Goal: Task Accomplishment & Management: Manage account settings

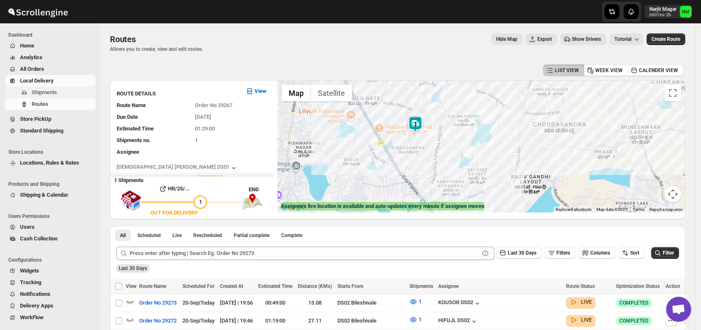
click at [55, 90] on span "Shipments" at bounding box center [44, 92] width 25 height 6
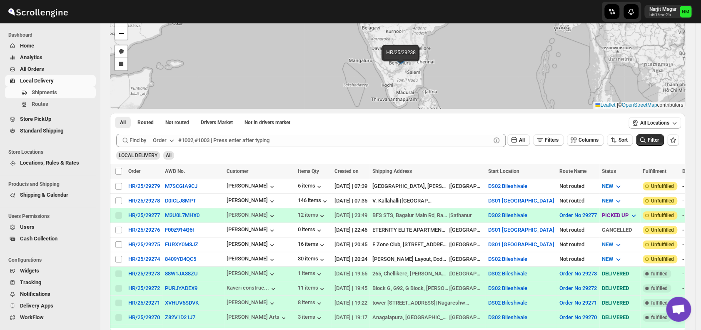
scroll to position [118, 0]
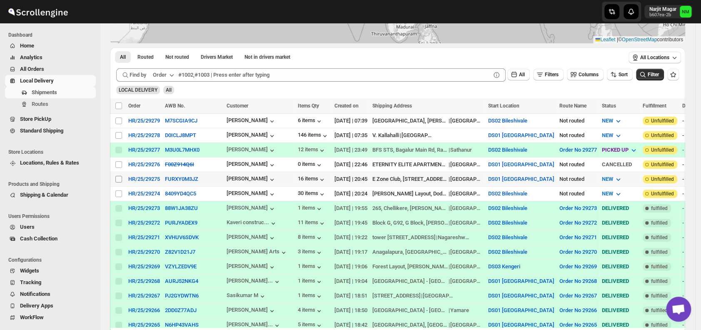
click at [117, 176] on input "Select shipment" at bounding box center [118, 179] width 7 height 7
checkbox input "true"
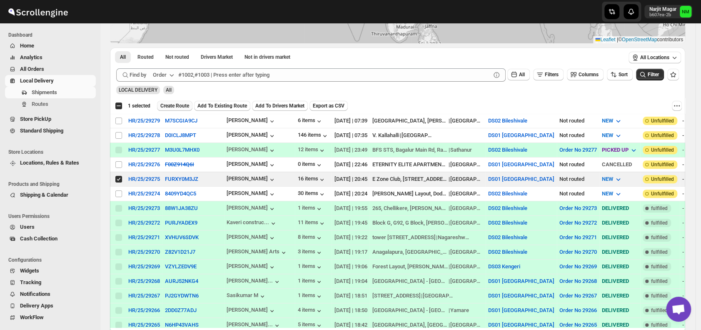
click at [166, 105] on span "Create Route" at bounding box center [174, 105] width 29 height 7
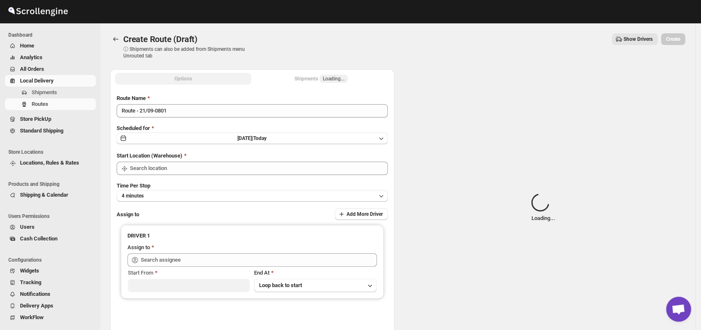
type input "DS01 [GEOGRAPHIC_DATA]"
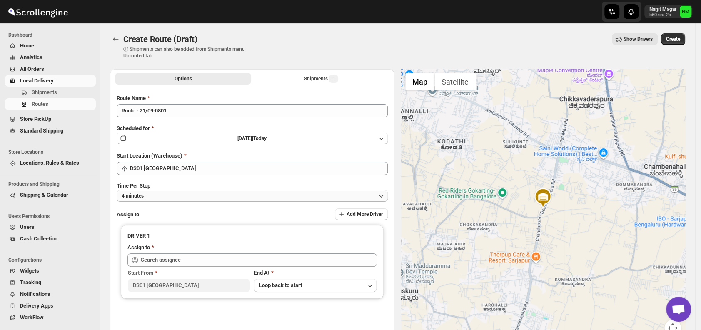
click at [174, 197] on button "4 minutes" at bounding box center [252, 196] width 271 height 12
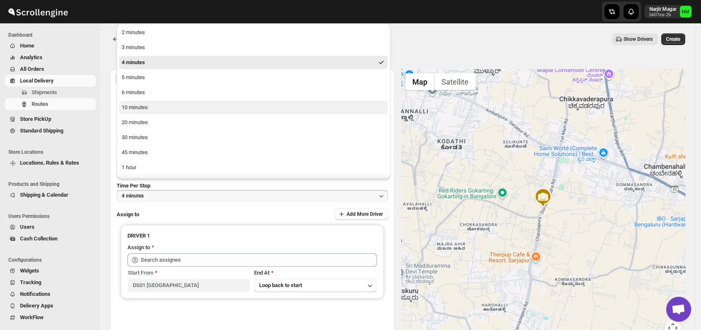
click at [147, 108] on div "10 minutes" at bounding box center [135, 107] width 26 height 8
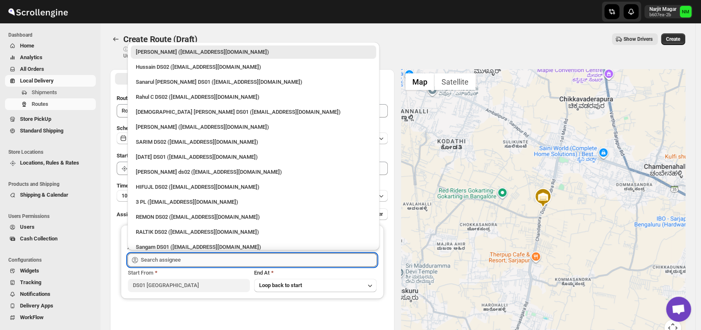
click at [201, 262] on input "text" at bounding box center [259, 259] width 236 height 13
click at [156, 114] on div "Islam Laskar DS01 (vixib74172@ikowat.com)" at bounding box center [253, 112] width 235 height 8
type input "Islam Laskar DS01 (vixib74172@ikowat.com)"
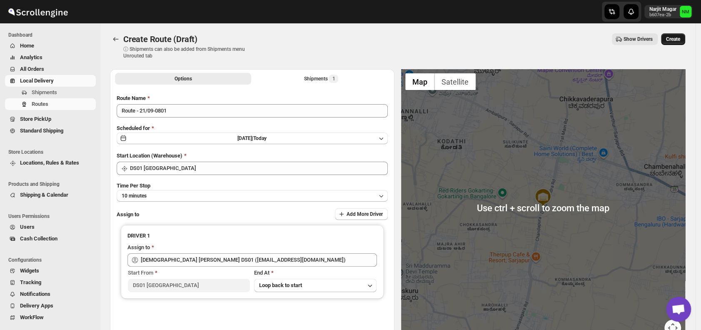
click at [672, 42] on button "Create" at bounding box center [673, 39] width 24 height 12
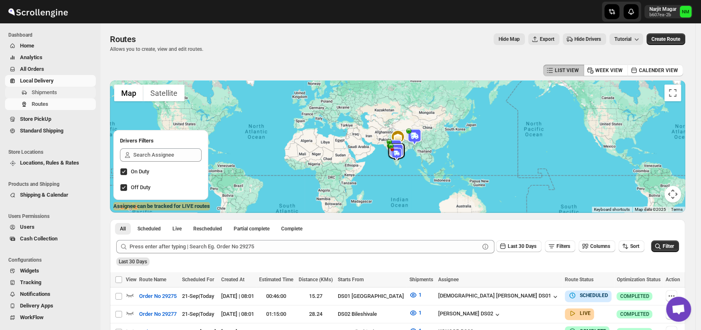
click at [55, 90] on span "Shipments" at bounding box center [44, 92] width 25 height 6
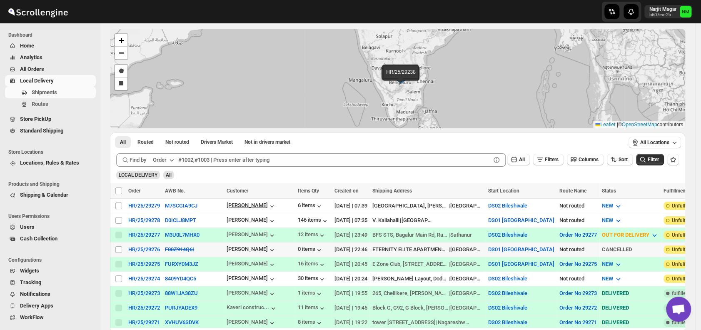
scroll to position [34, 0]
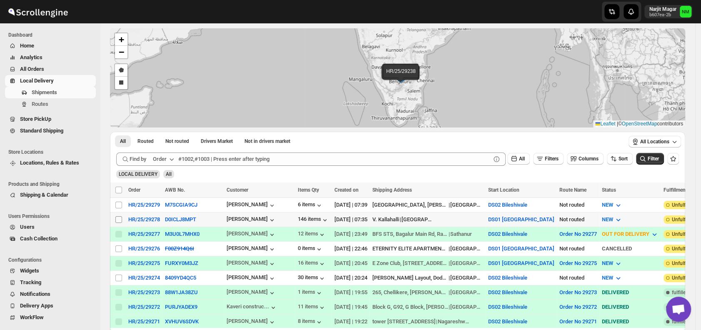
click at [119, 220] on input "Select shipment" at bounding box center [118, 219] width 7 height 7
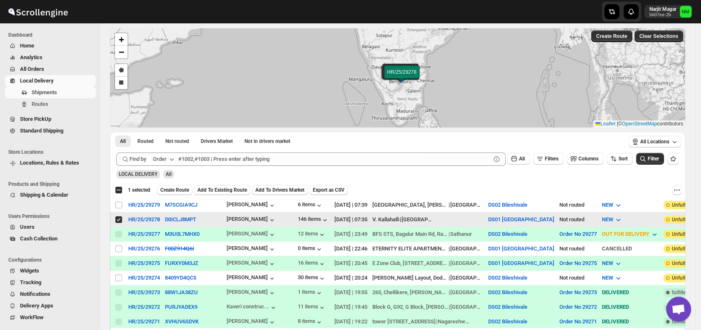
click at [119, 220] on input "Select shipment" at bounding box center [118, 219] width 7 height 7
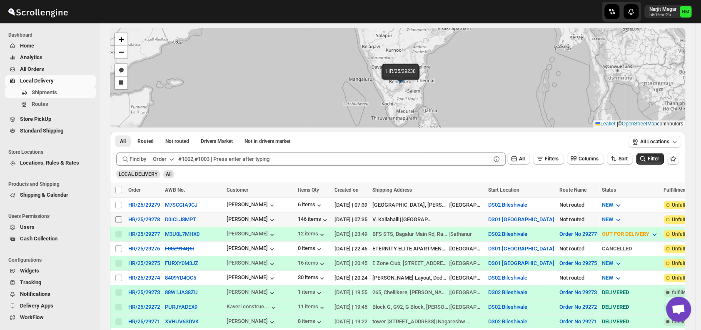
click at [117, 218] on input "Select shipment" at bounding box center [118, 219] width 7 height 7
checkbox input "true"
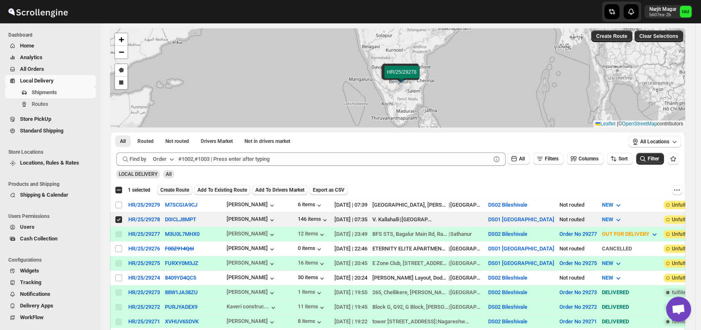
click at [171, 190] on span "Create Route" at bounding box center [174, 190] width 29 height 7
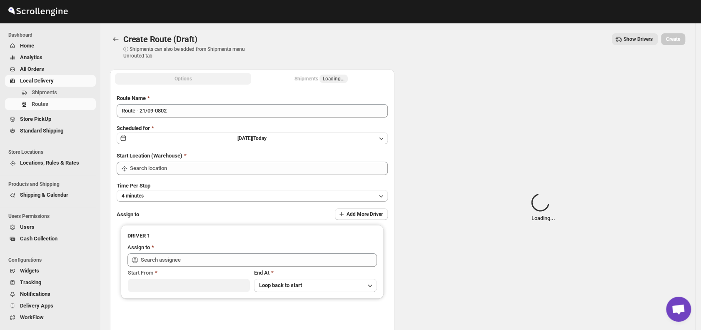
type input "DS01 [GEOGRAPHIC_DATA]"
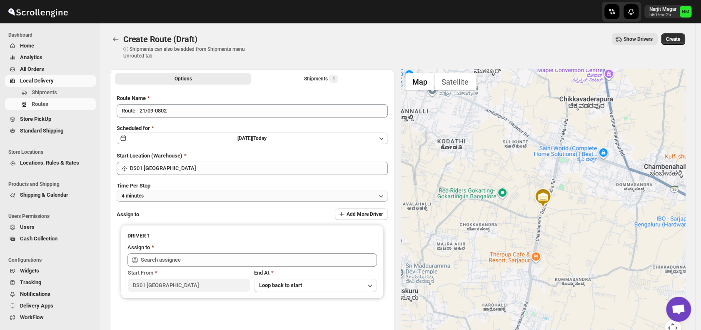
click at [162, 195] on button "4 minutes" at bounding box center [252, 196] width 271 height 12
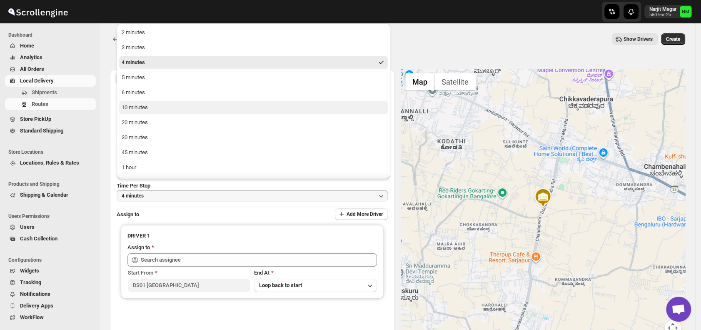
click at [137, 105] on div "10 minutes" at bounding box center [135, 107] width 26 height 8
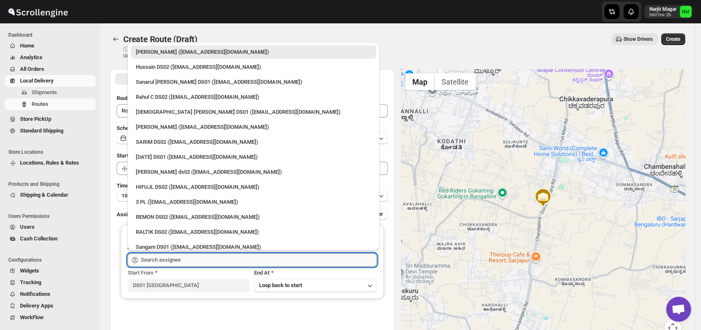
click at [187, 265] on input "text" at bounding box center [259, 259] width 236 height 13
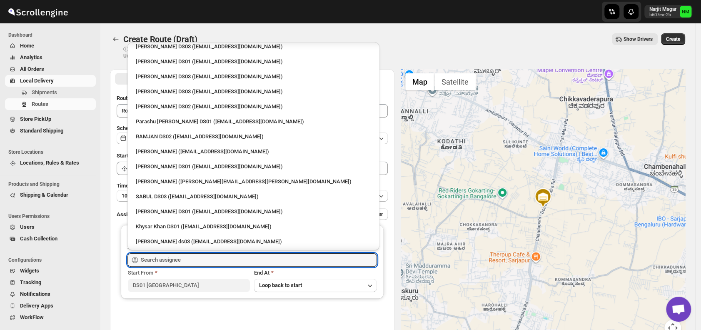
scroll to position [560, 0]
click at [163, 65] on div "[PERSON_NAME] DS01 ([EMAIL_ADDRESS][DOMAIN_NAME])" at bounding box center [253, 62] width 235 height 8
type input "[PERSON_NAME] DS01 ([EMAIL_ADDRESS][DOMAIN_NAME])"
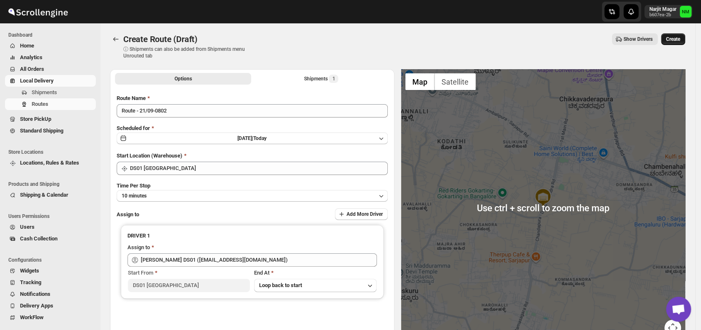
click at [677, 39] on span "Create" at bounding box center [673, 39] width 14 height 7
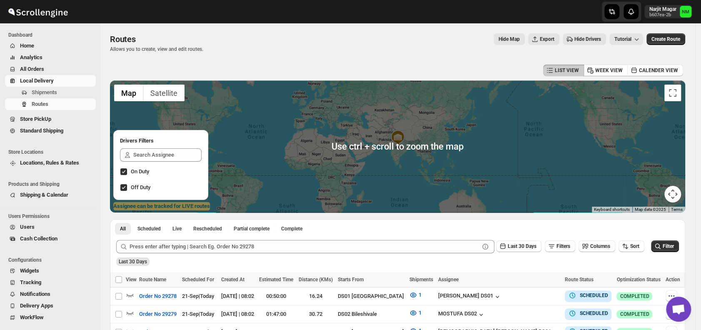
scroll to position [125, 0]
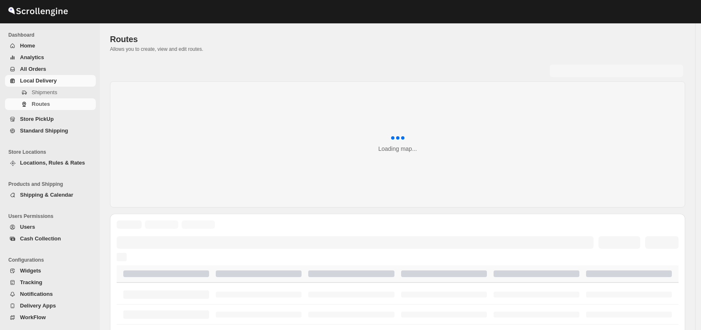
scroll to position [125, 0]
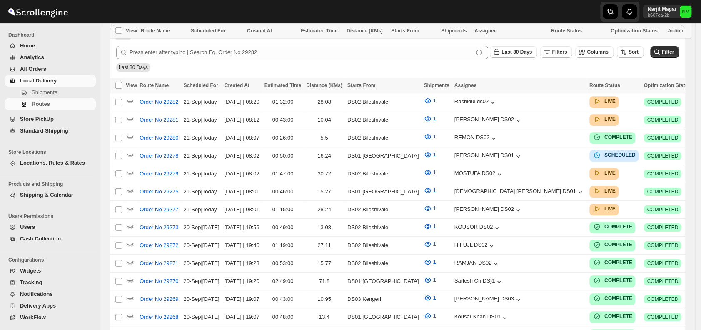
scroll to position [258, 0]
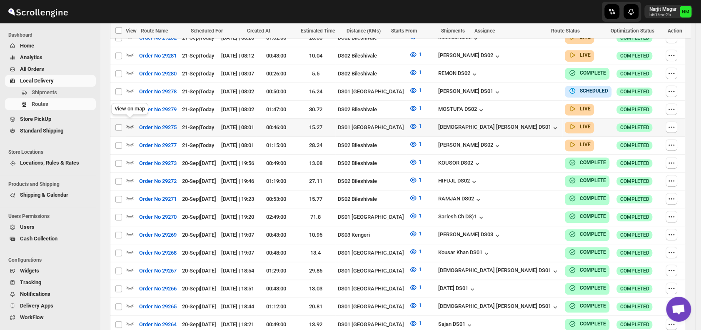
click at [129, 125] on icon "button" at bounding box center [130, 126] width 7 height 3
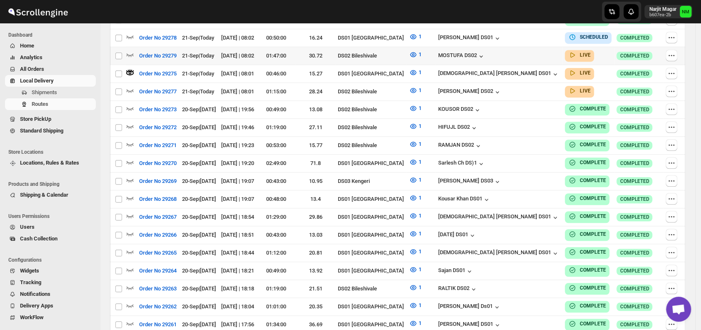
scroll to position [184, 0]
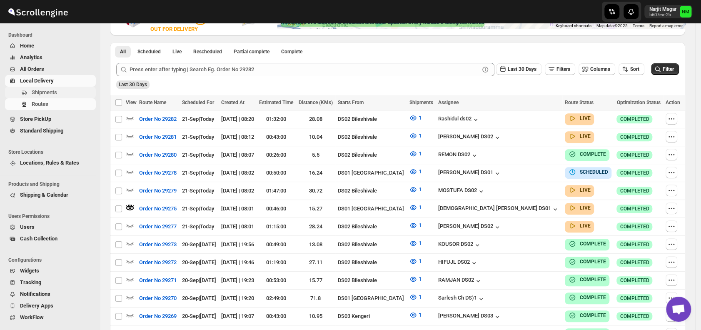
click at [47, 89] on span "Shipments" at bounding box center [44, 92] width 25 height 6
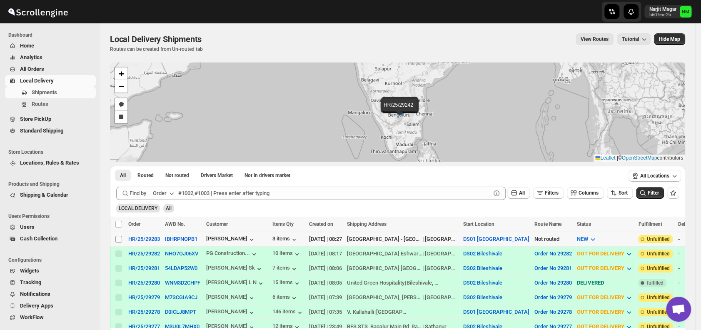
click at [120, 237] on input "Select shipment" at bounding box center [118, 239] width 7 height 7
checkbox input "true"
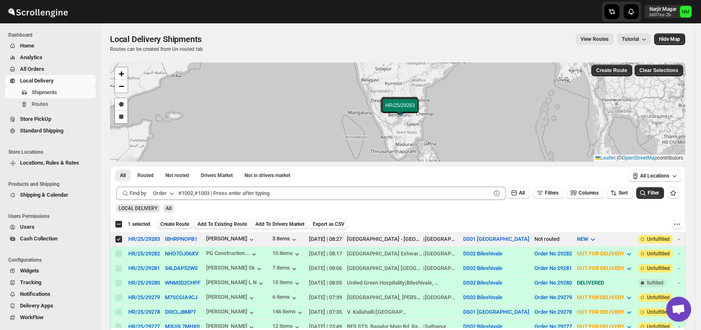
click at [169, 225] on span "Create Route" at bounding box center [174, 224] width 29 height 7
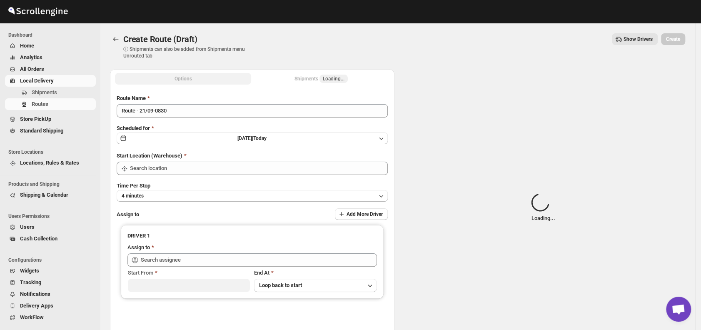
type input "DS01 [GEOGRAPHIC_DATA]"
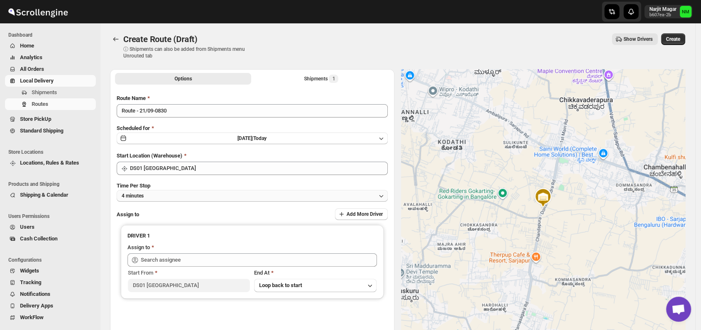
click at [202, 194] on button "4 minutes" at bounding box center [252, 196] width 271 height 12
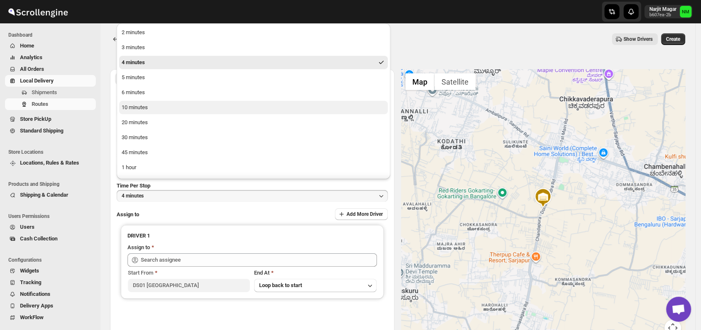
click at [166, 110] on button "10 minutes" at bounding box center [253, 107] width 269 height 13
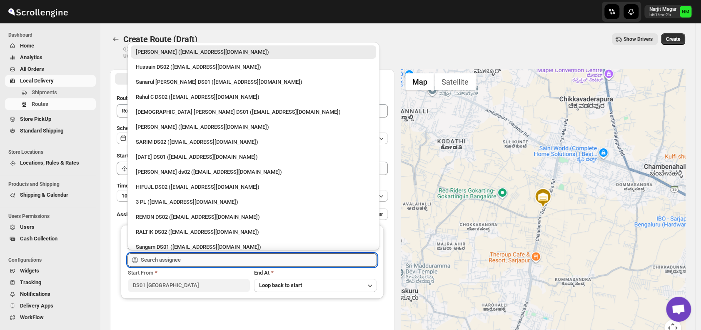
click at [184, 257] on input "text" at bounding box center [259, 259] width 236 height 13
click at [162, 130] on div "[PERSON_NAME] ([EMAIL_ADDRESS][DOMAIN_NAME])" at bounding box center [253, 127] width 235 height 8
type input "[PERSON_NAME] ([EMAIL_ADDRESS][DOMAIN_NAME])"
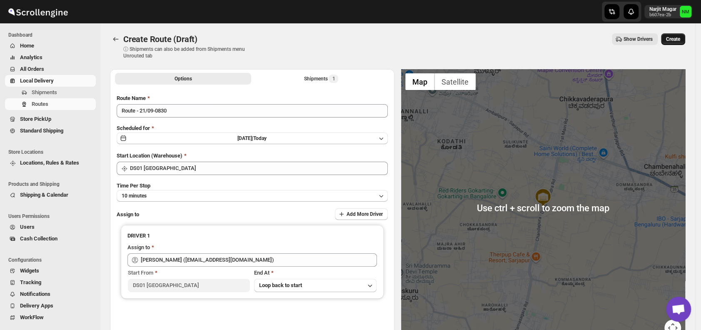
click at [674, 37] on span "Create" at bounding box center [673, 39] width 14 height 7
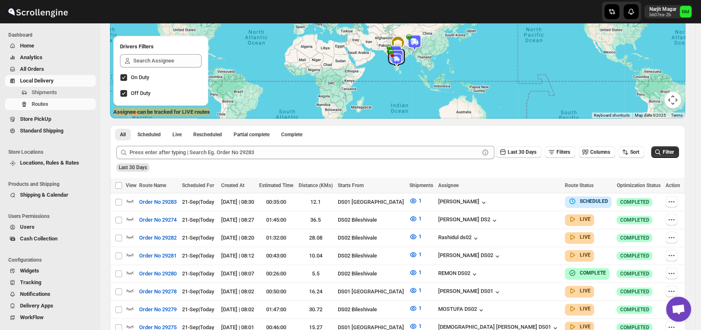
scroll to position [245, 0]
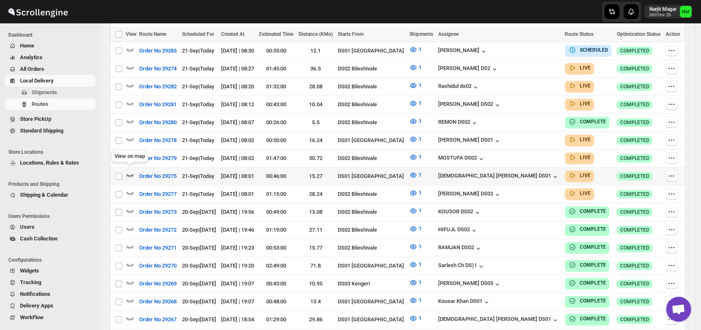
click at [130, 171] on icon "button" at bounding box center [130, 175] width 8 height 8
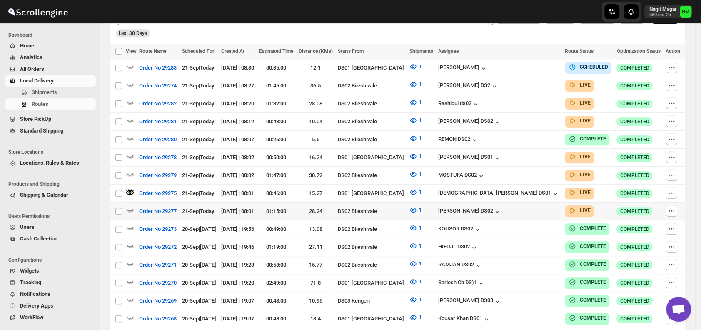
scroll to position [235, 0]
click at [133, 84] on icon "button" at bounding box center [130, 84] width 7 height 3
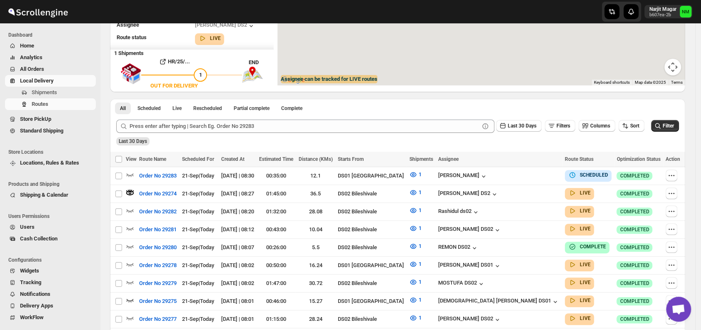
scroll to position [0, 0]
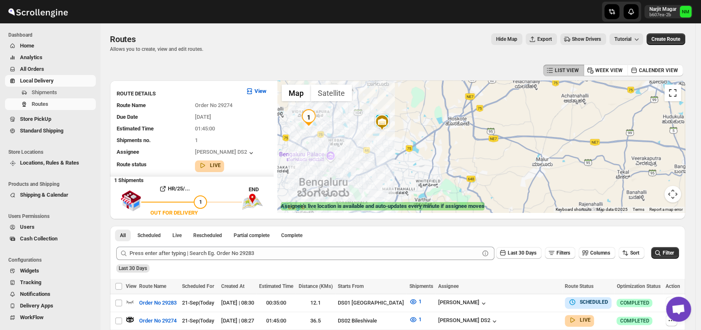
click at [673, 97] on button "Toggle fullscreen view" at bounding box center [672, 93] width 17 height 17
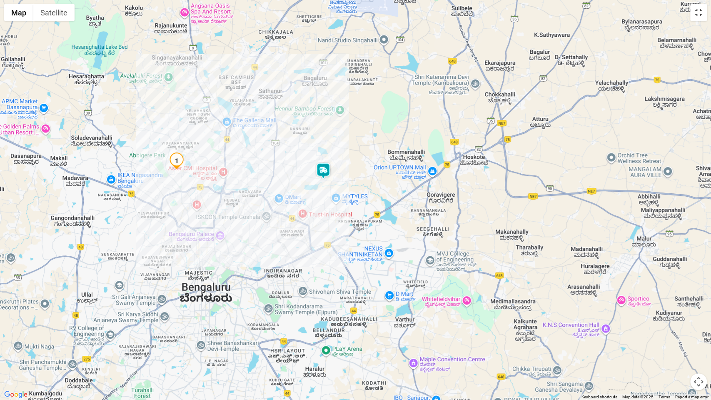
click at [699, 19] on button "Toggle fullscreen view" at bounding box center [698, 12] width 17 height 17
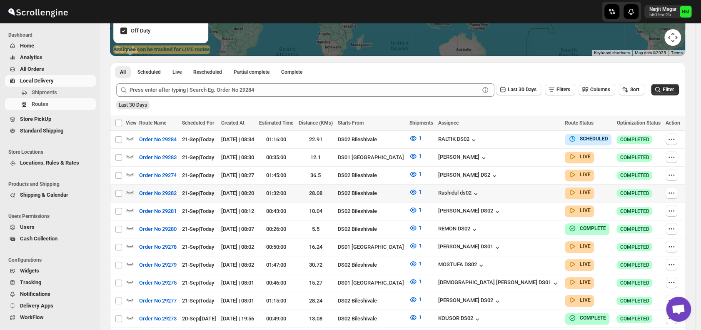
scroll to position [157, 0]
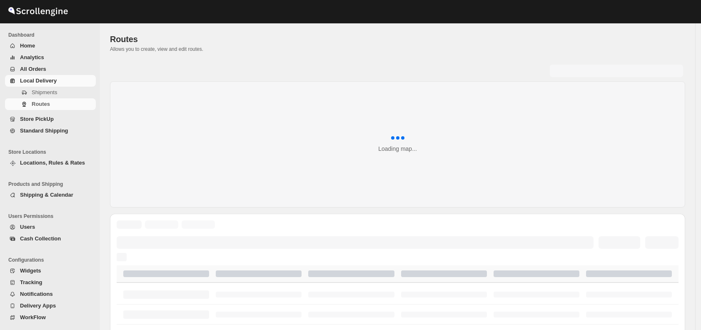
scroll to position [157, 0]
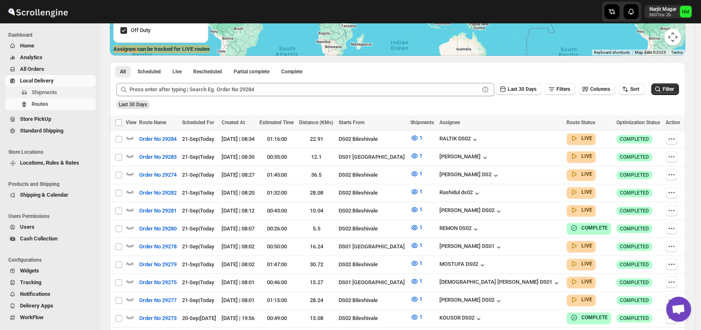
click at [47, 94] on span "Shipments" at bounding box center [44, 92] width 25 height 6
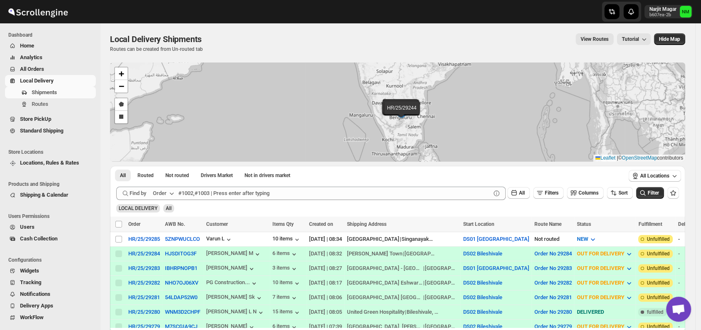
scroll to position [17, 0]
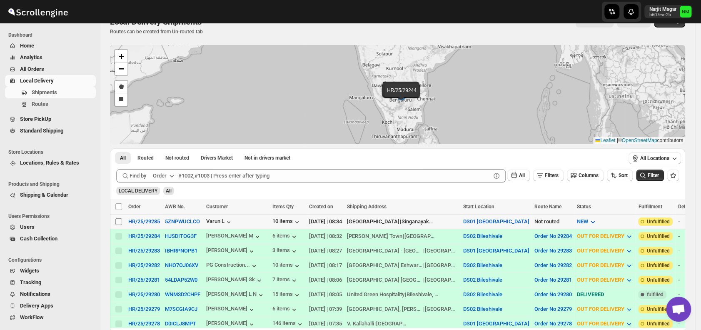
click at [120, 221] on input "Select shipment" at bounding box center [118, 221] width 7 height 7
checkbox input "true"
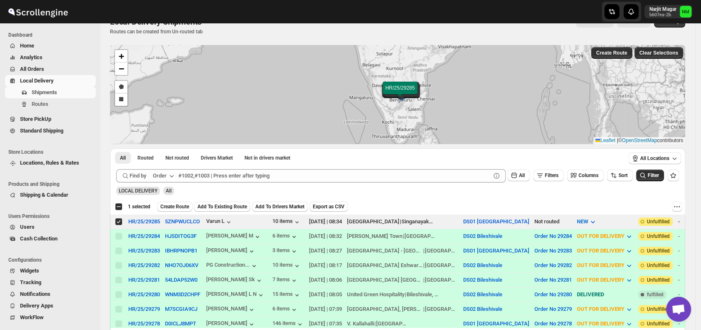
click at [178, 200] on div "Select all 2 shipments 1 selected Create Route Add To Existing Route Add To Dri…" at bounding box center [397, 206] width 575 height 15
click at [176, 207] on span "Create Route" at bounding box center [174, 206] width 29 height 7
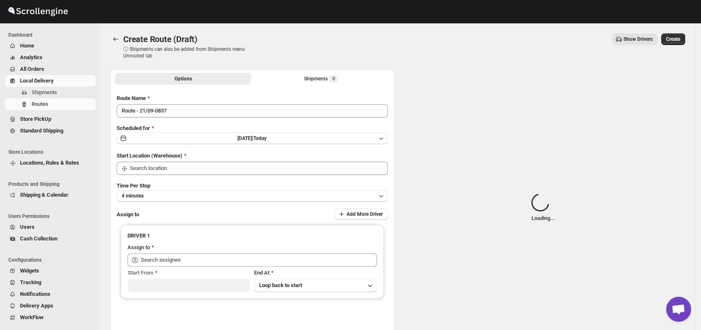
type input "DS01 [GEOGRAPHIC_DATA]"
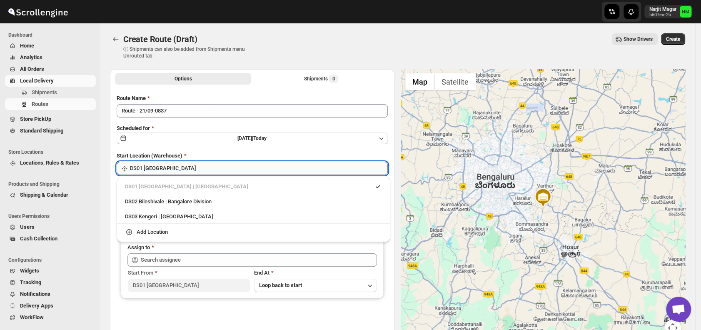
click at [245, 170] on input "DS01 [GEOGRAPHIC_DATA]" at bounding box center [259, 168] width 258 height 13
click at [135, 205] on div "DS02 Bileshivale | Bangalore Division" at bounding box center [253, 201] width 257 height 8
type input "DS02 Bileshivale"
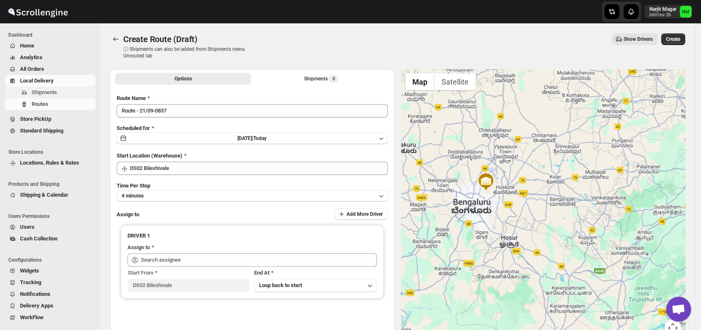
click at [43, 95] on span "Shipments" at bounding box center [44, 92] width 25 height 6
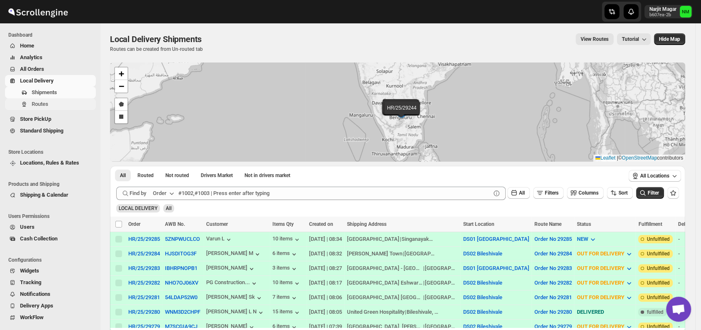
click at [29, 104] on button "Routes" at bounding box center [50, 104] width 91 height 12
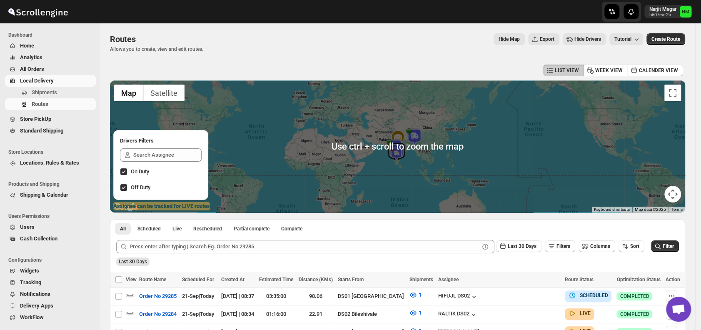
scroll to position [67, 0]
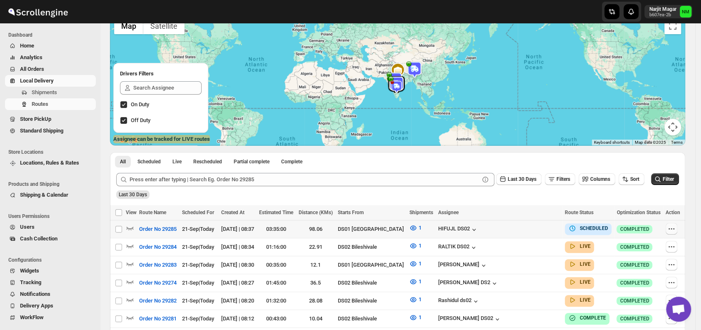
click at [672, 227] on icon "button" at bounding box center [671, 229] width 8 height 8
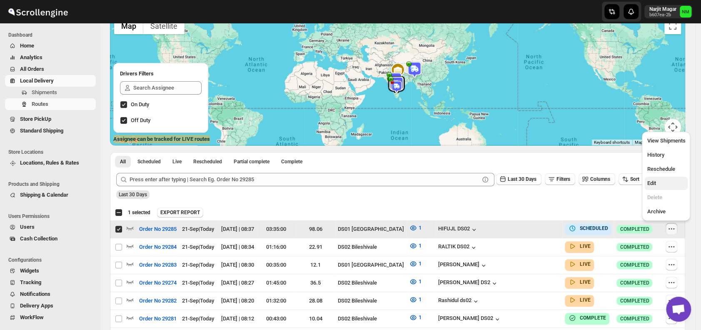
click at [658, 182] on span "Edit" at bounding box center [666, 183] width 38 height 8
checkbox input "false"
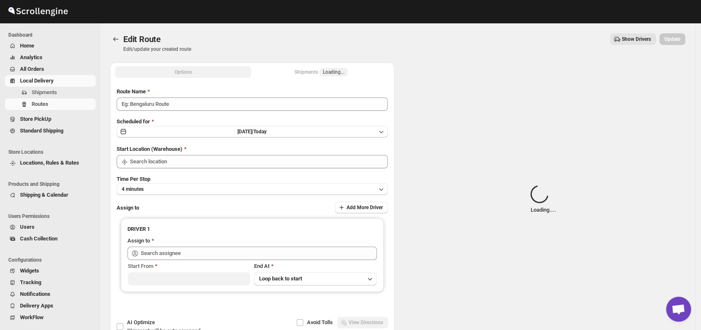
type input "Order No 29285"
type input "DS01 [GEOGRAPHIC_DATA]"
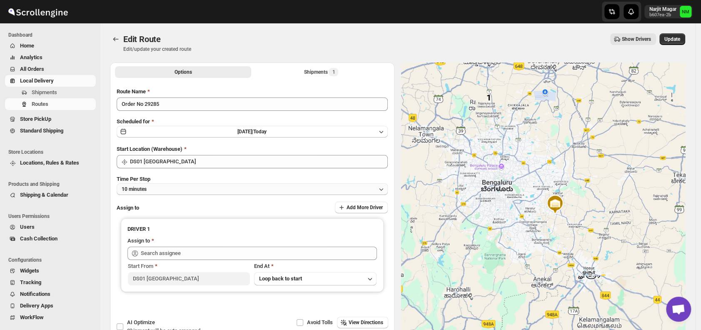
type input "HIFUJL DS02 ([EMAIL_ADDRESS][DOMAIN_NAME])"
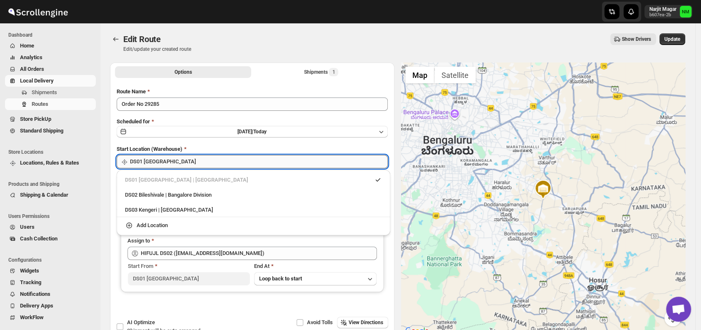
click at [205, 163] on input "DS01 [GEOGRAPHIC_DATA]" at bounding box center [259, 161] width 258 height 13
click at [141, 193] on div "DS02 Bileshivale | Bangalore Division" at bounding box center [253, 195] width 257 height 8
type input "DS02 Bileshivale"
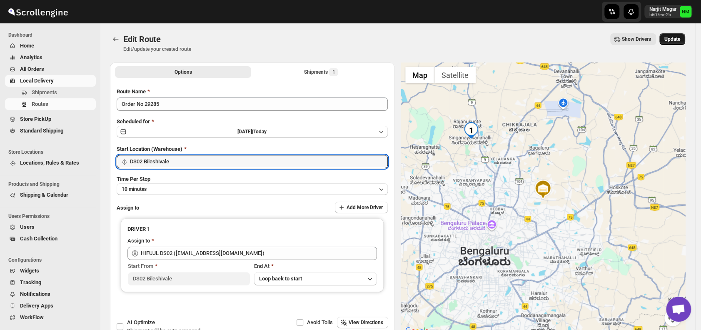
click at [670, 39] on span "Update" at bounding box center [672, 39] width 16 height 7
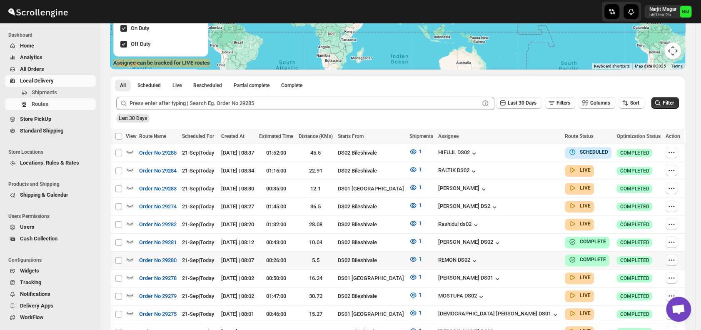
scroll to position [184, 0]
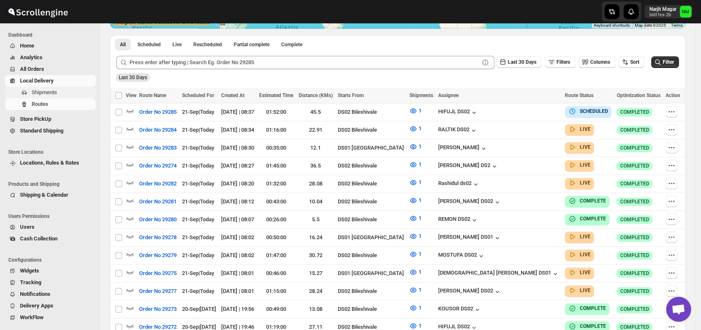
click at [42, 93] on span "Shipments" at bounding box center [44, 92] width 25 height 6
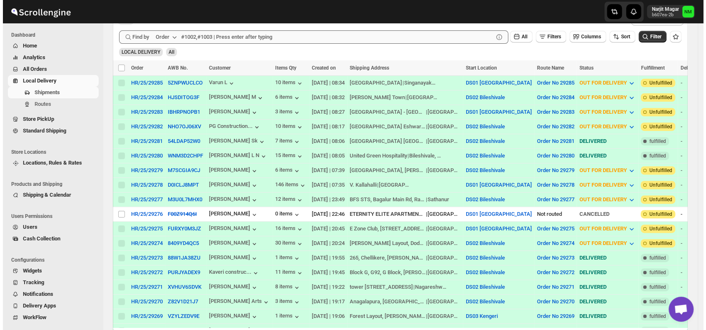
scroll to position [157, 0]
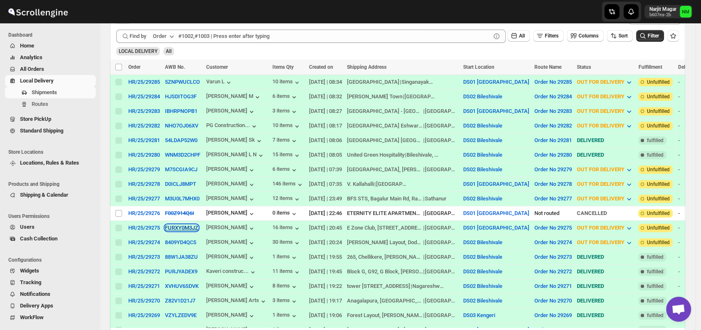
click at [175, 225] on button "FURXY0M3JZ" at bounding box center [181, 228] width 33 height 6
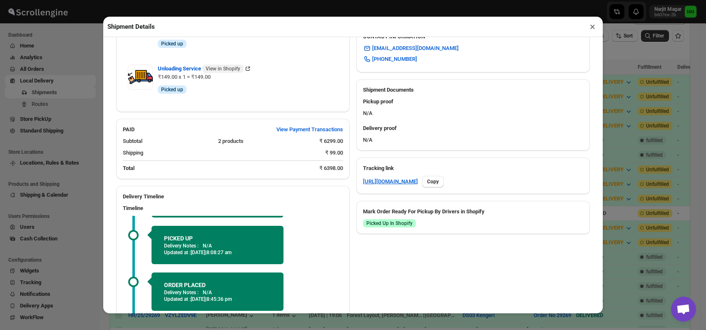
scroll to position [367, 0]
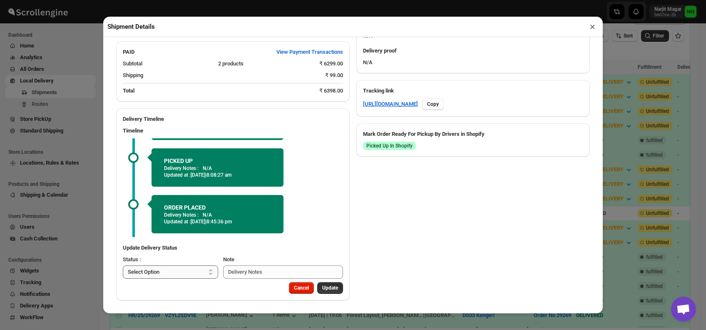
click at [197, 273] on select "Select Option PICKED UP OUT FOR DELIVERY RESCHEDULE DELIVERED CANCELLED" at bounding box center [170, 271] width 95 height 13
select select "DELIVERED"
click at [123, 265] on select "Select Option PICKED UP OUT FOR DELIVERY RESCHEDULE DELIVERED CANCELLED" at bounding box center [170, 271] width 95 height 13
click at [322, 287] on span "Update" at bounding box center [330, 288] width 16 height 7
select select
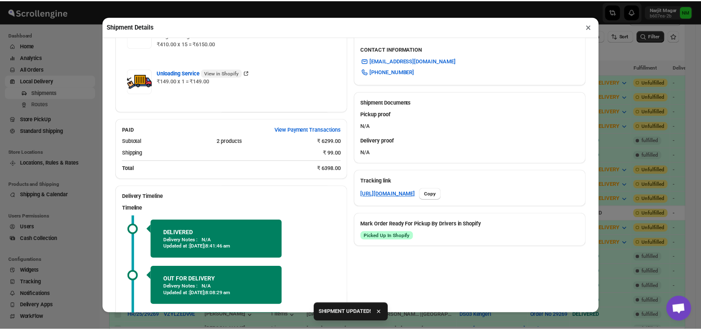
scroll to position [355, 0]
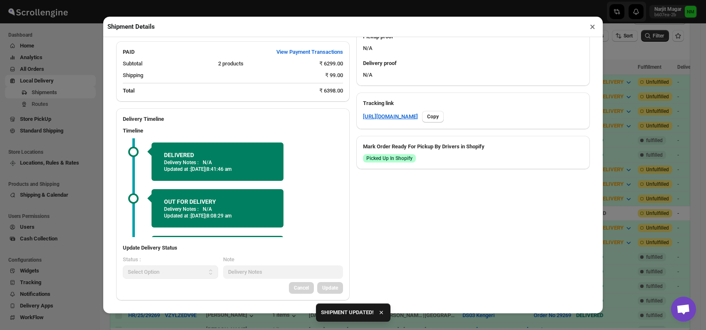
click at [594, 29] on button "×" at bounding box center [593, 27] width 12 height 12
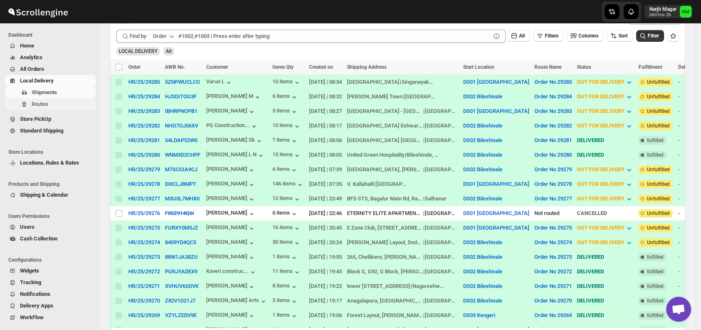
click at [53, 106] on span "Routes" at bounding box center [63, 104] width 62 height 8
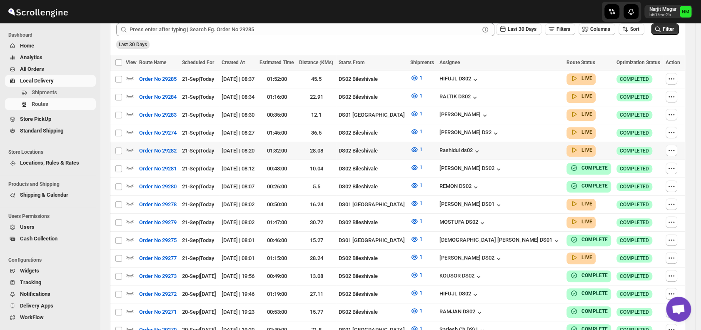
scroll to position [217, 0]
click at [59, 93] on span "Shipments" at bounding box center [63, 92] width 62 height 8
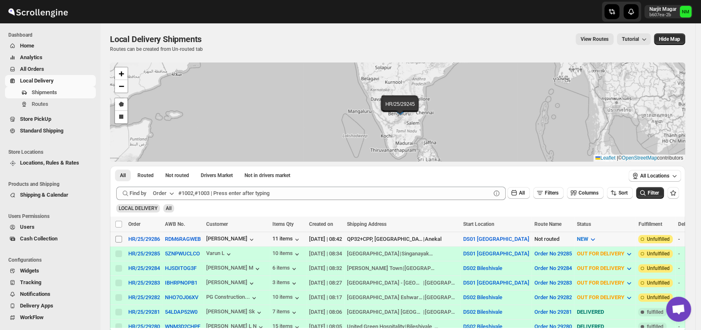
click at [120, 240] on input "Select shipment" at bounding box center [118, 239] width 7 height 7
checkbox input "true"
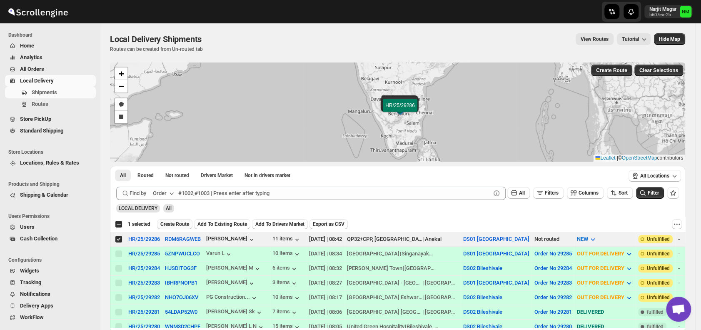
click at [162, 227] on button "Create Route" at bounding box center [174, 224] width 35 height 10
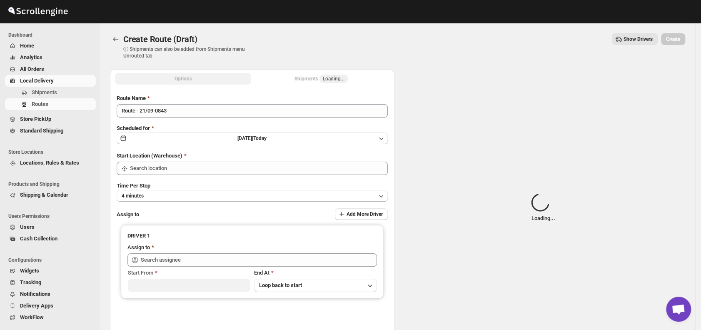
type input "DS01 [GEOGRAPHIC_DATA]"
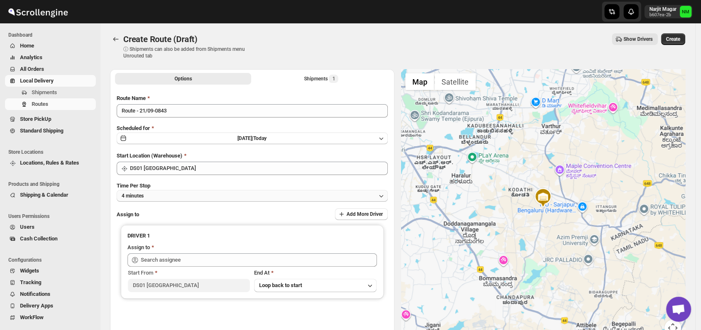
click at [177, 197] on button "4 minutes" at bounding box center [252, 196] width 271 height 12
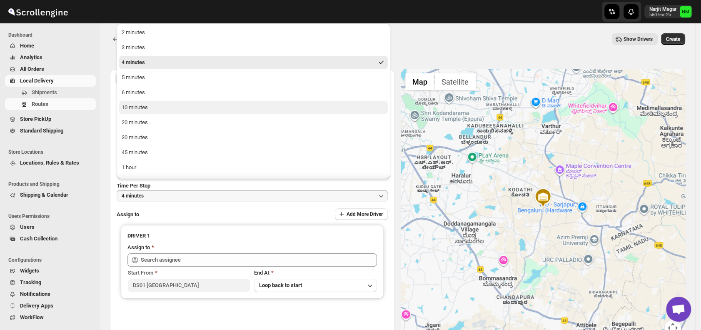
click at [150, 113] on button "10 minutes" at bounding box center [253, 107] width 269 height 13
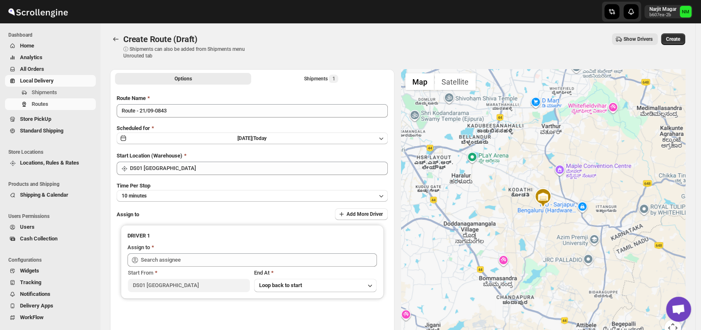
scroll to position [70, 0]
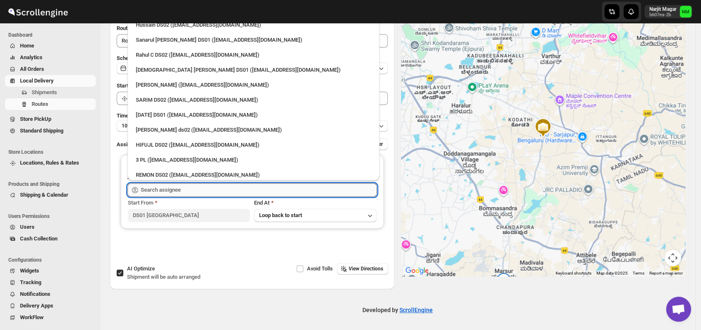
click at [220, 193] on input "text" at bounding box center [259, 189] width 236 height 13
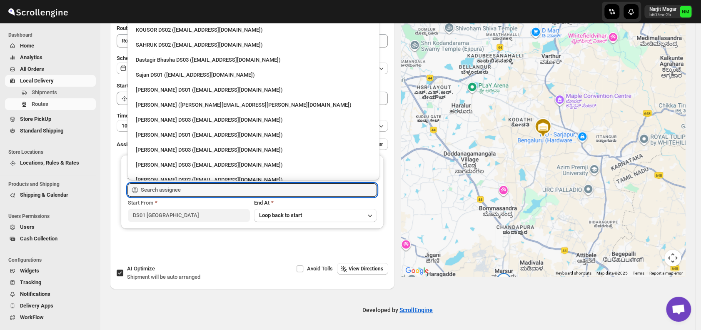
scroll to position [445, 0]
click at [169, 90] on div "[PERSON_NAME] DS01 ([EMAIL_ADDRESS][DOMAIN_NAME])" at bounding box center [253, 89] width 235 height 8
type input "[PERSON_NAME] DS01 ([EMAIL_ADDRESS][DOMAIN_NAME])"
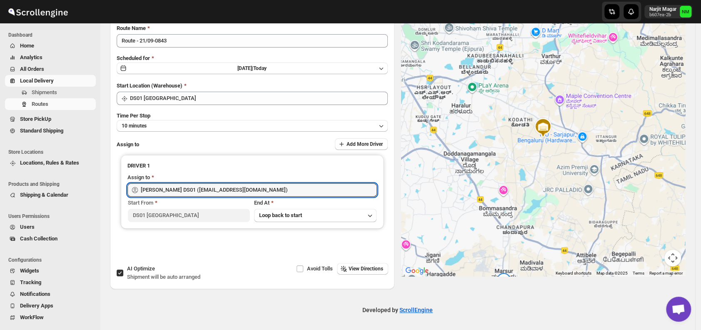
scroll to position [0, 0]
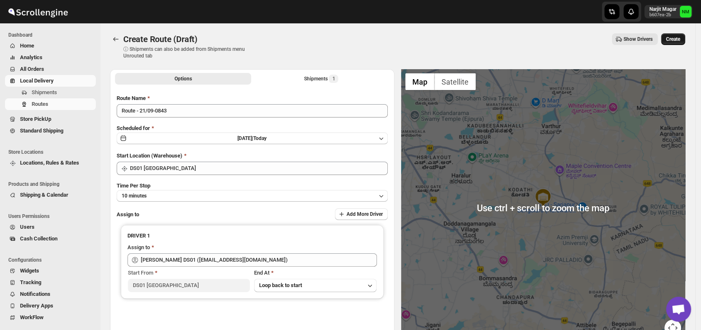
click at [680, 39] on span "Create" at bounding box center [673, 39] width 14 height 7
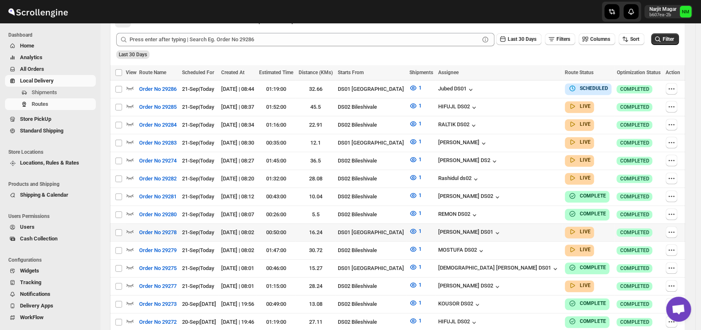
scroll to position [207, 0]
click at [129, 227] on icon "button" at bounding box center [130, 231] width 8 height 8
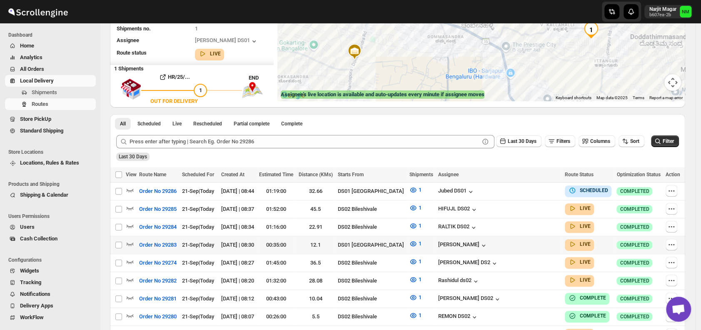
scroll to position [112, 0]
click at [60, 95] on span "Shipments" at bounding box center [63, 92] width 62 height 8
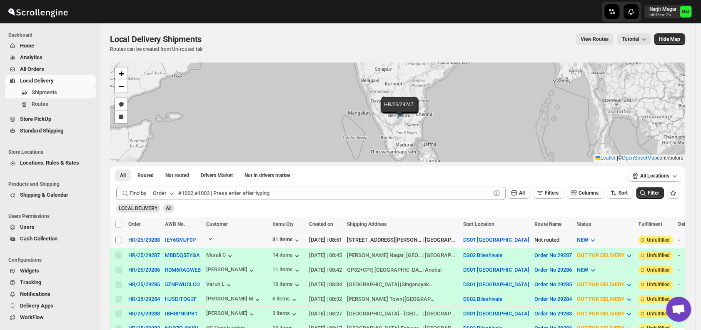
click at [120, 239] on input "Select shipment" at bounding box center [118, 240] width 7 height 7
checkbox input "true"
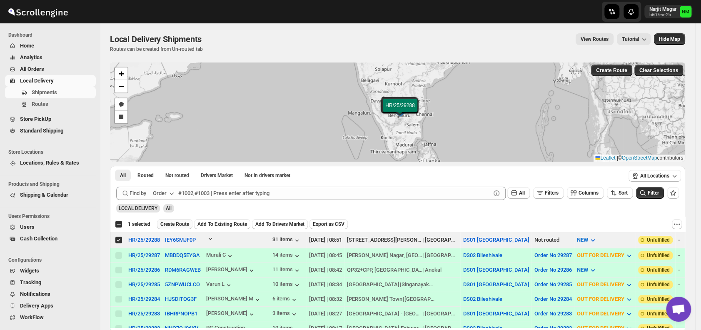
click at [178, 222] on span "Create Route" at bounding box center [174, 224] width 29 height 7
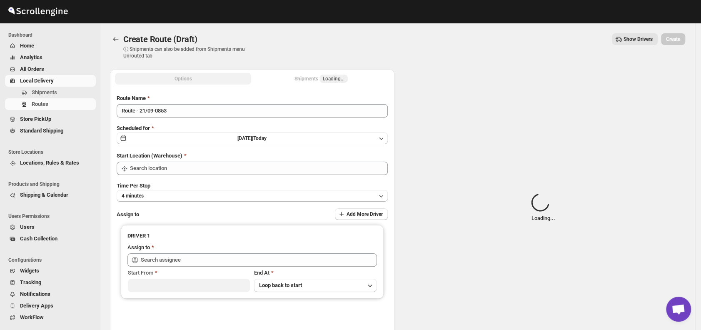
type input "DS01 [GEOGRAPHIC_DATA]"
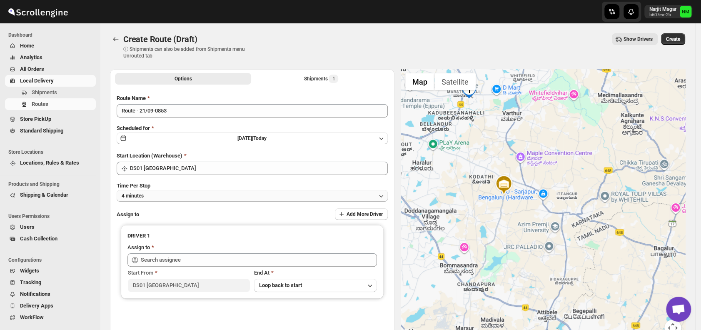
click at [170, 197] on button "4 minutes" at bounding box center [252, 196] width 271 height 12
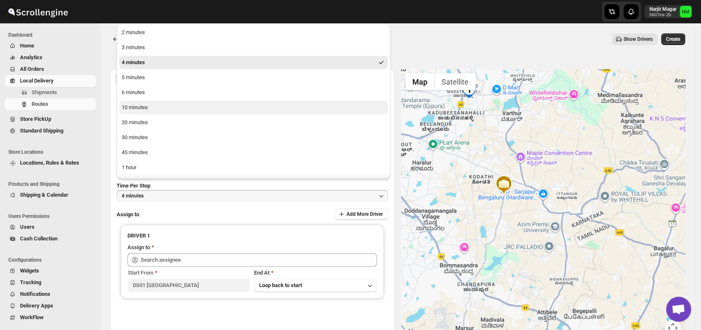
click at [144, 105] on div "10 minutes" at bounding box center [135, 107] width 26 height 8
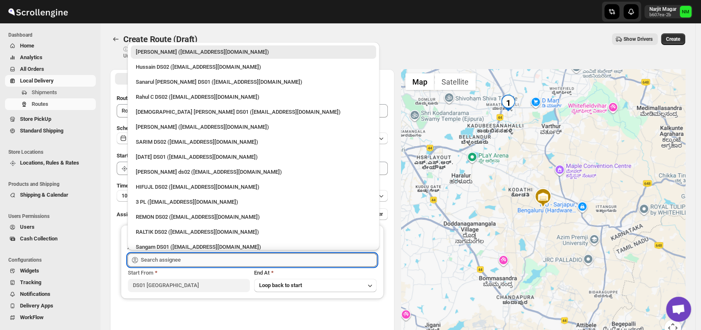
click at [209, 257] on input "text" at bounding box center [259, 259] width 236 height 13
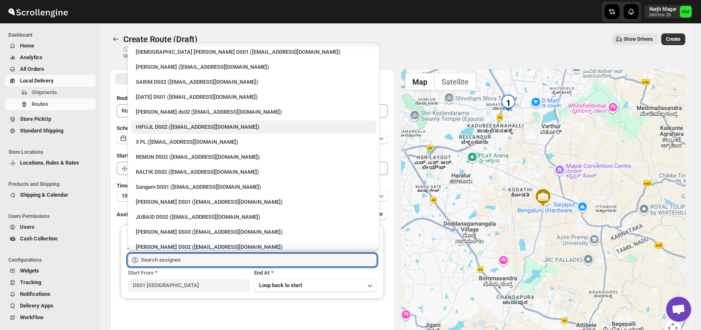
scroll to position [741, 0]
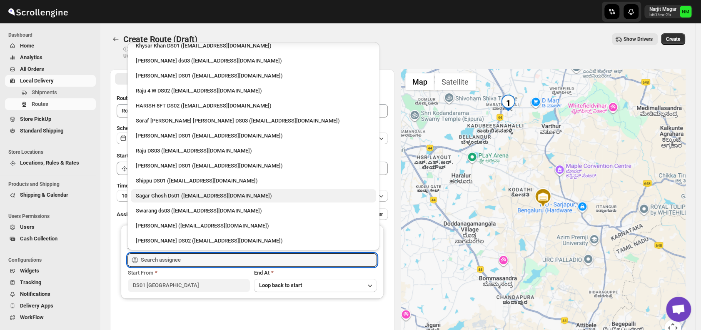
click at [145, 195] on div "Sagar Ghosh Ds01 (nenages934@ekuali.com)" at bounding box center [253, 196] width 235 height 8
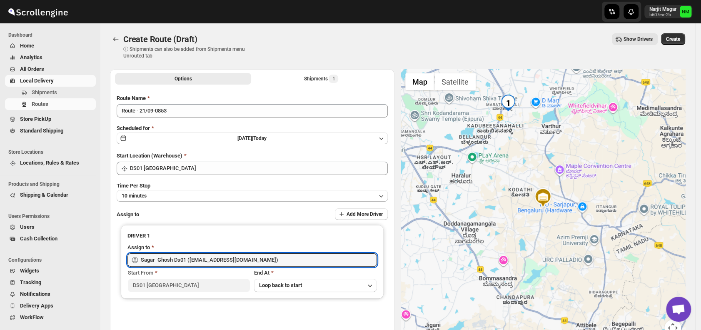
type input "Sagar Ghosh Ds01 (nenages934@ekuali.com)"
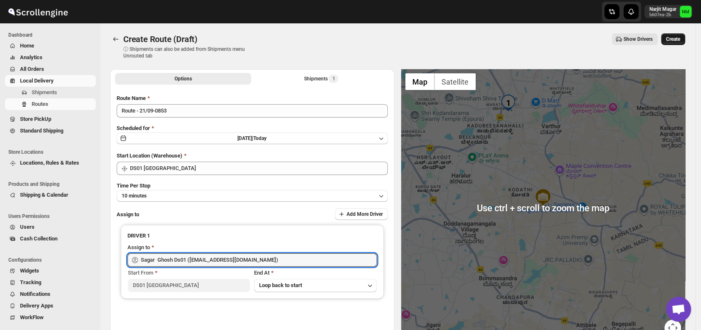
click at [680, 42] on button "Create" at bounding box center [673, 39] width 24 height 12
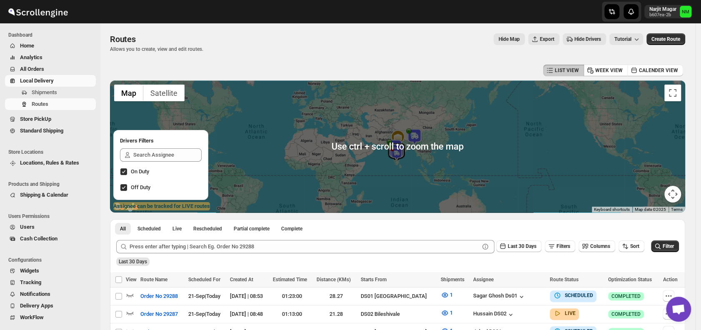
scroll to position [89, 0]
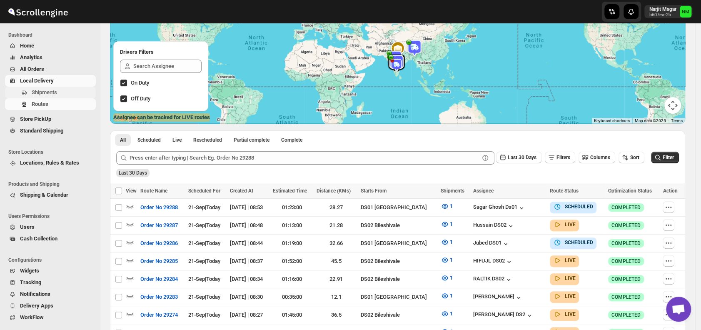
click at [58, 90] on span "Shipments" at bounding box center [63, 92] width 62 height 8
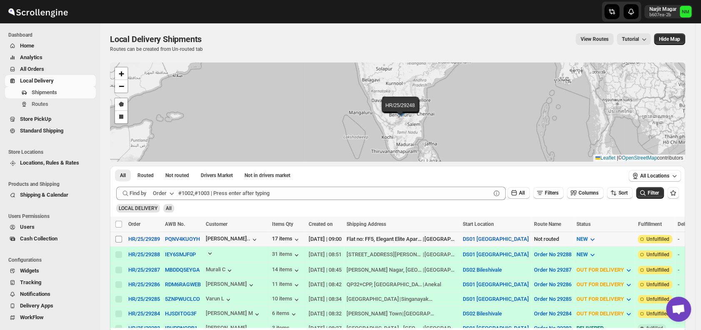
click at [119, 238] on input "Select shipment" at bounding box center [118, 239] width 7 height 7
checkbox input "true"
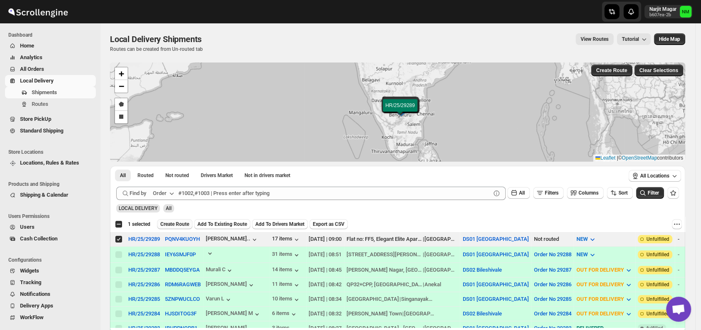
click at [176, 222] on span "Create Route" at bounding box center [174, 224] width 29 height 7
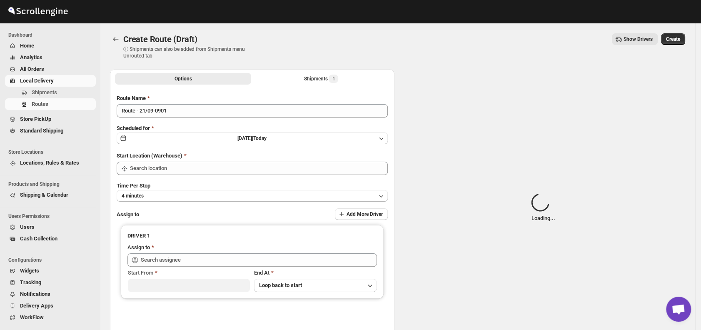
type input "DS01 [GEOGRAPHIC_DATA]"
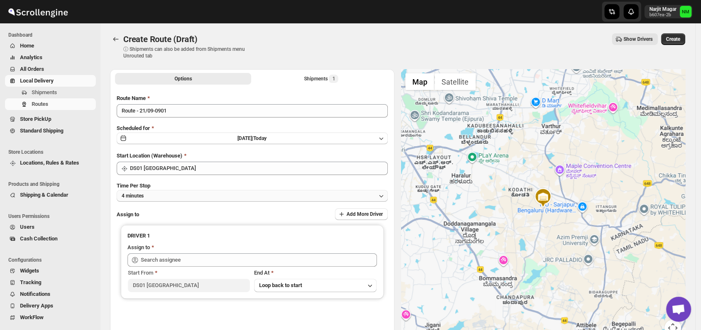
click at [197, 193] on button "4 minutes" at bounding box center [252, 196] width 271 height 12
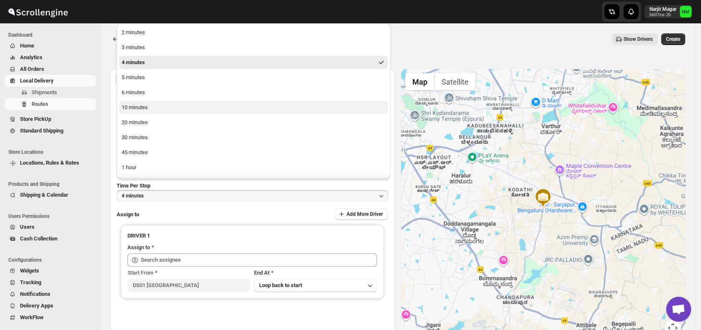
click at [148, 105] on button "10 minutes" at bounding box center [253, 107] width 269 height 13
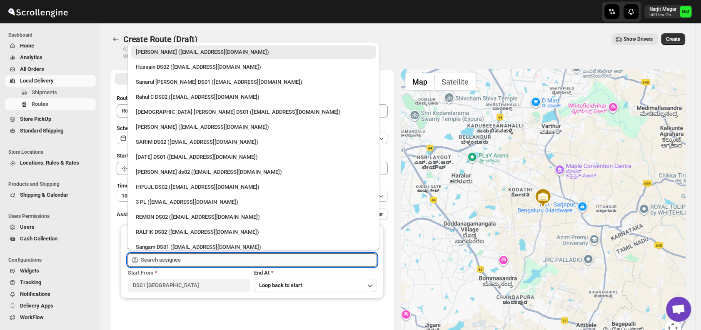
click at [210, 260] on input "text" at bounding box center [259, 259] width 236 height 13
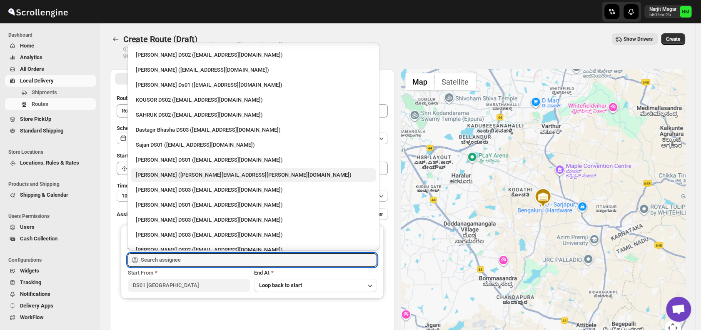
scroll to position [417, 0]
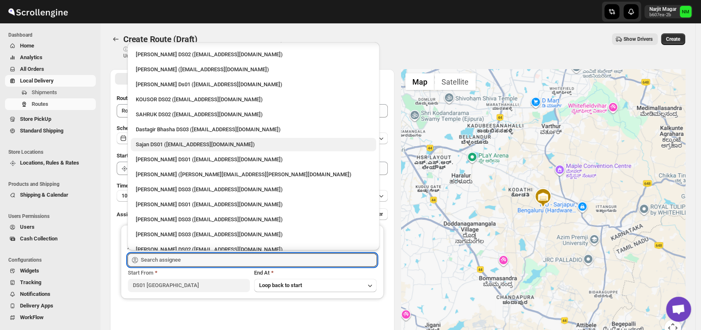
click at [157, 143] on div "Sajan DS01 ([EMAIL_ADDRESS][DOMAIN_NAME])" at bounding box center [253, 144] width 235 height 8
type input "Sajan DS01 ([EMAIL_ADDRESS][DOMAIN_NAME])"
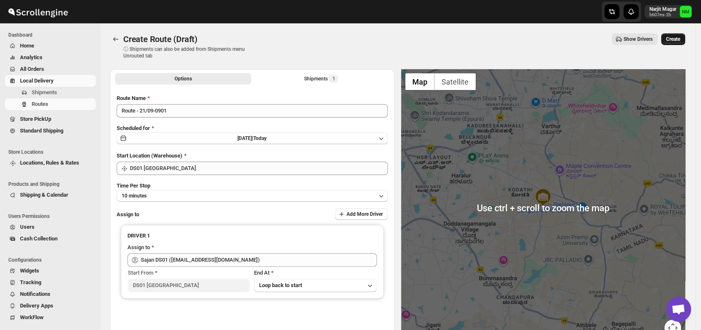
click at [680, 37] on span "Create" at bounding box center [673, 39] width 14 height 7
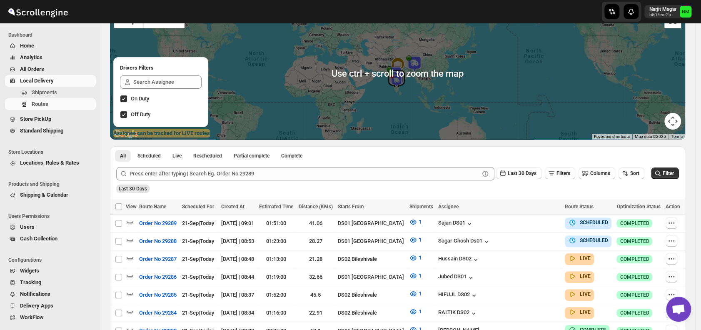
scroll to position [115, 0]
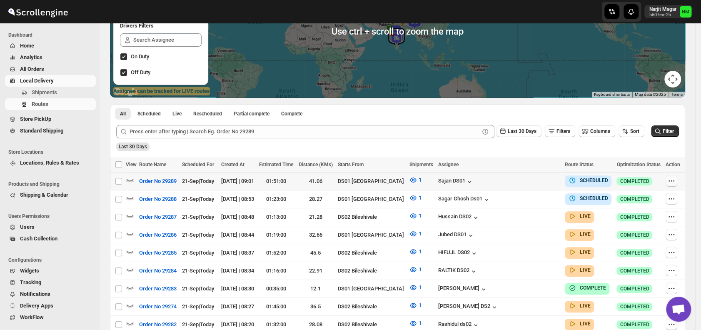
click at [672, 180] on icon "button" at bounding box center [671, 181] width 8 height 8
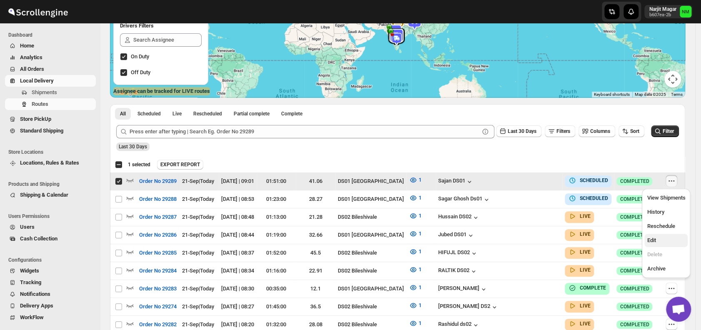
click at [656, 244] on span "Edit" at bounding box center [666, 240] width 38 height 8
checkbox input "false"
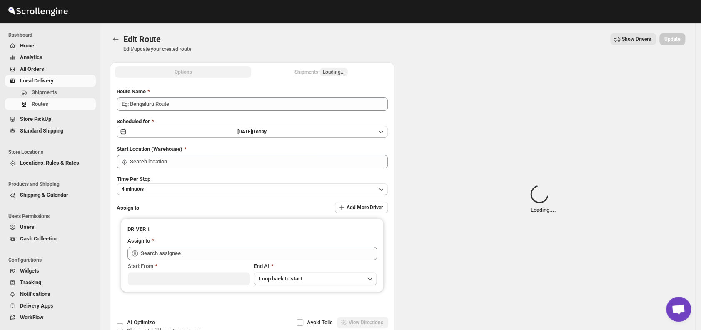
type input "Order No 29289"
type input "DS01 [GEOGRAPHIC_DATA]"
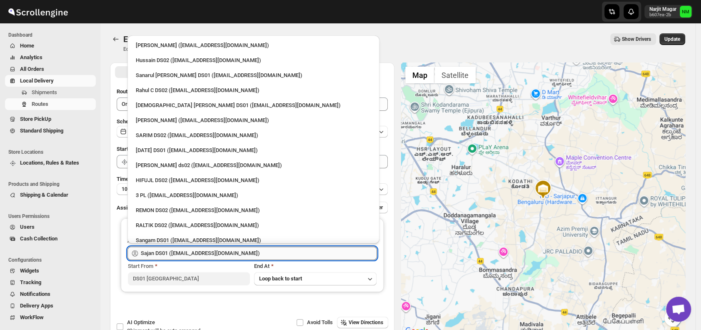
click at [298, 257] on input "Sajan DS01 ([EMAIL_ADDRESS][DOMAIN_NAME])" at bounding box center [259, 253] width 236 height 13
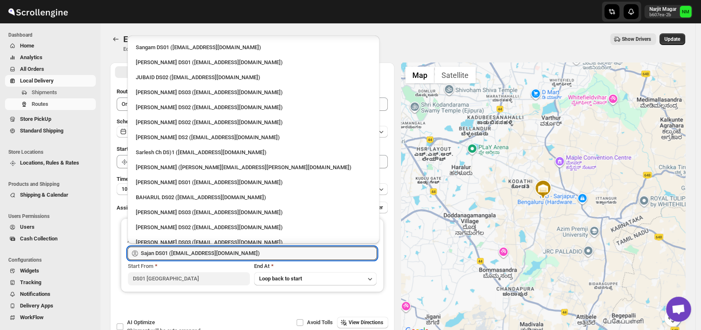
scroll to position [194, 0]
click at [192, 155] on div "Sarlesh Ch DS)1 ([EMAIL_ADDRESS][DOMAIN_NAME])" at bounding box center [253, 151] width 235 height 8
type input "Sarlesh Ch DS)1 ([EMAIL_ADDRESS][DOMAIN_NAME])"
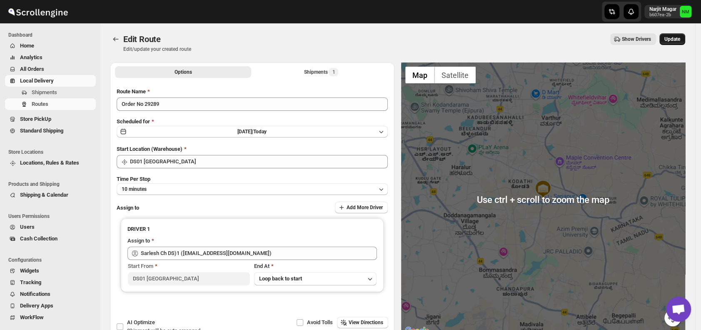
click at [676, 36] on span "Update" at bounding box center [672, 39] width 16 height 7
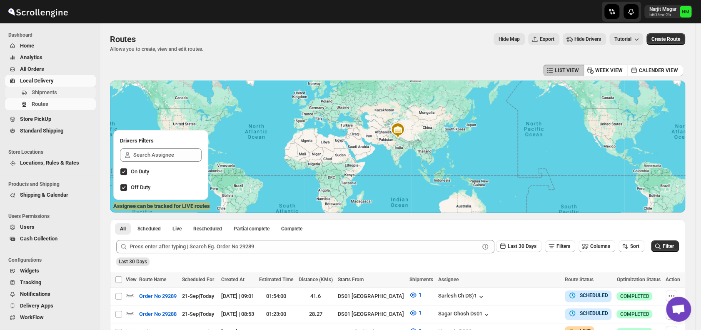
click at [60, 91] on span "Shipments" at bounding box center [63, 92] width 62 height 8
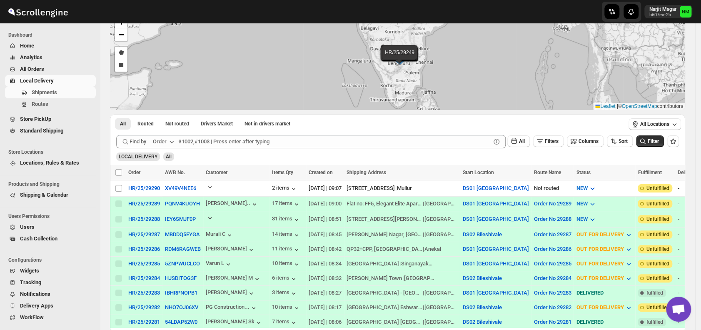
scroll to position [57, 0]
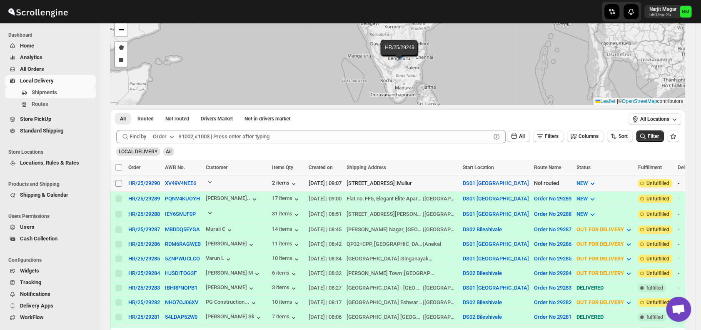
click at [116, 182] on input "Select shipment" at bounding box center [118, 183] width 7 height 7
checkbox input "true"
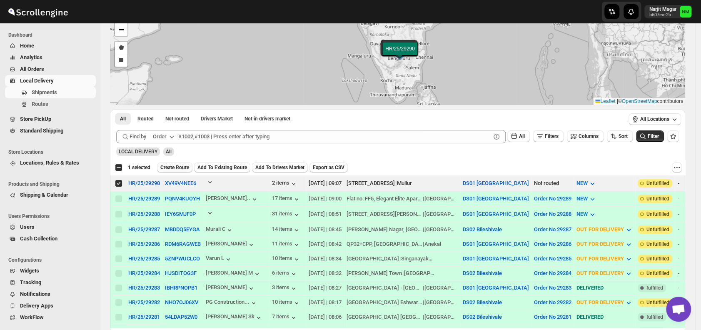
click at [165, 170] on span "Create Route" at bounding box center [174, 167] width 29 height 7
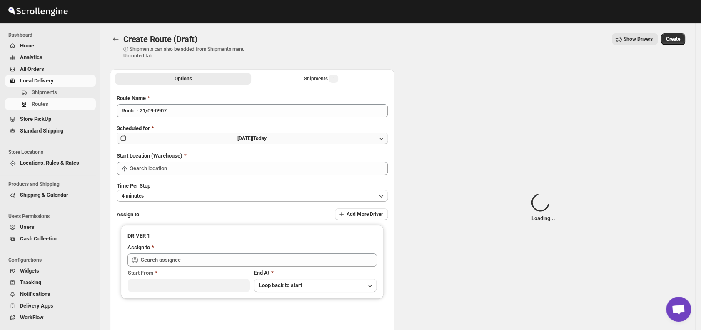
type input "DS01 [GEOGRAPHIC_DATA]"
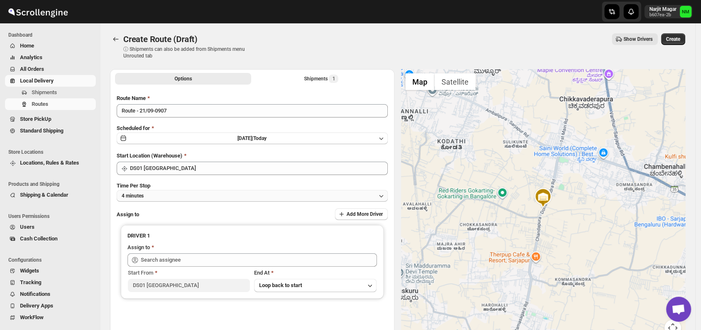
click at [195, 192] on button "4 minutes" at bounding box center [252, 196] width 271 height 12
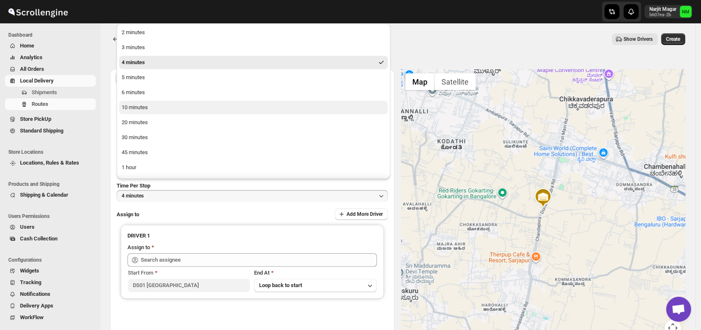
click at [161, 107] on button "10 minutes" at bounding box center [253, 107] width 269 height 13
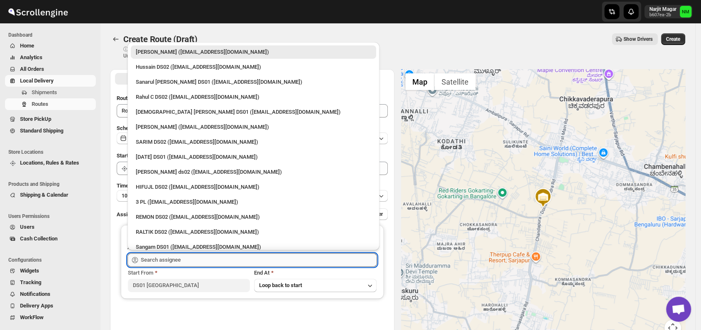
click at [191, 254] on input "text" at bounding box center [259, 259] width 236 height 13
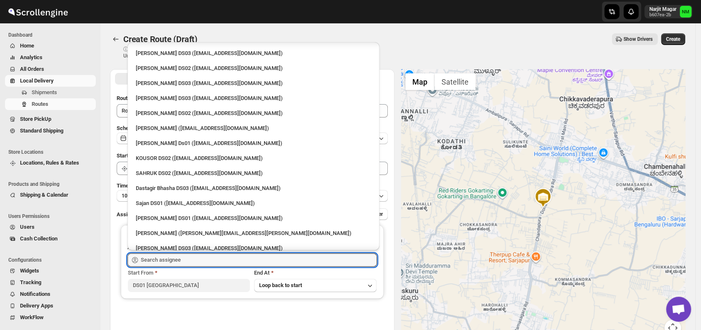
scroll to position [360, 0]
click at [197, 196] on div "Sajan DS01 ([EMAIL_ADDRESS][DOMAIN_NAME])" at bounding box center [253, 201] width 245 height 13
type input "Sajan DS01 ([EMAIL_ADDRESS][DOMAIN_NAME])"
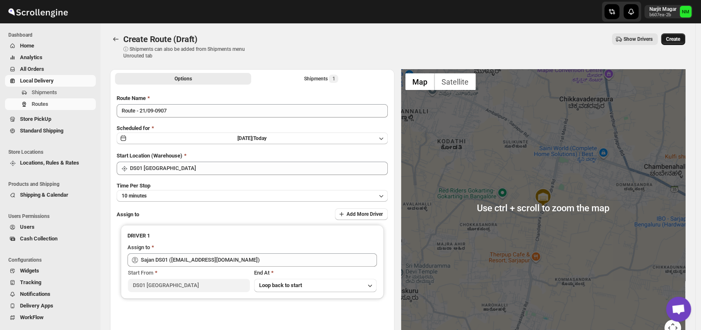
click at [677, 40] on span "Create" at bounding box center [673, 39] width 14 height 7
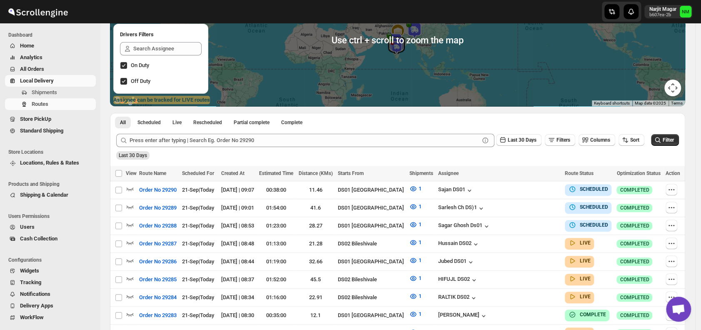
scroll to position [107, 0]
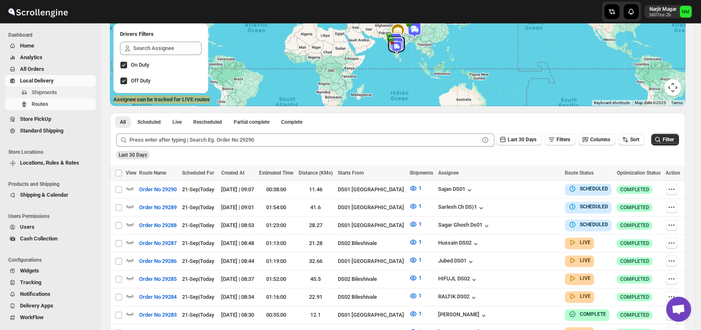
click at [43, 94] on span "Shipments" at bounding box center [44, 92] width 25 height 6
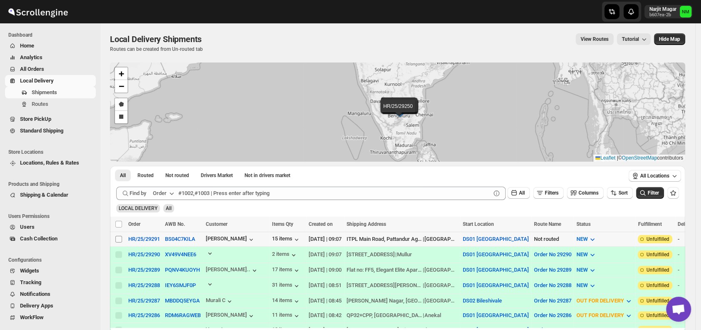
click at [117, 240] on input "Select shipment" at bounding box center [118, 239] width 7 height 7
checkbox input "true"
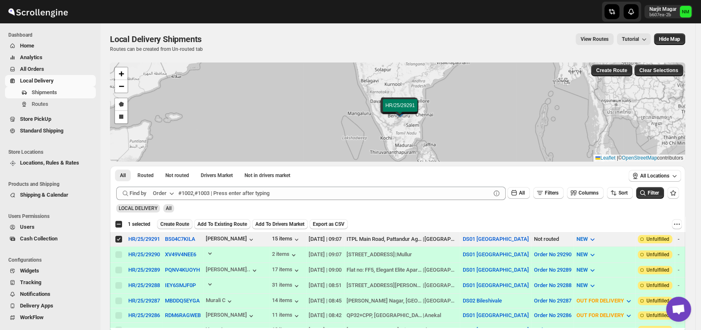
click at [170, 225] on span "Create Route" at bounding box center [174, 224] width 29 height 7
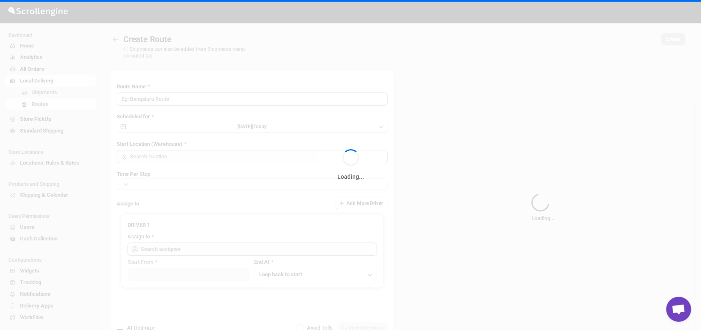
type input "Route - 21/09-0909"
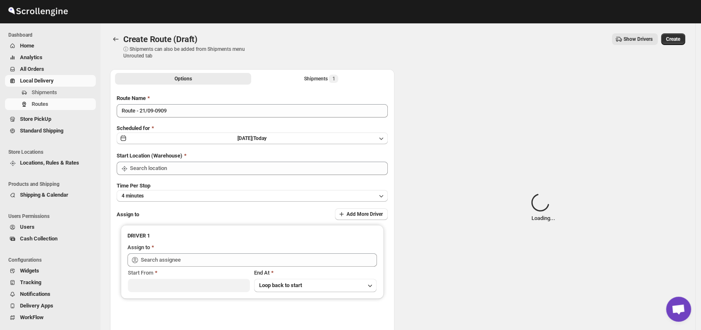
type input "DS01 [GEOGRAPHIC_DATA]"
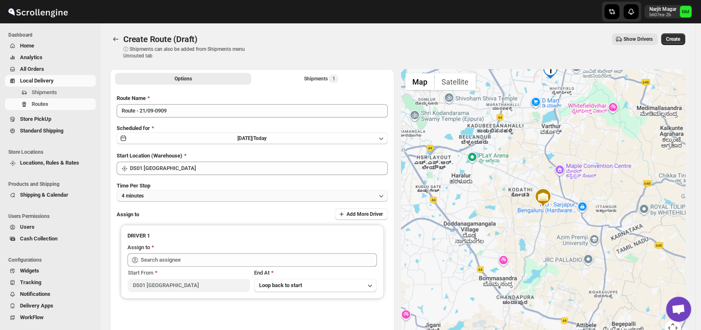
click at [194, 194] on button "4 minutes" at bounding box center [252, 196] width 271 height 12
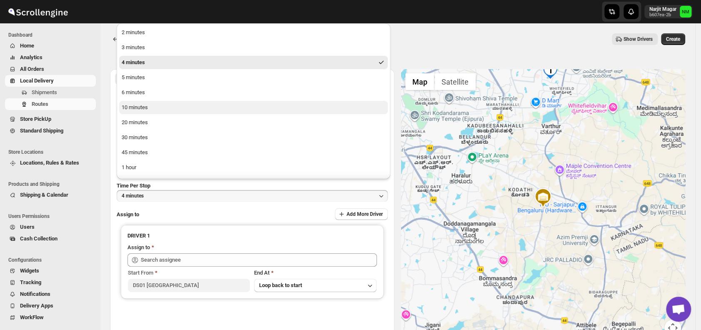
click at [157, 109] on button "10 minutes" at bounding box center [253, 107] width 269 height 13
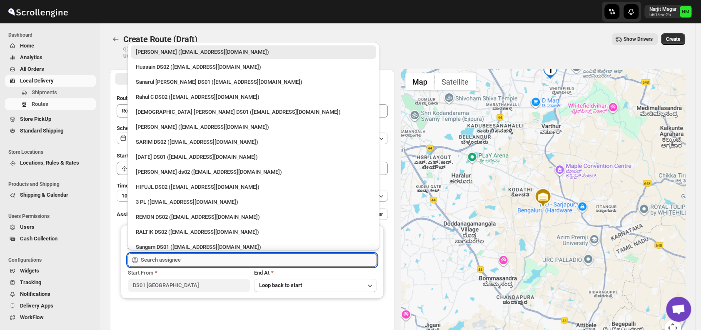
click at [182, 258] on input "text" at bounding box center [259, 259] width 236 height 13
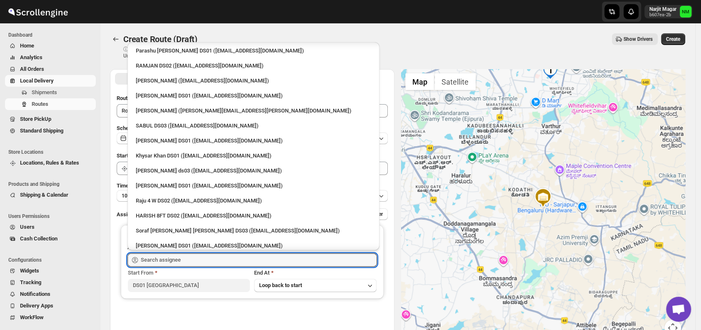
scroll to position [597, 0]
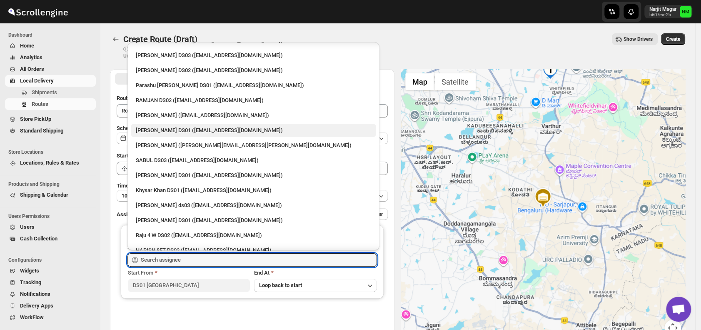
click at [163, 132] on div "[PERSON_NAME] DS01 ([EMAIL_ADDRESS][DOMAIN_NAME])" at bounding box center [253, 130] width 235 height 8
type input "[PERSON_NAME] DS01 ([EMAIL_ADDRESS][DOMAIN_NAME])"
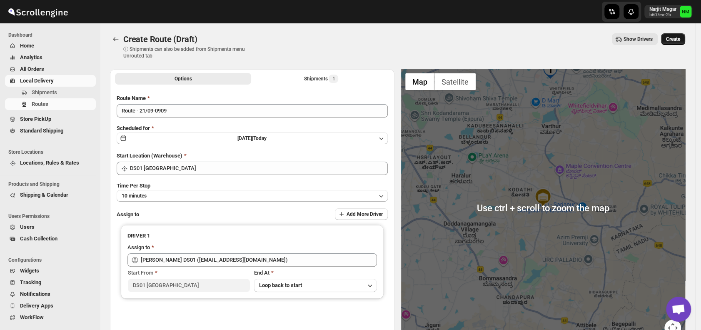
click at [672, 36] on span "Create" at bounding box center [673, 39] width 14 height 7
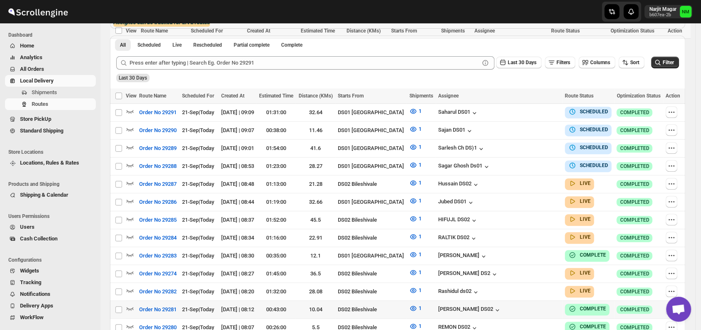
scroll to position [276, 0]
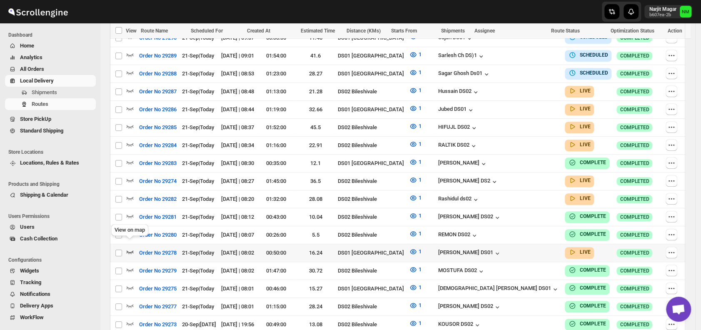
click at [131, 247] on icon "button" at bounding box center [130, 251] width 8 height 8
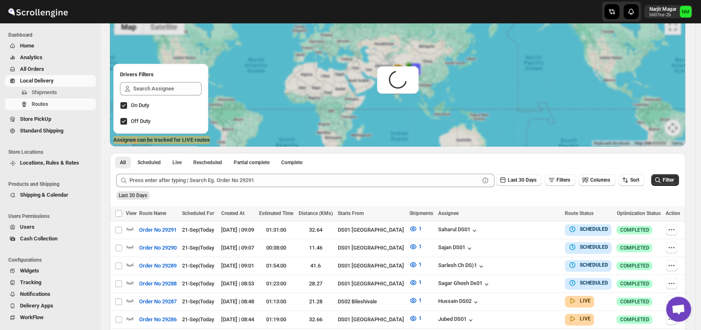
scroll to position [0, 0]
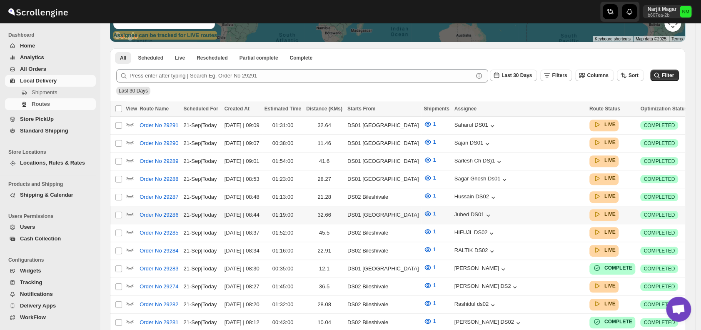
scroll to position [247, 0]
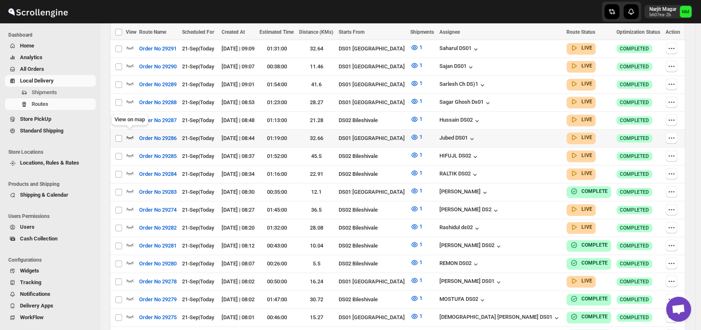
click at [131, 136] on icon "button" at bounding box center [130, 137] width 7 height 3
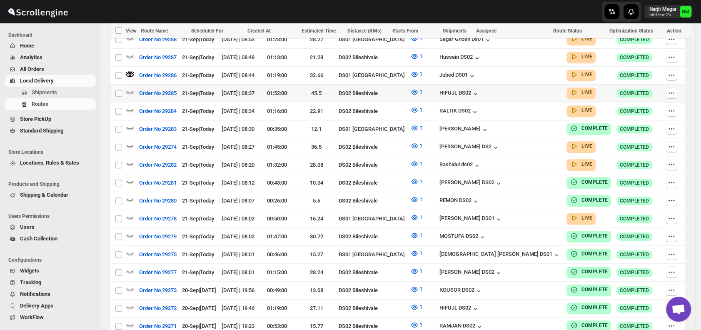
scroll to position [317, 0]
click at [131, 142] on icon "button" at bounding box center [130, 146] width 8 height 8
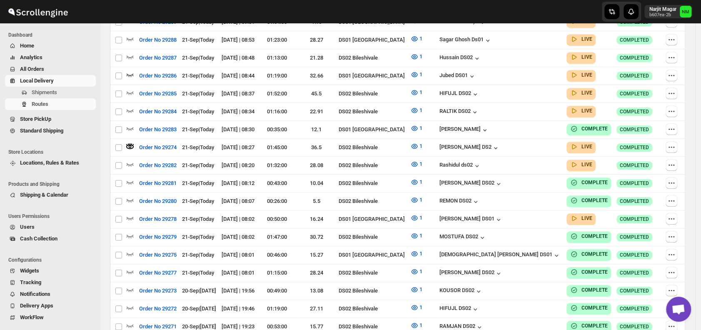
scroll to position [0, 0]
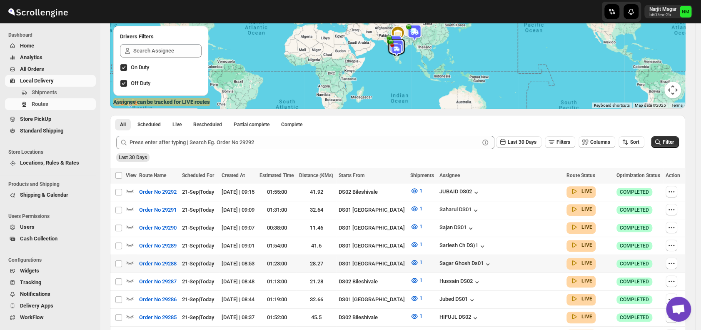
scroll to position [148, 0]
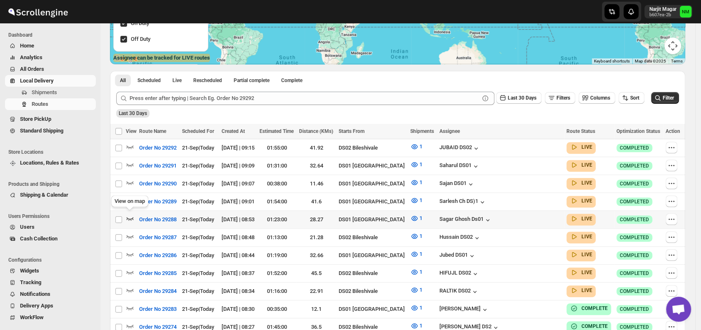
click at [129, 217] on icon "button" at bounding box center [130, 218] width 7 height 3
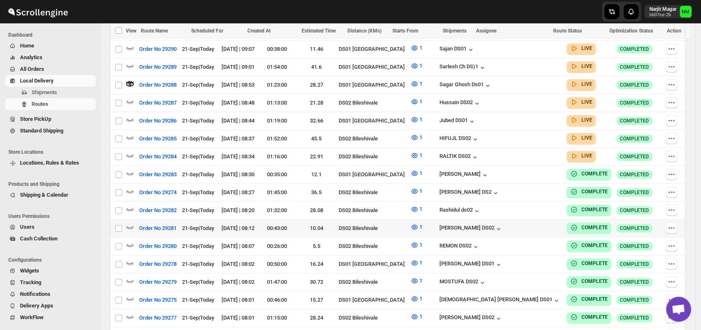
scroll to position [289, 0]
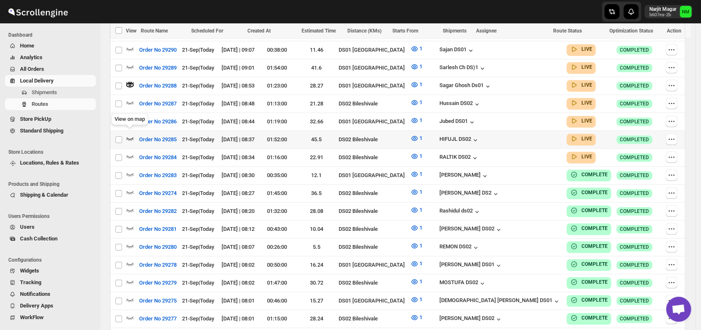
click at [130, 134] on icon "button" at bounding box center [130, 138] width 8 height 8
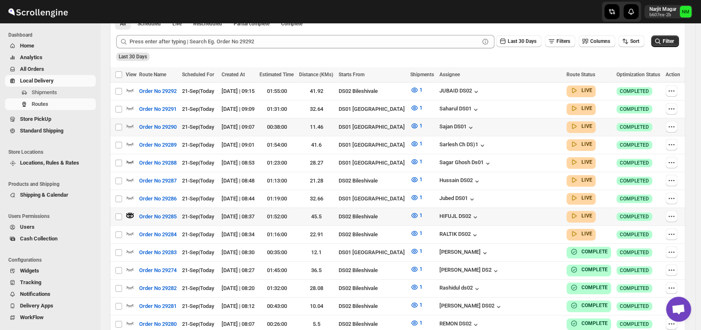
scroll to position [212, 0]
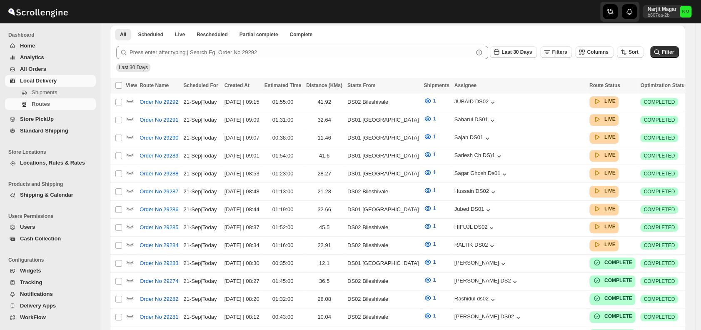
scroll to position [212, 0]
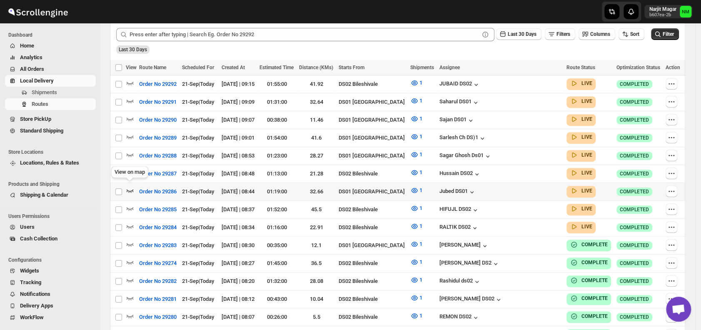
click at [130, 186] on icon "button" at bounding box center [130, 190] width 8 height 8
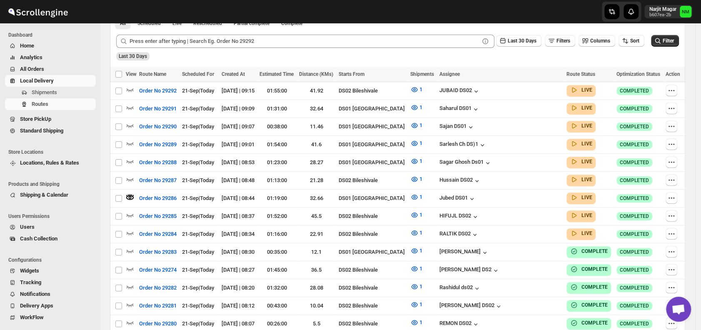
scroll to position [0, 0]
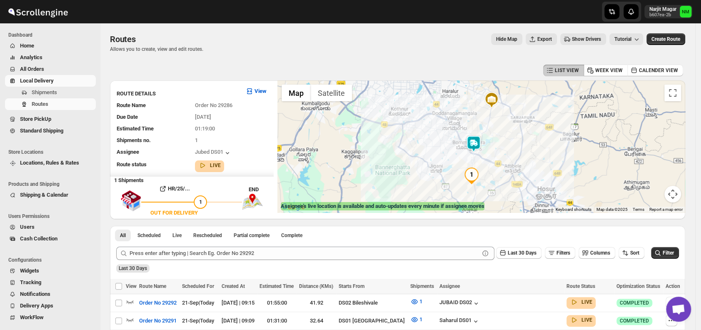
click at [470, 143] on img at bounding box center [473, 143] width 17 height 17
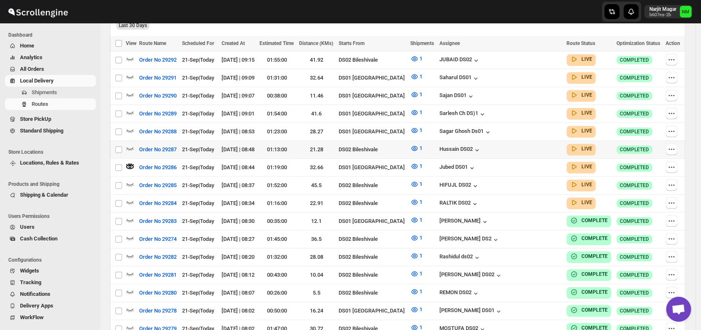
scroll to position [243, 0]
click at [129, 110] on icon "button" at bounding box center [130, 112] width 8 height 8
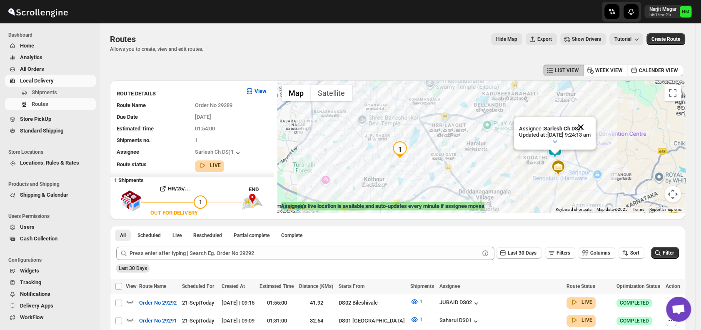
click at [591, 124] on button "Close" at bounding box center [581, 127] width 20 height 20
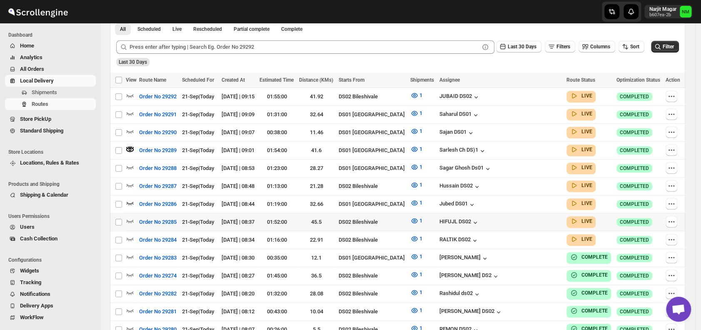
scroll to position [207, 0]
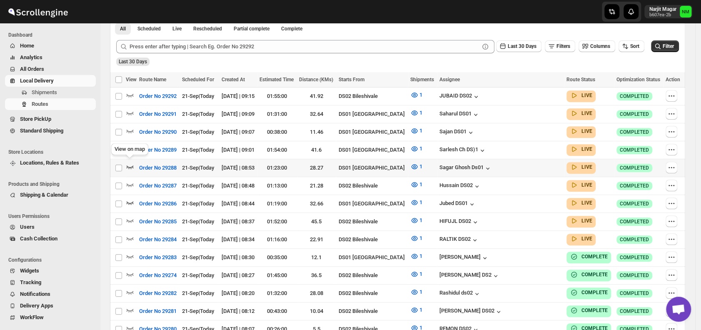
click at [130, 165] on icon "button" at bounding box center [130, 166] width 7 height 3
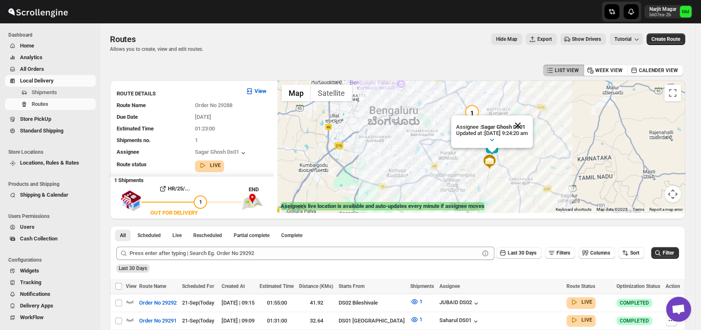
click at [528, 124] on button "Close" at bounding box center [518, 125] width 20 height 20
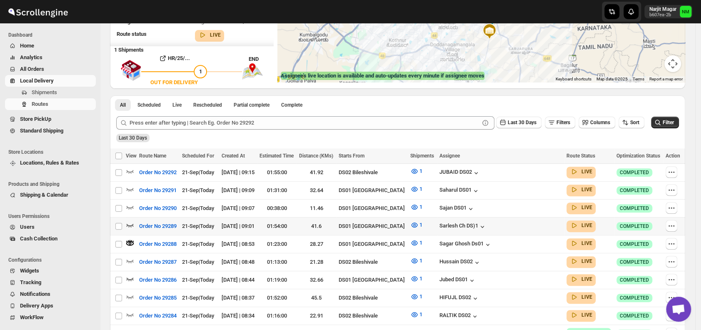
scroll to position [131, 0]
click at [132, 204] on icon "button" at bounding box center [130, 206] width 8 height 8
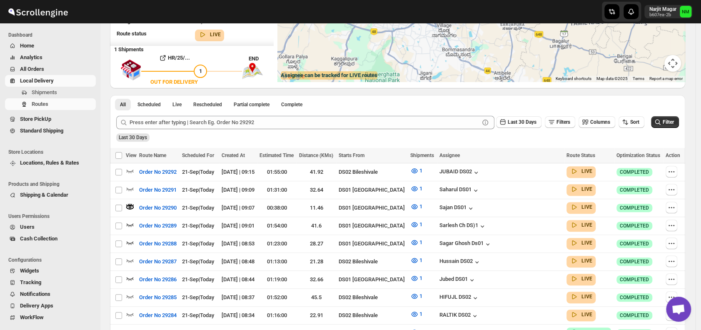
scroll to position [0, 0]
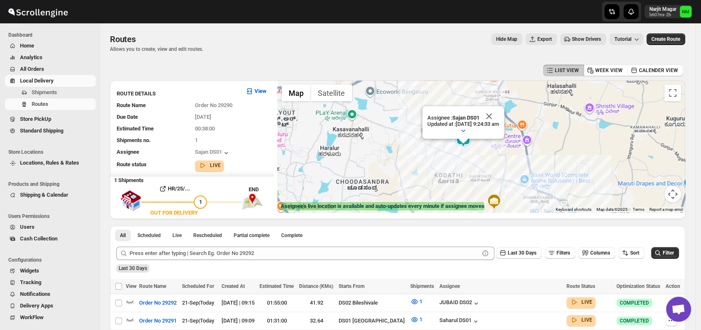
click at [504, 90] on div "Assignee : Sajan DS01 Updated at : [DATE] 9:24:33 am Duty mode Enabled Battery …" at bounding box center [481, 146] width 408 height 132
click at [499, 110] on button "Close" at bounding box center [489, 116] width 20 height 20
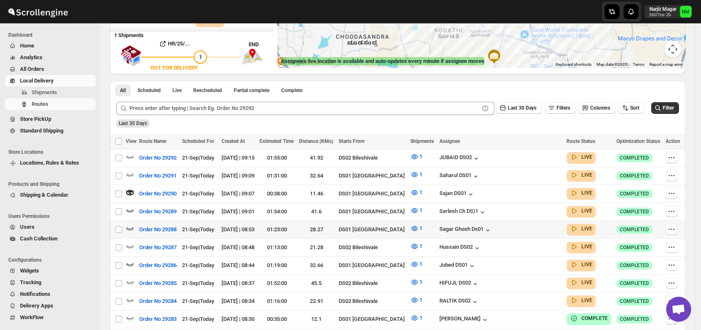
scroll to position [150, 0]
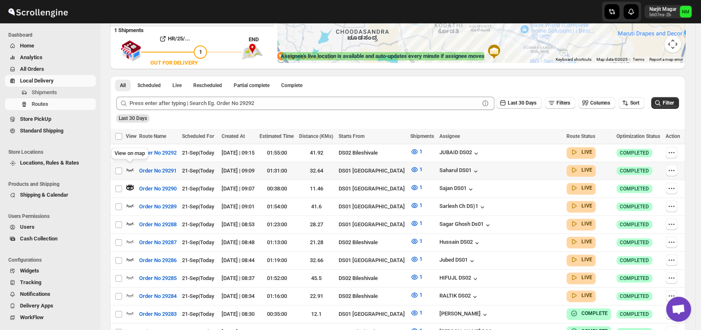
click at [130, 168] on icon "button" at bounding box center [130, 169] width 8 height 8
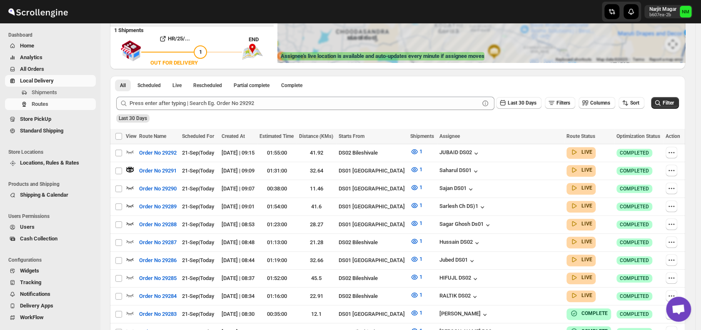
scroll to position [0, 0]
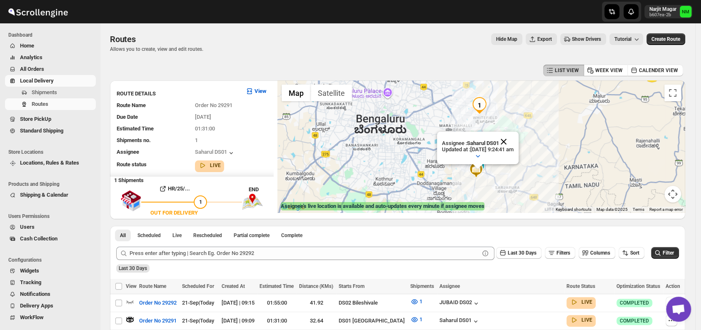
click at [514, 138] on button "Close" at bounding box center [504, 142] width 20 height 20
click at [36, 93] on span "Shipments" at bounding box center [44, 92] width 25 height 6
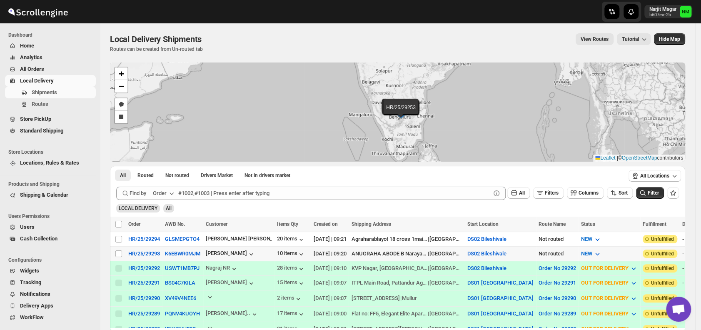
click at [117, 247] on td "Select shipment" at bounding box center [118, 253] width 16 height 15
checkbox input "true"
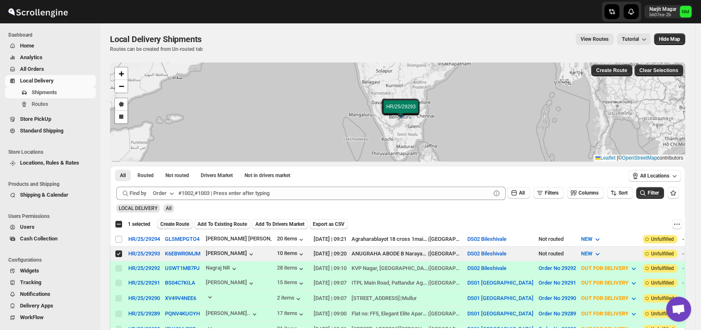
click at [180, 225] on span "Create Route" at bounding box center [174, 224] width 29 height 7
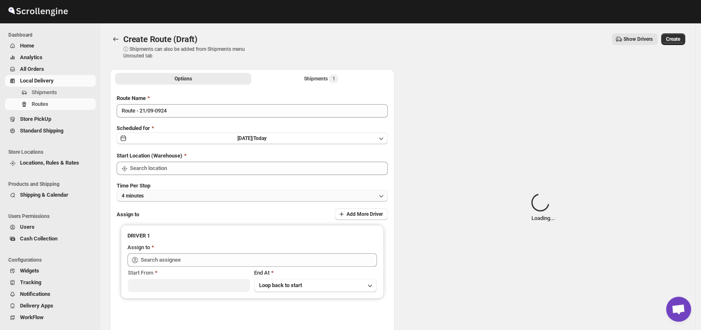
type input "DS02 Bileshivale"
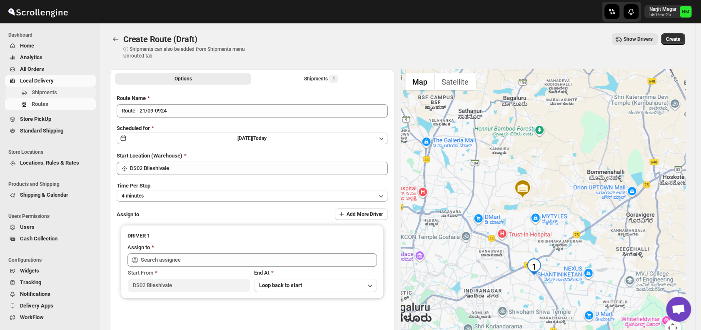
click at [62, 90] on span "Shipments" at bounding box center [63, 92] width 62 height 8
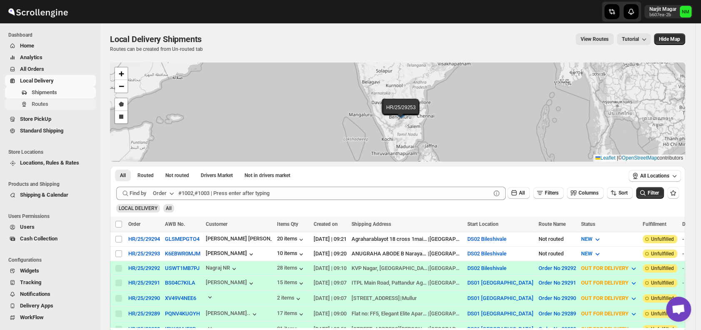
click at [42, 103] on span "Routes" at bounding box center [40, 104] width 17 height 6
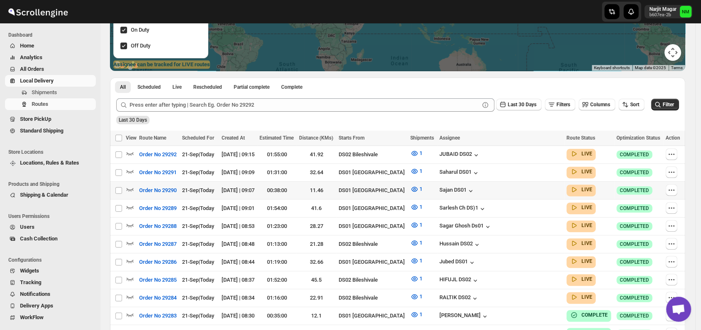
scroll to position [142, 0]
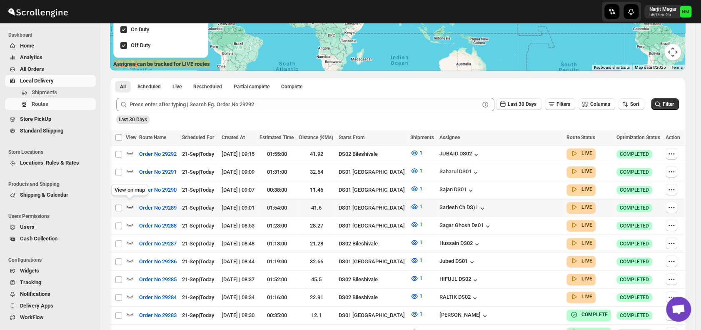
click at [131, 207] on icon "button" at bounding box center [130, 206] width 8 height 8
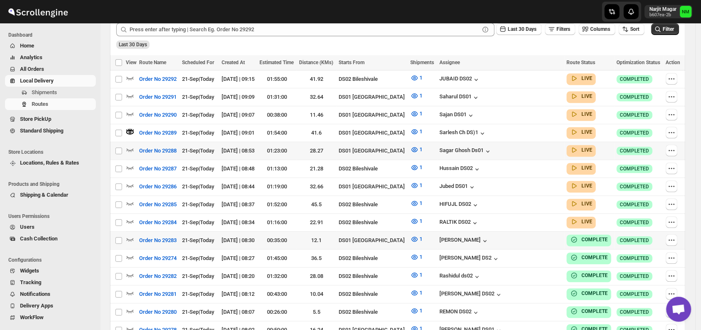
scroll to position [224, 0]
click at [128, 181] on icon "button" at bounding box center [130, 185] width 8 height 8
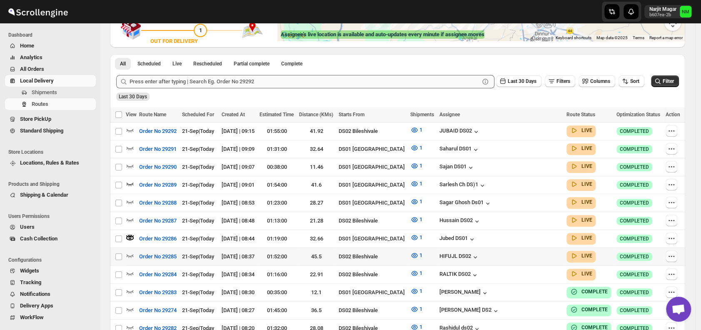
scroll to position [168, 0]
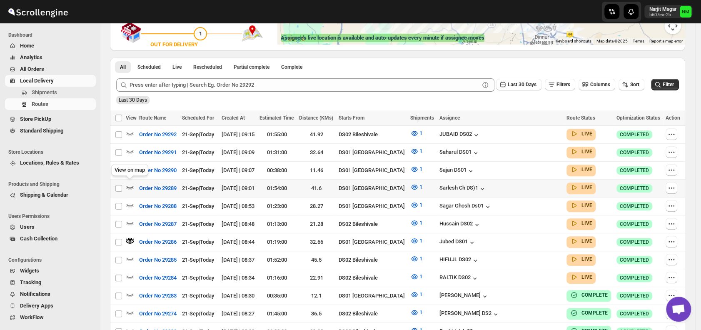
click at [127, 183] on icon "button" at bounding box center [130, 187] width 8 height 8
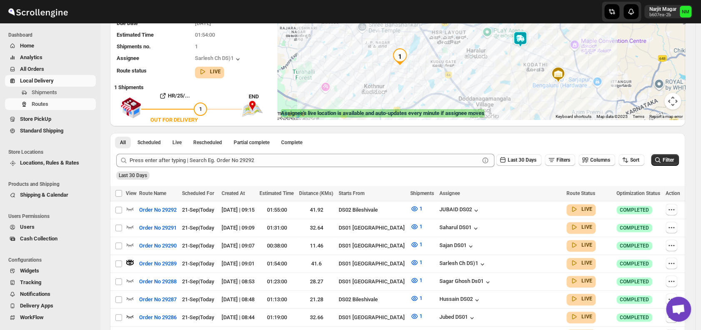
scroll to position [0, 0]
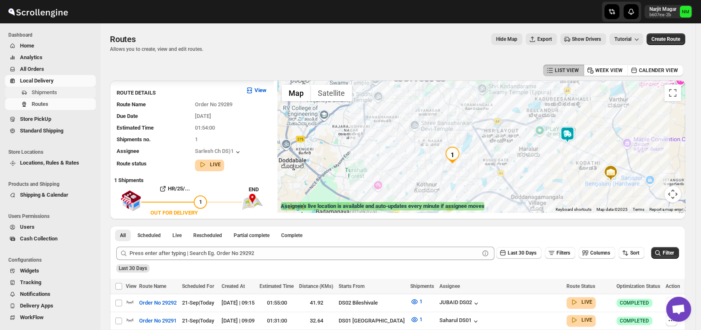
click at [41, 94] on span "Shipments" at bounding box center [44, 92] width 25 height 6
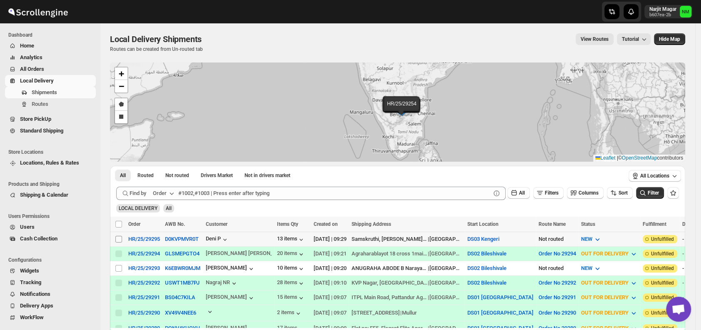
click at [119, 239] on input "Select shipment" at bounding box center [118, 239] width 7 height 7
checkbox input "true"
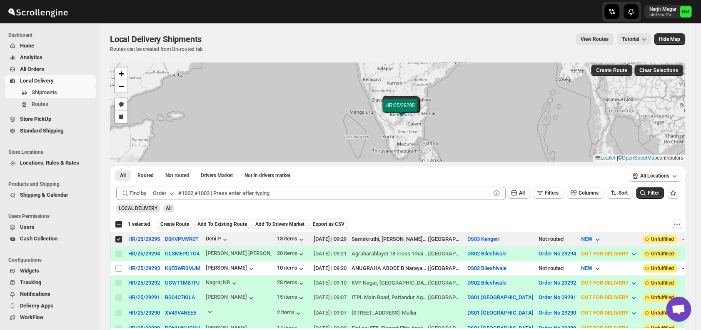
click at [170, 227] on button "Create Route" at bounding box center [174, 224] width 35 height 10
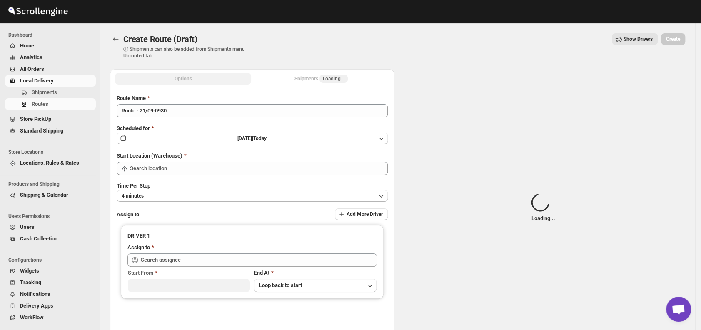
type input "DS03 Kengeri"
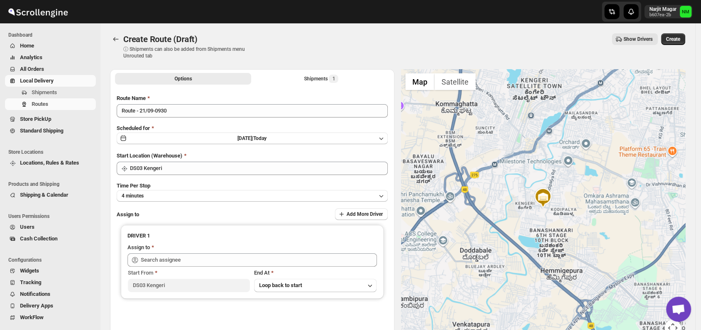
click at [183, 201] on button "4 minutes" at bounding box center [252, 196] width 271 height 12
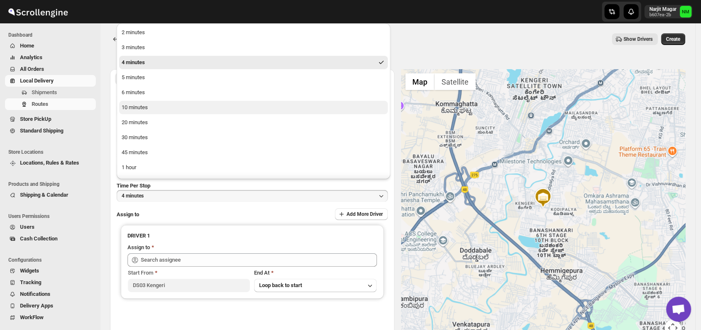
click at [153, 112] on button "10 minutes" at bounding box center [253, 107] width 269 height 13
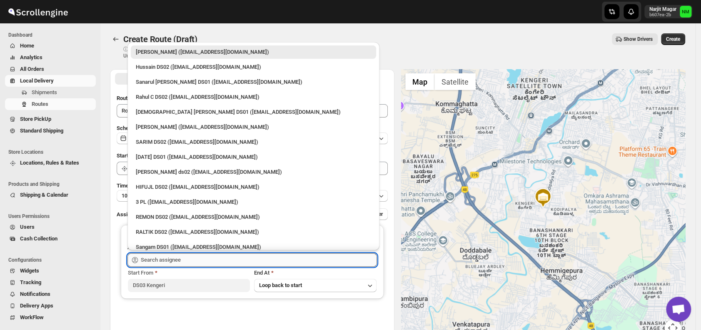
click at [186, 255] on input "text" at bounding box center [259, 259] width 236 height 13
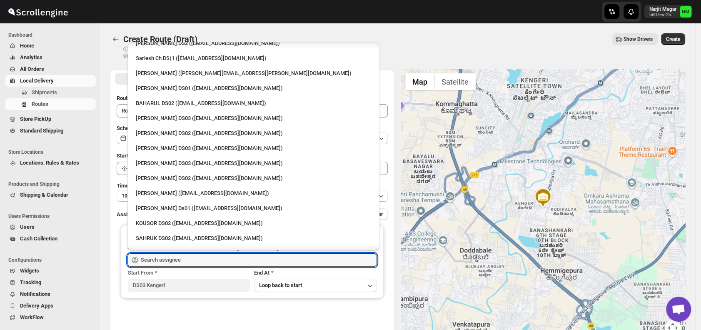
scroll to position [294, 0]
click at [163, 160] on div "[PERSON_NAME] DS03 ([EMAIL_ADDRESS][DOMAIN_NAME])" at bounding box center [253, 163] width 235 height 8
type input "[PERSON_NAME] DS03 ([EMAIL_ADDRESS][DOMAIN_NAME])"
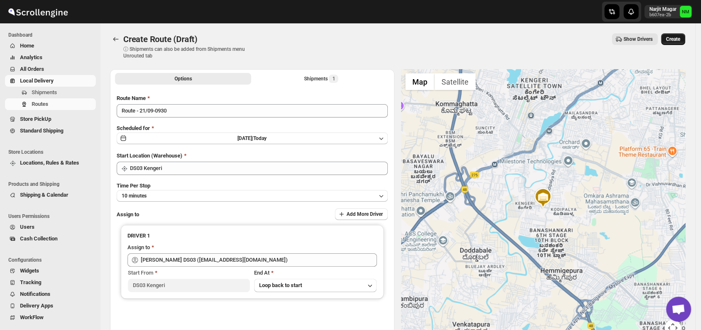
click at [680, 37] on span "Create" at bounding box center [673, 39] width 14 height 7
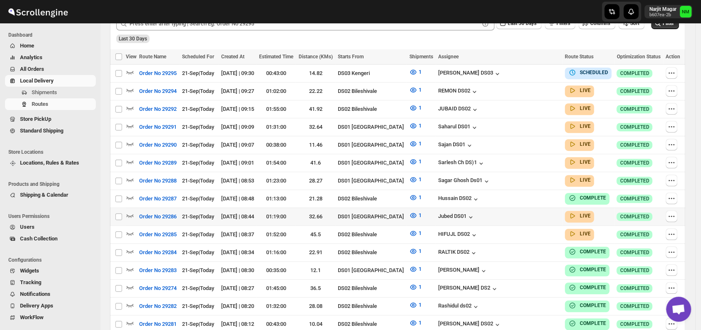
scroll to position [223, 0]
click at [130, 214] on icon "button" at bounding box center [130, 215] width 7 height 3
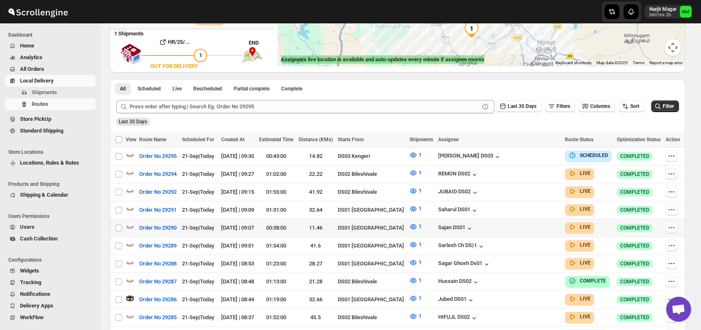
scroll to position [146, 0]
click at [50, 93] on span "Shipments" at bounding box center [44, 92] width 25 height 6
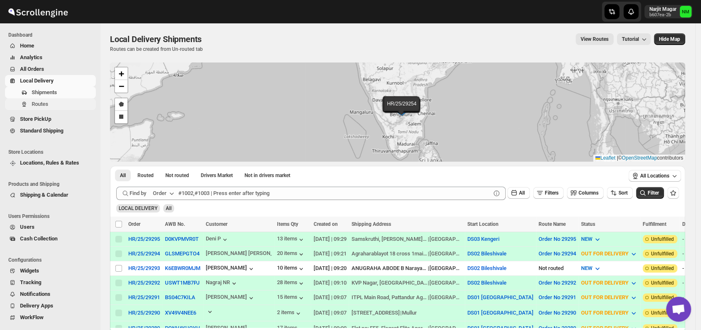
click at [51, 103] on span "Routes" at bounding box center [63, 104] width 62 height 8
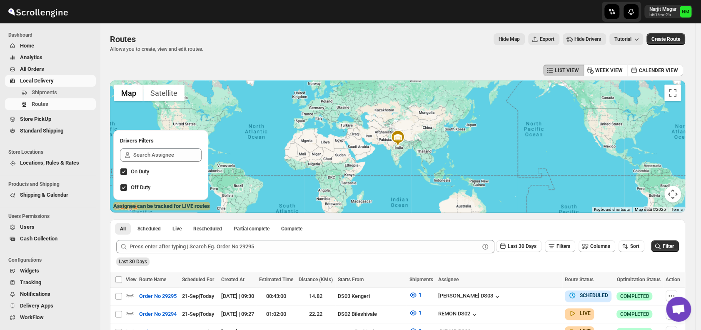
scroll to position [113, 0]
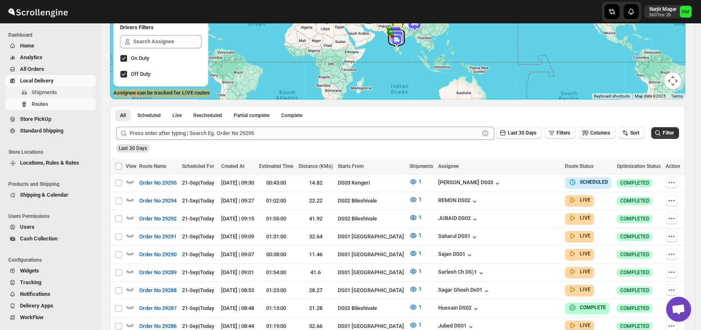
click at [61, 94] on span "Shipments" at bounding box center [63, 92] width 62 height 8
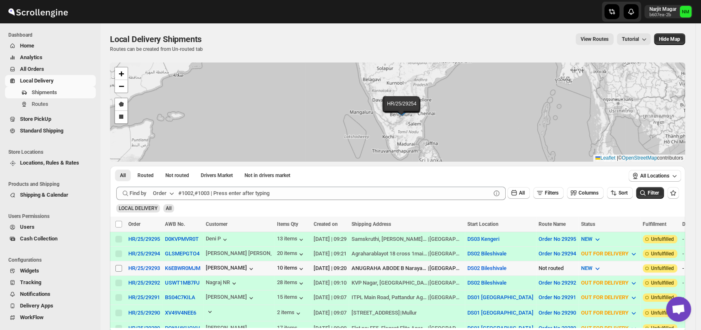
click at [120, 266] on input "Select shipment" at bounding box center [118, 268] width 7 height 7
checkbox input "true"
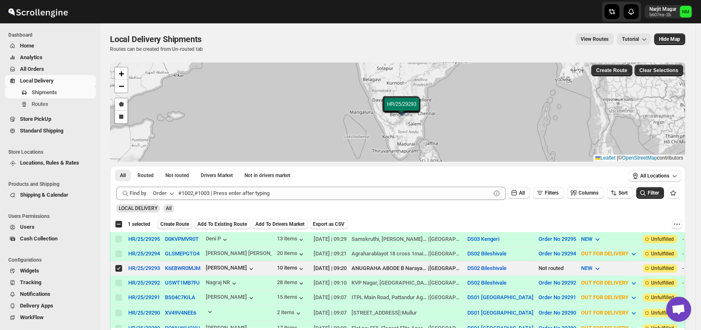
click at [173, 227] on button "Create Route" at bounding box center [174, 224] width 35 height 10
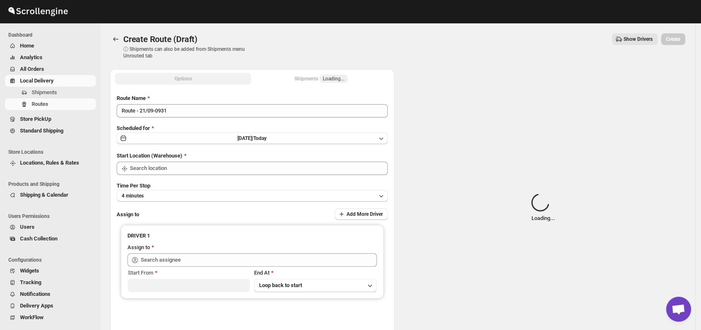
type input "DS02 Bileshivale"
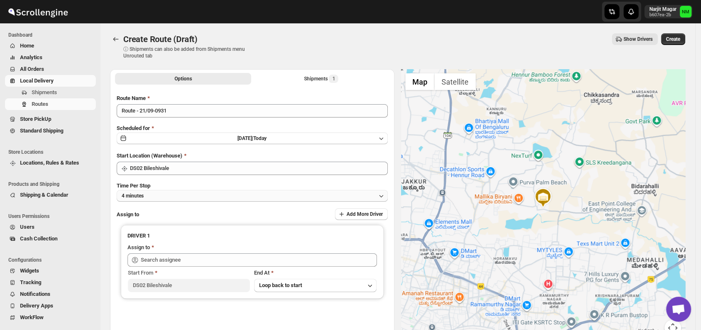
click at [204, 192] on button "4 minutes" at bounding box center [252, 196] width 271 height 12
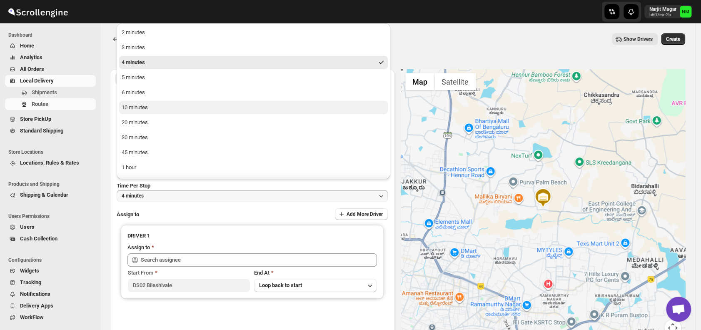
click at [156, 107] on button "10 minutes" at bounding box center [253, 107] width 269 height 13
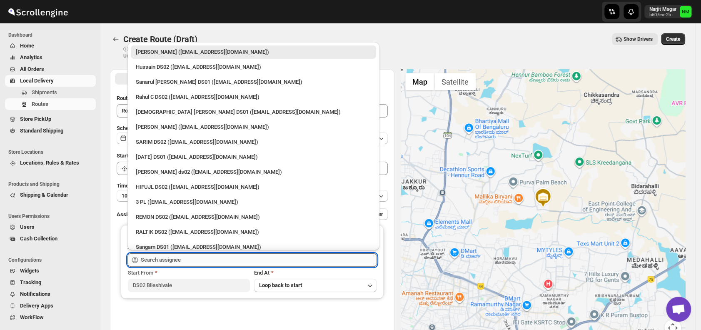
click at [196, 257] on input "text" at bounding box center [259, 259] width 236 height 13
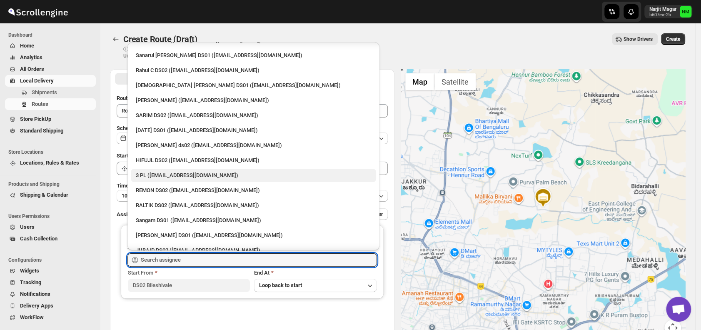
scroll to position [22, 0]
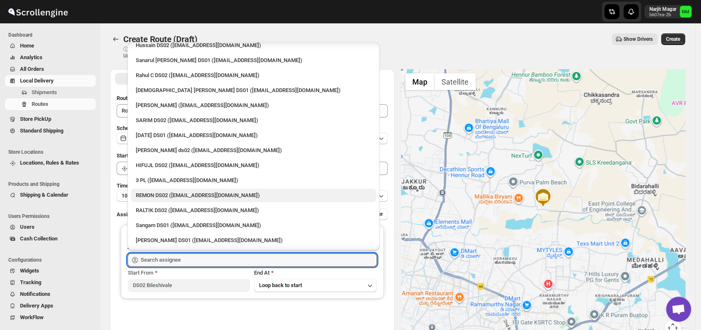
click at [177, 195] on div "REMON DS02 (kesame7468@btcours.com)" at bounding box center [253, 195] width 235 height 8
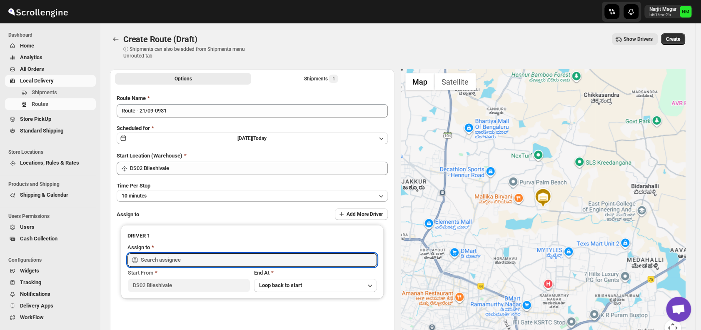
type input "REMON DS02 (kesame7468@btcours.com)"
click at [47, 94] on span "Shipments" at bounding box center [44, 92] width 25 height 6
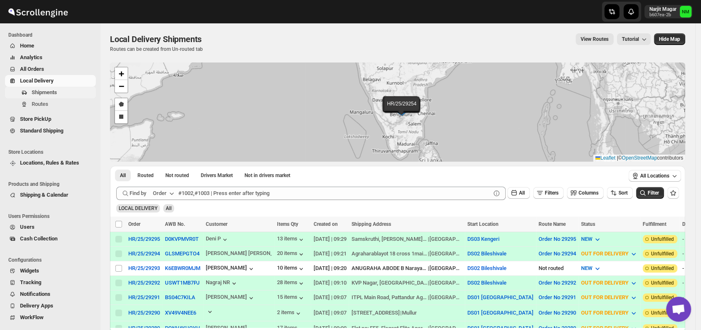
click at [42, 97] on button "Shipments" at bounding box center [50, 93] width 91 height 12
click at [61, 110] on div "Shipments Routes" at bounding box center [48, 100] width 96 height 27
click at [48, 105] on span "Routes" at bounding box center [63, 104] width 62 height 8
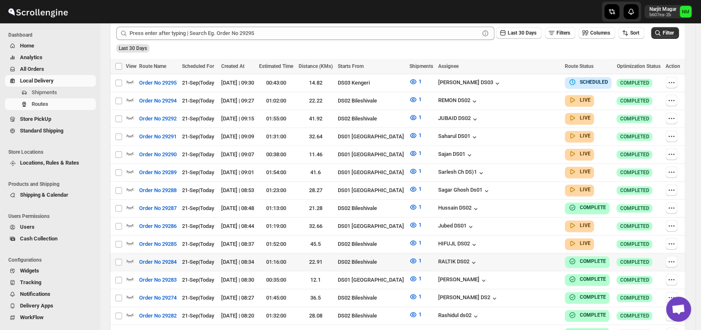
scroll to position [210, 0]
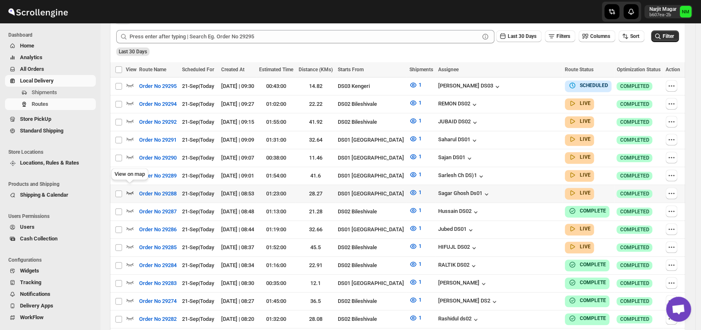
click at [131, 191] on icon "button" at bounding box center [130, 192] width 8 height 8
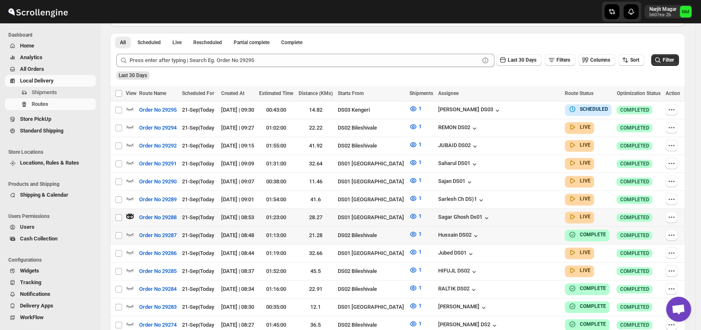
scroll to position [193, 0]
click at [130, 247] on icon "button" at bounding box center [130, 251] width 8 height 8
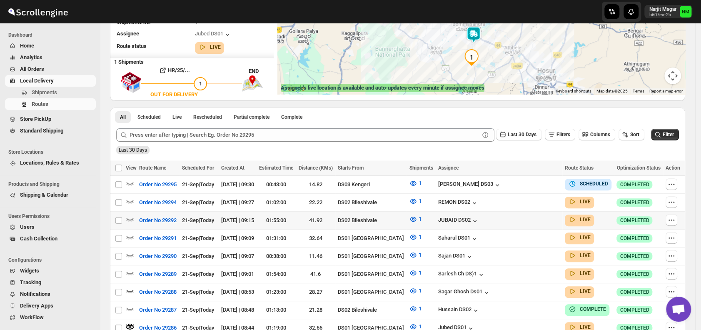
scroll to position [90, 0]
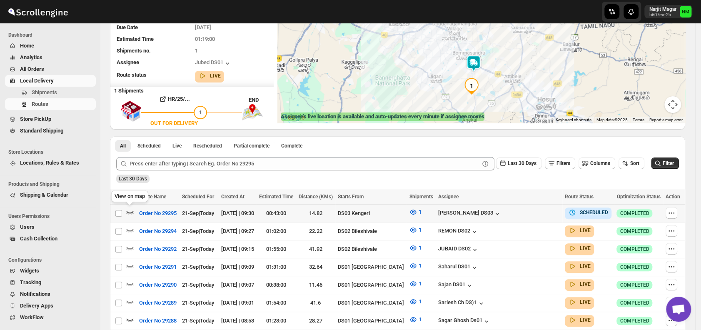
click at [128, 211] on icon "button" at bounding box center [130, 212] width 8 height 8
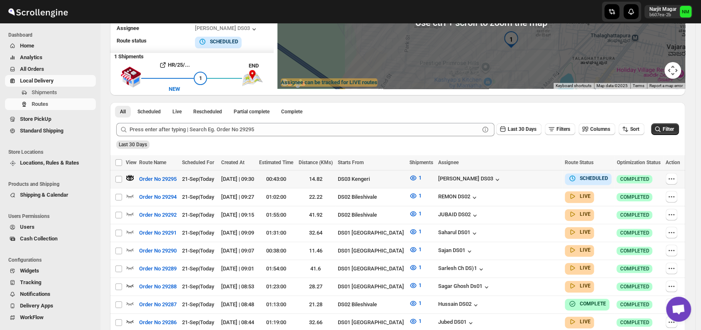
scroll to position [124, 0]
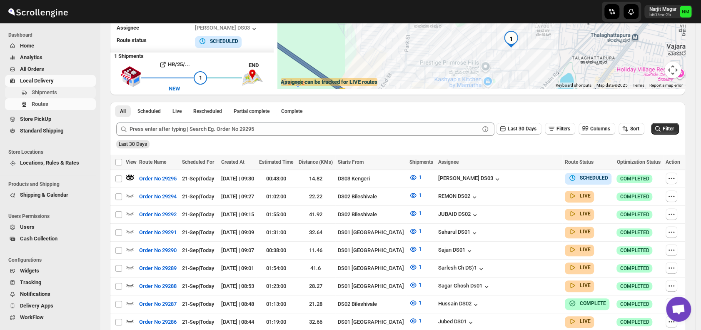
click at [47, 97] on button "Shipments" at bounding box center [50, 93] width 91 height 12
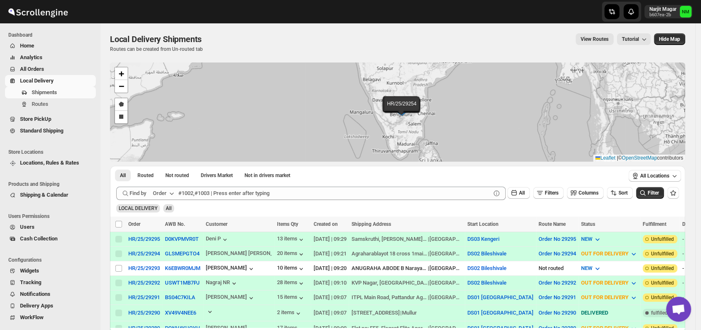
click at [39, 110] on div "Shipments Routes" at bounding box center [48, 100] width 96 height 27
click at [41, 106] on span "Routes" at bounding box center [40, 104] width 17 height 6
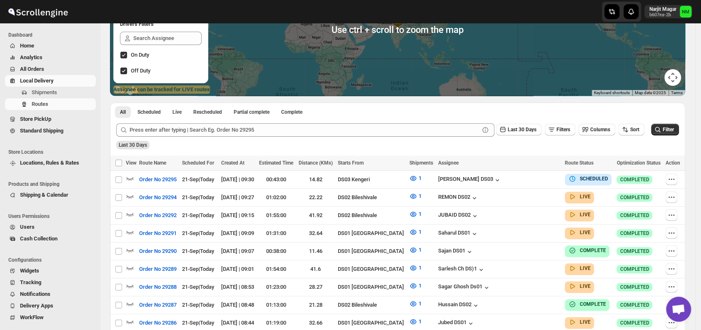
scroll to position [129, 0]
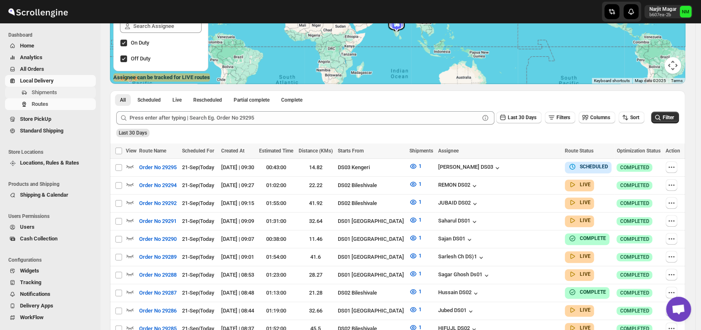
click at [44, 95] on span "Shipments" at bounding box center [44, 92] width 25 height 6
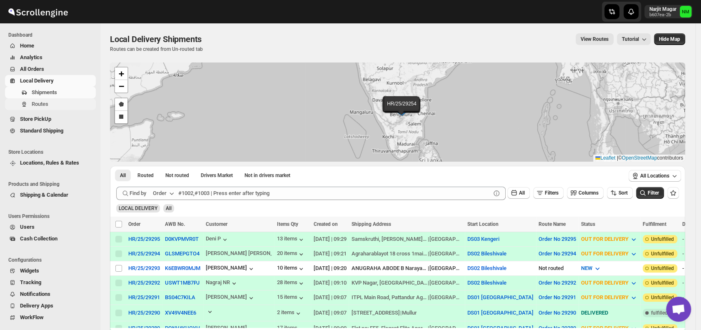
click at [44, 105] on span "Routes" at bounding box center [40, 104] width 17 height 6
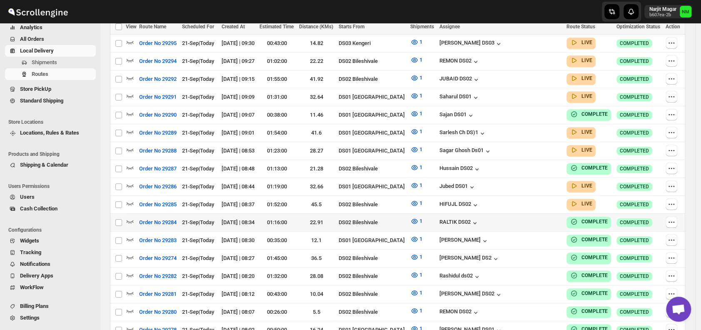
scroll to position [226, 0]
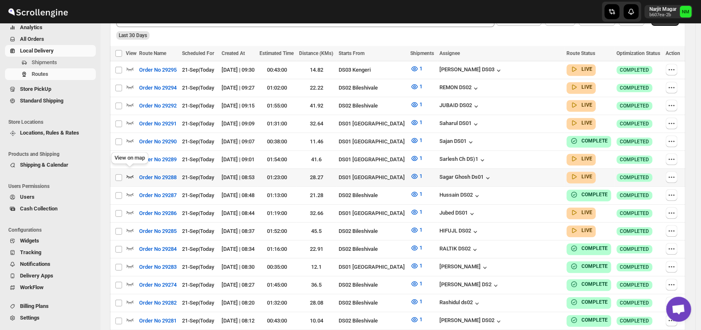
click at [130, 172] on icon "button" at bounding box center [130, 176] width 8 height 8
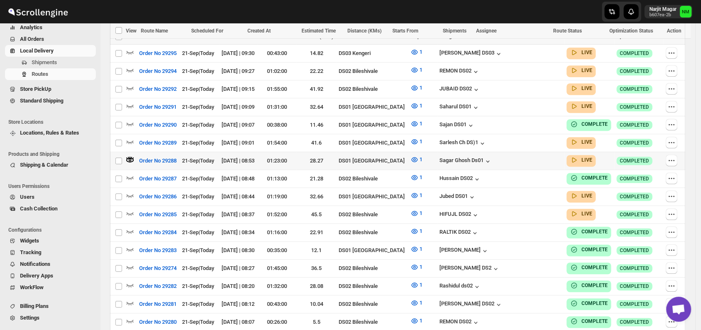
scroll to position [256, 0]
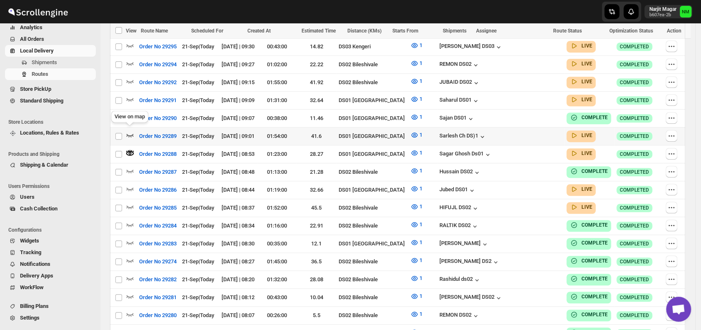
click at [129, 131] on icon "button" at bounding box center [130, 135] width 8 height 8
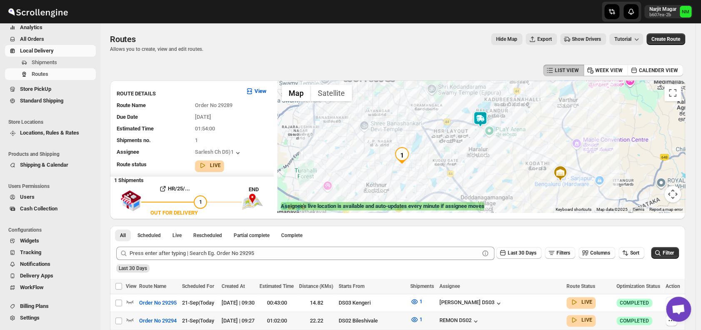
drag, startPoint x: 479, startPoint y: 103, endPoint x: 484, endPoint y: 118, distance: 15.4
click at [484, 118] on div at bounding box center [481, 146] width 408 height 132
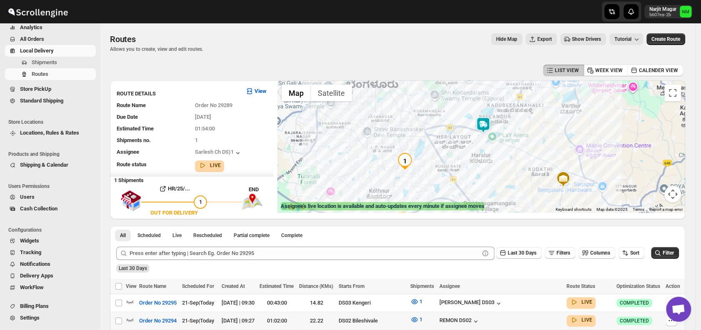
click at [484, 118] on img at bounding box center [483, 125] width 17 height 17
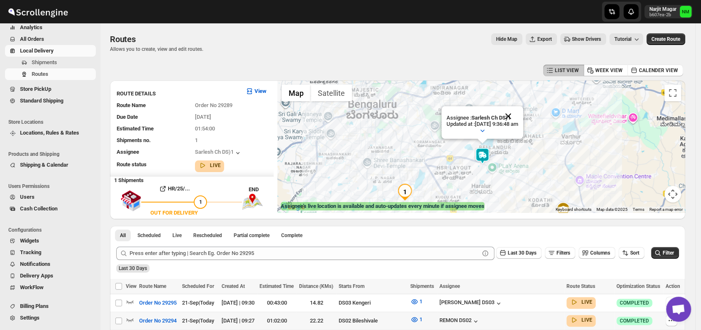
click at [518, 115] on button "Close" at bounding box center [508, 116] width 20 height 20
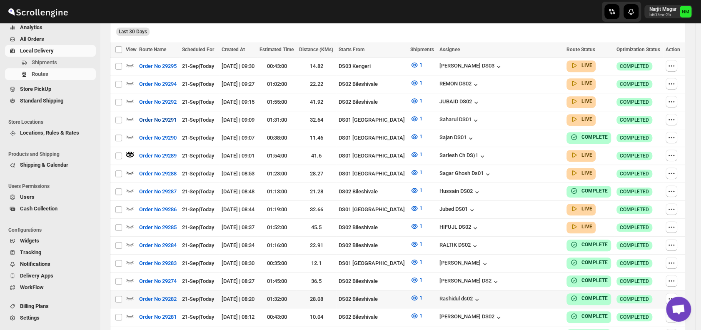
scroll to position [237, 0]
click at [133, 207] on icon "button" at bounding box center [130, 208] width 7 height 3
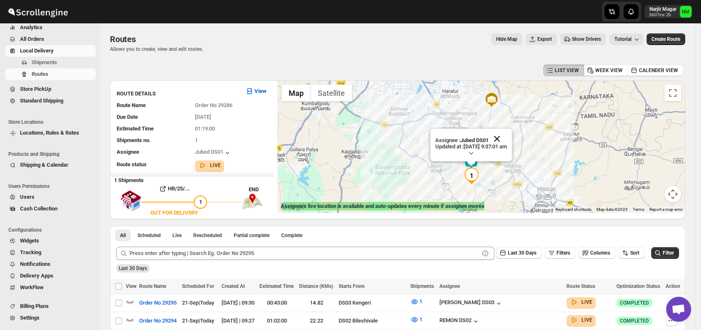
click at [507, 137] on button "Close" at bounding box center [497, 139] width 20 height 20
click at [53, 62] on span "Shipments" at bounding box center [44, 62] width 25 height 6
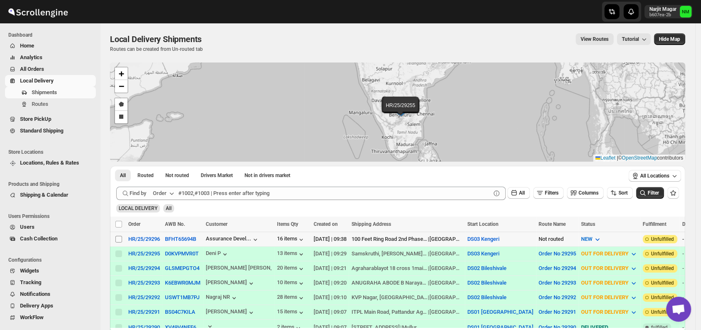
click at [118, 239] on input "Select shipment" at bounding box center [118, 239] width 7 height 7
checkbox input "true"
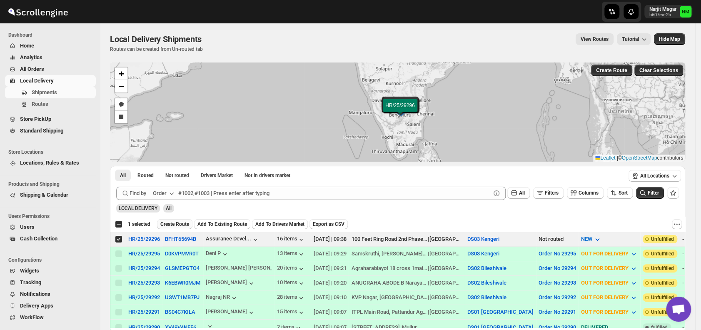
click at [171, 222] on span "Create Route" at bounding box center [174, 224] width 29 height 7
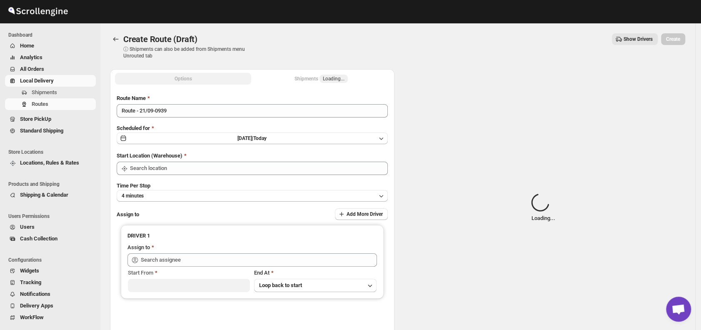
type input "DS03 Kengeri"
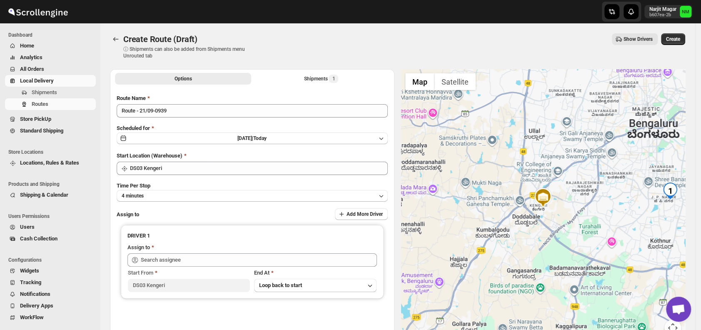
click at [190, 189] on div "Time Per Stop 4 minutes" at bounding box center [252, 192] width 271 height 20
click at [170, 195] on button "4 minutes" at bounding box center [252, 196] width 271 height 12
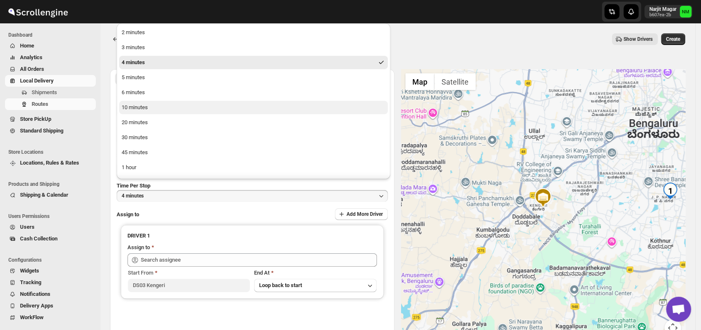
click at [156, 107] on button "10 minutes" at bounding box center [253, 107] width 269 height 13
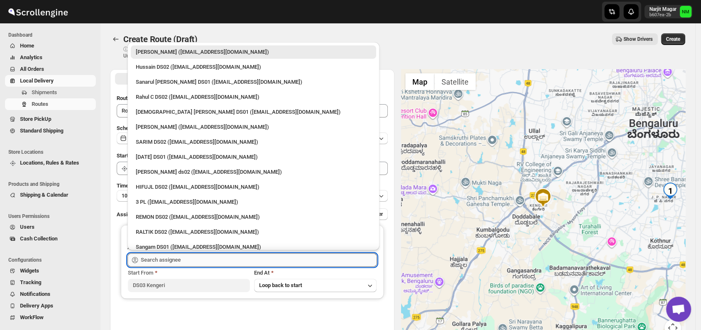
click at [196, 255] on input "text" at bounding box center [259, 259] width 236 height 13
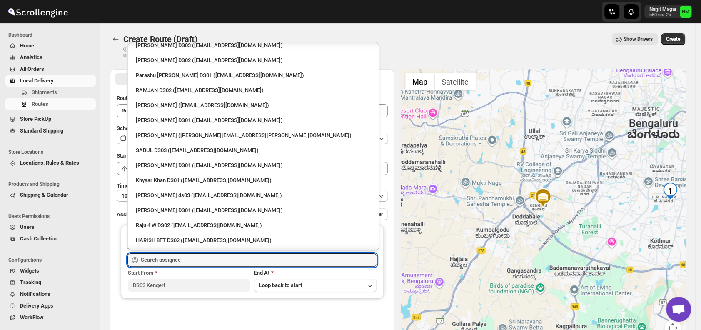
scroll to position [614, 0]
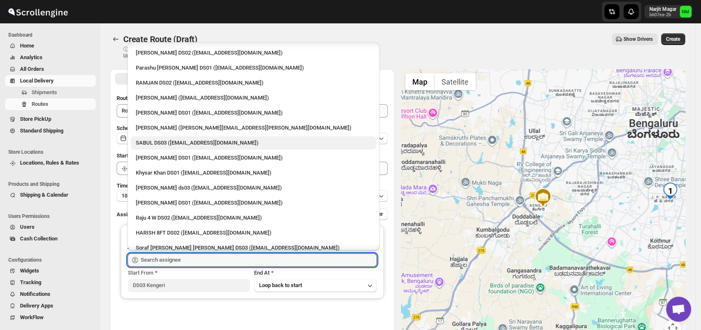
click at [171, 140] on div "SABUL DS03 ([EMAIL_ADDRESS][DOMAIN_NAME])" at bounding box center [253, 143] width 235 height 8
type input "SABUL DS03 ([EMAIL_ADDRESS][DOMAIN_NAME])"
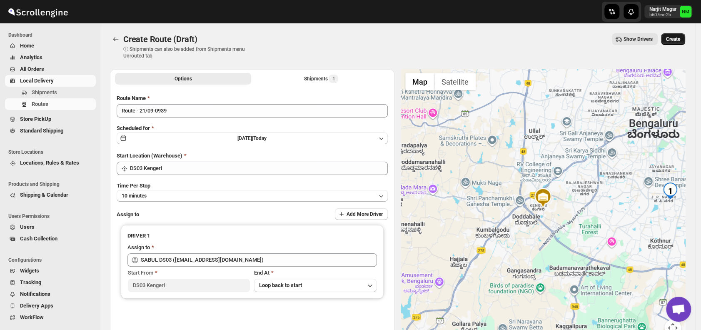
click at [677, 44] on button "Create" at bounding box center [673, 39] width 24 height 12
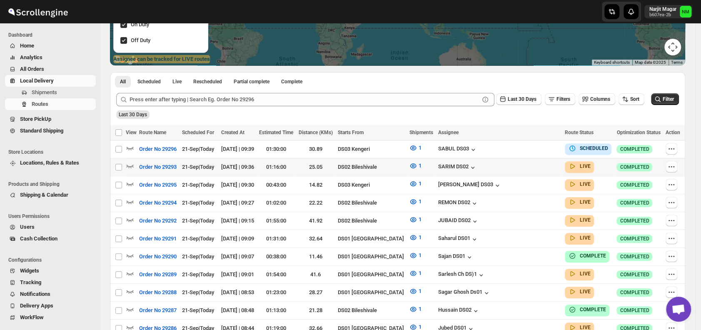
scroll to position [147, 0]
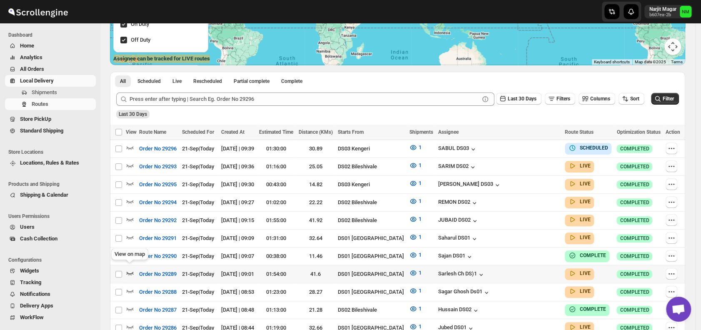
click at [130, 269] on icon "button" at bounding box center [130, 273] width 8 height 8
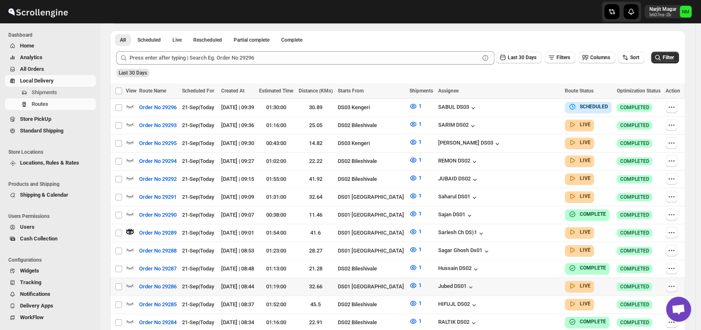
scroll to position [263, 0]
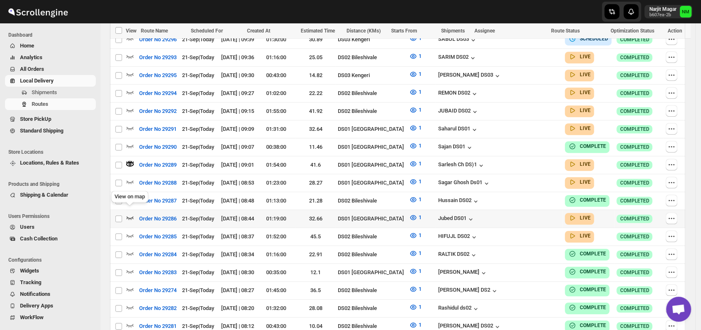
click at [133, 213] on icon "button" at bounding box center [130, 217] width 8 height 8
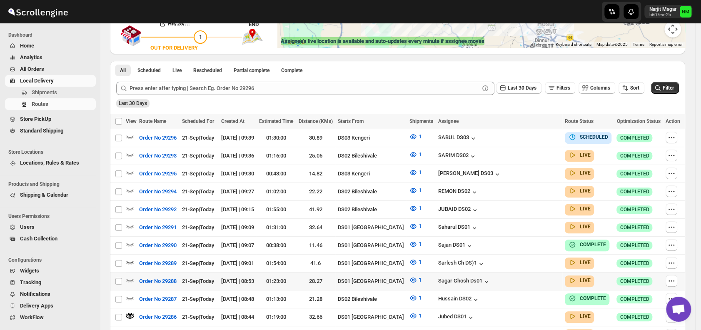
scroll to position [170, 0]
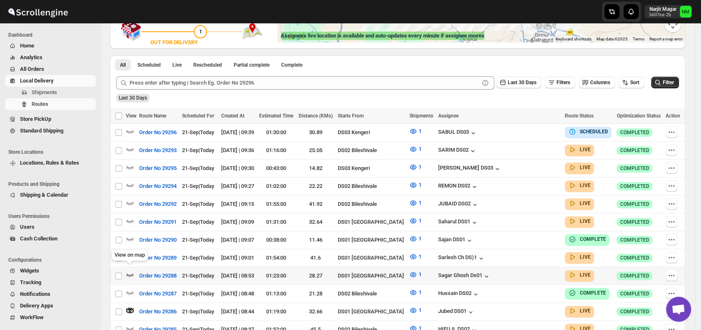
click at [133, 273] on icon "button" at bounding box center [130, 274] width 8 height 8
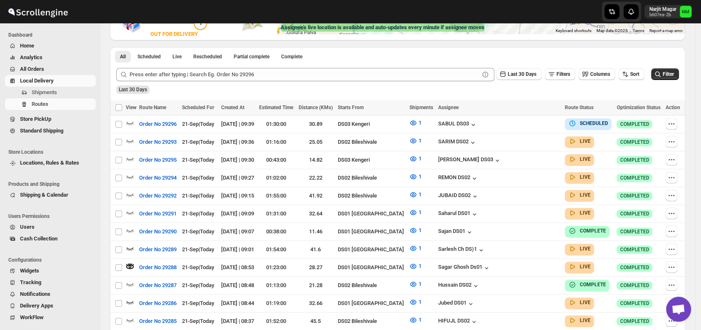
scroll to position [237, 0]
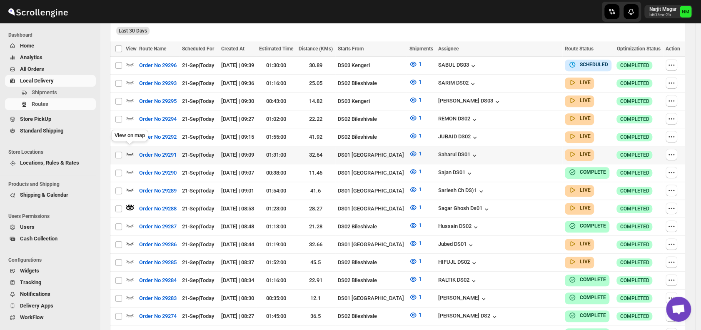
click at [131, 152] on icon "button" at bounding box center [130, 153] width 7 height 3
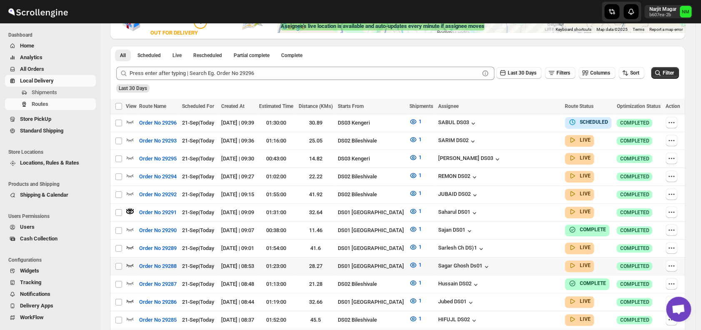
scroll to position [235, 0]
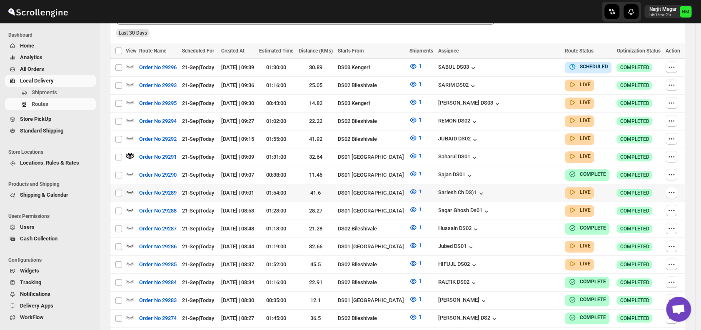
click at [125, 189] on td "Select route" at bounding box center [118, 193] width 16 height 18
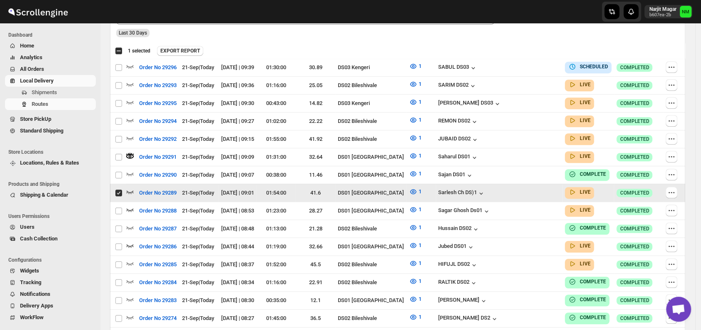
click at [125, 189] on td "Select route" at bounding box center [118, 193] width 16 height 18
checkbox input "false"
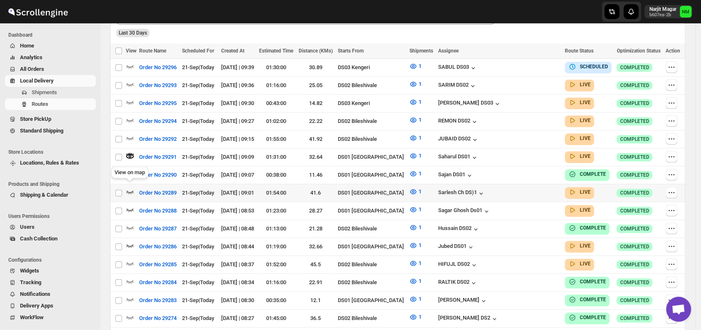
click at [130, 187] on icon "button" at bounding box center [130, 191] width 8 height 8
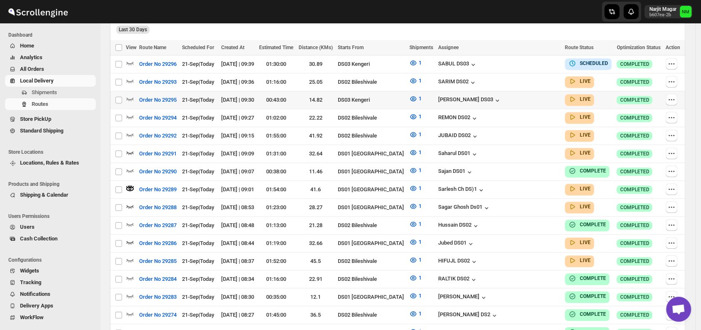
scroll to position [0, 0]
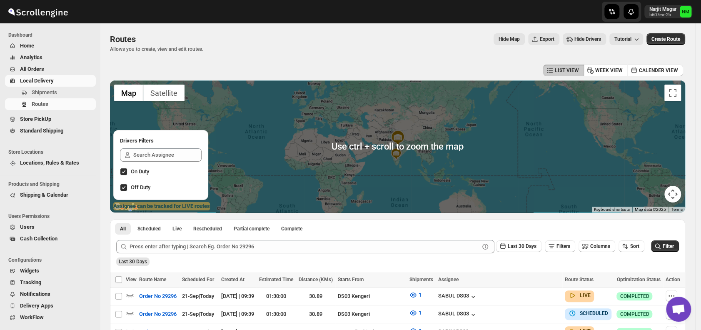
scroll to position [82, 0]
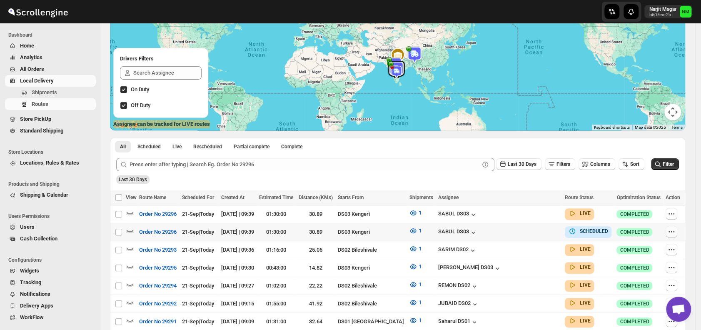
click at [675, 237] on div at bounding box center [673, 232] width 15 height 12
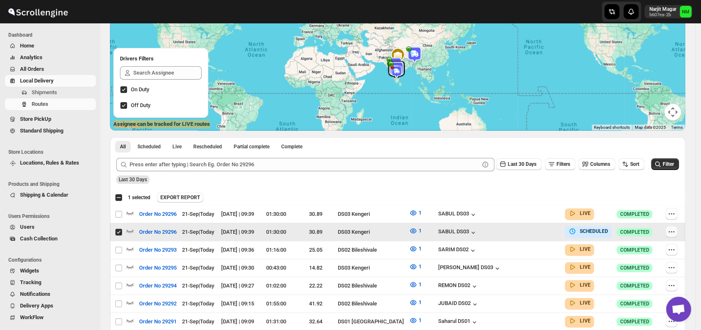
click at [672, 230] on icon "button" at bounding box center [671, 231] width 8 height 8
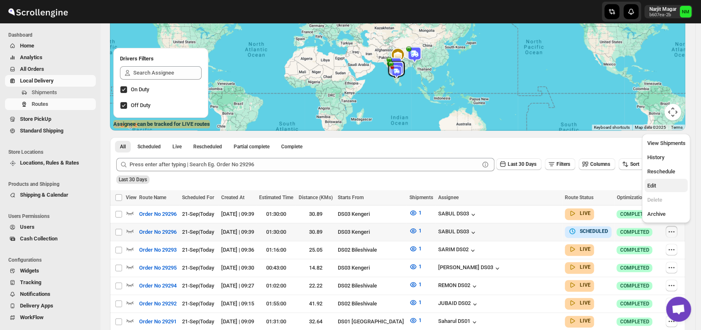
click at [653, 185] on span "Edit" at bounding box center [651, 185] width 9 height 6
checkbox input "true"
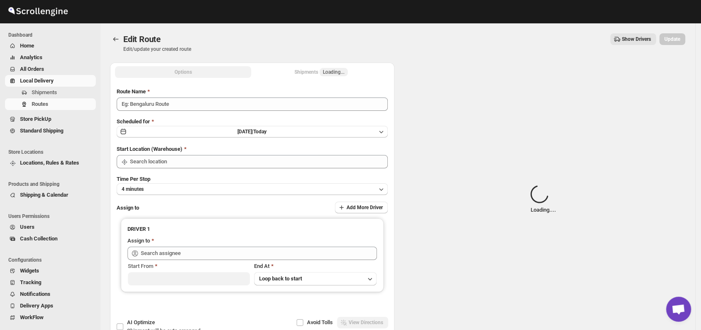
type input "Order No 29296"
type input "DS03 Kengeri"
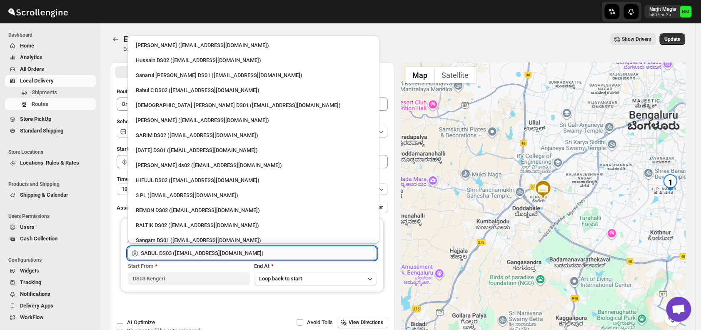
click at [255, 252] on input "SABUL DS03 ([EMAIL_ADDRESS][DOMAIN_NAME])" at bounding box center [259, 253] width 236 height 13
click at [203, 190] on div "3 PL ([EMAIL_ADDRESS][DOMAIN_NAME])" at bounding box center [253, 195] width 245 height 13
type input "3 PL ([EMAIL_ADDRESS][DOMAIN_NAME])"
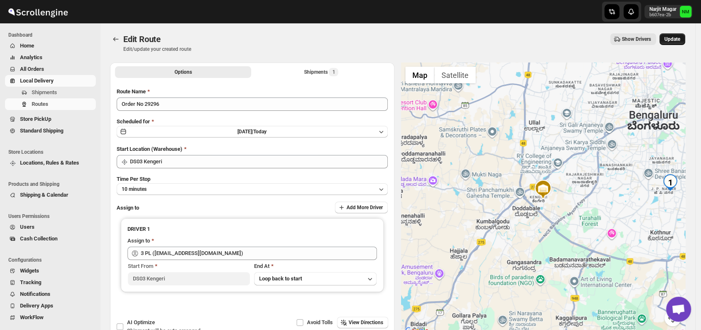
click at [678, 43] on button "Update" at bounding box center [672, 39] width 26 height 12
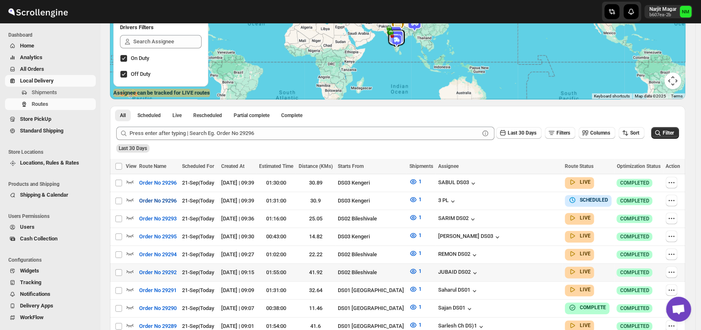
scroll to position [210, 0]
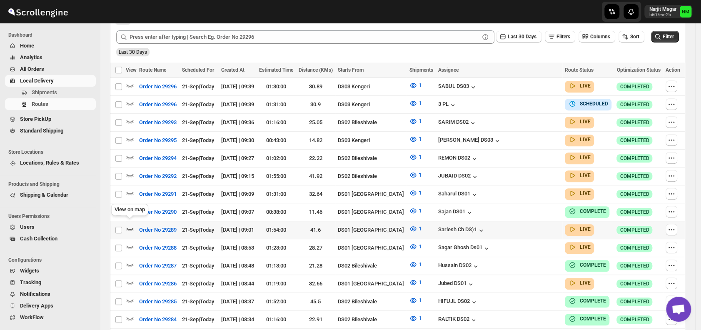
click at [130, 227] on icon "button" at bounding box center [130, 228] width 7 height 3
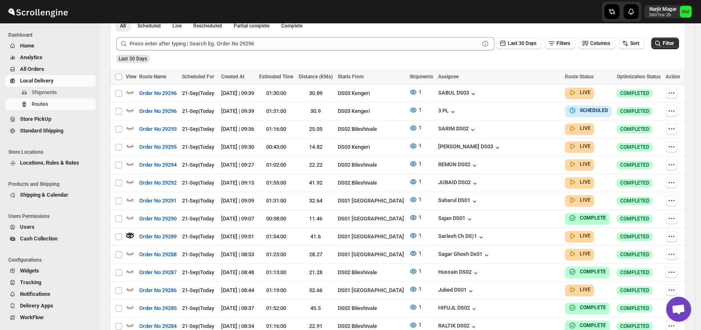
scroll to position [0, 0]
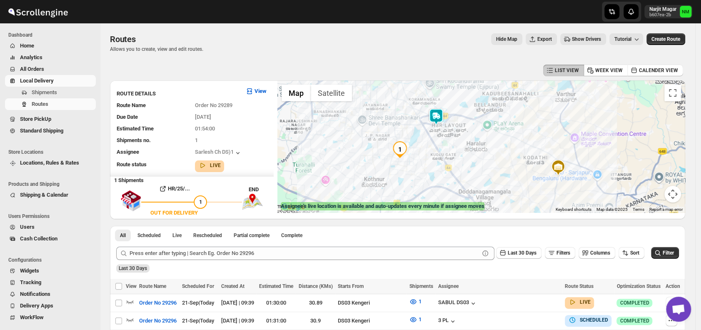
click at [438, 121] on img at bounding box center [436, 116] width 17 height 17
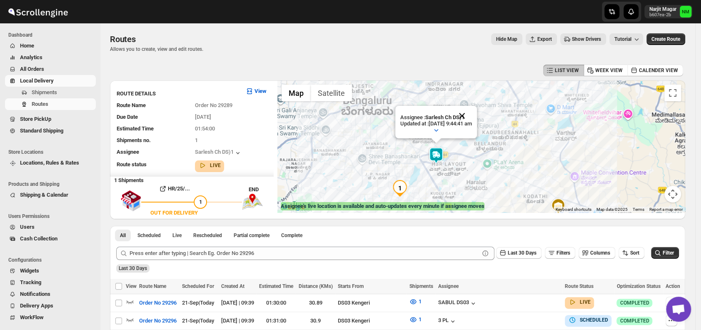
click at [472, 114] on button "Close" at bounding box center [462, 116] width 20 height 20
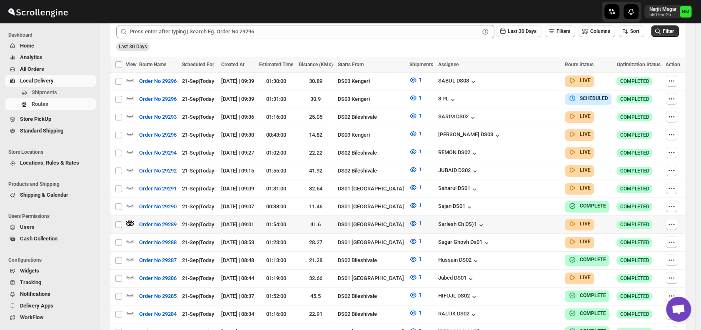
scroll to position [222, 0]
click at [130, 272] on icon "button" at bounding box center [130, 276] width 8 height 8
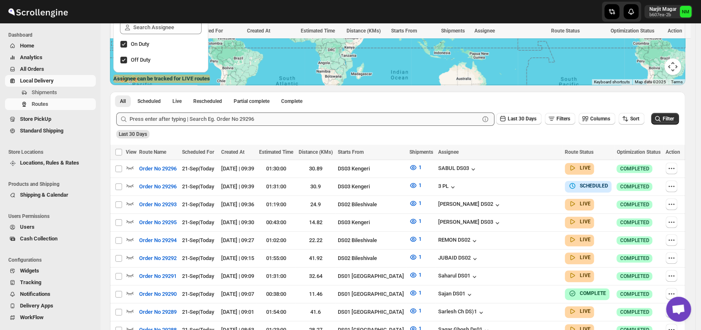
scroll to position [250, 0]
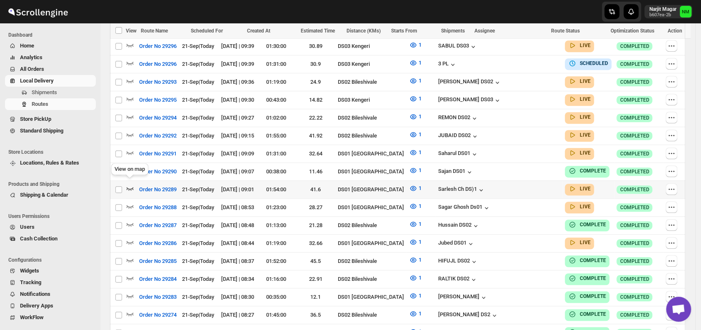
click at [133, 185] on icon "button" at bounding box center [130, 188] width 8 height 8
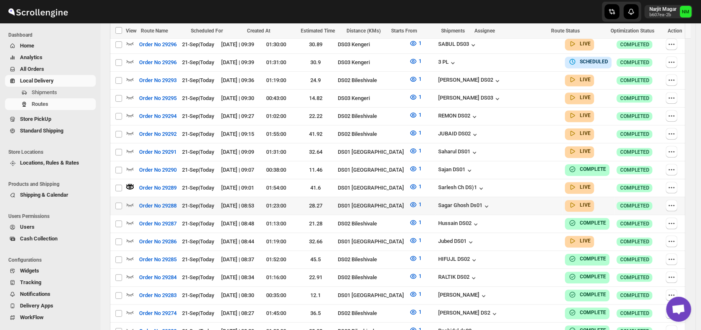
scroll to position [260, 0]
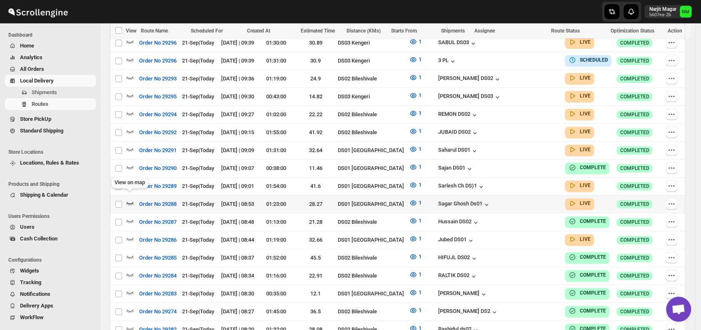
click at [130, 199] on icon "button" at bounding box center [130, 203] width 8 height 8
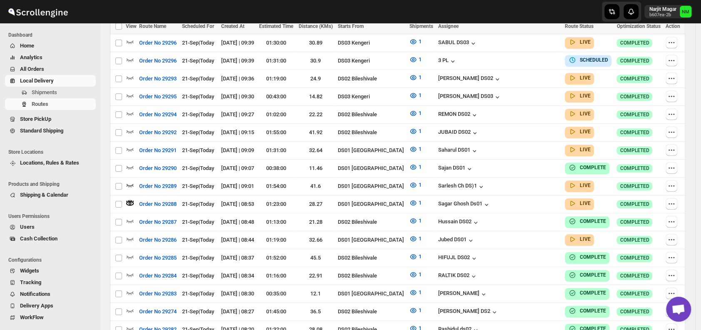
scroll to position [0, 0]
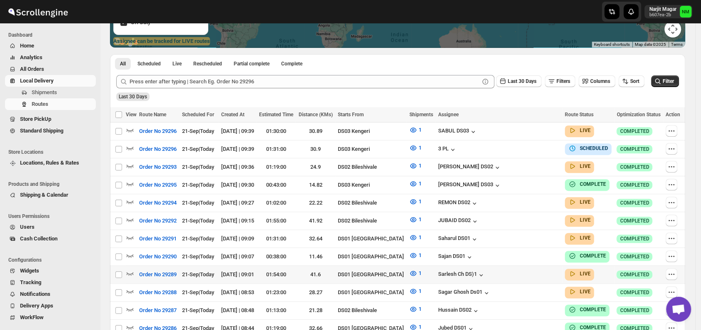
scroll to position [237, 0]
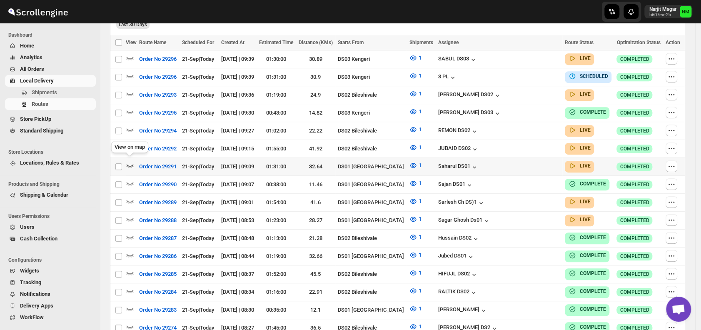
click at [132, 164] on icon "button" at bounding box center [130, 165] width 7 height 3
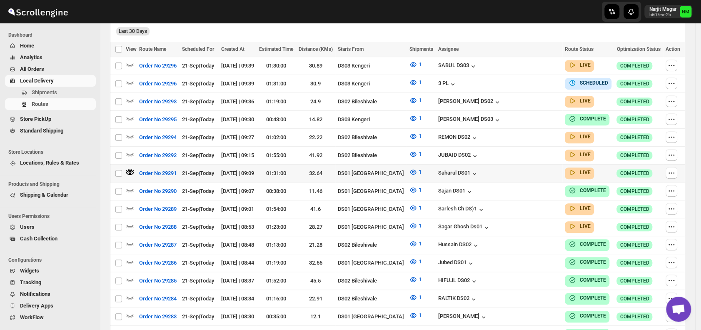
scroll to position [0, 0]
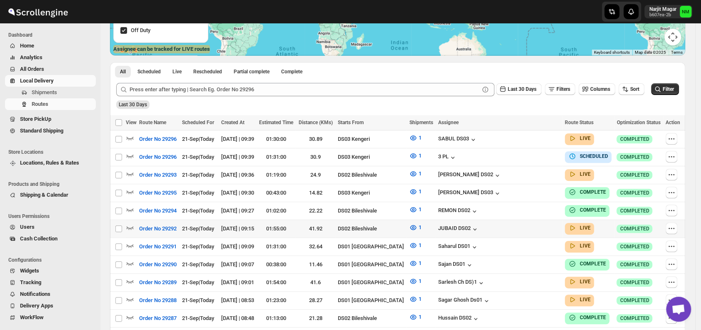
scroll to position [159, 0]
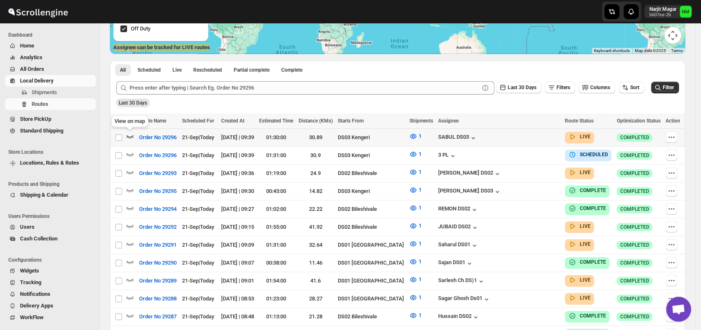
click at [129, 137] on icon "button" at bounding box center [130, 136] width 7 height 3
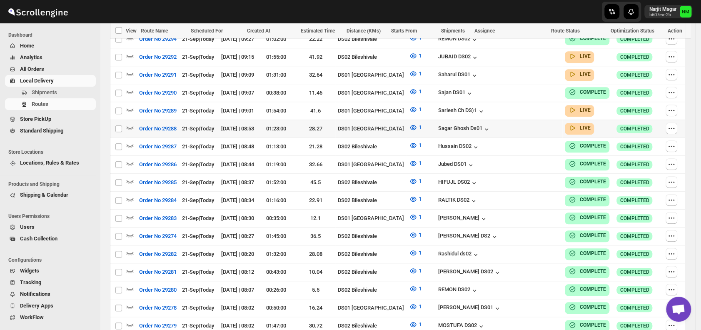
scroll to position [293, 0]
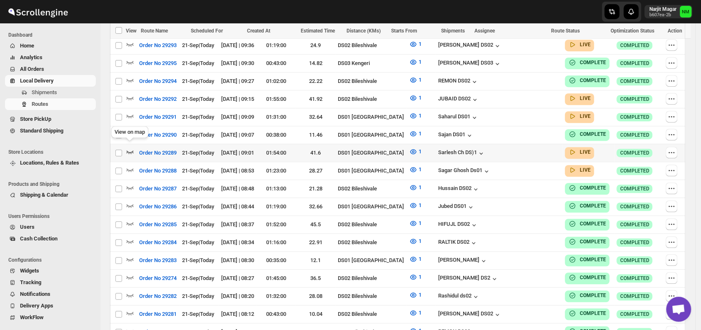
click at [129, 147] on icon "button" at bounding box center [130, 151] width 8 height 8
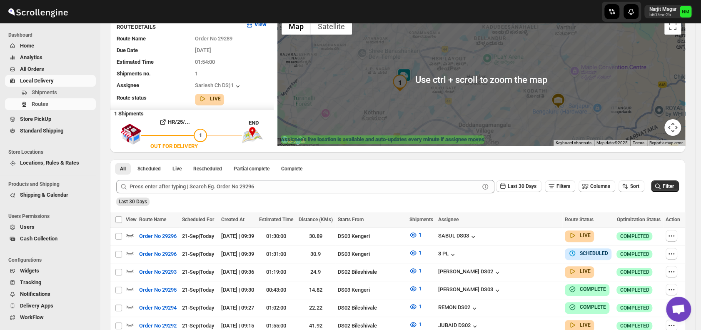
click at [337, 160] on div "All Scheduled Live Rescheduled Partial complete Complete More views All Schedul…" at bounding box center [226, 168] width 233 height 18
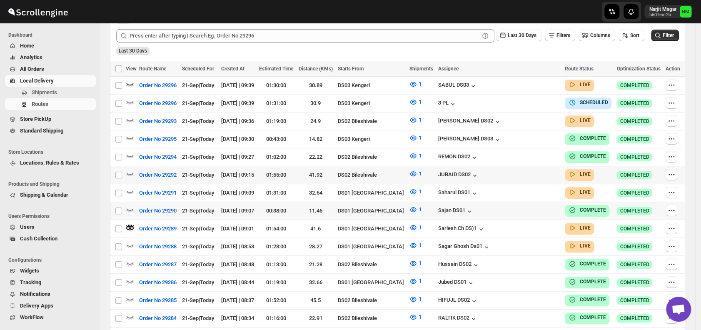
scroll to position [236, 0]
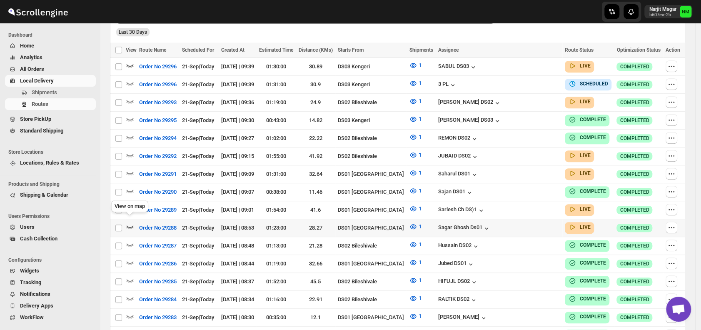
click at [130, 222] on icon "button" at bounding box center [130, 226] width 8 height 8
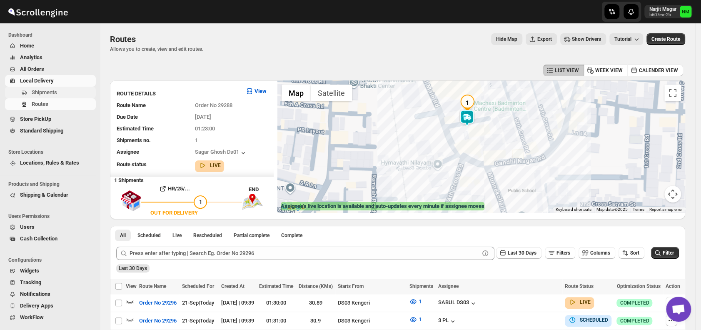
click at [55, 92] on span "Shipments" at bounding box center [44, 92] width 25 height 6
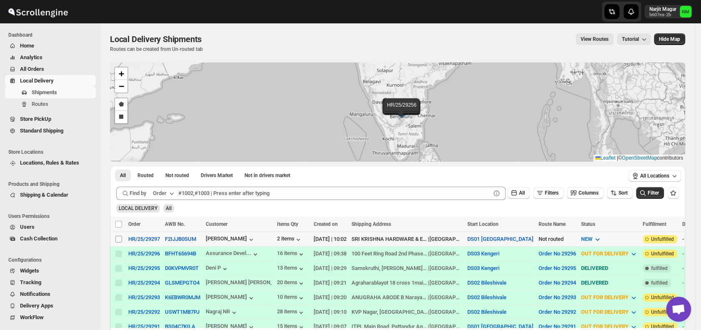
click at [117, 239] on input "Select shipment" at bounding box center [118, 239] width 7 height 7
checkbox input "true"
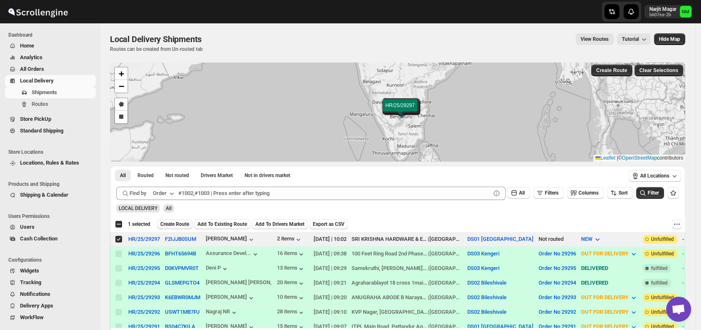
click at [171, 225] on span "Create Route" at bounding box center [174, 224] width 29 height 7
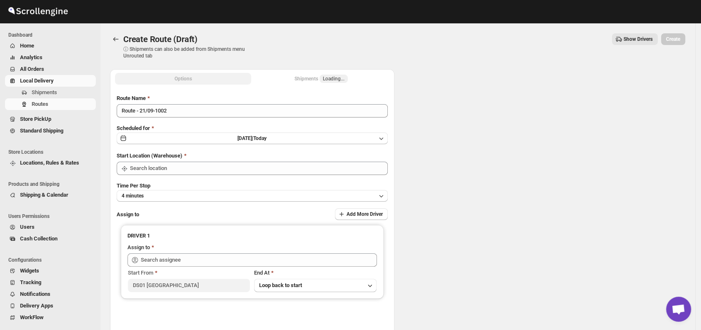
type input "DS01 [GEOGRAPHIC_DATA]"
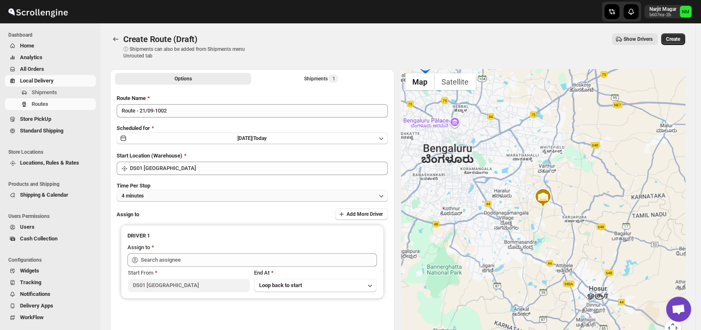
click at [213, 198] on button "4 minutes" at bounding box center [252, 196] width 271 height 12
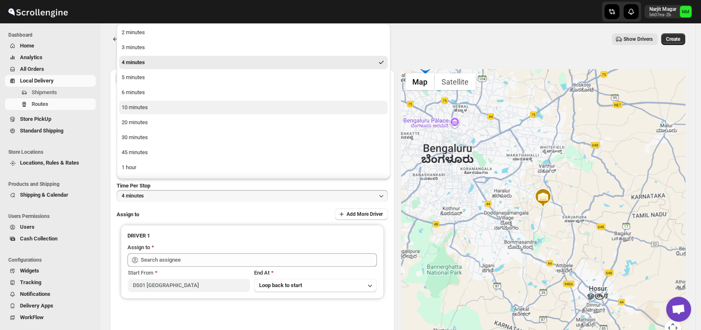
click at [147, 107] on div "10 minutes" at bounding box center [135, 107] width 26 height 8
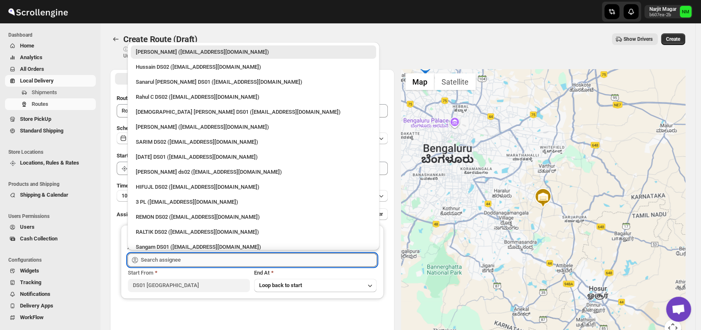
click at [224, 259] on input "text" at bounding box center [259, 259] width 236 height 13
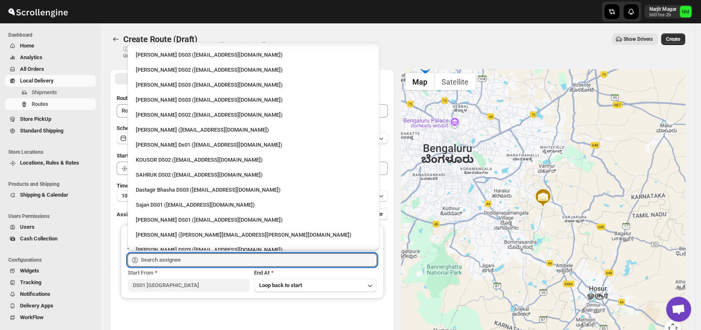
scroll to position [359, 0]
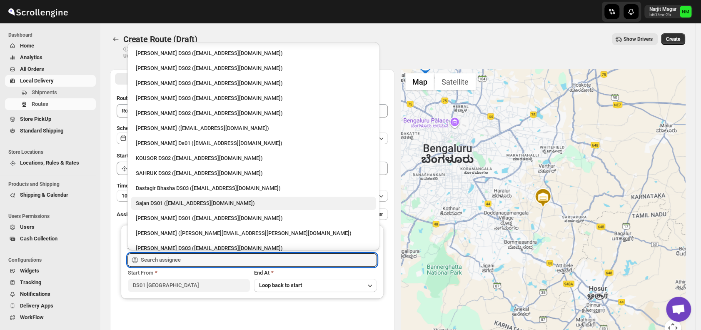
click at [191, 200] on div "Sajan DS01 ([EMAIL_ADDRESS][DOMAIN_NAME])" at bounding box center [253, 203] width 235 height 8
type input "Sajan DS01 ([EMAIL_ADDRESS][DOMAIN_NAME])"
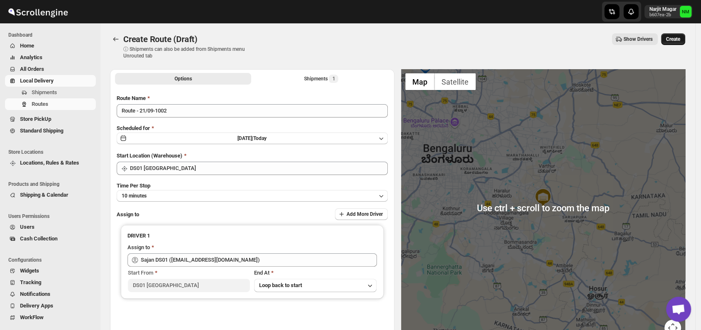
click at [678, 39] on span "Create" at bounding box center [673, 39] width 14 height 7
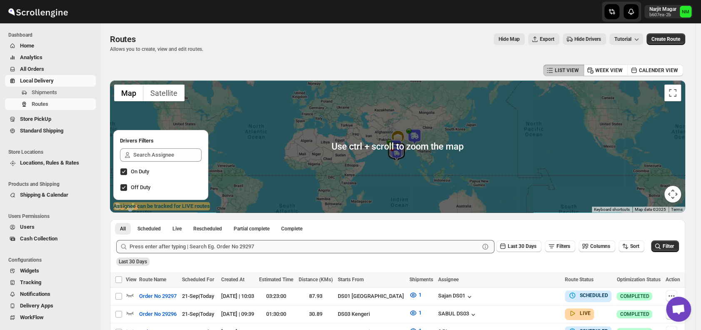
scroll to position [86, 0]
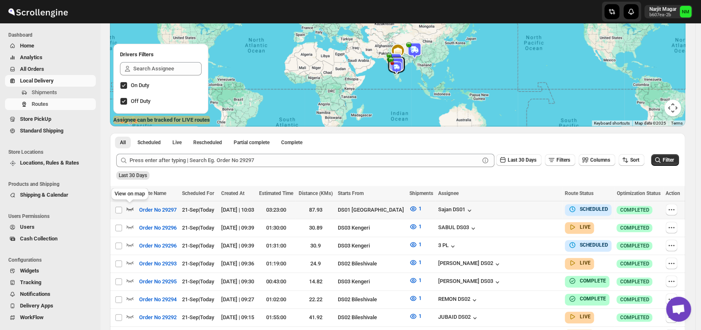
click at [130, 207] on icon "button" at bounding box center [130, 209] width 8 height 8
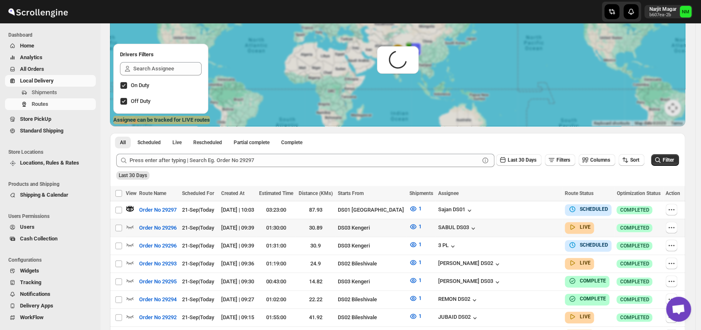
scroll to position [0, 0]
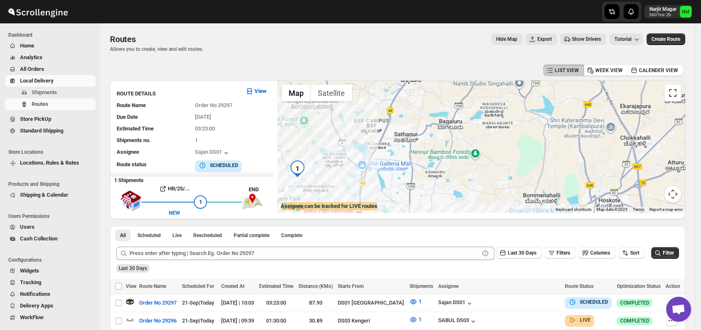
click at [678, 99] on button "Toggle fullscreen view" at bounding box center [672, 93] width 17 height 17
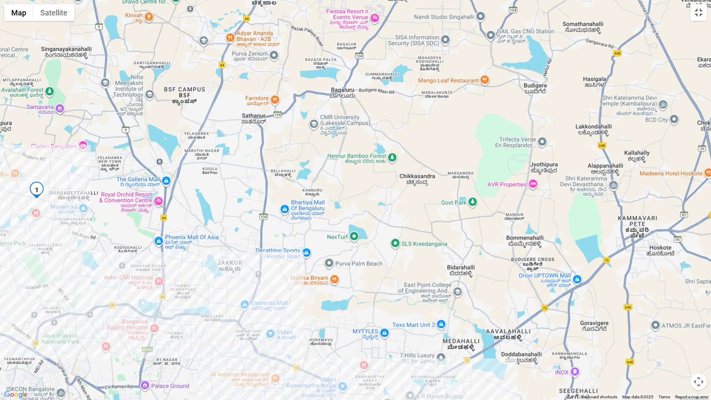
click at [700, 19] on button "Toggle fullscreen view" at bounding box center [698, 12] width 17 height 17
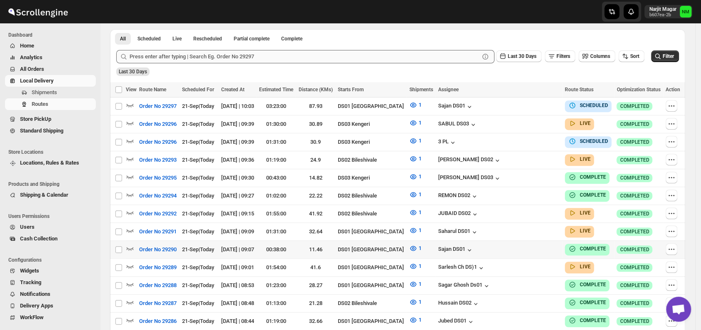
scroll to position [190, 0]
click at [129, 226] on icon "button" at bounding box center [130, 230] width 8 height 8
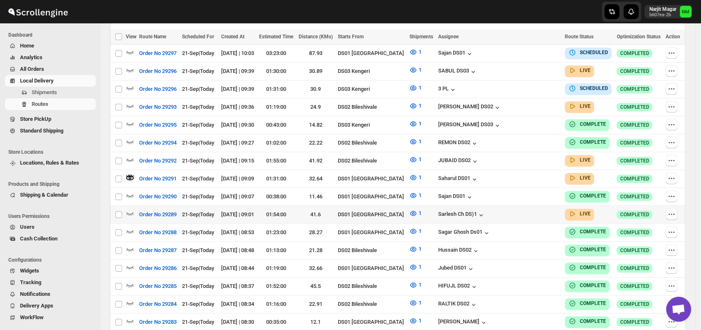
scroll to position [250, 0]
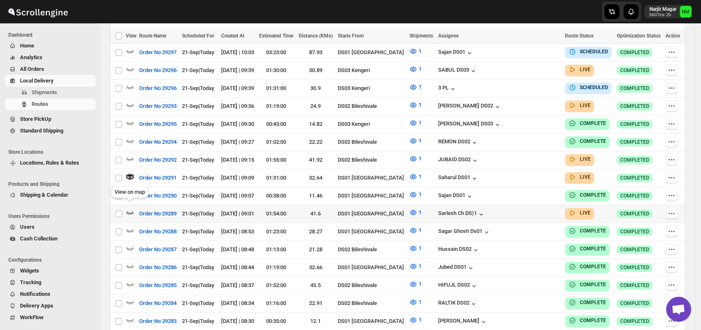
click at [132, 211] on icon "button" at bounding box center [130, 212] width 7 height 3
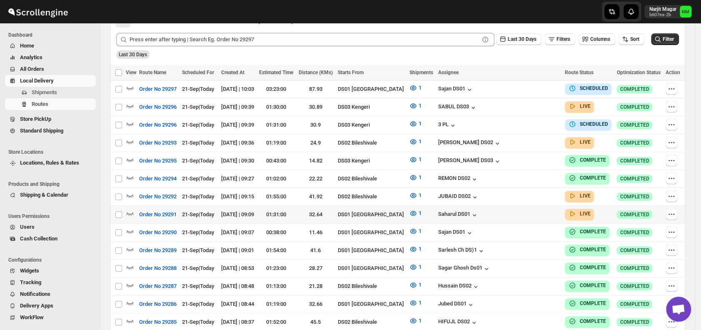
scroll to position [207, 0]
click at [131, 212] on icon "button" at bounding box center [130, 213] width 7 height 3
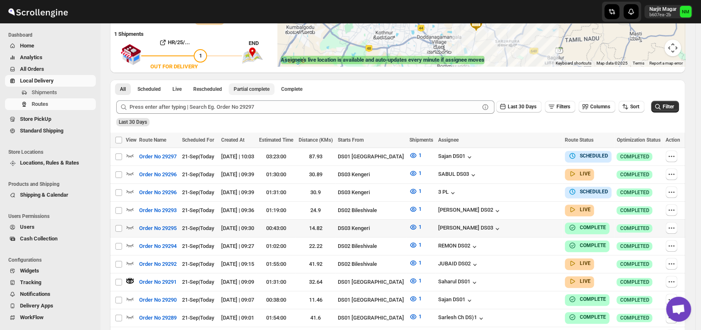
scroll to position [147, 0]
click at [130, 207] on icon "button" at bounding box center [130, 209] width 8 height 8
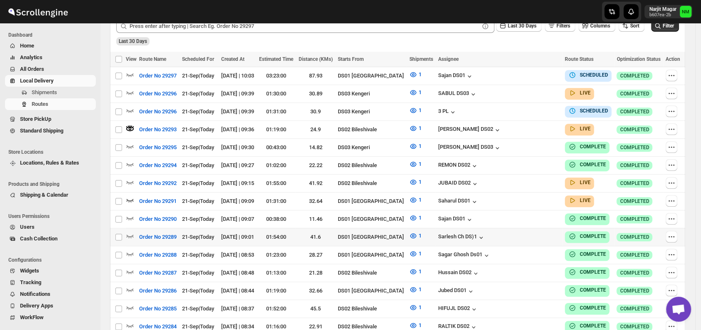
scroll to position [207, 0]
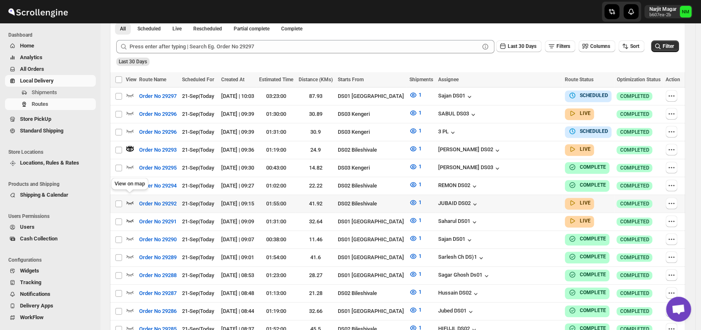
click at [132, 198] on icon "button" at bounding box center [130, 202] width 8 height 8
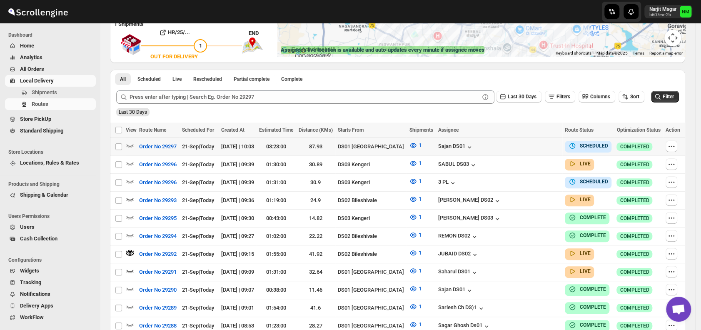
scroll to position [114, 0]
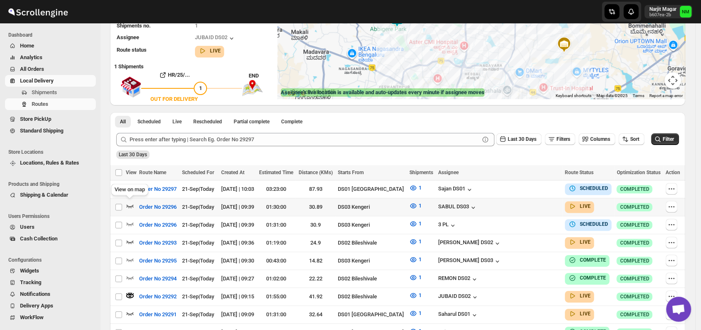
click at [132, 202] on icon "button" at bounding box center [130, 206] width 8 height 8
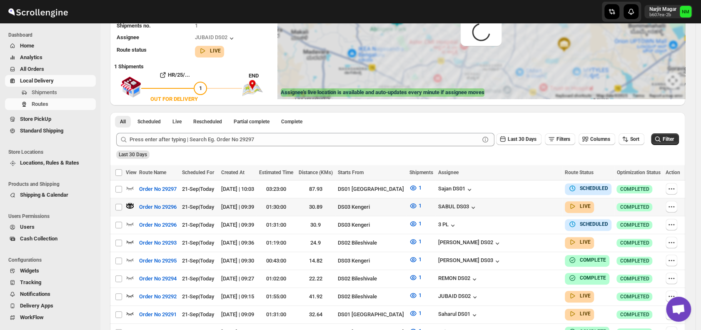
scroll to position [0, 0]
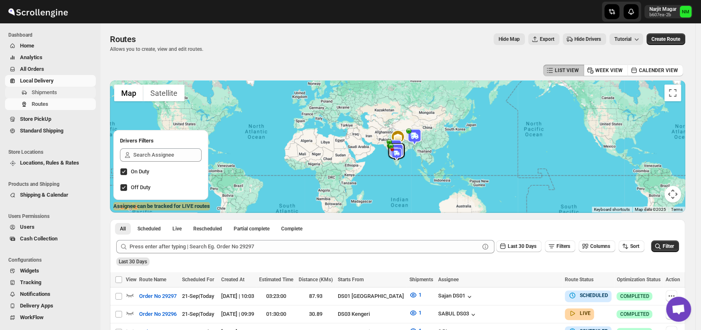
click at [46, 92] on span "Shipments" at bounding box center [44, 92] width 25 height 6
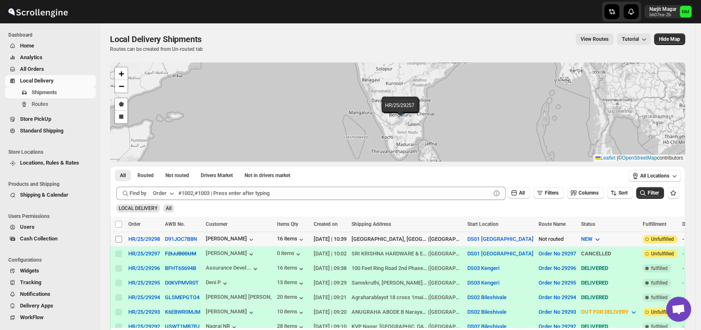
click at [118, 239] on input "Select shipment" at bounding box center [118, 239] width 7 height 7
checkbox input "true"
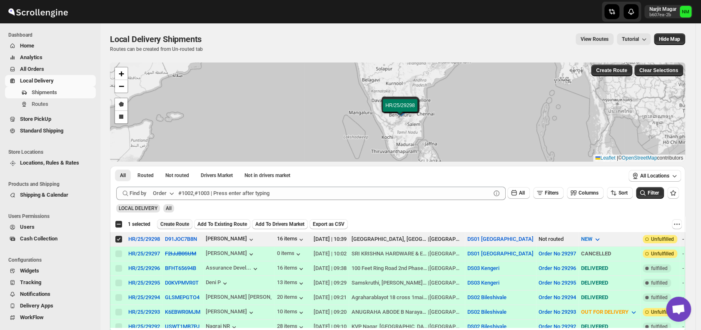
click at [178, 225] on span "Create Route" at bounding box center [174, 224] width 29 height 7
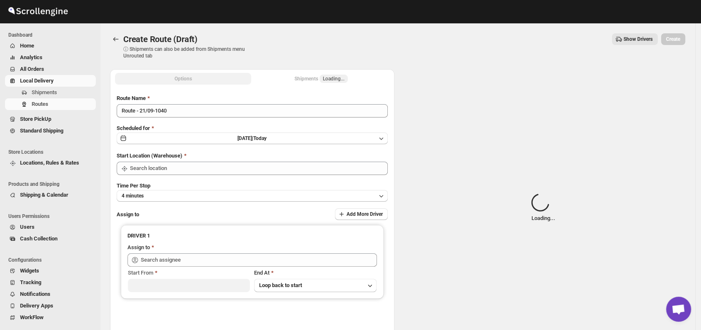
type input "DS01 [GEOGRAPHIC_DATA]"
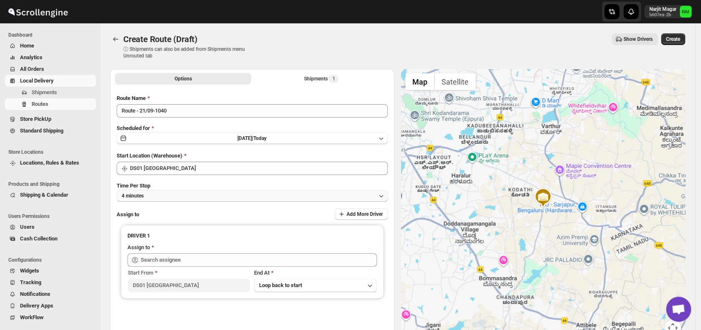
click at [164, 195] on button "4 minutes" at bounding box center [252, 196] width 271 height 12
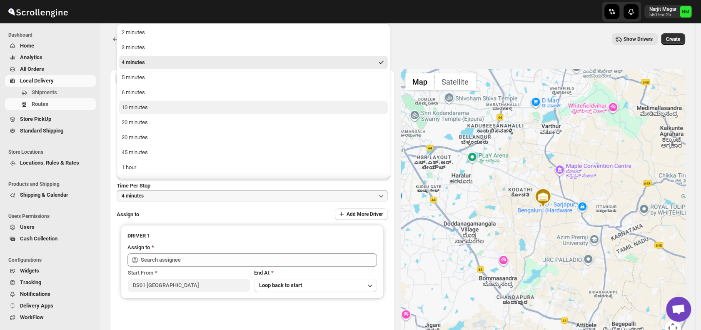
click at [140, 106] on div "10 minutes" at bounding box center [135, 107] width 26 height 8
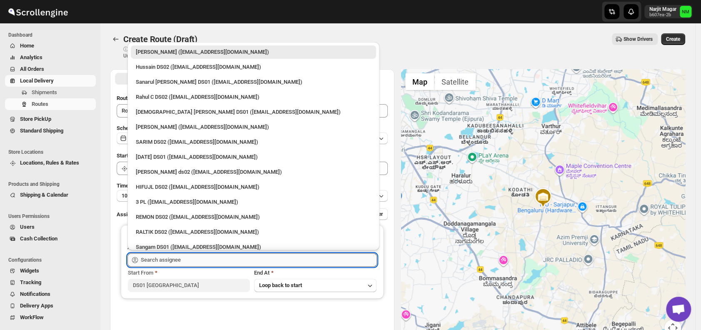
click at [191, 261] on input "text" at bounding box center [259, 259] width 236 height 13
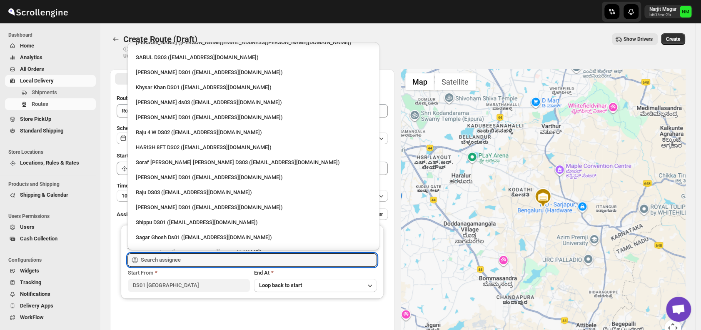
scroll to position [741, 0]
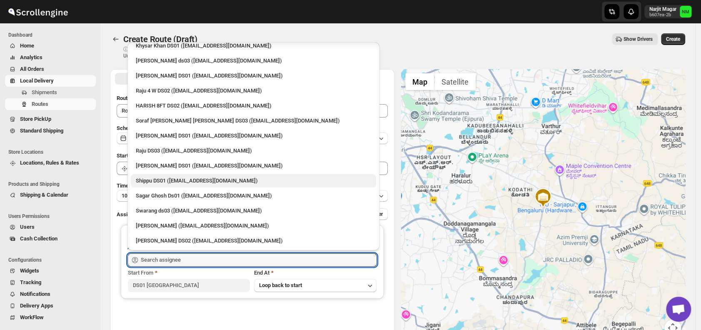
click at [155, 180] on div "Shippu DS01 ([EMAIL_ADDRESS][DOMAIN_NAME])" at bounding box center [253, 181] width 235 height 8
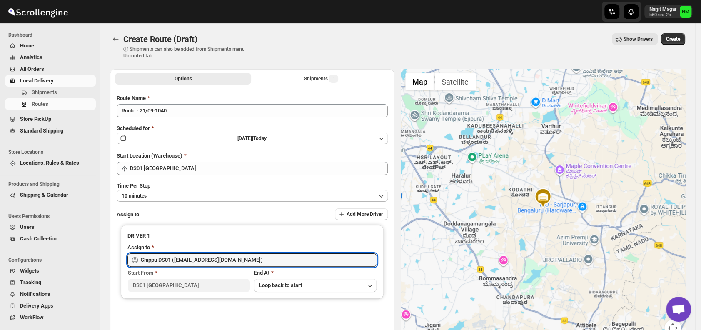
type input "Shippu DS01 ([EMAIL_ADDRESS][DOMAIN_NAME])"
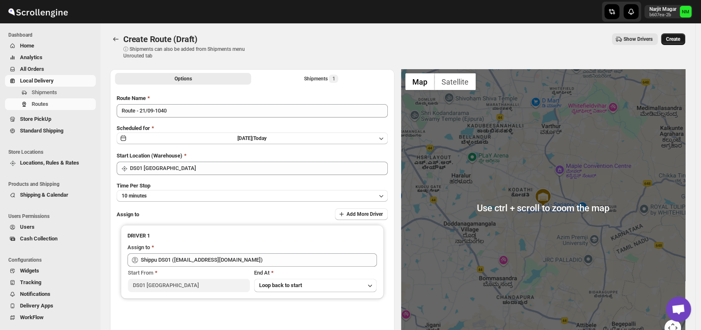
click at [680, 38] on span "Create" at bounding box center [673, 39] width 14 height 7
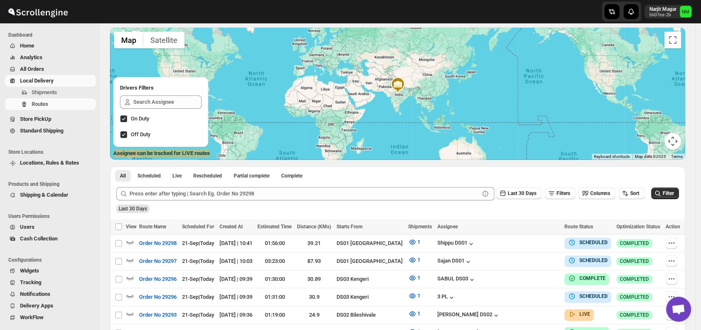
scroll to position [57, 0]
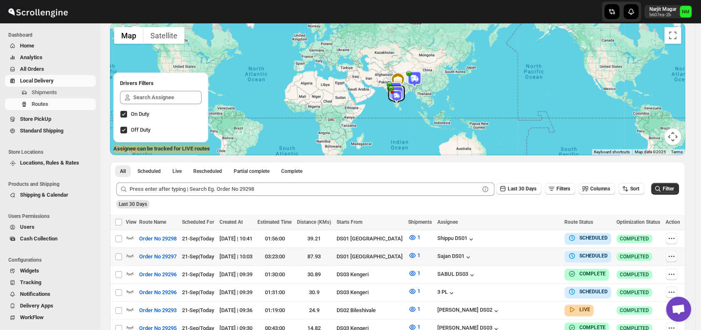
click at [675, 256] on icon "button" at bounding box center [671, 256] width 8 height 8
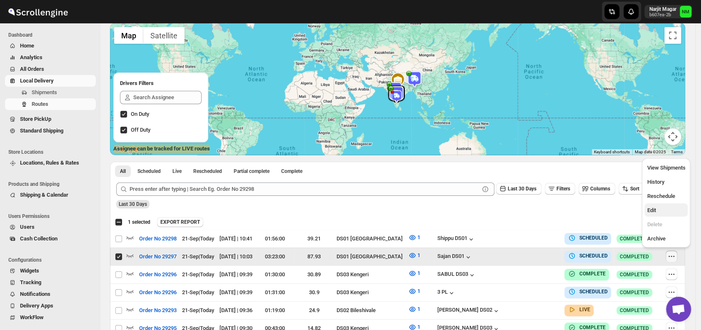
click at [663, 207] on span "Edit" at bounding box center [666, 210] width 38 height 8
checkbox input "false"
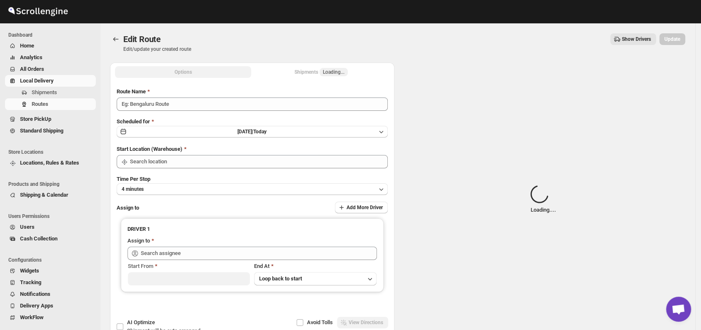
type input "Order No 29297"
type input "DS01 [GEOGRAPHIC_DATA]"
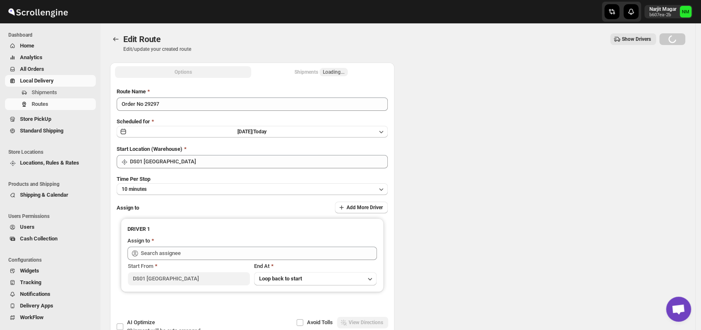
type input "DS01 [GEOGRAPHIC_DATA]"
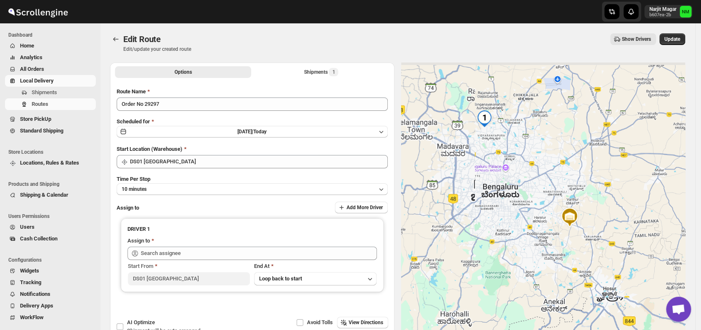
type input "Sajan DS01 ([EMAIL_ADDRESS][DOMAIN_NAME])"
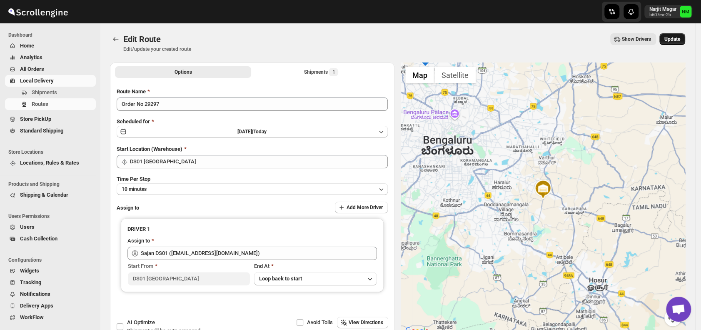
click at [676, 42] on button "Update" at bounding box center [672, 39] width 26 height 12
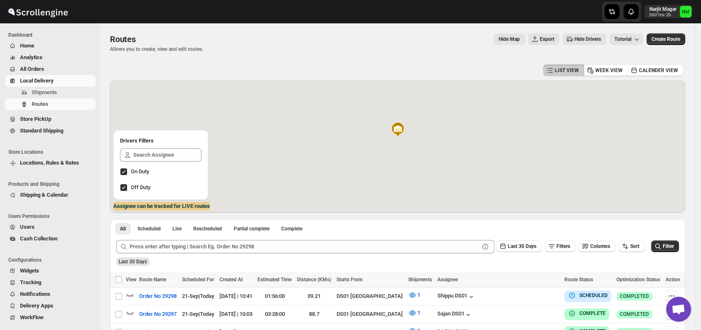
scroll to position [173, 0]
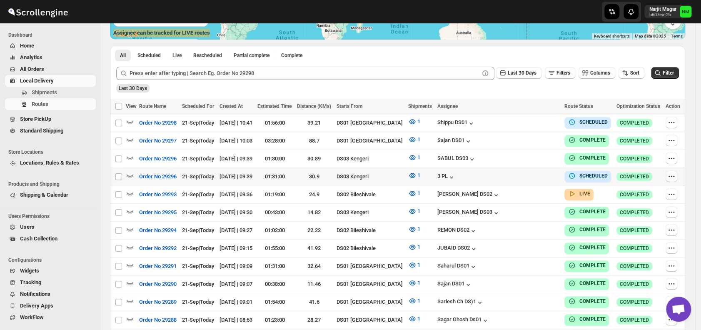
click at [677, 173] on button "button" at bounding box center [672, 176] width 12 height 12
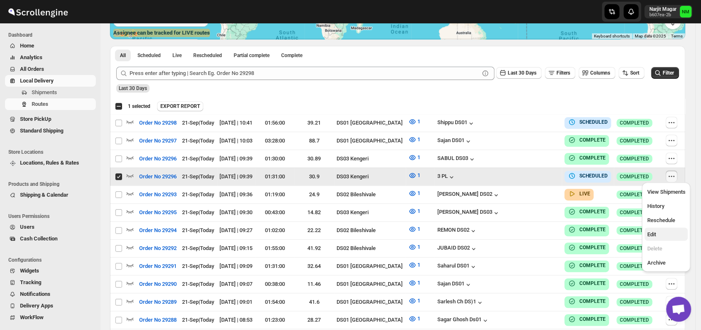
click at [657, 232] on span "Edit" at bounding box center [666, 234] width 38 height 8
checkbox input "false"
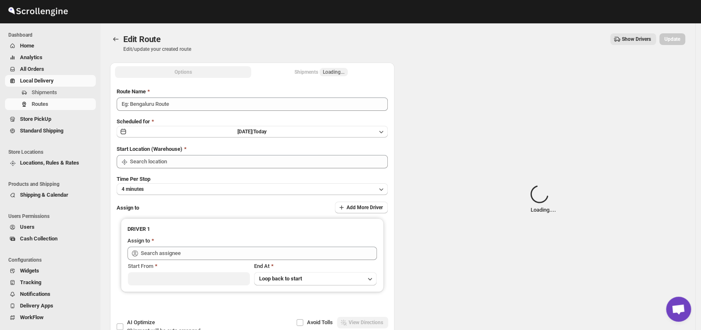
type input "Order No 29296"
type input "DS03 Kengeri"
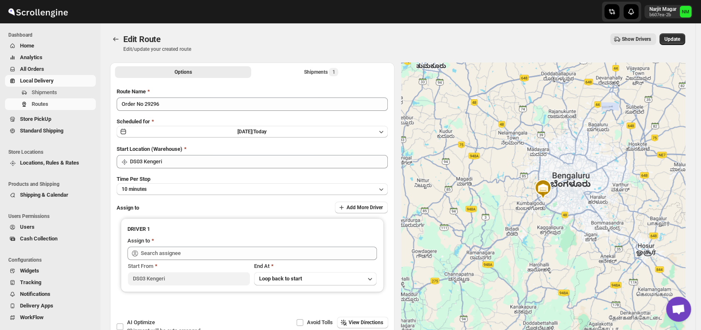
type input "3 PL ([EMAIL_ADDRESS][DOMAIN_NAME])"
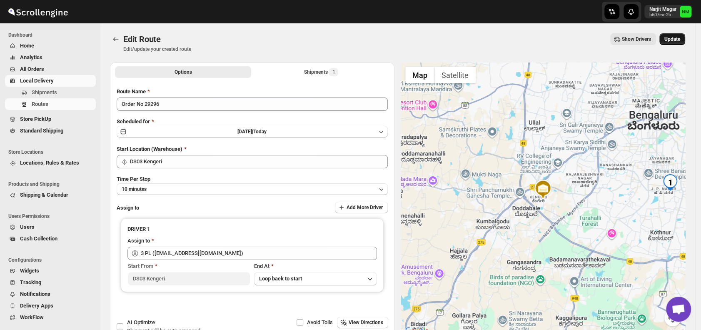
click at [679, 43] on button "Update" at bounding box center [672, 39] width 26 height 12
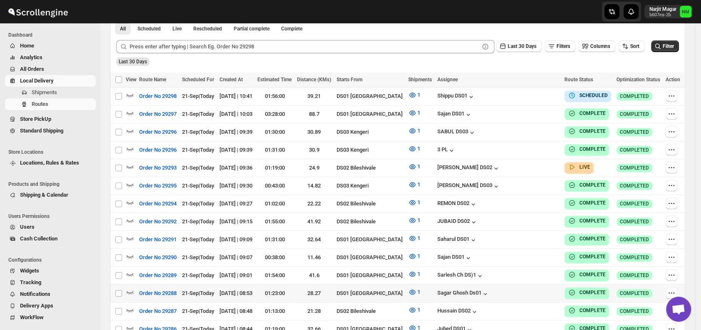
scroll to position [203, 0]
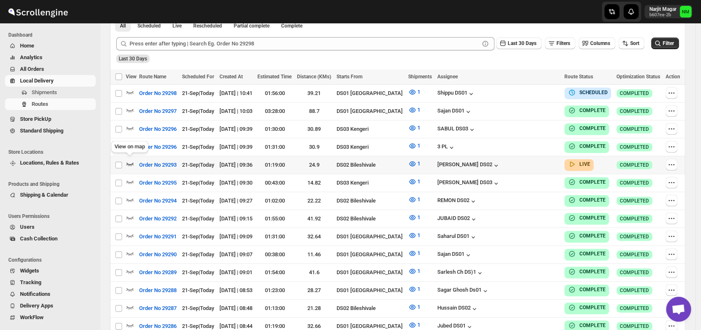
click at [131, 163] on icon "button" at bounding box center [130, 164] width 8 height 8
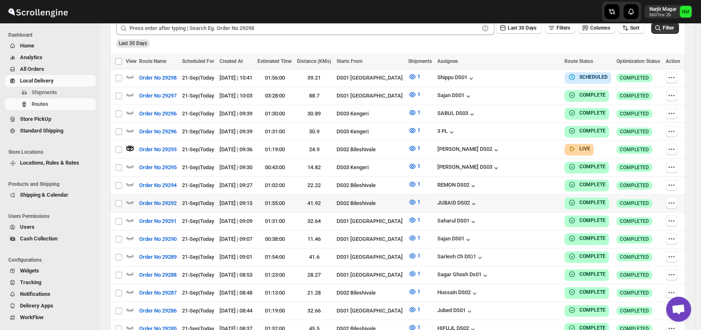
scroll to position [227, 0]
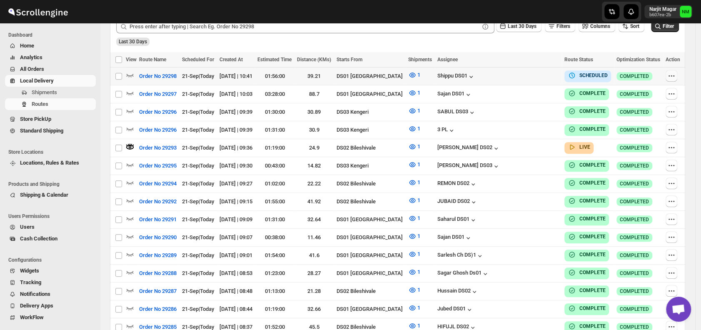
click at [676, 75] on icon "button" at bounding box center [671, 76] width 8 height 8
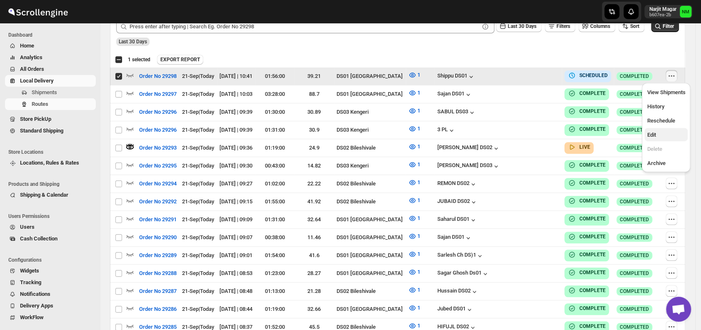
click at [652, 133] on span "Edit" at bounding box center [651, 135] width 9 height 6
checkbox input "false"
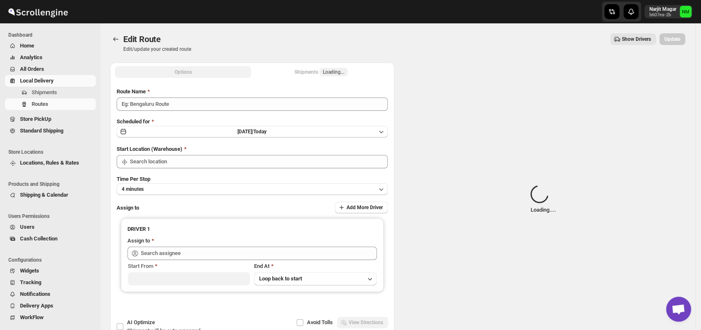
type input "Order No 29298"
type input "DS01 [GEOGRAPHIC_DATA]"
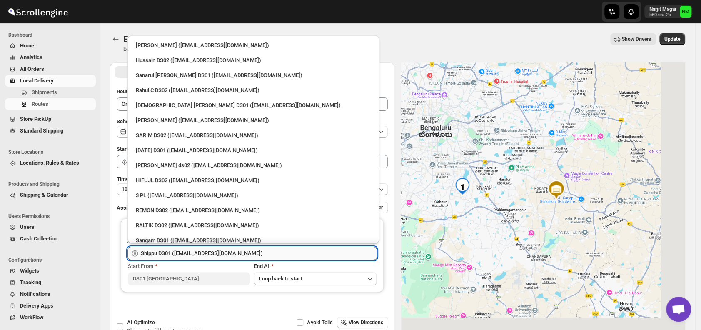
click at [211, 248] on input "Shippu DS01 (lahaye5487@certve.com)" at bounding box center [259, 253] width 236 height 13
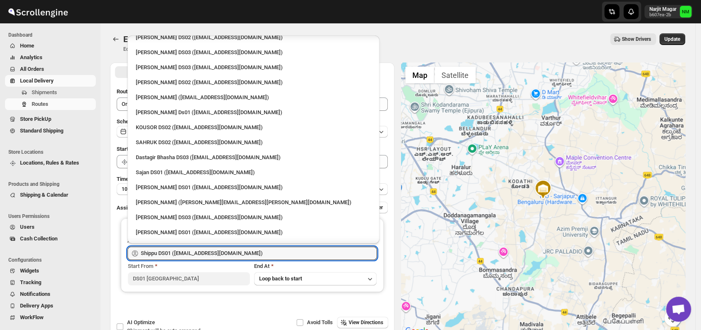
scroll to position [383, 0]
click at [177, 204] on div "[PERSON_NAME] ([PERSON_NAME][EMAIL_ADDRESS][PERSON_NAME][DOMAIN_NAME])" at bounding box center [253, 202] width 235 height 8
type input "[PERSON_NAME] ([PERSON_NAME][EMAIL_ADDRESS][PERSON_NAME][DOMAIN_NAME])"
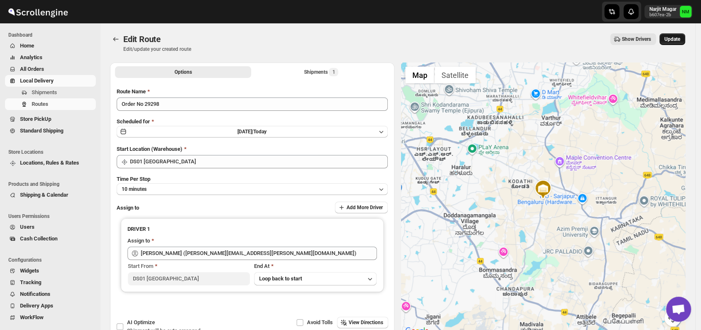
click at [680, 41] on span "Update" at bounding box center [672, 39] width 16 height 7
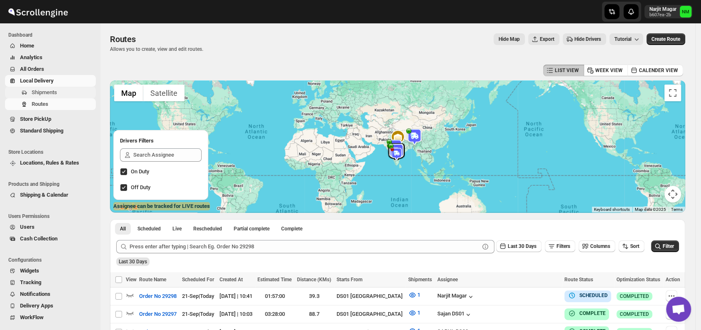
click at [47, 90] on span "Shipments" at bounding box center [44, 92] width 25 height 6
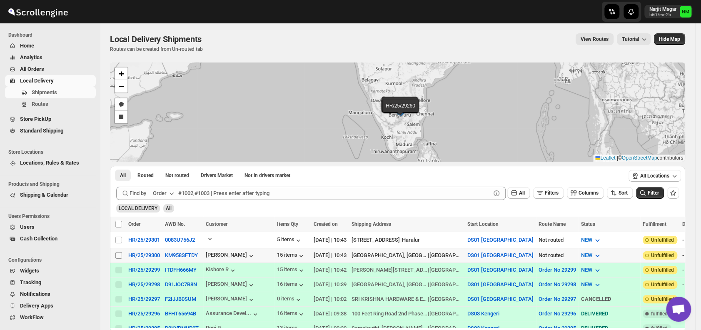
click at [116, 252] on input "Select shipment" at bounding box center [118, 255] width 7 height 7
checkbox input "true"
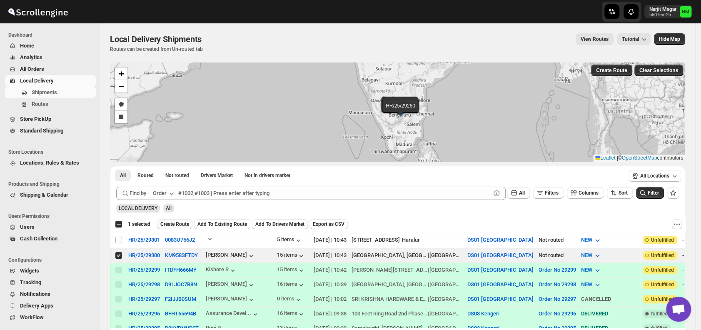
click at [170, 222] on span "Create Route" at bounding box center [174, 224] width 29 height 7
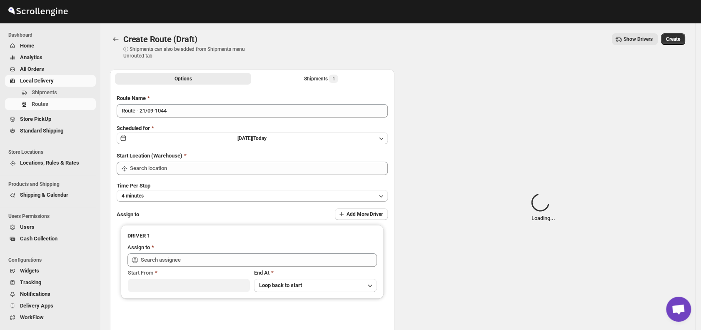
type input "DS01 [GEOGRAPHIC_DATA]"
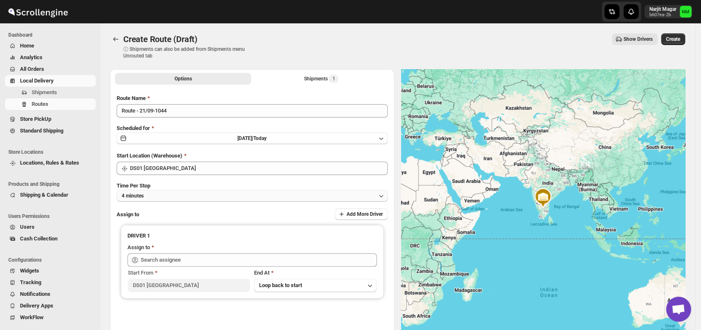
click at [174, 191] on button "4 minutes" at bounding box center [252, 196] width 271 height 12
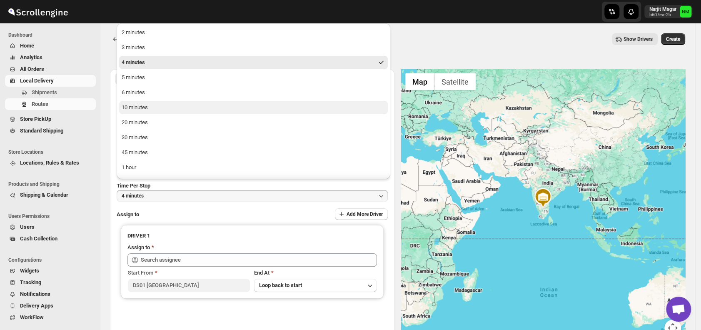
click at [139, 105] on div "10 minutes" at bounding box center [135, 107] width 26 height 8
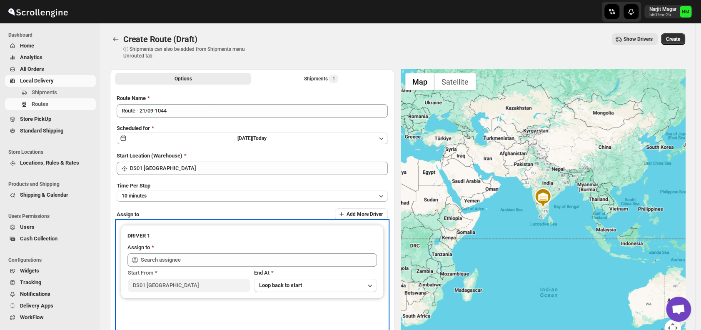
click at [181, 269] on div "Start From" at bounding box center [189, 273] width 122 height 8
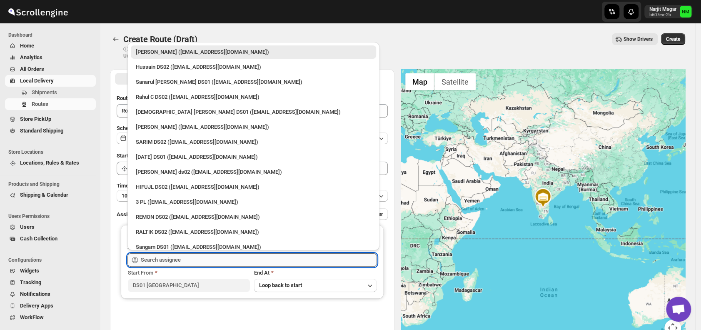
click at [185, 260] on input "text" at bounding box center [259, 259] width 236 height 13
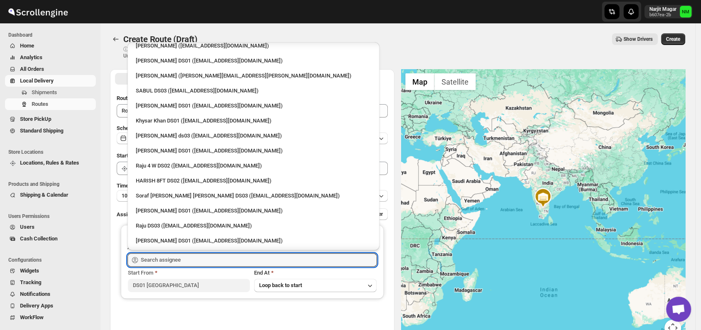
scroll to position [741, 0]
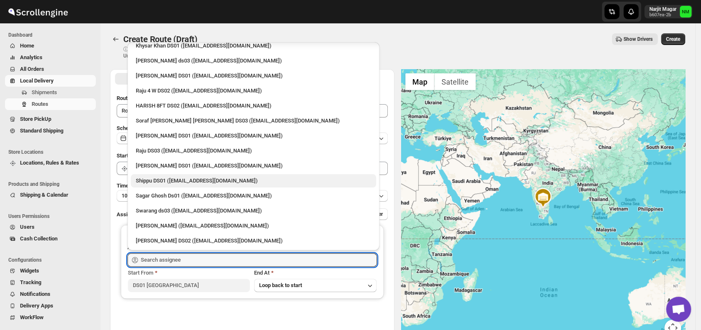
click at [160, 180] on div "Shippu DS01 ([EMAIL_ADDRESS][DOMAIN_NAME])" at bounding box center [253, 181] width 235 height 8
type input "Shippu DS01 ([EMAIL_ADDRESS][DOMAIN_NAME])"
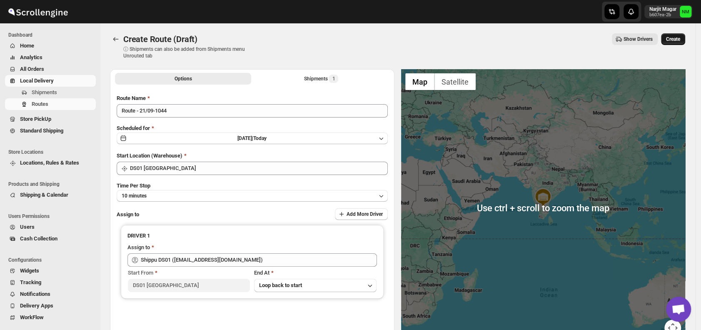
click at [671, 40] on span "Create" at bounding box center [673, 39] width 14 height 7
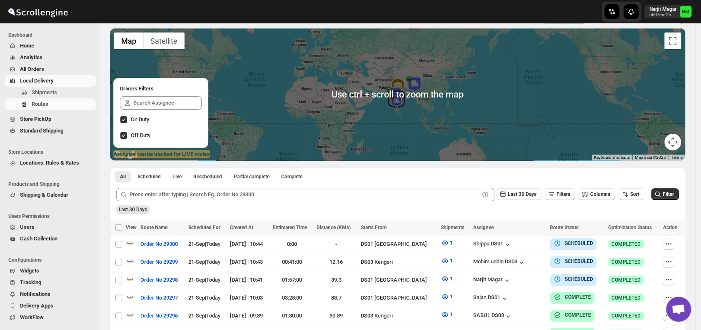
scroll to position [54, 0]
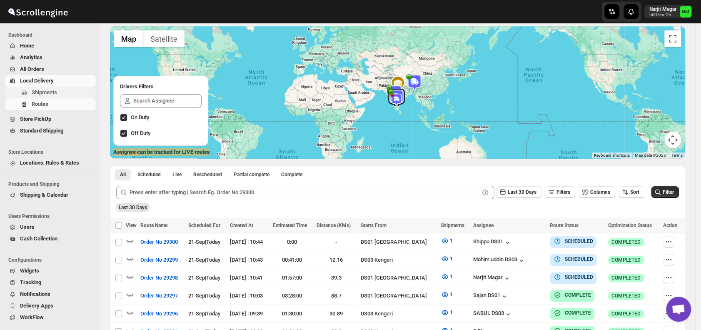
click at [55, 94] on span "Shipments" at bounding box center [44, 92] width 25 height 6
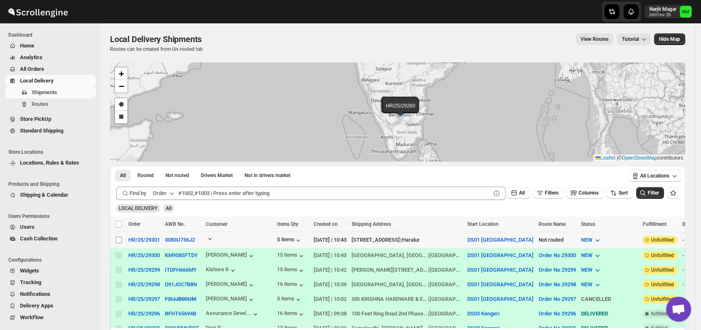
click at [116, 240] on input "Select shipment" at bounding box center [118, 240] width 7 height 7
checkbox input "true"
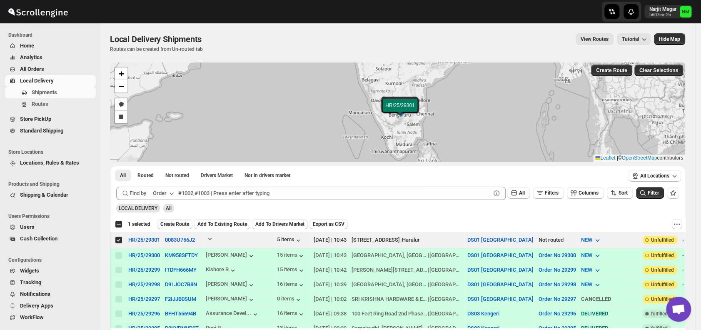
click at [168, 223] on span "Create Route" at bounding box center [174, 224] width 29 height 7
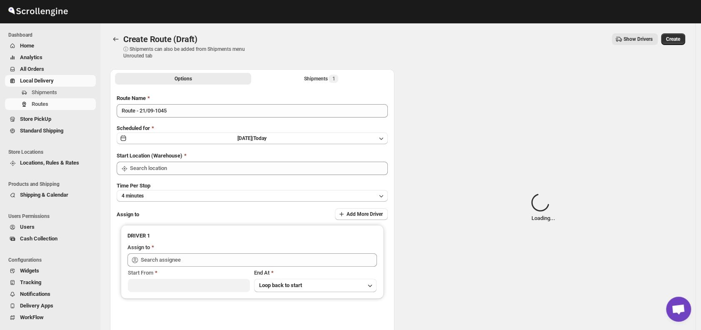
type input "DS01 [GEOGRAPHIC_DATA]"
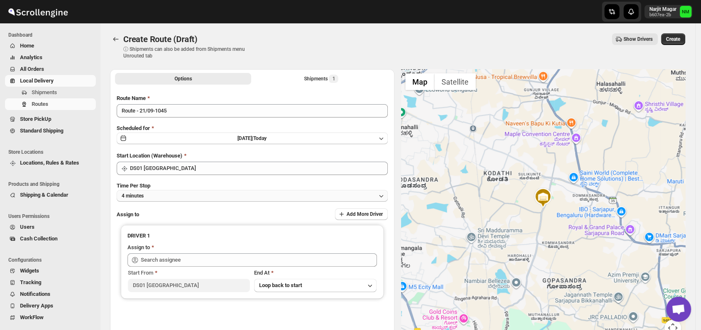
click at [181, 190] on button "4 minutes" at bounding box center [252, 196] width 271 height 12
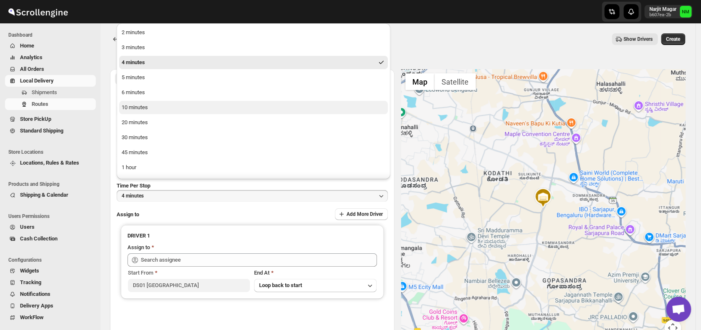
click at [136, 112] on button "10 minutes" at bounding box center [253, 107] width 269 height 13
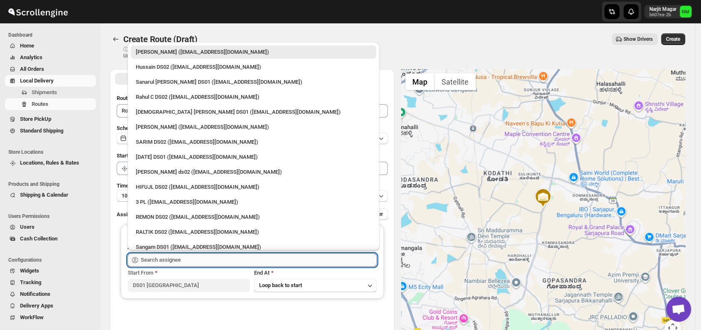
click at [186, 263] on input "text" at bounding box center [259, 259] width 236 height 13
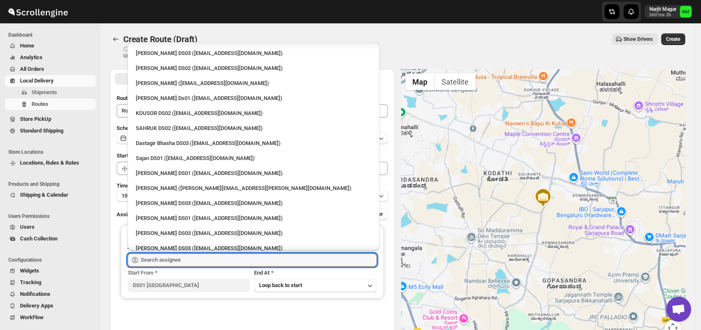
scroll to position [404, 0]
click at [163, 217] on div "Ashraf Ali DS01 (yoyovey222@0tires.com)" at bounding box center [253, 218] width 235 height 8
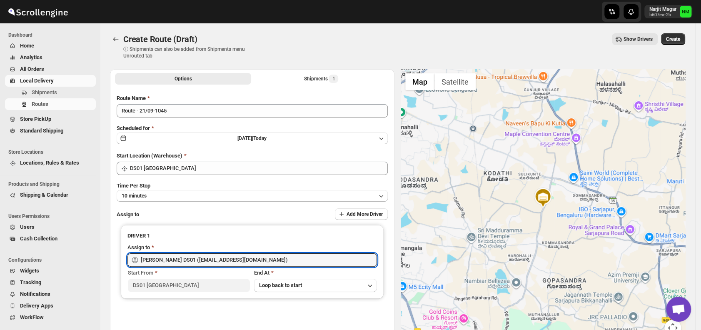
type input "Ashraf Ali DS01 (yoyovey222@0tires.com)"
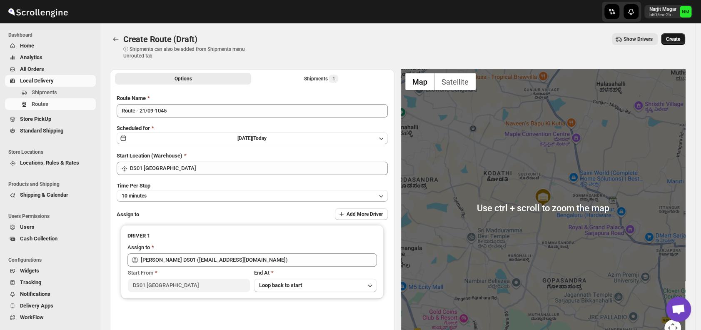
click at [680, 36] on span "Create" at bounding box center [673, 39] width 14 height 7
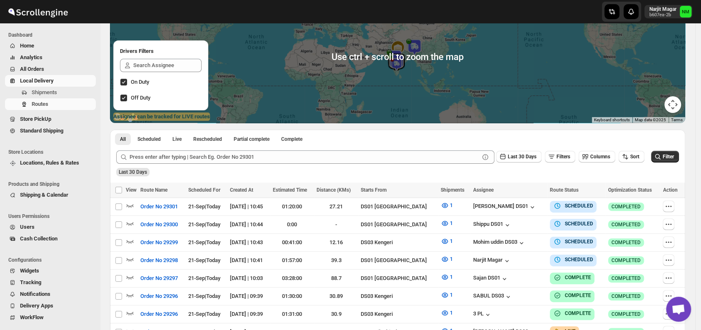
scroll to position [90, 0]
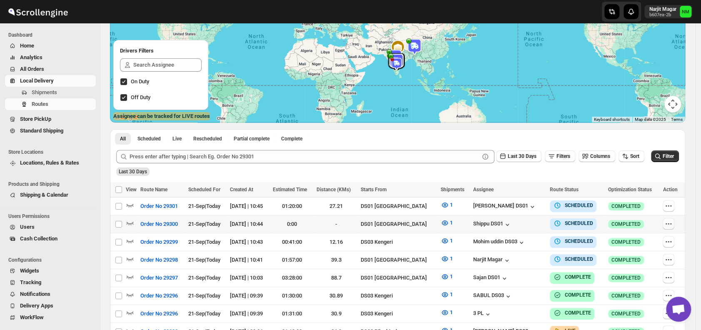
click at [669, 222] on icon "button" at bounding box center [668, 224] width 8 height 8
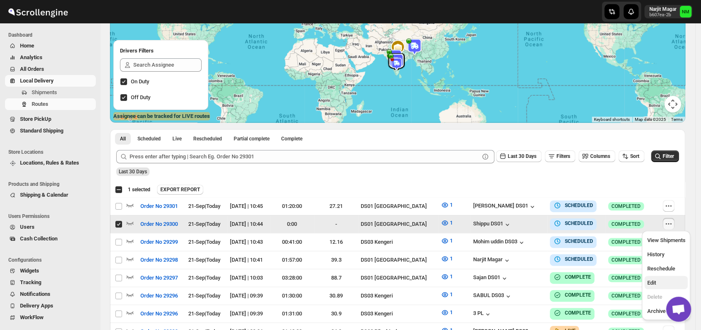
click at [653, 277] on button "Edit" at bounding box center [665, 282] width 43 height 13
checkbox input "false"
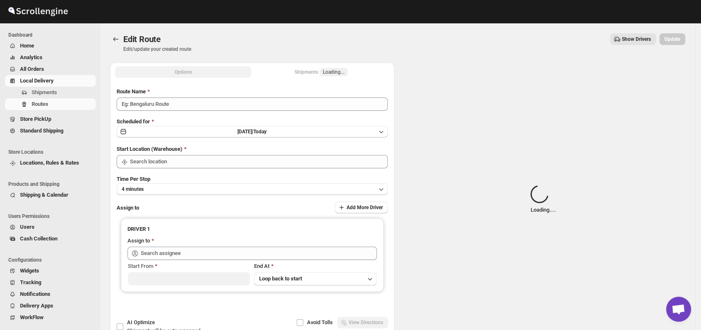
type input "Order No 29300"
type input "DS01 [GEOGRAPHIC_DATA]"
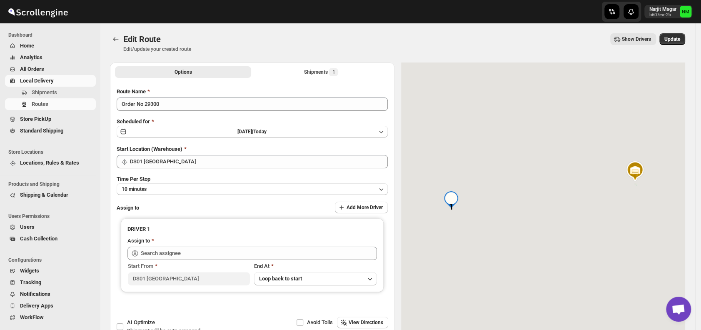
type input "Shippu DS01 ([EMAIL_ADDRESS][DOMAIN_NAME])"
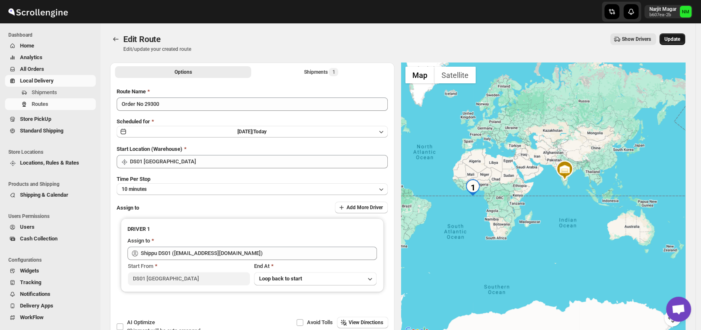
click at [673, 39] on span "Update" at bounding box center [672, 39] width 16 height 7
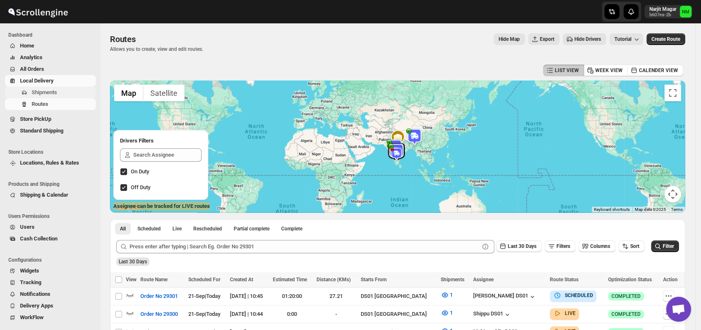
click at [55, 94] on span "Shipments" at bounding box center [44, 92] width 25 height 6
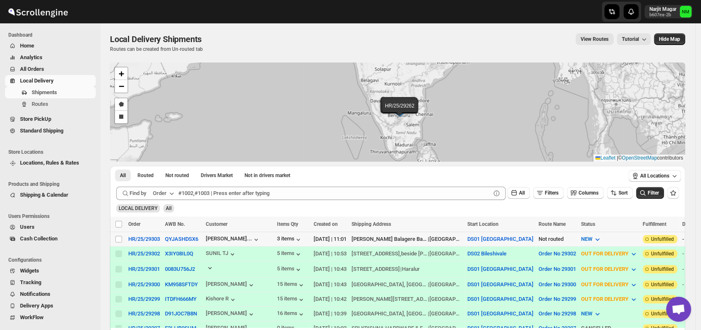
click at [115, 234] on td "Select shipment" at bounding box center [118, 239] width 16 height 15
checkbox input "true"
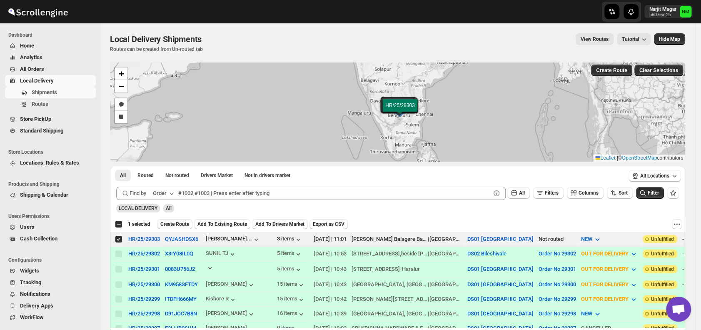
click at [170, 222] on span "Create Route" at bounding box center [174, 224] width 29 height 7
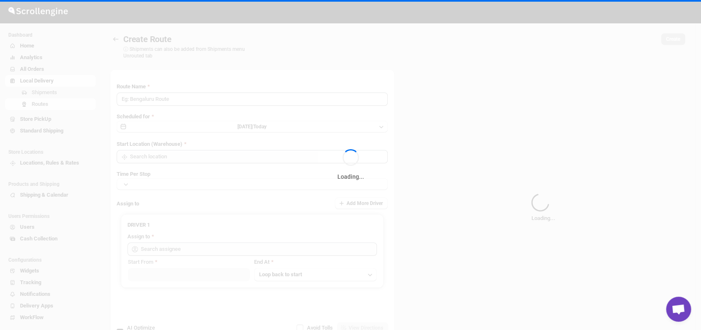
type input "Route - 21/09-1102"
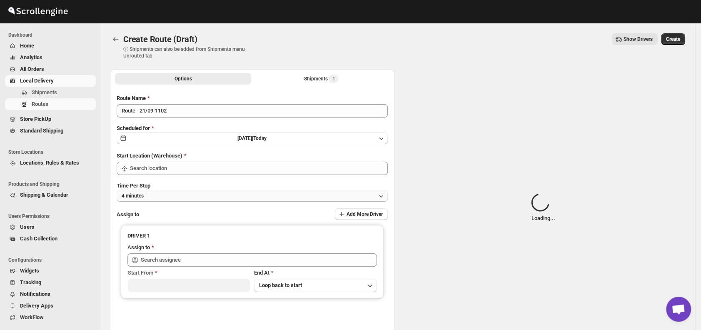
type input "DS01 [GEOGRAPHIC_DATA]"
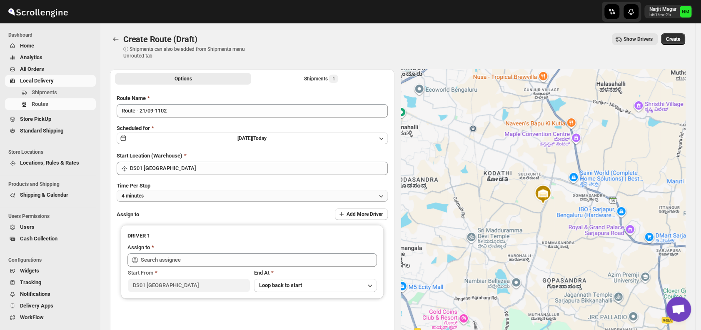
click at [176, 197] on button "4 minutes" at bounding box center [252, 196] width 271 height 12
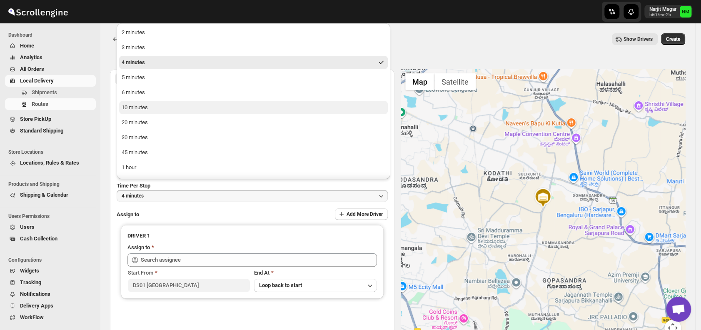
click at [147, 110] on div "10 minutes" at bounding box center [135, 107] width 26 height 8
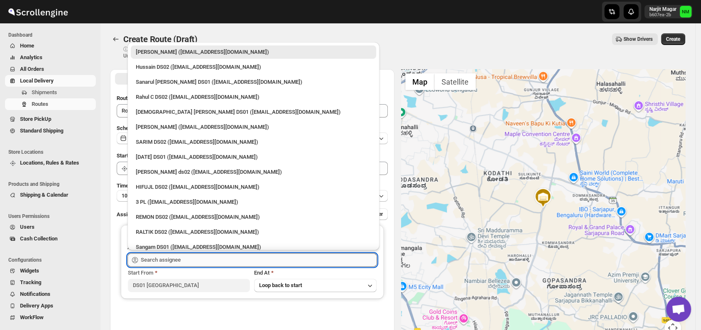
click at [190, 255] on input "text" at bounding box center [259, 259] width 236 height 13
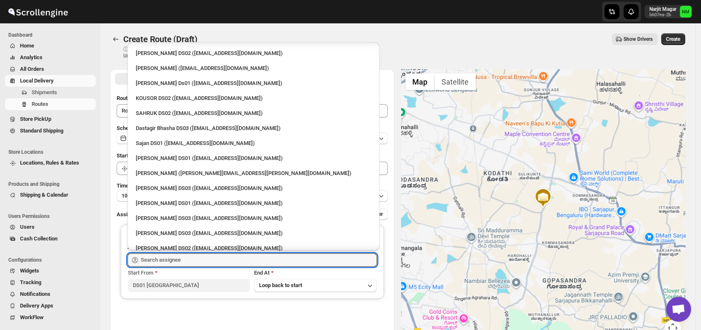
scroll to position [429, 0]
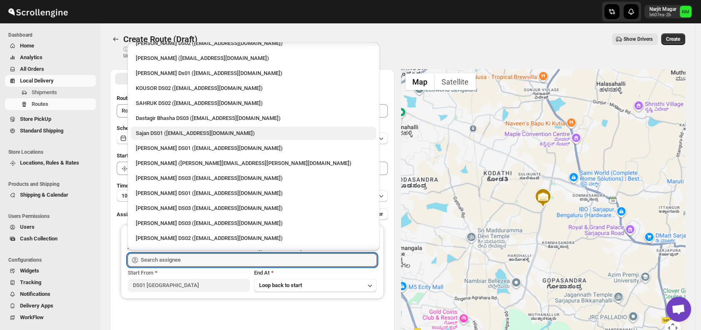
click at [157, 131] on div "Sajan DS01 ([EMAIL_ADDRESS][DOMAIN_NAME])" at bounding box center [253, 133] width 235 height 8
type input "Sajan DS01 ([EMAIL_ADDRESS][DOMAIN_NAME])"
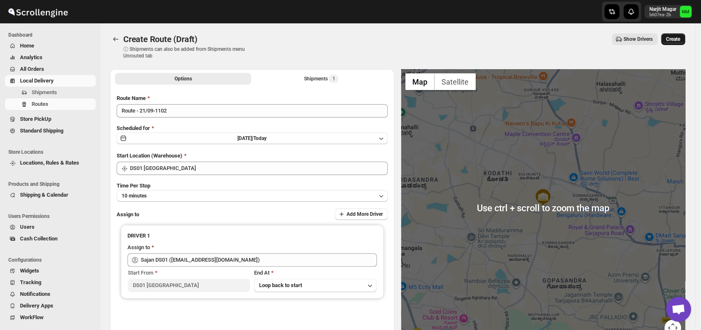
click at [679, 40] on span "Create" at bounding box center [673, 39] width 14 height 7
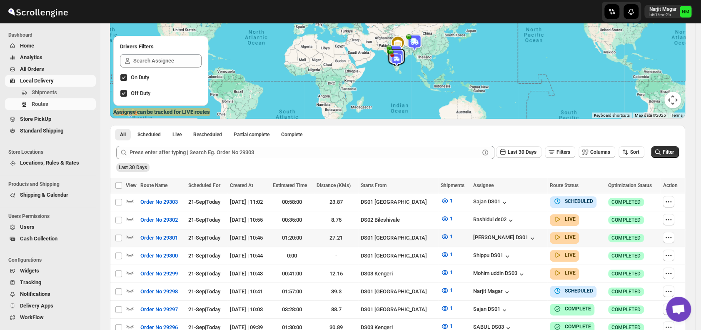
scroll to position [96, 0]
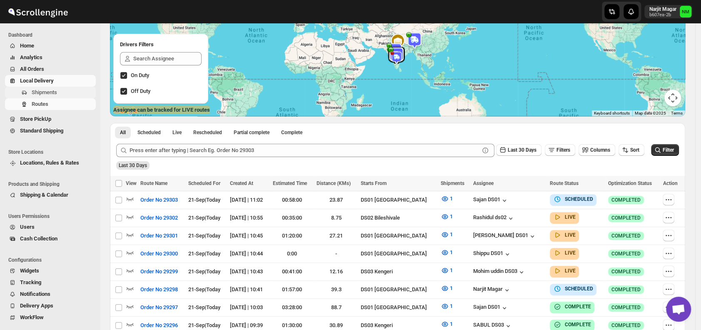
click at [40, 95] on span "Shipments" at bounding box center [44, 92] width 25 height 6
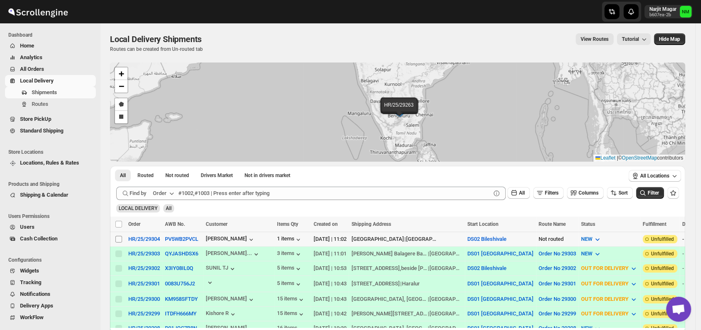
click at [118, 239] on input "Select shipment" at bounding box center [118, 239] width 7 height 7
checkbox input "true"
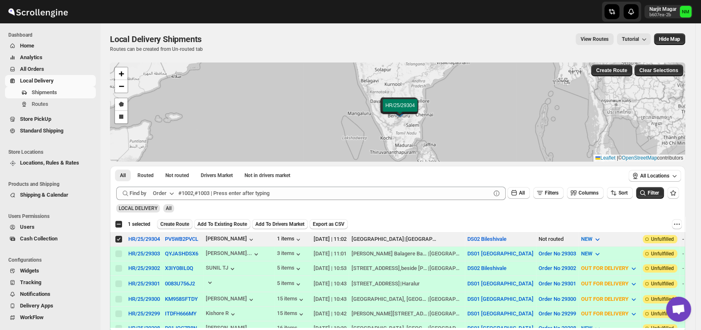
click at [174, 223] on span "Create Route" at bounding box center [174, 224] width 29 height 7
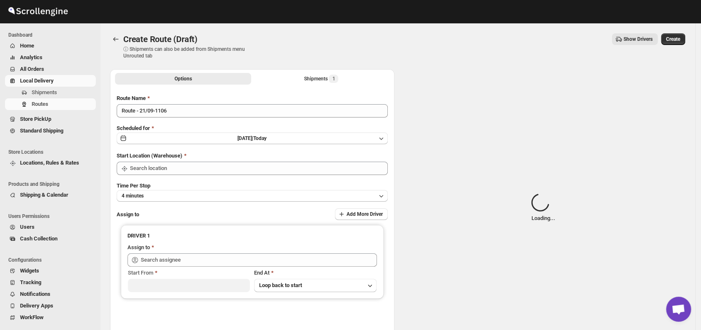
type input "DS02 Bileshivale"
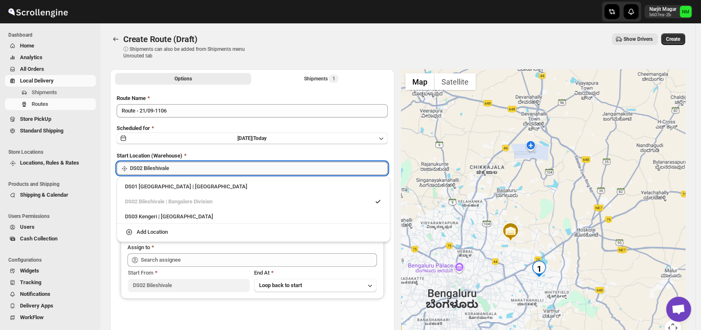
click at [199, 167] on input "DS02 Bileshivale" at bounding box center [259, 168] width 258 height 13
click at [141, 187] on div "DS01 [GEOGRAPHIC_DATA] | [GEOGRAPHIC_DATA]" at bounding box center [253, 186] width 257 height 8
type input "DS01 [GEOGRAPHIC_DATA]"
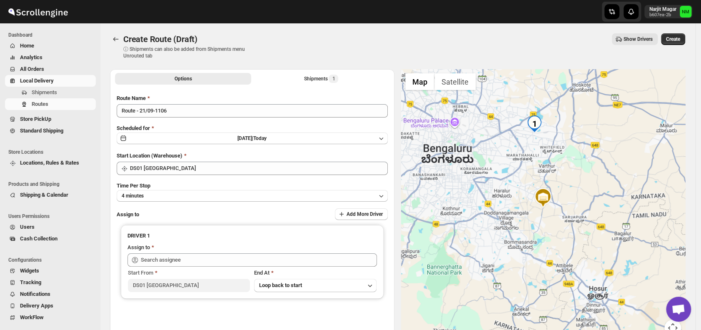
click at [179, 205] on div "Route Name Route - 21/09-1106 Scheduled for [DATE] | [DATE] Start Location (War…" at bounding box center [252, 211] width 271 height 235
click at [177, 200] on button "4 minutes" at bounding box center [252, 196] width 271 height 12
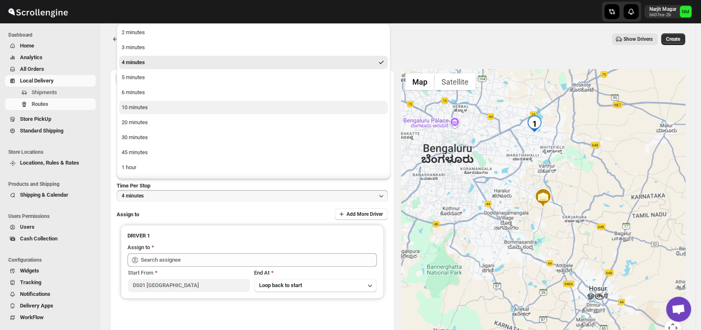
click at [141, 104] on div "10 minutes" at bounding box center [135, 107] width 26 height 8
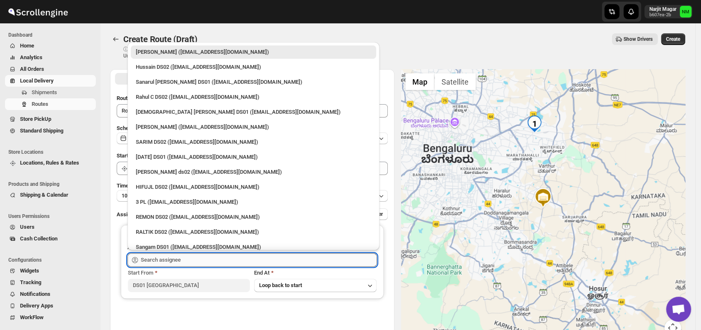
click at [208, 263] on input "text" at bounding box center [259, 259] width 236 height 13
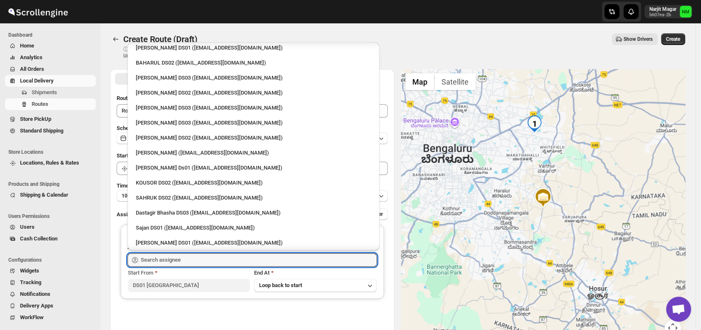
scroll to position [349, 0]
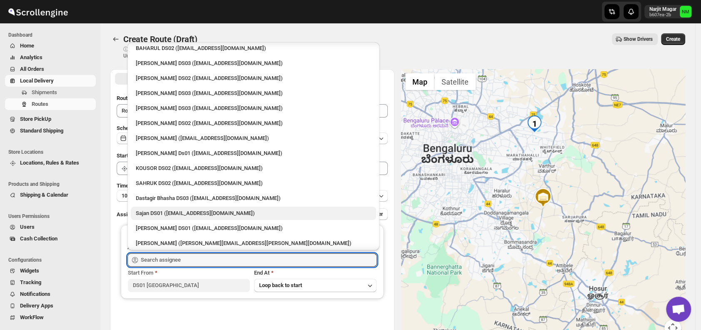
click at [165, 212] on div "Sajan DS01 ([EMAIL_ADDRESS][DOMAIN_NAME])" at bounding box center [253, 213] width 235 height 8
type input "Sajan DS01 ([EMAIL_ADDRESS][DOMAIN_NAME])"
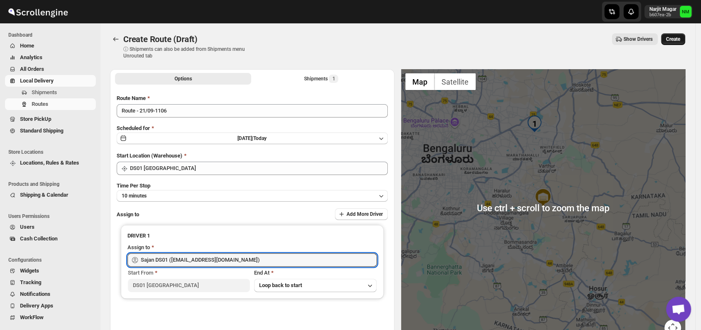
click at [680, 40] on span "Create" at bounding box center [673, 39] width 14 height 7
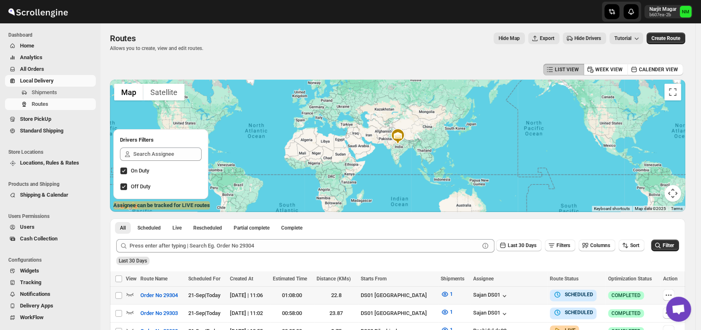
scroll to position [67, 0]
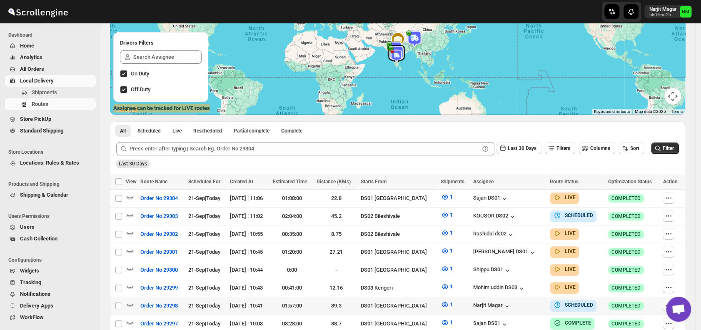
scroll to position [187, 0]
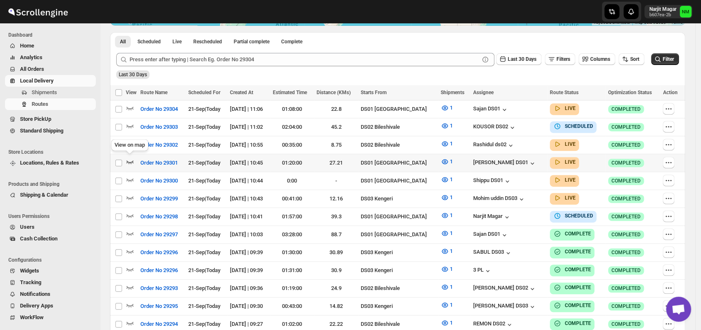
click at [131, 160] on icon "button" at bounding box center [130, 161] width 8 height 8
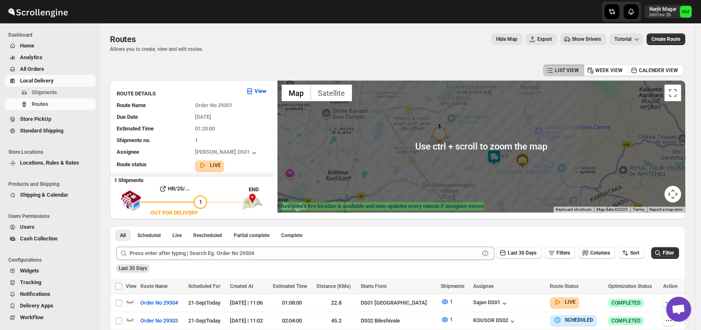
scroll to position [37, 0]
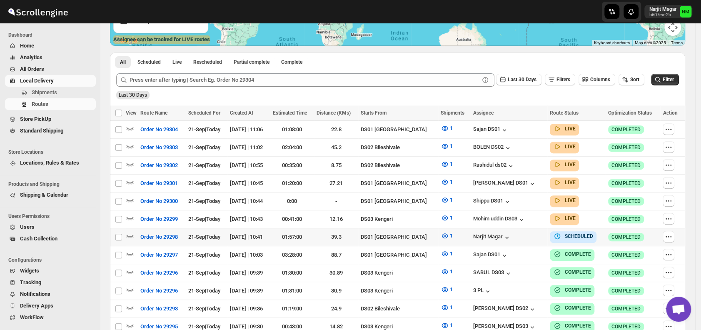
scroll to position [167, 0]
click at [132, 198] on icon "button" at bounding box center [130, 199] width 7 height 3
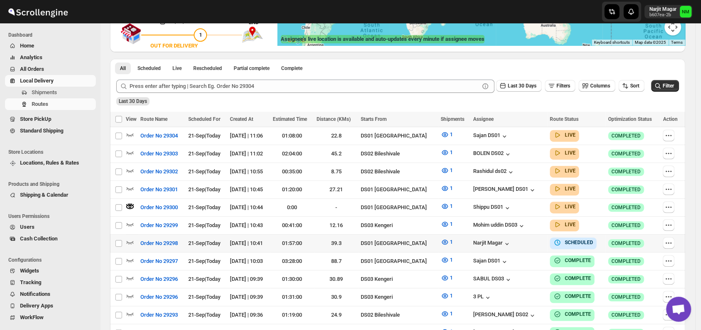
scroll to position [0, 0]
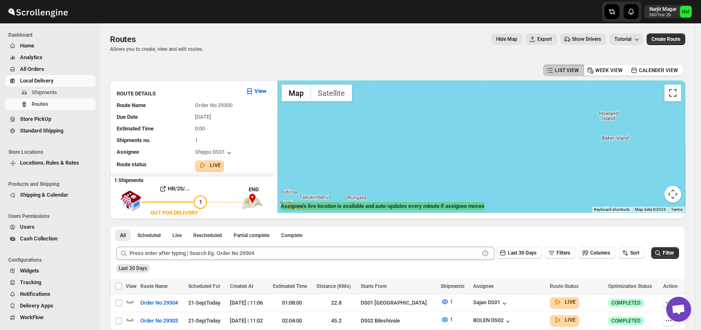
click at [677, 95] on button "Toggle fullscreen view" at bounding box center [672, 93] width 17 height 17
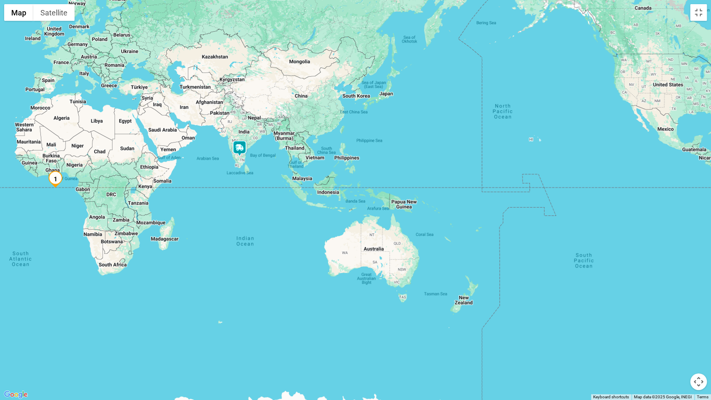
click at [239, 153] on img at bounding box center [239, 148] width 17 height 17
click at [698, 18] on button "Toggle fullscreen view" at bounding box center [698, 12] width 17 height 17
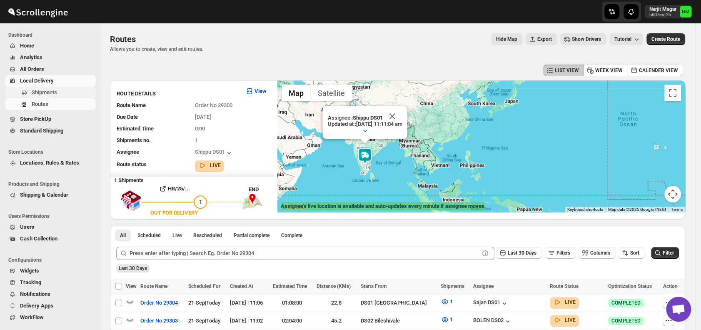
click at [36, 92] on span "Shipments" at bounding box center [44, 92] width 25 height 6
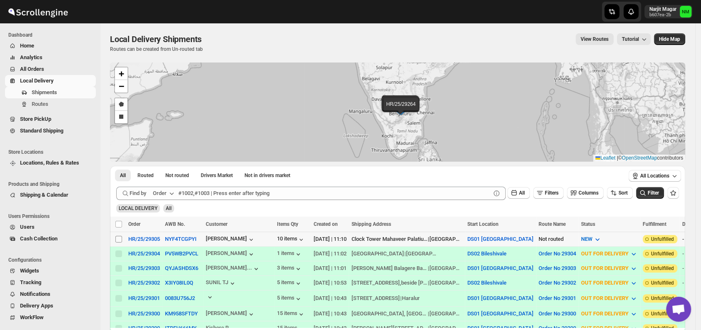
click at [118, 238] on input "Select shipment" at bounding box center [118, 239] width 7 height 7
checkbox input "true"
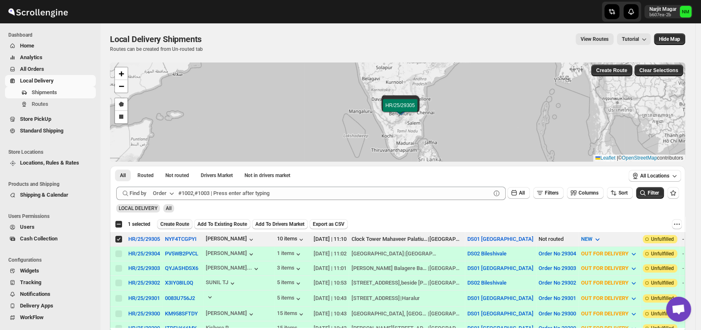
click at [167, 225] on span "Create Route" at bounding box center [174, 224] width 29 height 7
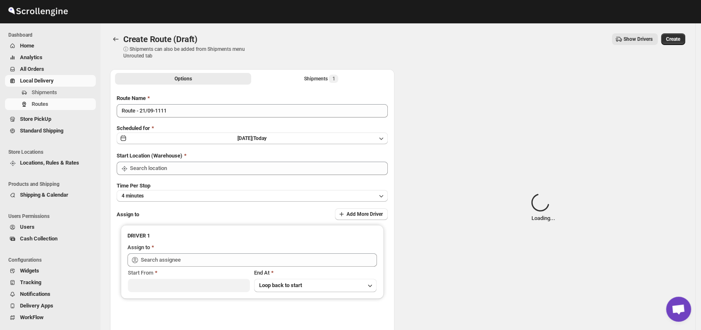
type input "DS01 [GEOGRAPHIC_DATA]"
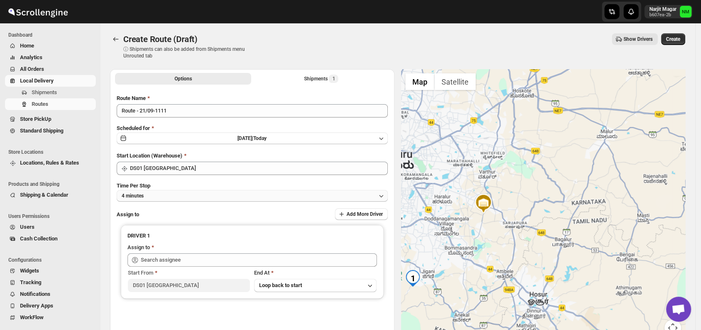
click at [195, 195] on button "4 minutes" at bounding box center [252, 196] width 271 height 12
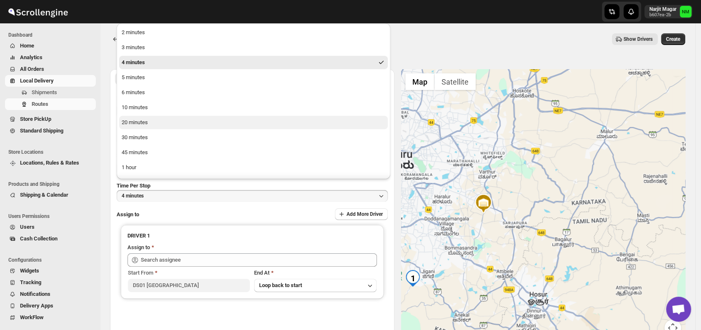
click at [156, 125] on button "20 minutes" at bounding box center [253, 122] width 269 height 13
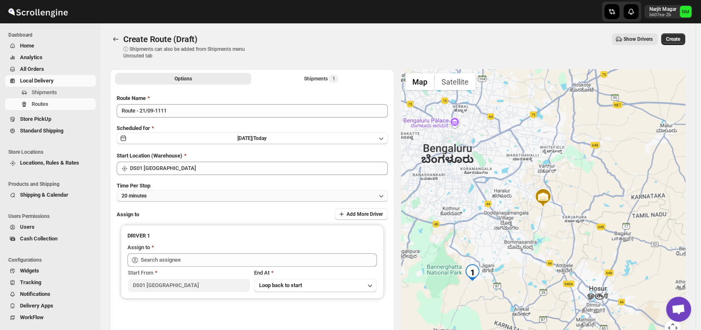
click at [163, 198] on button "20 minutes" at bounding box center [252, 196] width 271 height 12
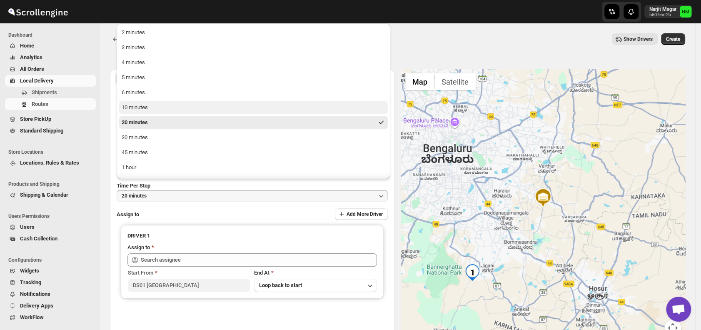
click at [147, 106] on div "10 minutes" at bounding box center [135, 107] width 26 height 8
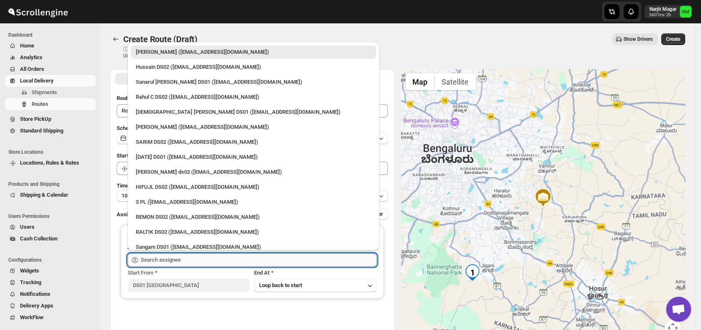
click at [198, 260] on input "text" at bounding box center [259, 259] width 236 height 13
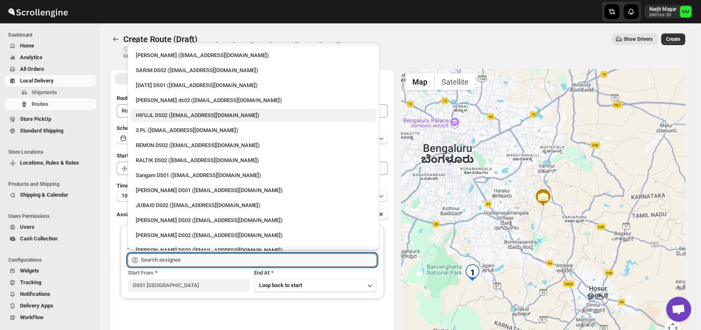
scroll to position [78, 0]
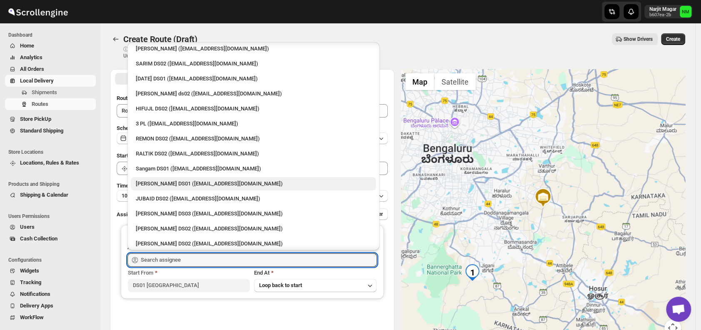
click at [180, 183] on div "[PERSON_NAME] DS01 ([EMAIL_ADDRESS][DOMAIN_NAME])" at bounding box center [253, 184] width 235 height 8
type input "[PERSON_NAME] DS01 ([EMAIL_ADDRESS][DOMAIN_NAME])"
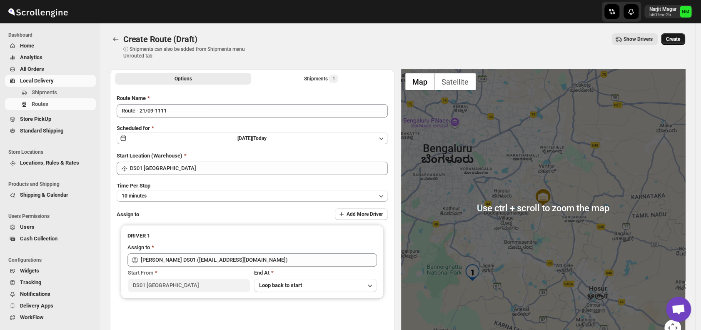
click at [680, 35] on button "Create" at bounding box center [673, 39] width 24 height 12
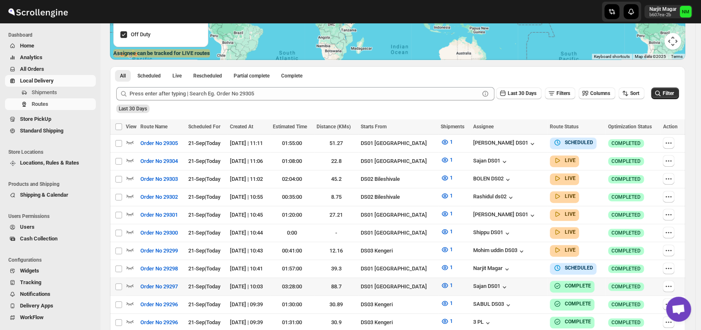
scroll to position [153, 0]
click at [128, 158] on icon "button" at bounding box center [130, 159] width 8 height 8
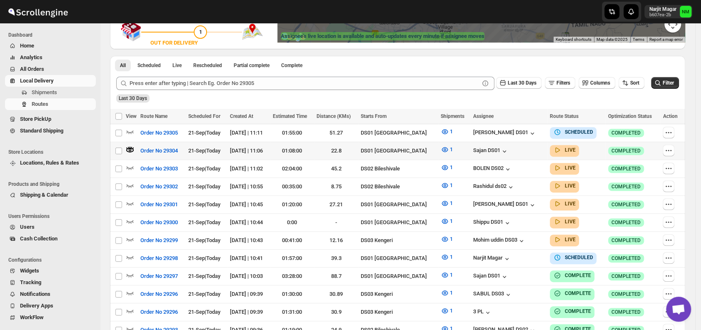
scroll to position [172, 0]
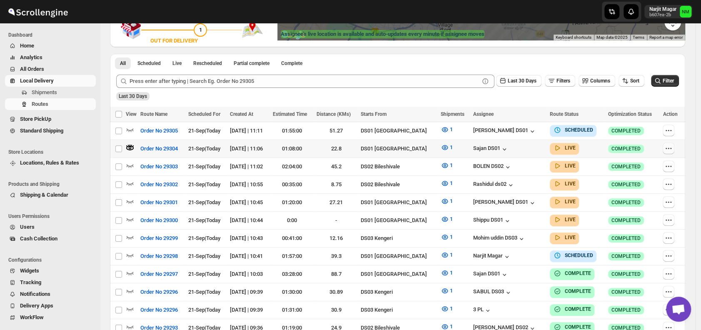
click at [672, 146] on icon "button" at bounding box center [668, 148] width 8 height 8
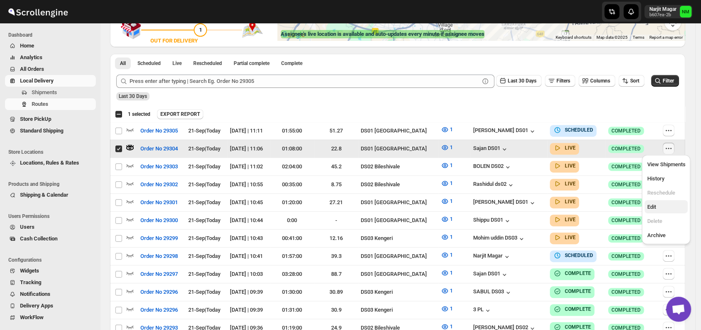
click at [649, 207] on span "Edit" at bounding box center [651, 207] width 9 height 6
checkbox input "false"
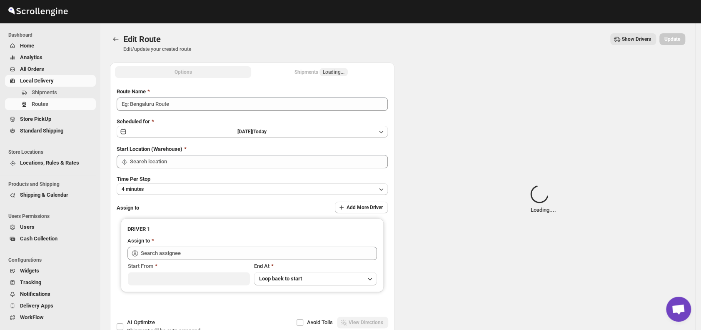
type input "Order No 29304"
type input "DS01 [GEOGRAPHIC_DATA]"
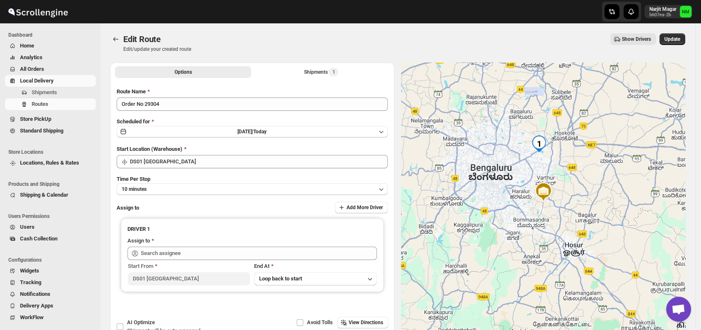
type input "Sajan DS01 ([EMAIL_ADDRESS][DOMAIN_NAME])"
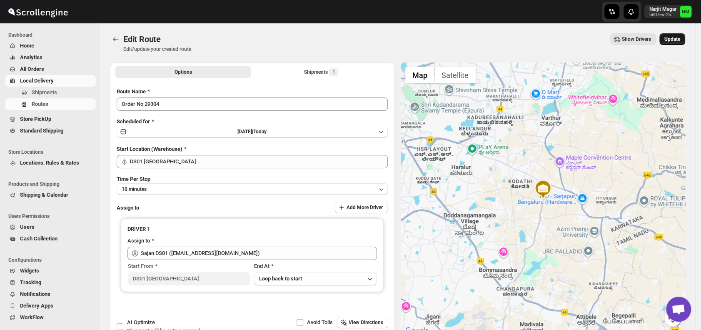
click at [672, 39] on span "Update" at bounding box center [672, 39] width 16 height 7
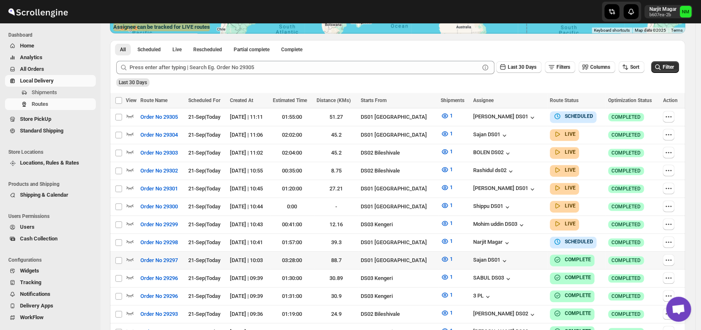
scroll to position [180, 0]
click at [672, 150] on icon "button" at bounding box center [668, 152] width 8 height 8
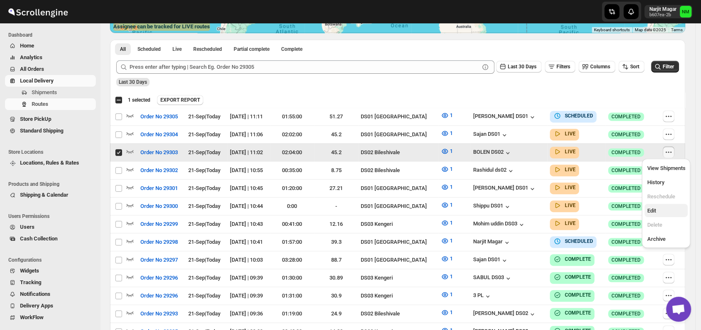
click at [658, 209] on span "Edit" at bounding box center [666, 211] width 38 height 8
checkbox input "false"
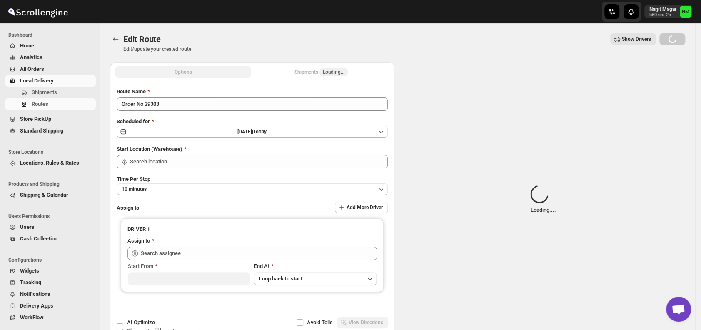
type input "Order No 29303"
type input "DS02 Bileshivale"
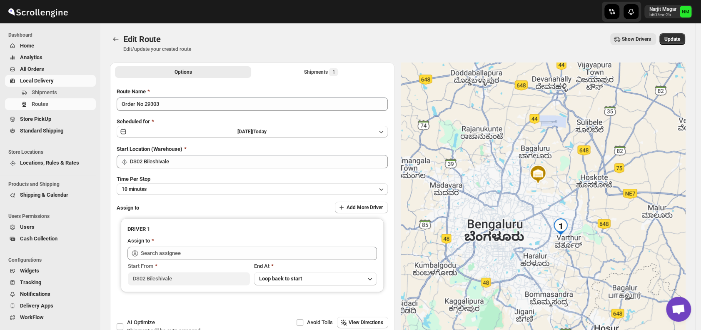
type input "[PERSON_NAME] DS02 ([EMAIL_ADDRESS][DOMAIN_NAME])"
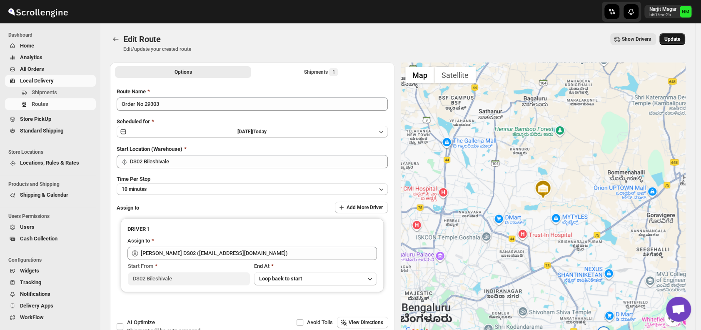
click at [673, 37] on span "Update" at bounding box center [672, 39] width 16 height 7
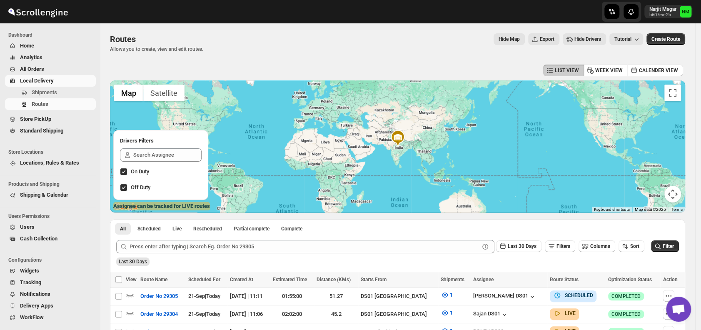
scroll to position [103, 0]
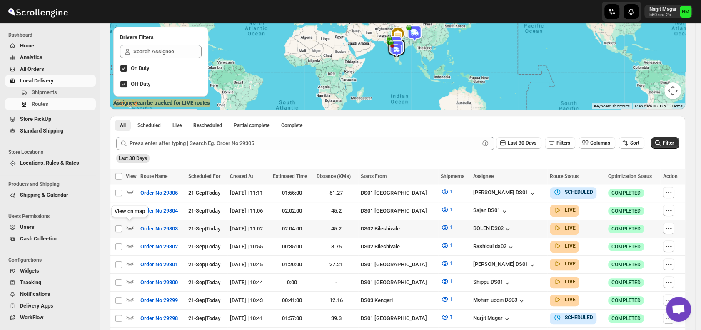
click at [130, 226] on icon "button" at bounding box center [130, 227] width 8 height 8
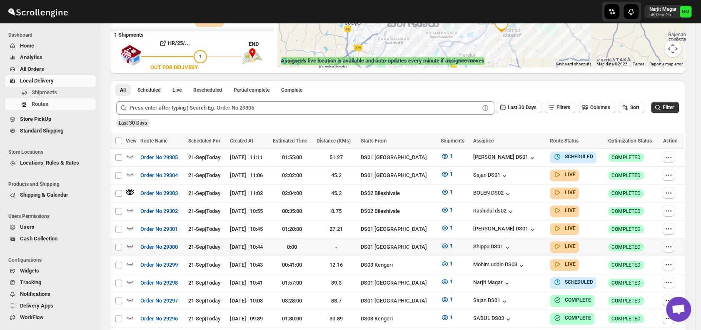
scroll to position [146, 0]
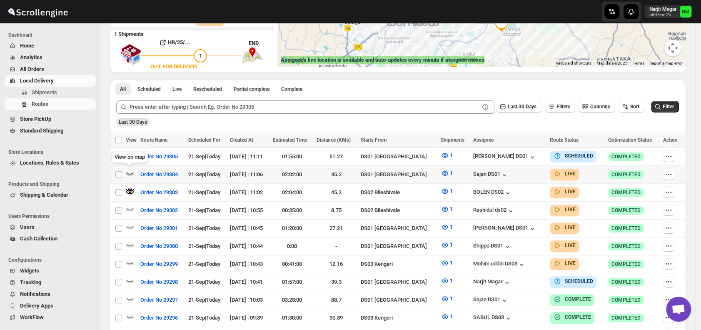
click at [130, 173] on icon "button" at bounding box center [130, 173] width 7 height 3
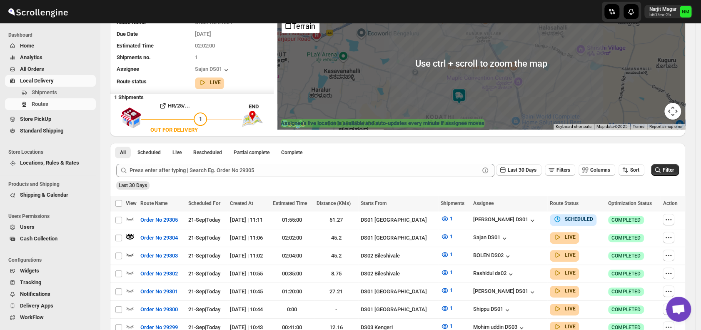
scroll to position [83, 0]
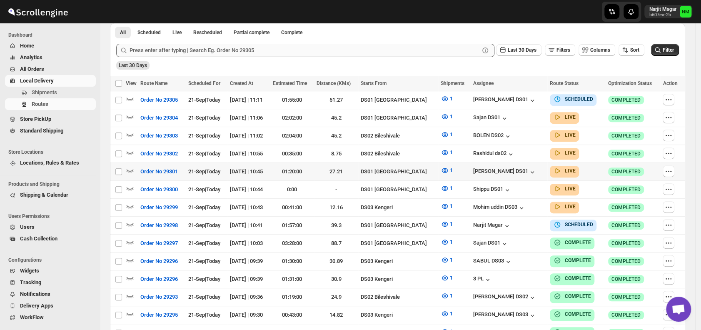
scroll to position [197, 0]
click at [132, 168] on icon "button" at bounding box center [130, 170] width 8 height 8
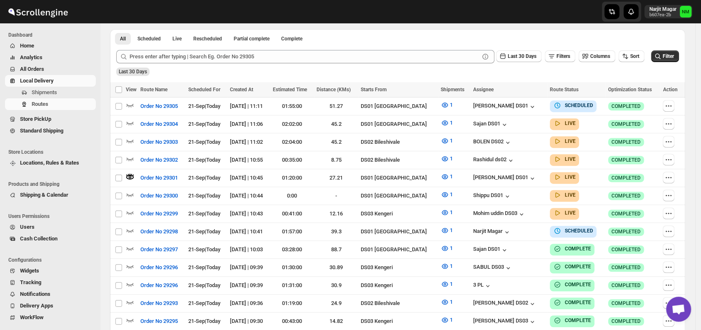
scroll to position [0, 0]
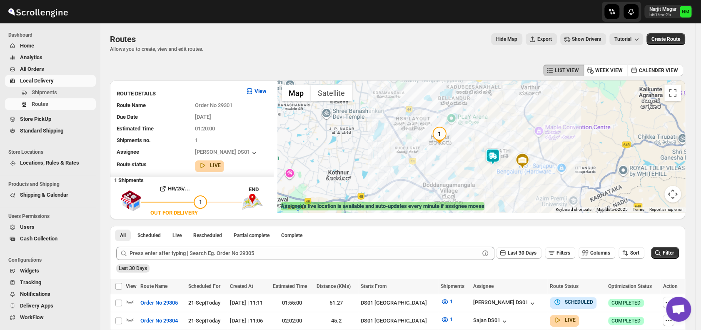
click at [494, 157] on img at bounding box center [492, 156] width 17 height 17
click at [532, 118] on button "Close" at bounding box center [522, 117] width 20 height 20
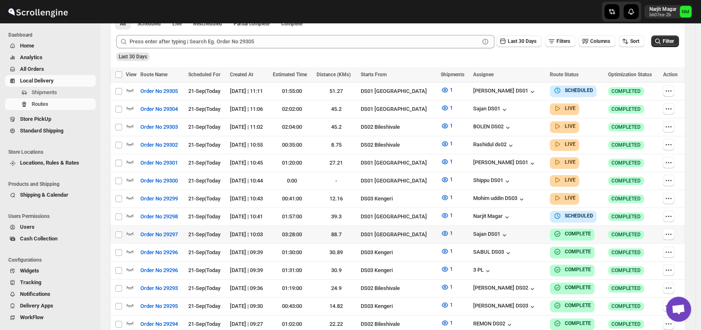
scroll to position [205, 0]
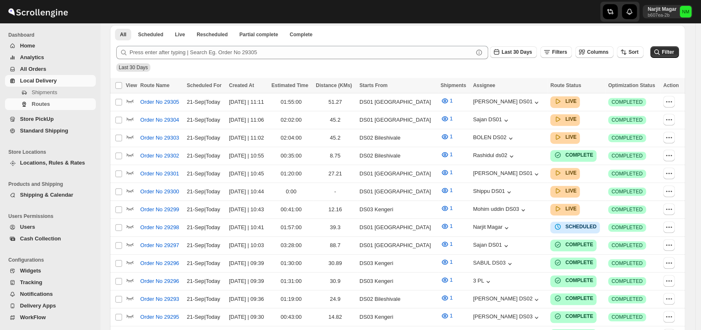
scroll to position [205, 0]
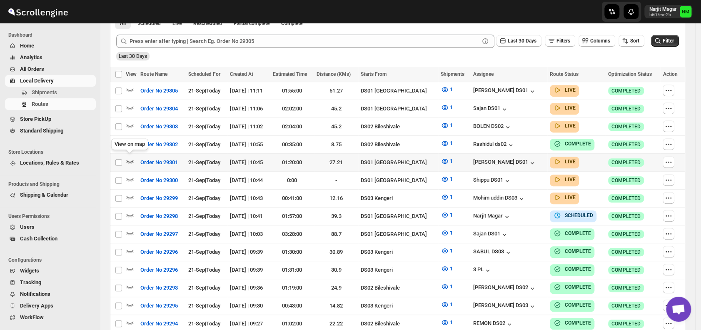
click at [129, 160] on icon "button" at bounding box center [130, 161] width 7 height 3
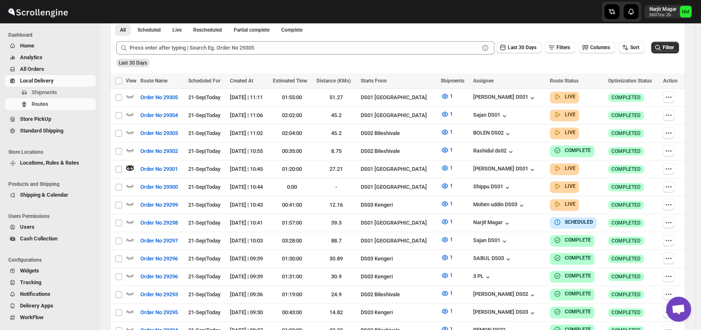
scroll to position [0, 0]
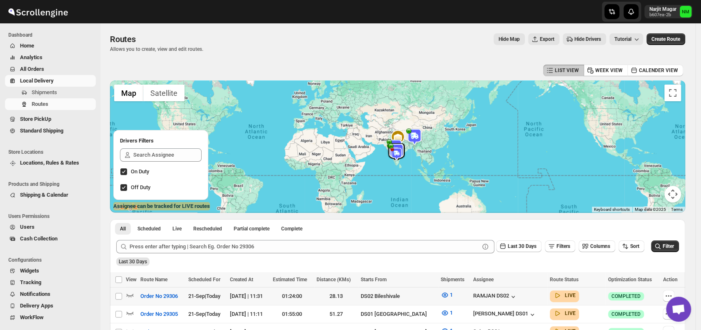
scroll to position [94, 0]
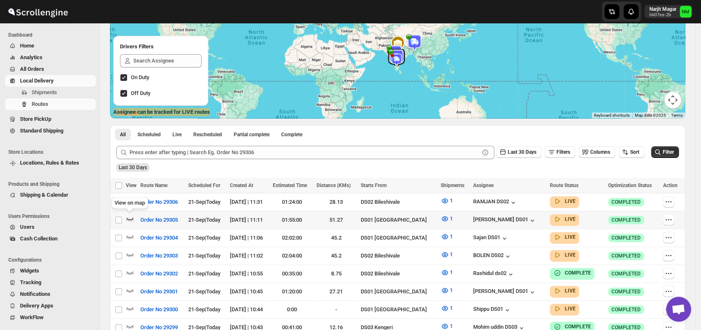
click at [132, 217] on icon "button" at bounding box center [130, 219] width 8 height 8
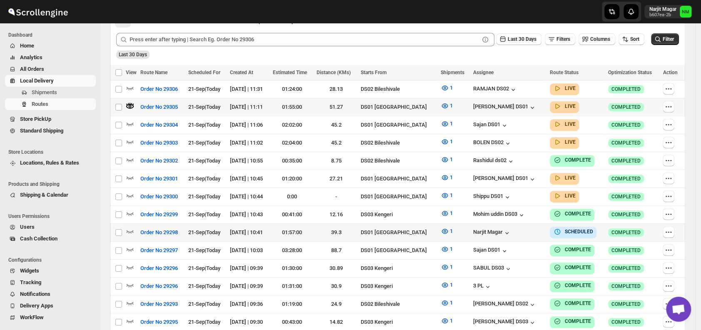
scroll to position [214, 0]
click at [128, 120] on icon "button" at bounding box center [130, 123] width 8 height 8
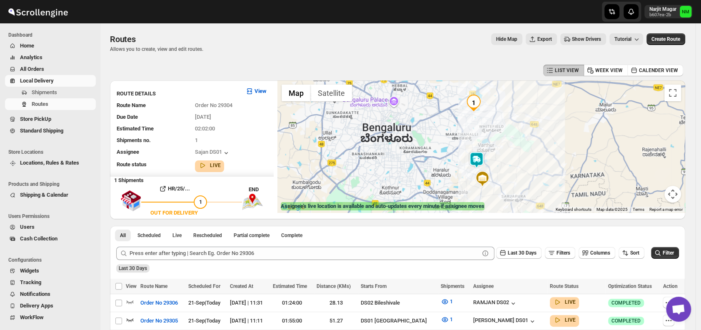
click at [478, 159] on img at bounding box center [476, 160] width 17 height 17
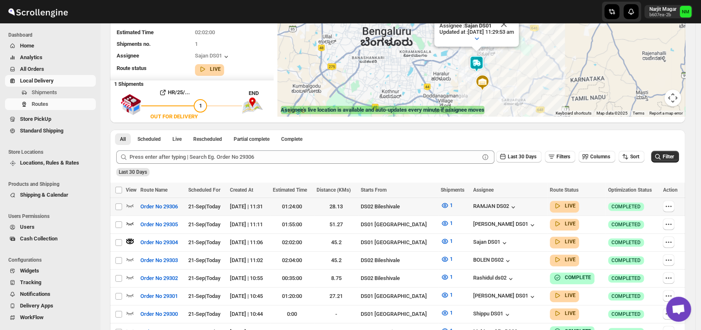
scroll to position [97, 0]
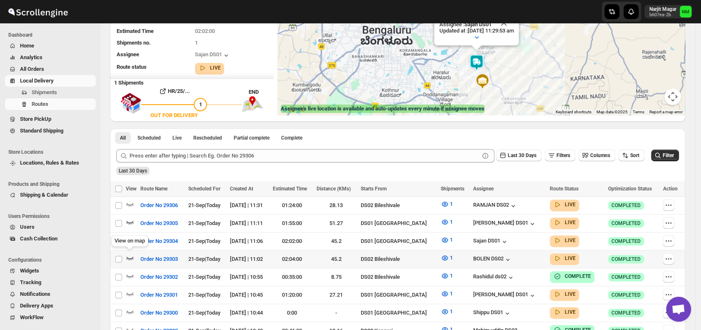
click at [129, 254] on icon "button" at bounding box center [130, 258] width 8 height 8
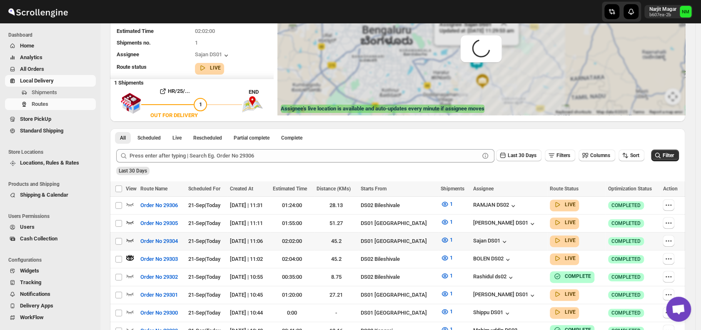
scroll to position [0, 0]
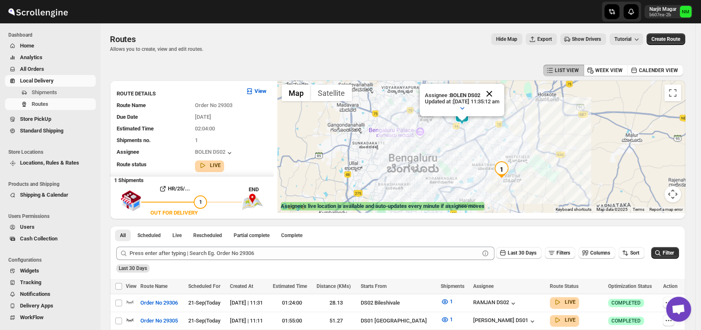
click at [499, 93] on button "Close" at bounding box center [489, 94] width 20 height 20
click at [57, 91] on span "Shipments" at bounding box center [63, 92] width 62 height 8
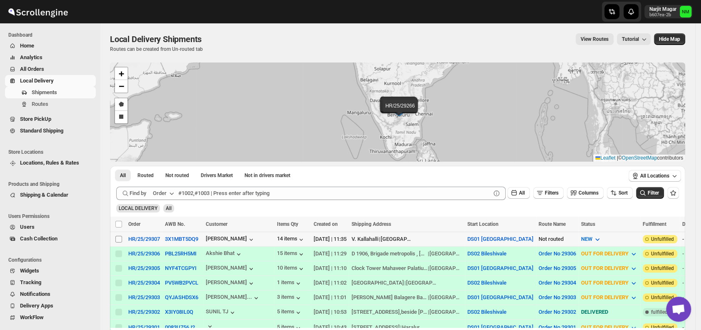
click at [118, 237] on input "Select shipment" at bounding box center [118, 239] width 7 height 7
checkbox input "true"
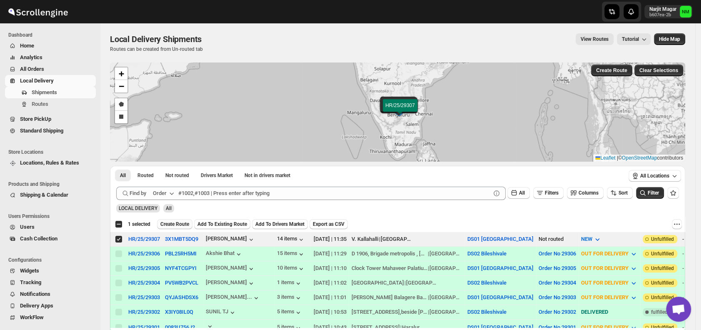
click at [167, 225] on span "Create Route" at bounding box center [174, 224] width 29 height 7
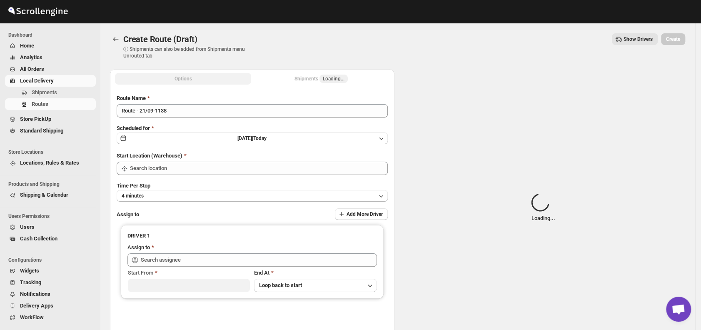
type input "DS01 [GEOGRAPHIC_DATA]"
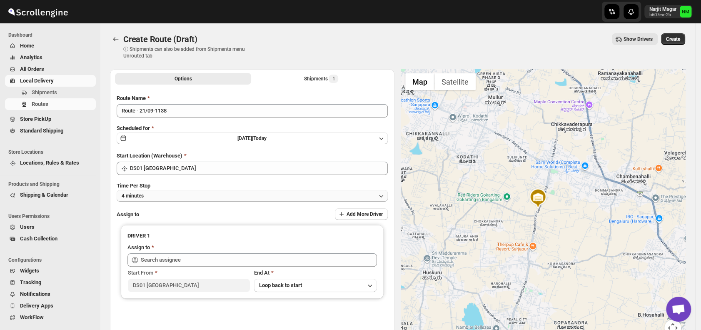
click at [197, 195] on button "4 minutes" at bounding box center [252, 196] width 271 height 12
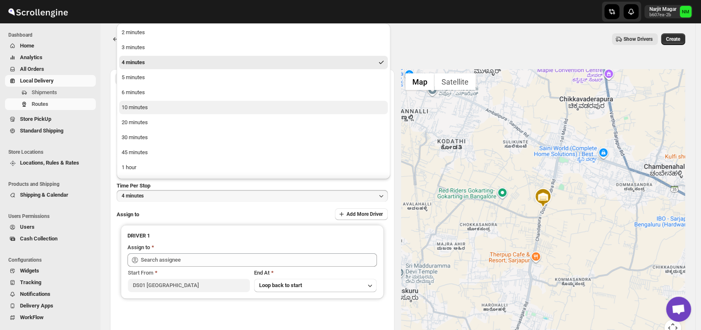
click at [156, 107] on button "10 minutes" at bounding box center [253, 107] width 269 height 13
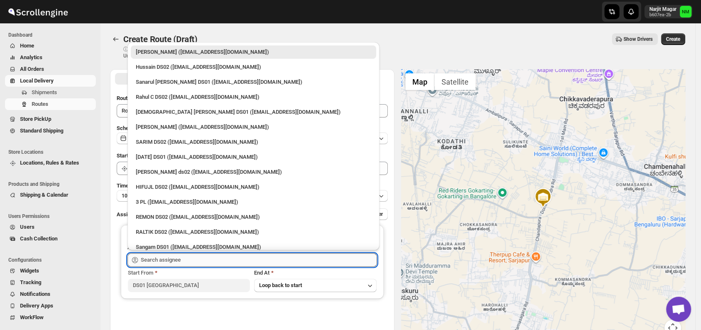
click at [200, 262] on input "text" at bounding box center [259, 259] width 236 height 13
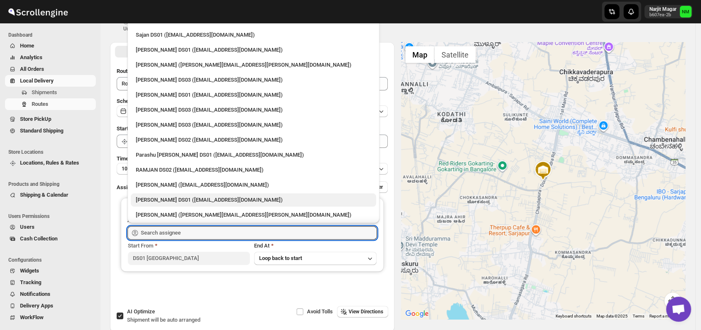
scroll to position [461, 0]
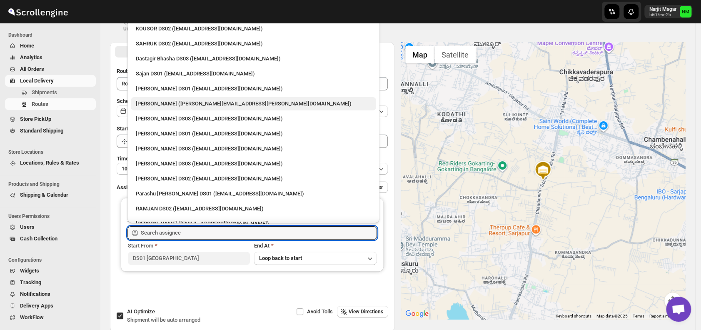
click at [166, 100] on div "[PERSON_NAME] ([PERSON_NAME][EMAIL_ADDRESS][PERSON_NAME][DOMAIN_NAME])" at bounding box center [253, 104] width 235 height 8
type input "[PERSON_NAME] ([PERSON_NAME][EMAIL_ADDRESS][PERSON_NAME][DOMAIN_NAME])"
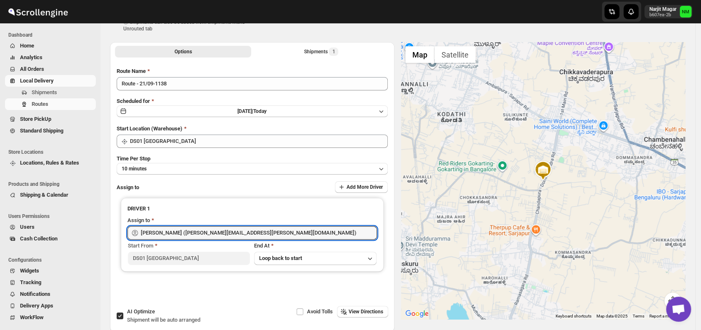
scroll to position [0, 0]
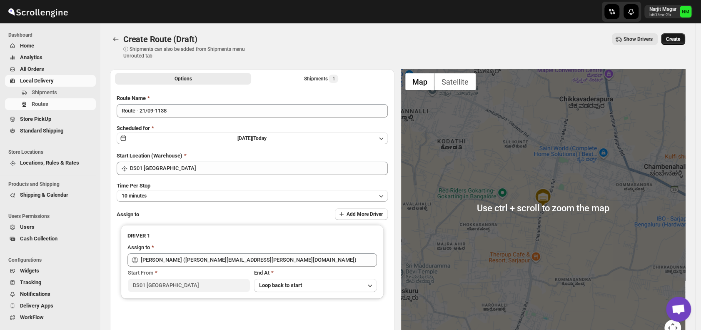
click at [680, 39] on span "Create" at bounding box center [673, 39] width 14 height 7
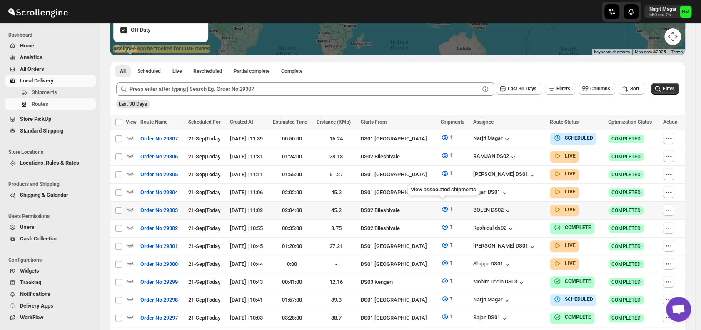
scroll to position [159, 0]
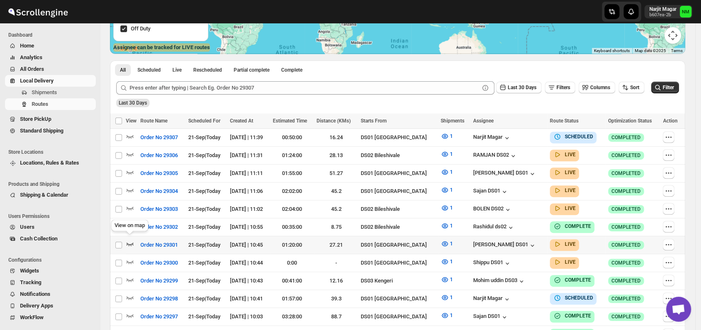
click at [129, 240] on icon "button" at bounding box center [130, 244] width 8 height 8
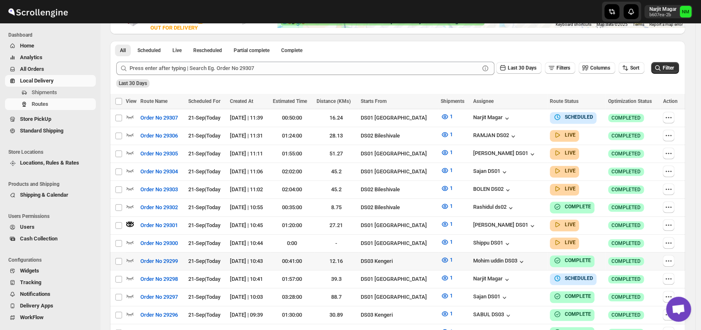
scroll to position [160, 0]
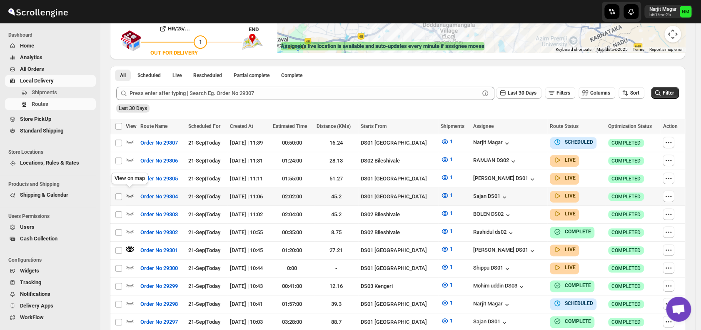
click at [130, 194] on icon "button" at bounding box center [130, 195] width 7 height 3
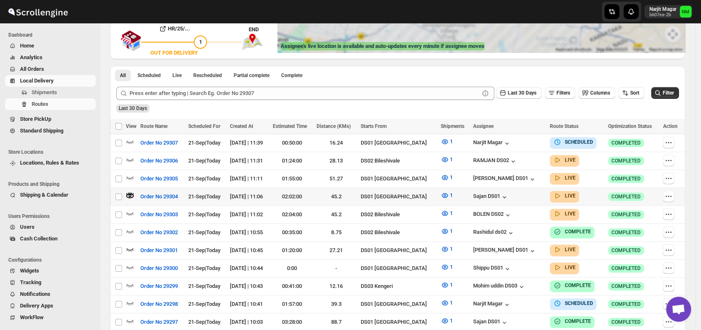
scroll to position [0, 0]
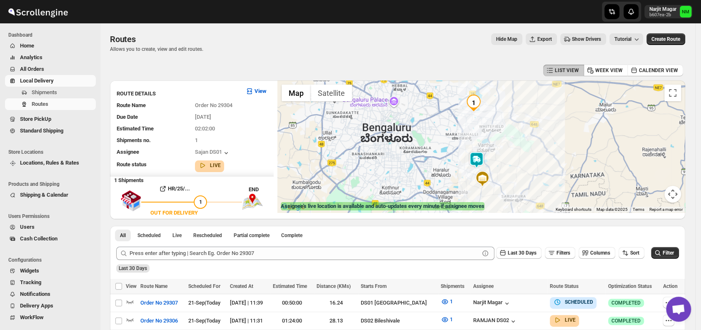
click at [479, 159] on img at bounding box center [476, 160] width 17 height 17
click at [514, 117] on button "Close" at bounding box center [504, 120] width 20 height 20
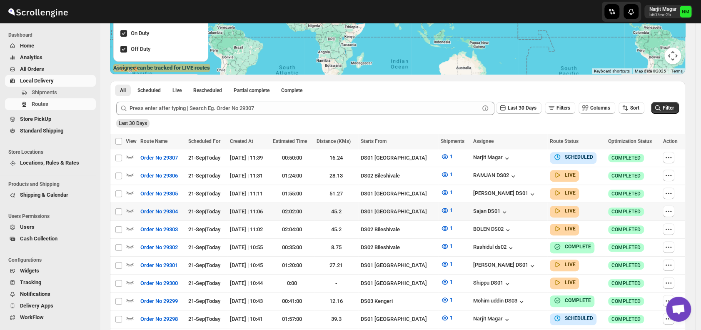
scroll to position [139, 0]
click at [132, 191] on icon "button" at bounding box center [130, 192] width 7 height 3
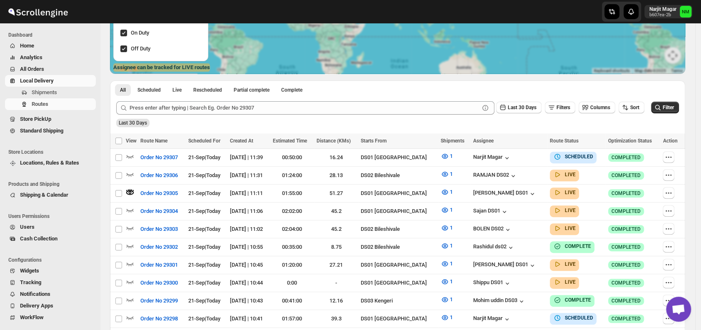
scroll to position [0, 0]
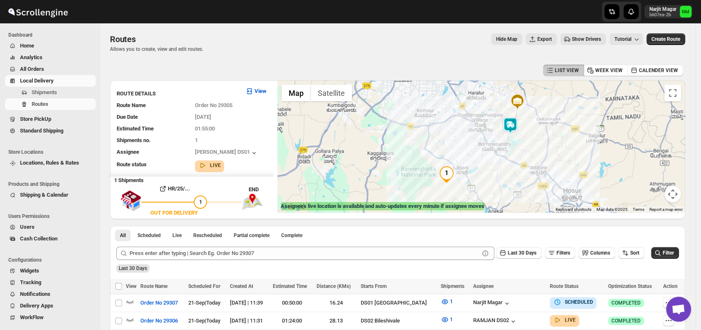
click at [512, 128] on img at bounding box center [510, 125] width 17 height 17
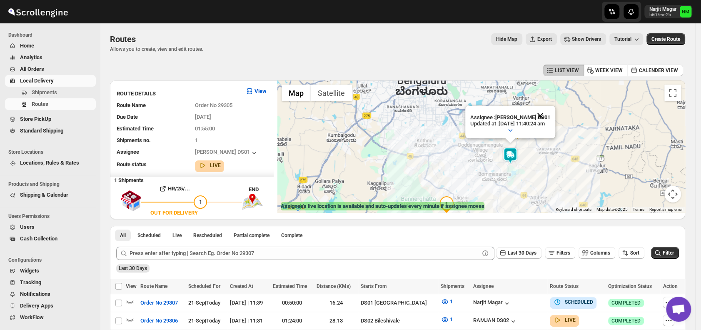
click at [550, 114] on button "Close" at bounding box center [540, 116] width 20 height 20
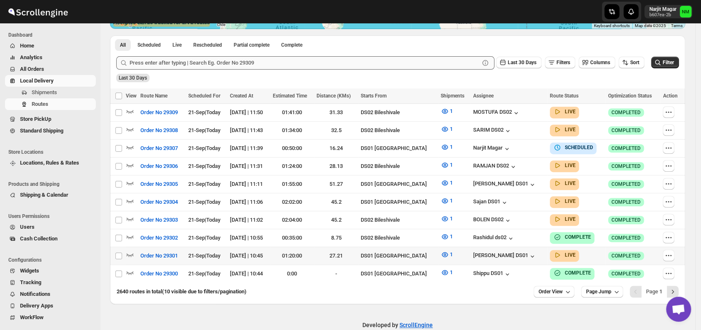
scroll to position [185, 0]
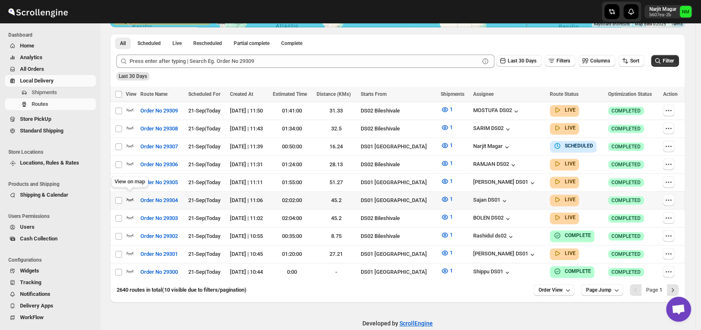
click at [129, 196] on icon "button" at bounding box center [130, 199] width 8 height 8
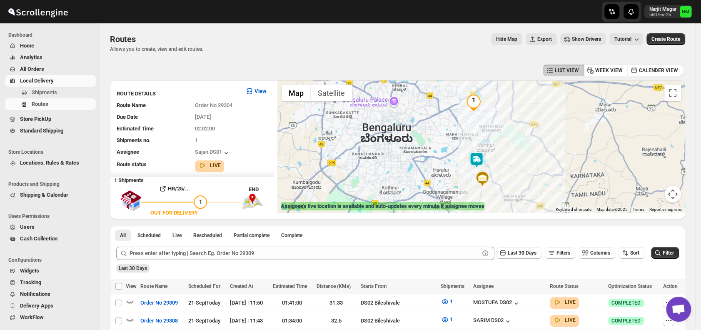
scroll to position [158, 0]
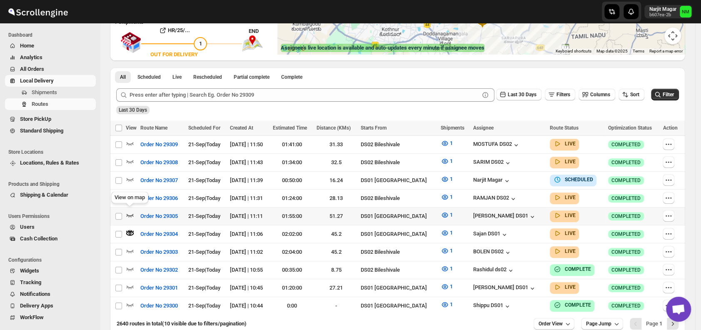
click at [130, 211] on icon "button" at bounding box center [130, 215] width 8 height 8
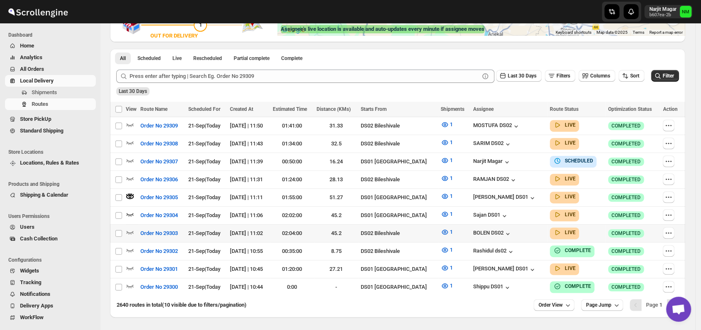
scroll to position [177, 0]
click at [130, 210] on icon "button" at bounding box center [130, 214] width 8 height 8
click at [130, 227] on icon "button" at bounding box center [130, 231] width 8 height 8
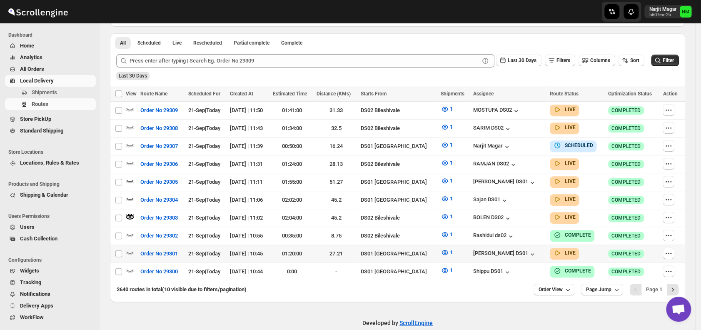
scroll to position [198, 0]
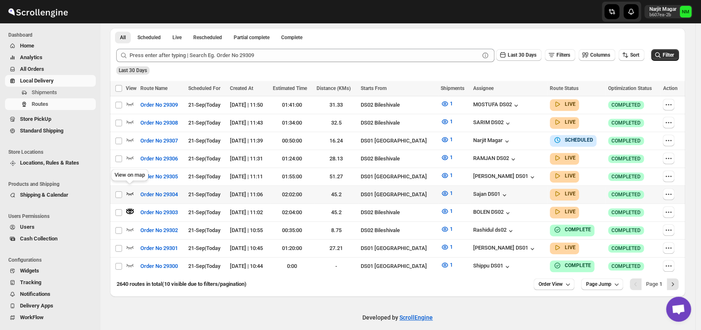
click at [130, 189] on icon "button" at bounding box center [130, 193] width 8 height 8
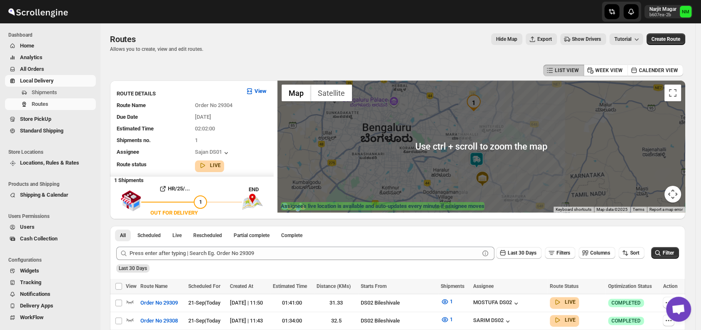
click at [474, 160] on img at bounding box center [476, 160] width 17 height 17
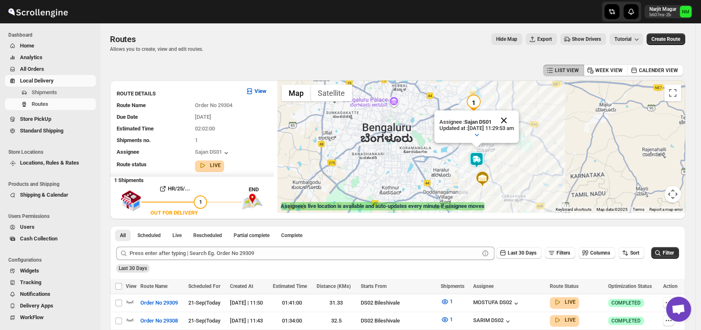
click at [514, 117] on button "Close" at bounding box center [504, 120] width 20 height 20
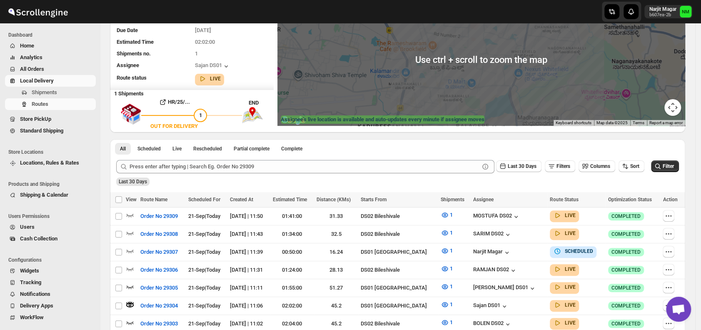
scroll to position [200, 0]
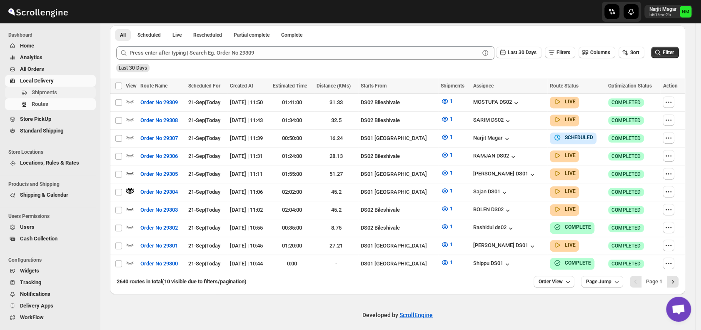
click at [58, 92] on span "Shipments" at bounding box center [63, 92] width 62 height 8
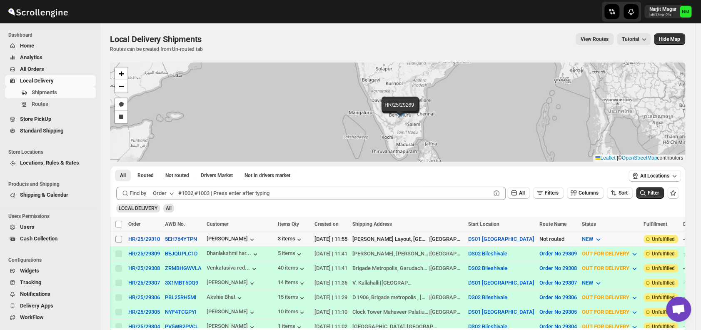
click at [117, 237] on input "Select shipment" at bounding box center [118, 239] width 7 height 7
checkbox input "true"
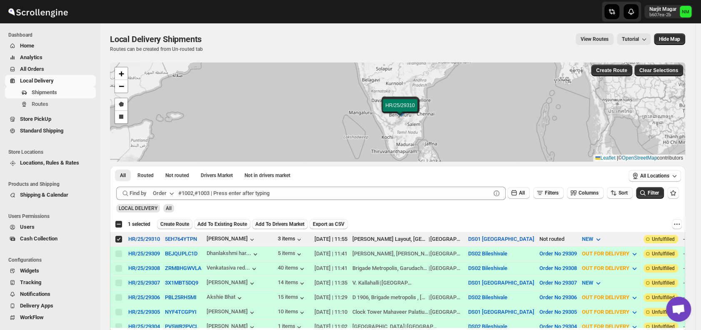
click at [168, 225] on span "Create Route" at bounding box center [174, 224] width 29 height 7
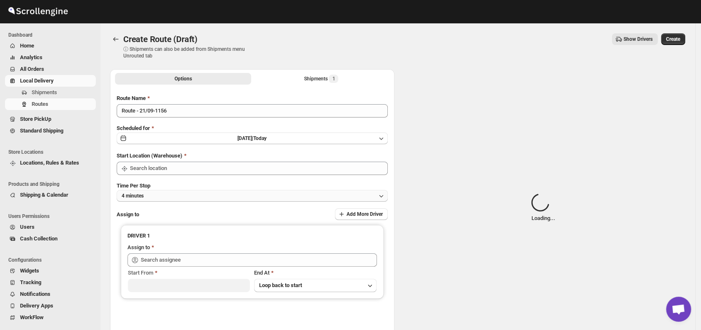
type input "DS01 [GEOGRAPHIC_DATA]"
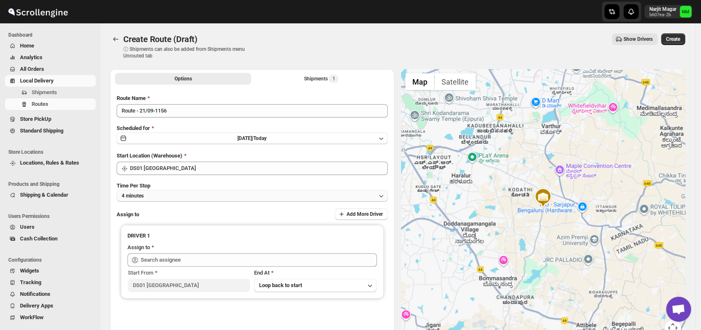
click at [192, 192] on button "4 minutes" at bounding box center [252, 196] width 271 height 12
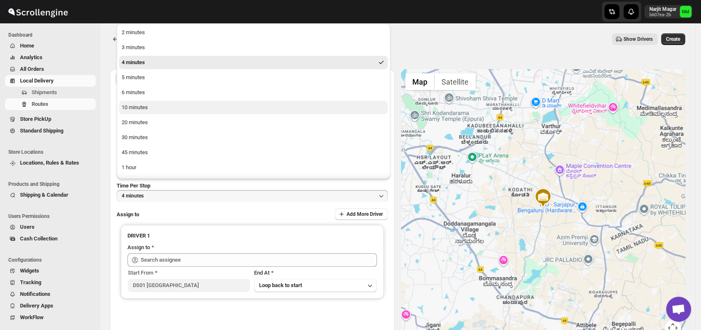
click at [163, 107] on button "10 minutes" at bounding box center [253, 107] width 269 height 13
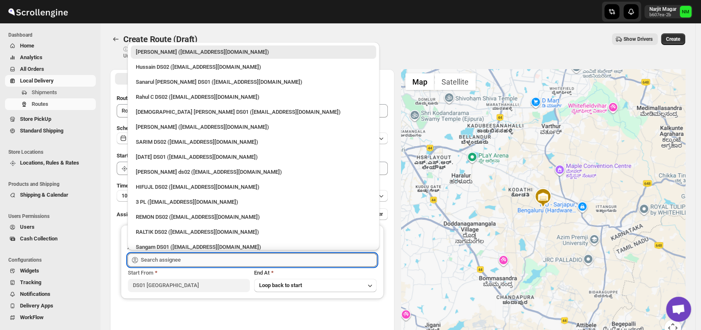
click at [198, 255] on input "text" at bounding box center [259, 259] width 236 height 13
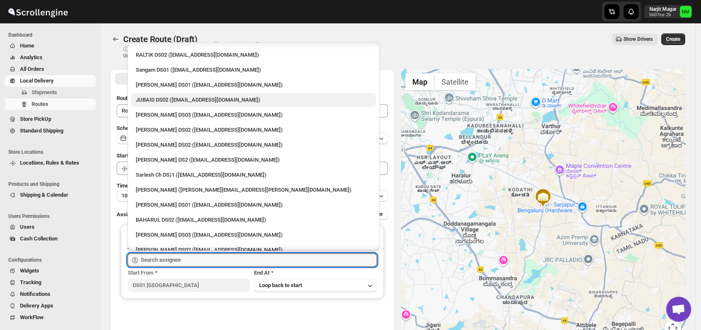
scroll to position [177, 0]
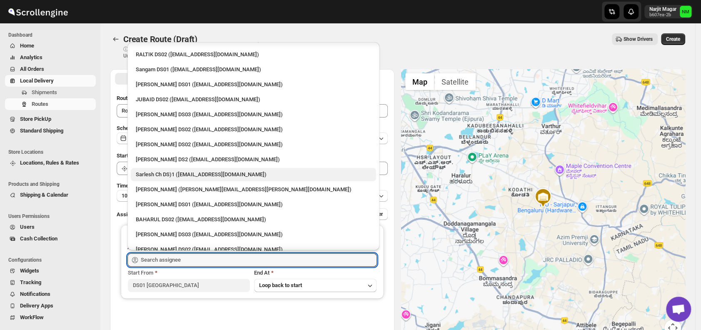
click at [173, 173] on div "Sarlesh Ch DS)1 (vinapi9521@jazipo.com)" at bounding box center [253, 174] width 235 height 8
type input "Sarlesh Ch DS)1 (vinapi9521@jazipo.com)"
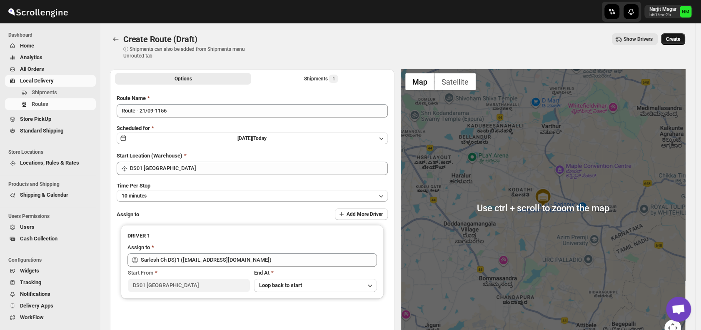
click at [675, 40] on span "Create" at bounding box center [673, 39] width 14 height 7
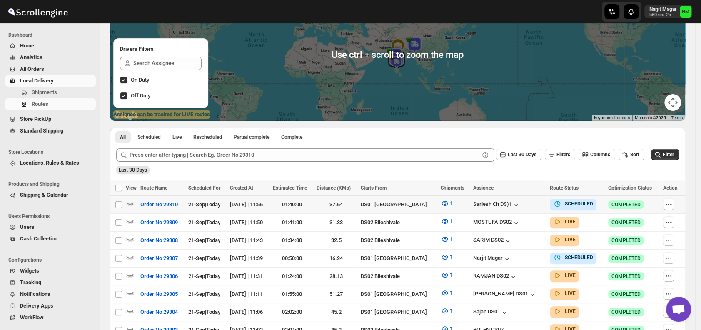
scroll to position [93, 0]
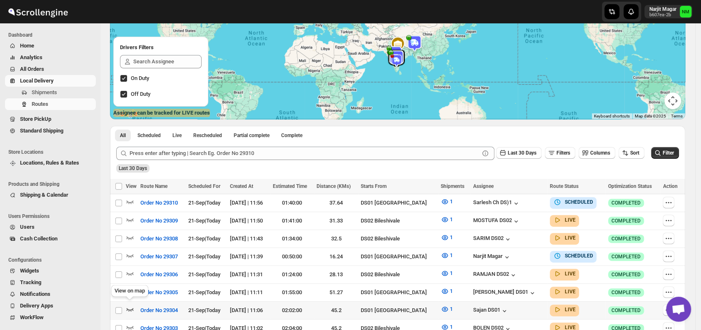
click at [132, 305] on icon "button" at bounding box center [130, 309] width 8 height 8
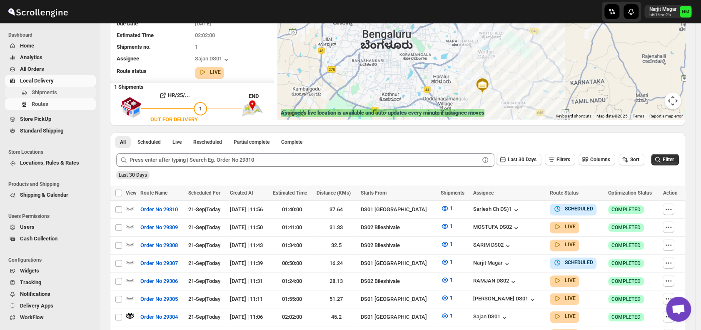
click at [42, 91] on span "Shipments" at bounding box center [44, 92] width 25 height 6
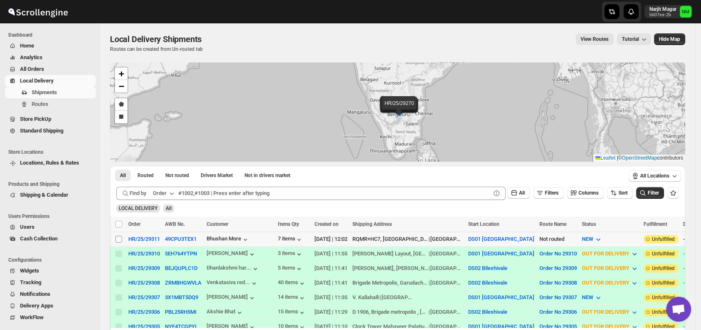
click at [116, 239] on input "Select shipment" at bounding box center [118, 239] width 7 height 7
checkbox input "true"
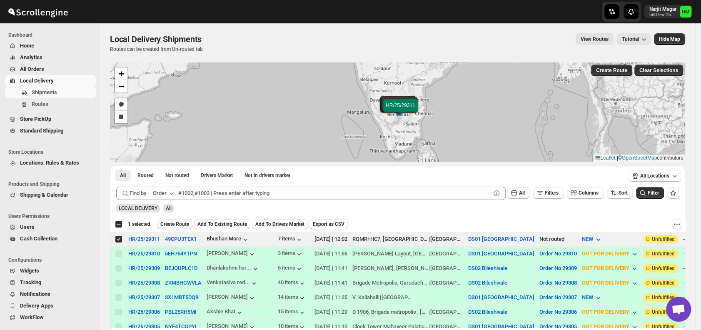
click at [162, 226] on span "Create Route" at bounding box center [174, 224] width 29 height 7
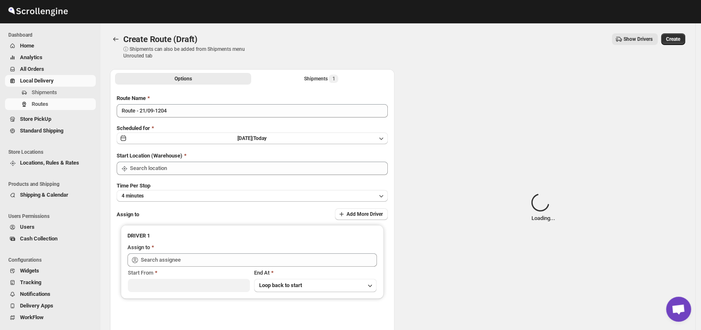
type input "DS01 [GEOGRAPHIC_DATA]"
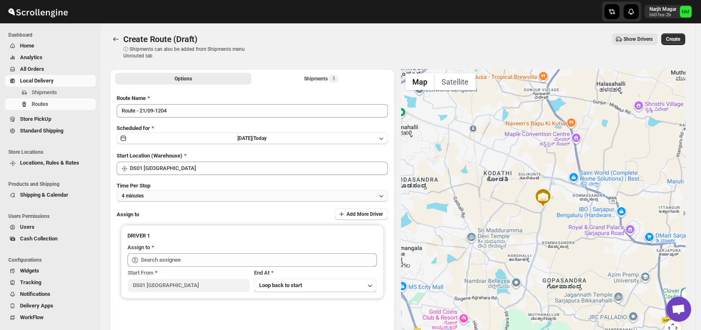
click at [189, 192] on button "4 minutes" at bounding box center [252, 196] width 271 height 12
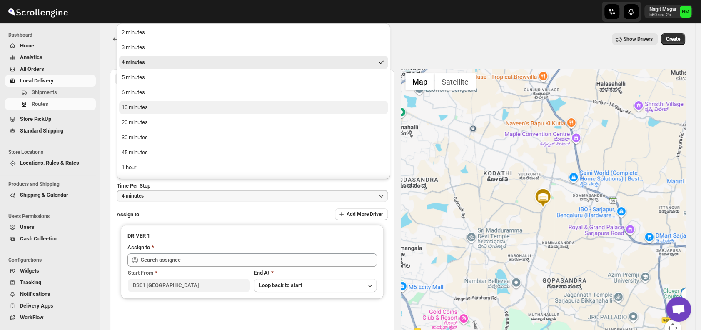
click at [161, 108] on button "10 minutes" at bounding box center [253, 107] width 269 height 13
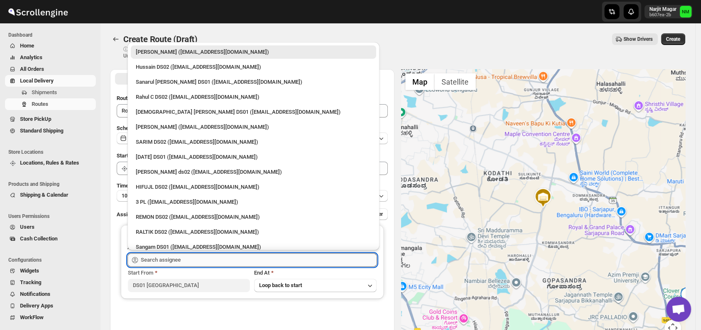
click at [189, 254] on input "text" at bounding box center [259, 259] width 236 height 13
click at [170, 112] on div "Islam Laskar DS01 (vixib74172@ikowat.com)" at bounding box center [253, 112] width 235 height 8
type input "Islam Laskar DS01 (vixib74172@ikowat.com)"
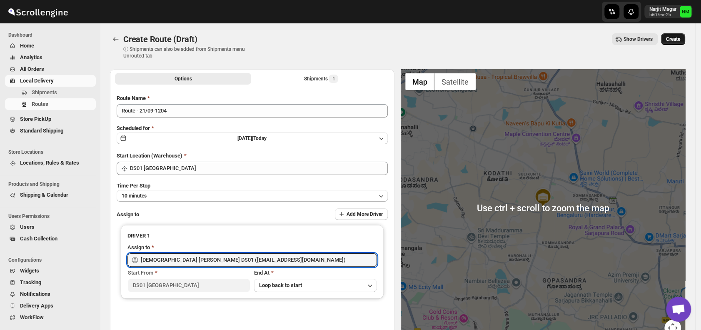
click at [674, 43] on button "Create" at bounding box center [673, 39] width 24 height 12
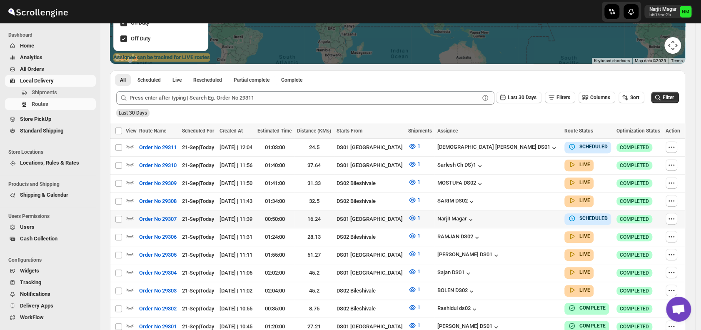
scroll to position [152, 0]
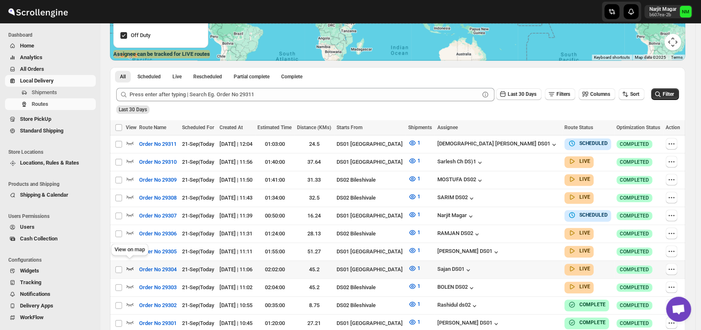
click at [130, 264] on icon "button" at bounding box center [130, 268] width 8 height 8
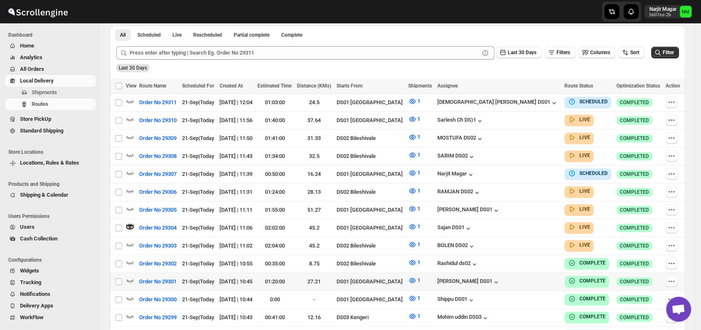
scroll to position [203, 0]
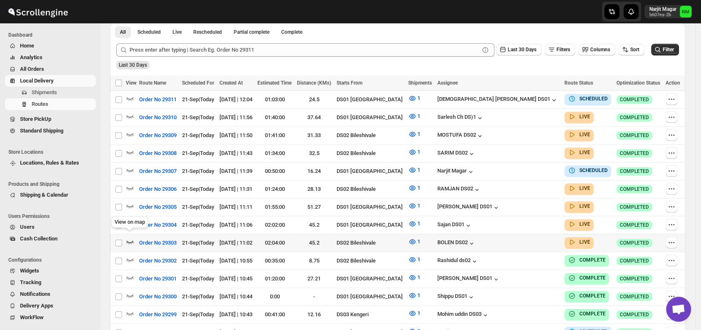
click icon "button"
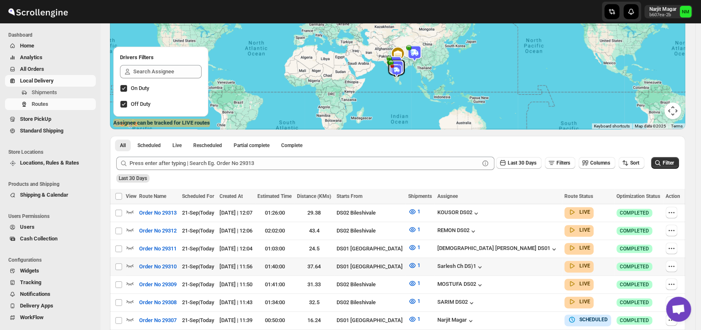
scroll to position [87, 0]
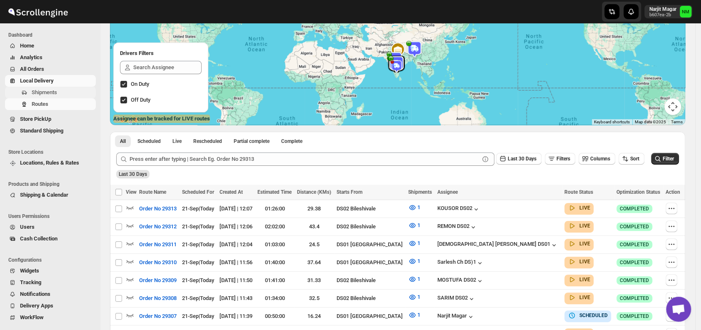
click at [46, 91] on span "Shipments" at bounding box center [44, 92] width 25 height 6
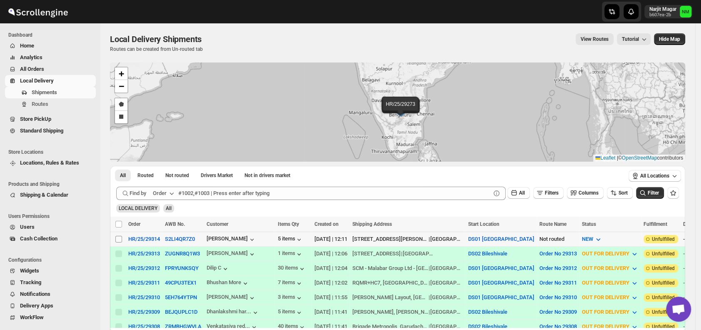
click at [116, 236] on input "Select shipment" at bounding box center [118, 239] width 7 height 7
checkbox input "true"
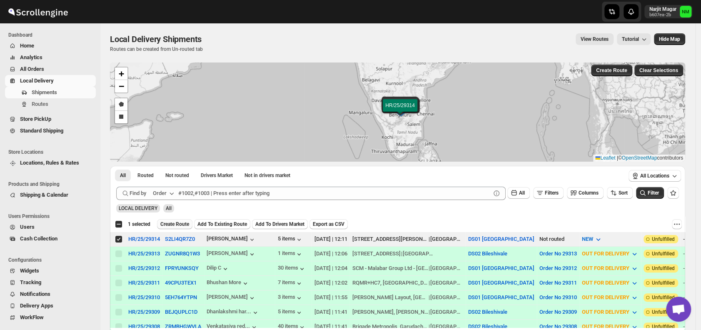
click at [170, 226] on span "Create Route" at bounding box center [174, 224] width 29 height 7
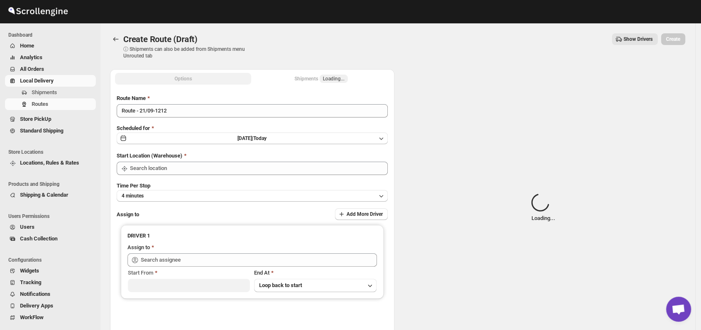
type input "DS01 [GEOGRAPHIC_DATA]"
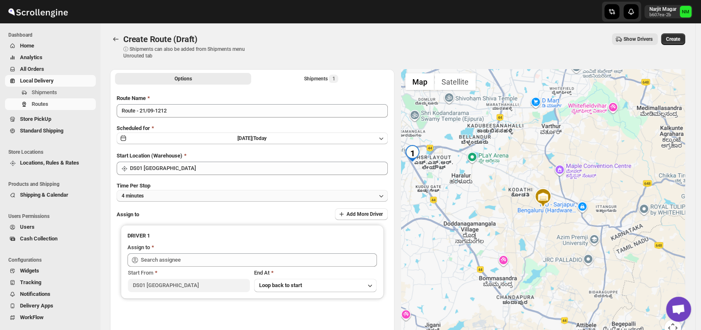
click at [194, 190] on button "4 minutes" at bounding box center [252, 196] width 271 height 12
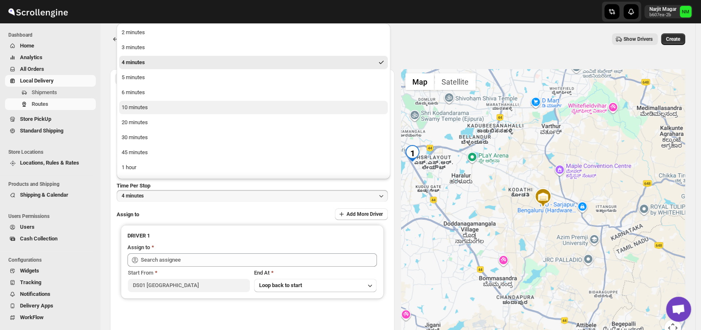
click at [140, 111] on div "10 minutes" at bounding box center [135, 107] width 26 height 8
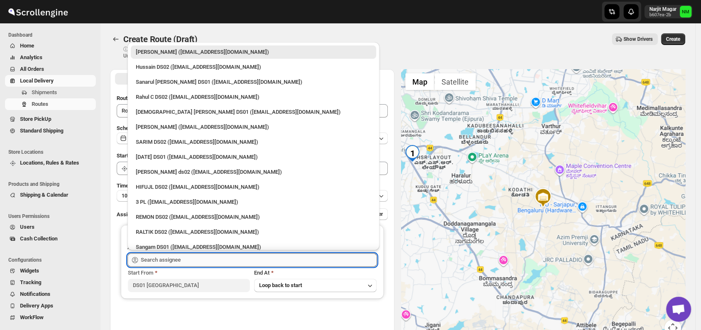
click at [185, 259] on input "text" at bounding box center [259, 259] width 236 height 13
click at [162, 127] on div "Vikas Rathod (lolegiy458@nalwan.com)" at bounding box center [253, 127] width 235 height 8
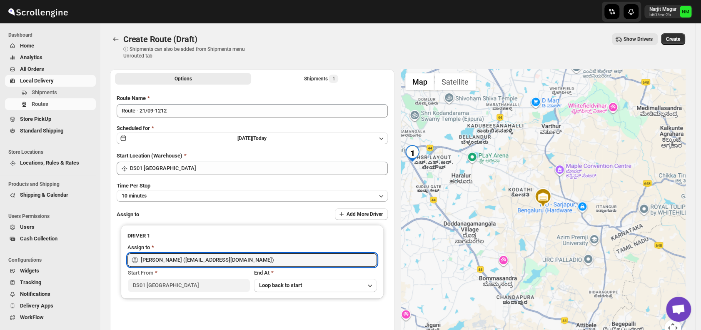
type input "Vikas Rathod (lolegiy458@nalwan.com)"
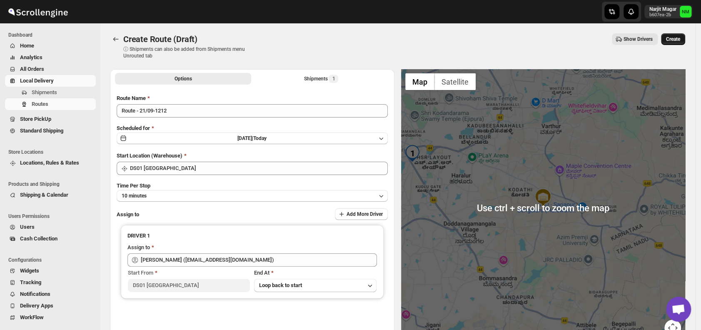
click at [674, 42] on span "Create" at bounding box center [673, 39] width 14 height 7
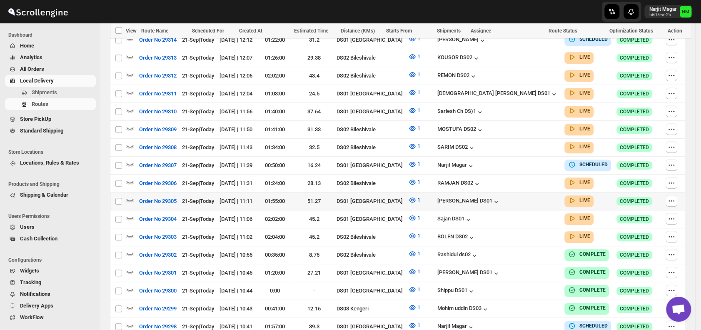
scroll to position [257, 0]
click at [132, 234] on icon "button" at bounding box center [130, 235] width 7 height 3
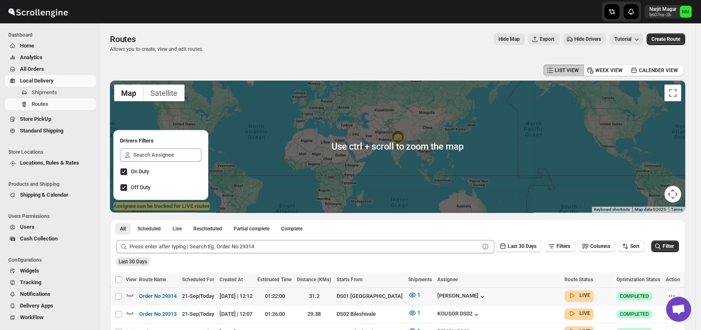
scroll to position [135, 0]
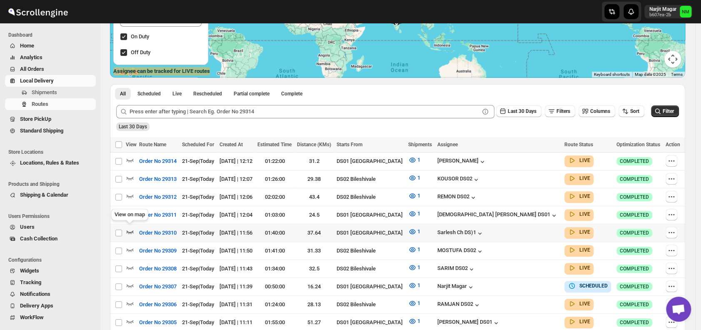
click at [130, 228] on icon "button" at bounding box center [130, 231] width 8 height 8
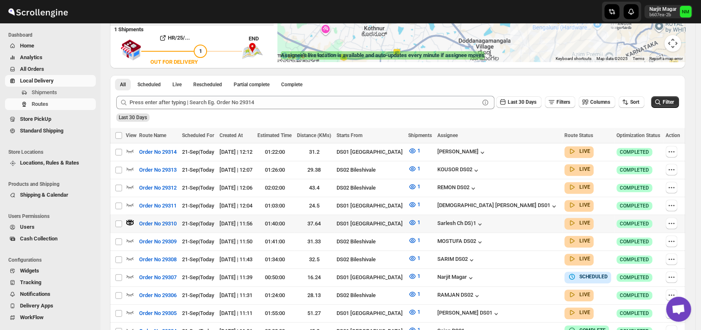
scroll to position [152, 0]
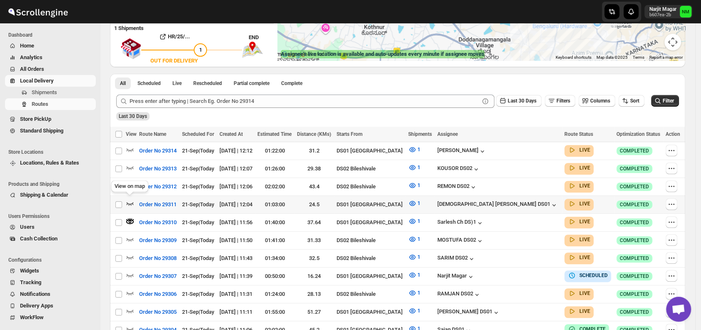
click at [128, 202] on icon "button" at bounding box center [130, 203] width 8 height 8
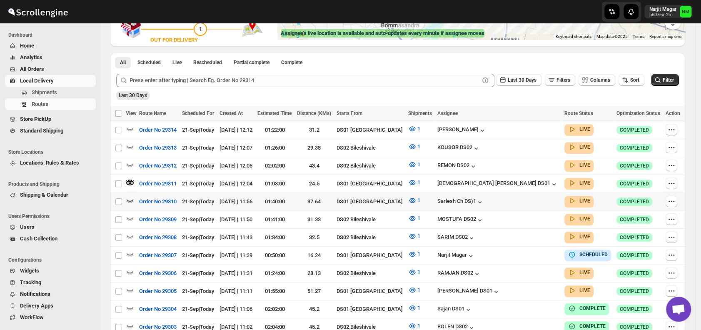
scroll to position [174, 0]
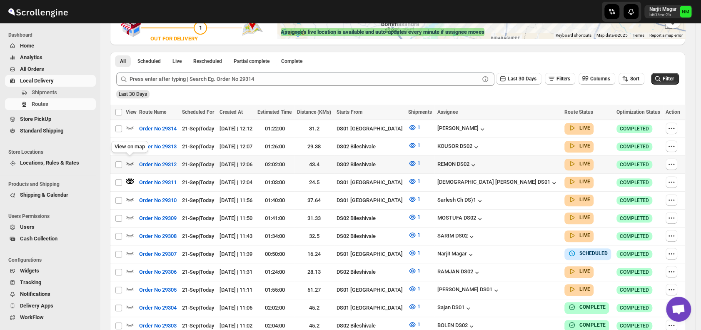
click at [130, 161] on icon "button" at bounding box center [130, 163] width 8 height 8
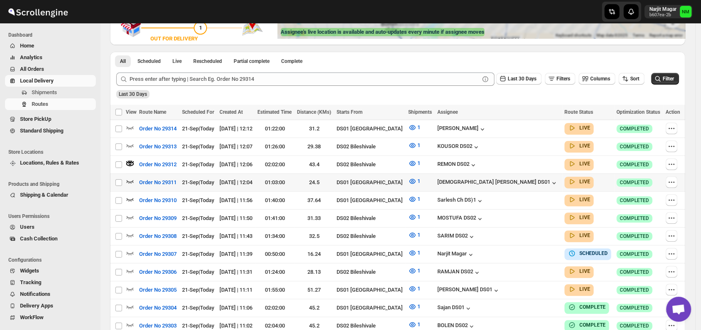
scroll to position [0, 0]
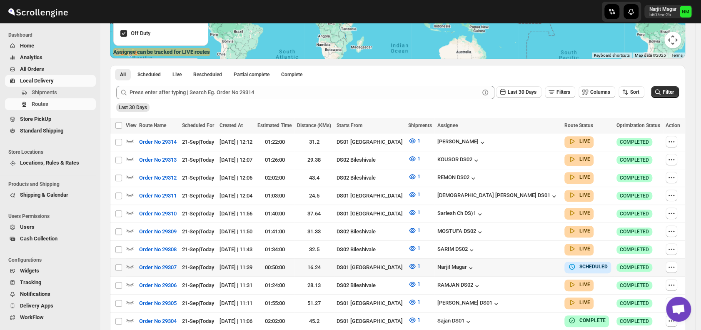
scroll to position [245, 0]
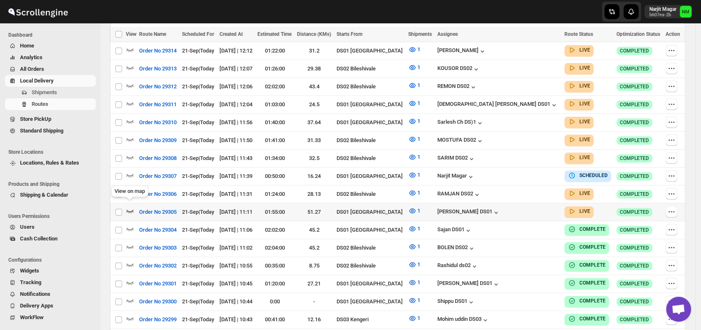
click at [130, 207] on icon "button" at bounding box center [130, 211] width 8 height 8
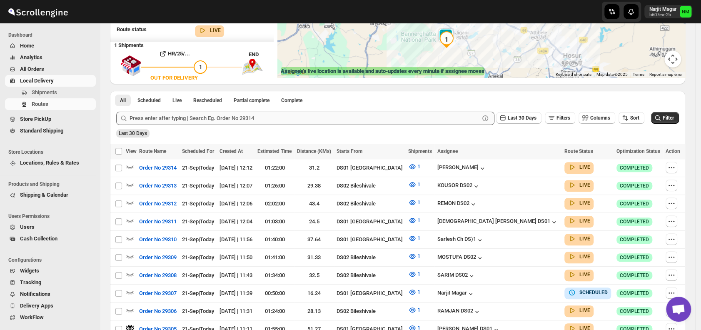
scroll to position [135, 0]
click at [130, 252] on icon "button" at bounding box center [130, 256] width 8 height 8
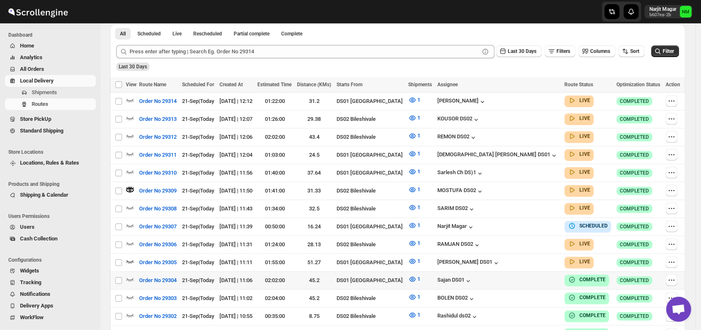
scroll to position [207, 0]
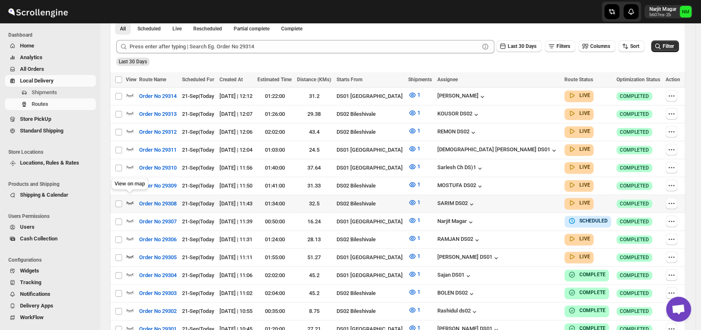
click at [131, 198] on icon "button" at bounding box center [130, 202] width 8 height 8
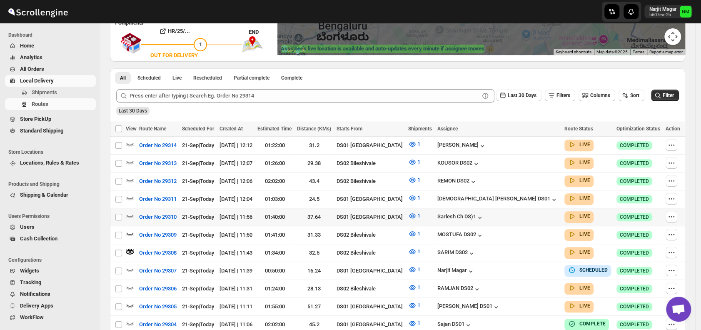
scroll to position [197, 0]
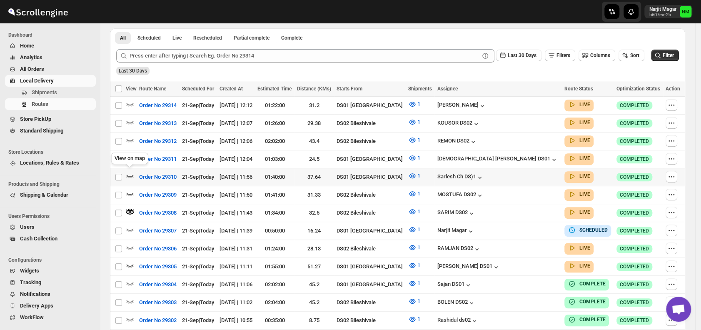
click at [131, 172] on icon "button" at bounding box center [130, 176] width 8 height 8
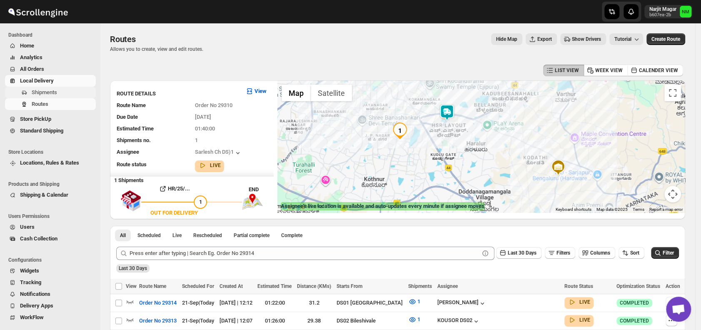
click at [43, 95] on span "Shipments" at bounding box center [44, 92] width 25 height 6
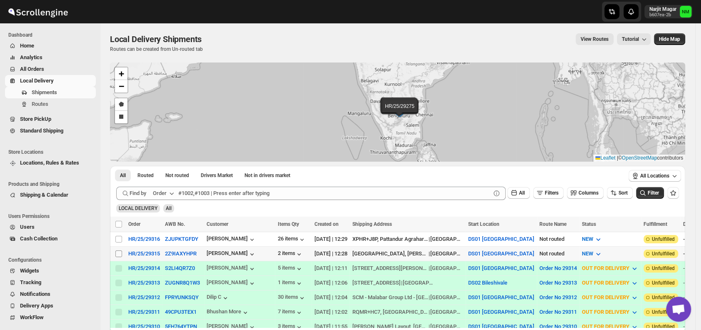
click at [120, 251] on input "Select shipment" at bounding box center [118, 253] width 7 height 7
checkbox input "true"
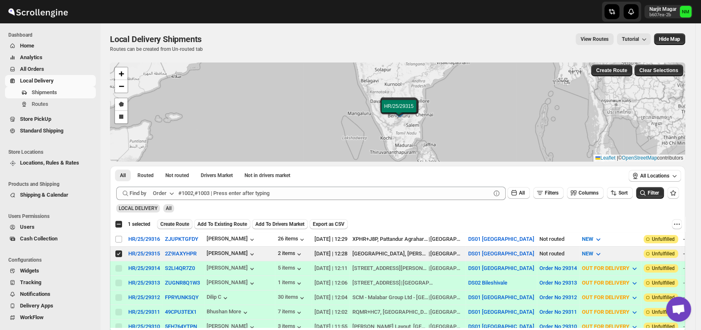
click at [170, 226] on span "Create Route" at bounding box center [174, 224] width 29 height 7
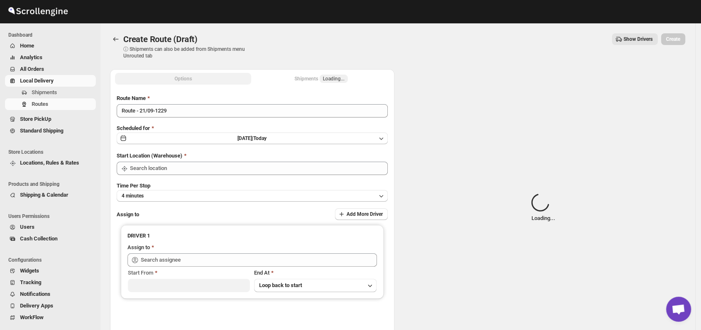
type input "DS01 [GEOGRAPHIC_DATA]"
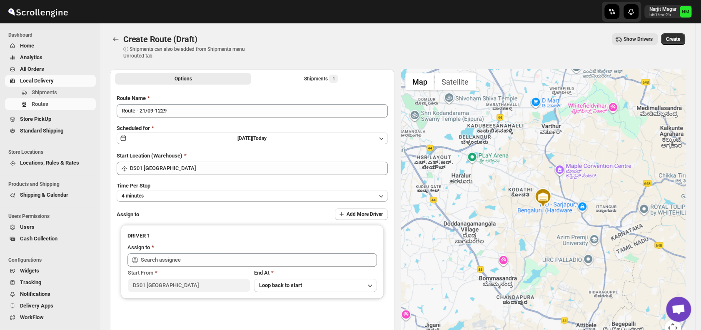
click at [203, 202] on div "Route Name Route - 21/09-1229 Scheduled for Sun Sep 21 2025 | Today Start Locat…" at bounding box center [252, 211] width 271 height 235
click at [194, 199] on button "4 minutes" at bounding box center [252, 196] width 271 height 12
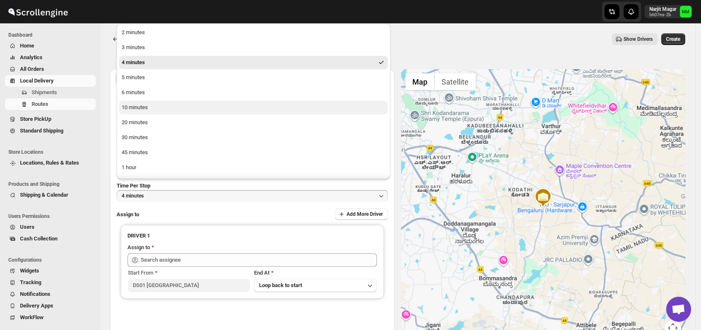
click at [156, 108] on button "10 minutes" at bounding box center [253, 107] width 269 height 13
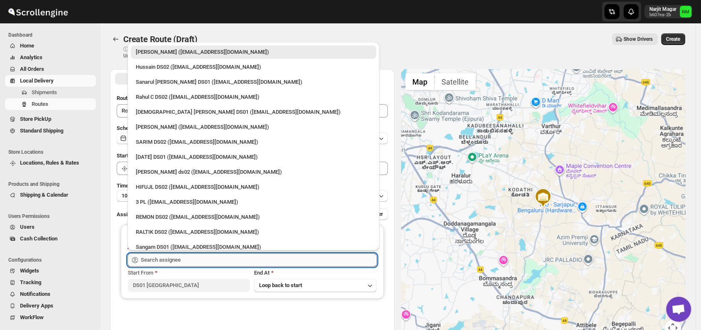
click at [221, 258] on input "text" at bounding box center [259, 259] width 236 height 13
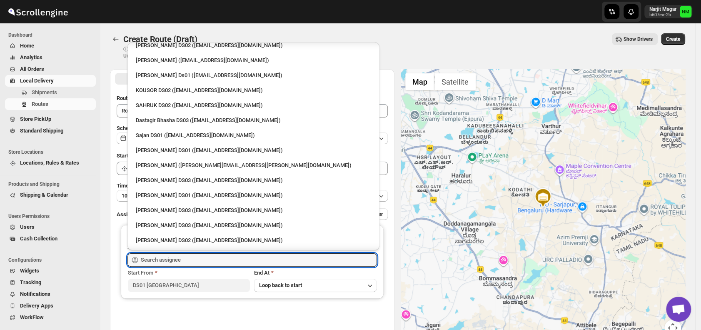
scroll to position [423, 0]
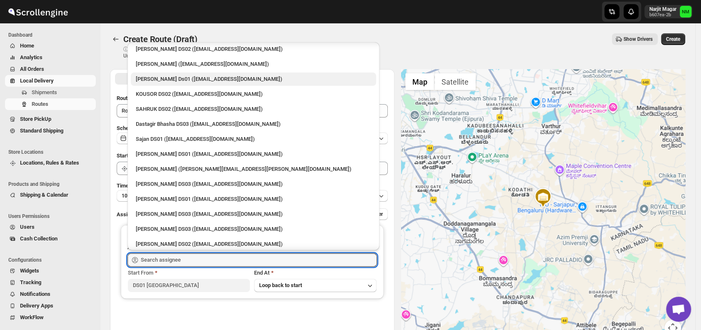
click at [150, 78] on div "[PERSON_NAME] Ds01 ([EMAIL_ADDRESS][DOMAIN_NAME])" at bounding box center [253, 79] width 235 height 8
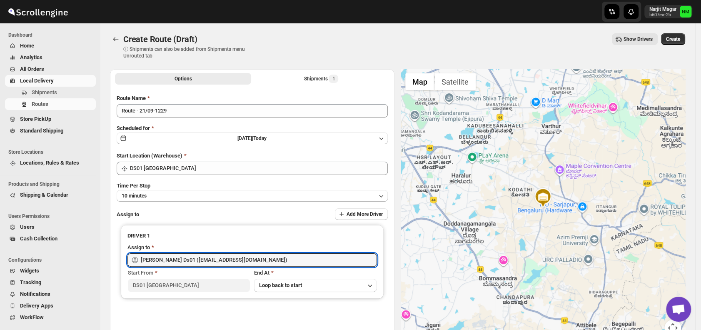
type input "[PERSON_NAME] Ds01 ([EMAIL_ADDRESS][DOMAIN_NAME])"
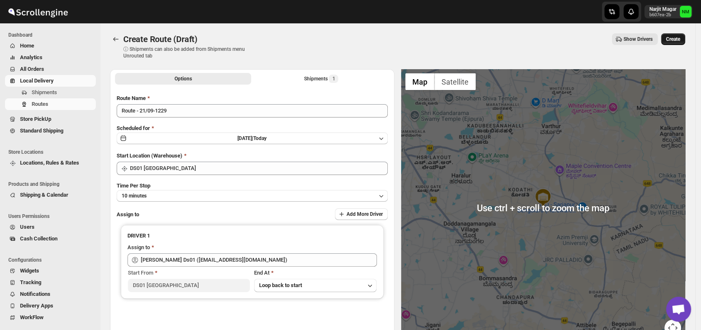
click at [680, 37] on span "Create" at bounding box center [673, 39] width 14 height 7
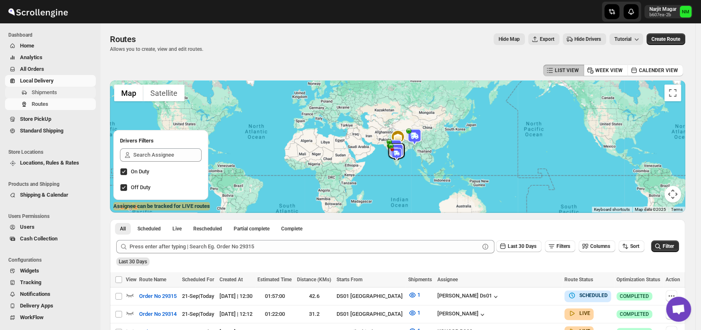
click at [58, 92] on span "Shipments" at bounding box center [63, 92] width 62 height 8
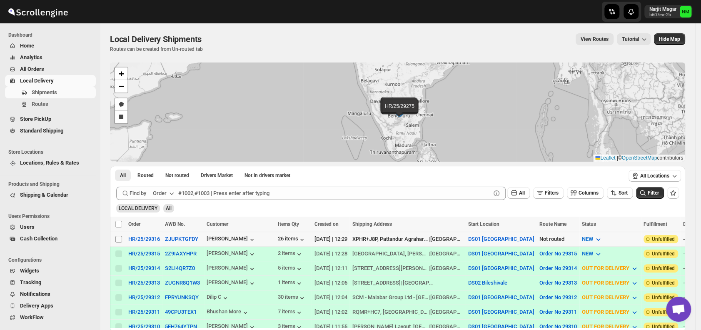
click at [118, 238] on input "Select shipment" at bounding box center [118, 239] width 7 height 7
checkbox input "true"
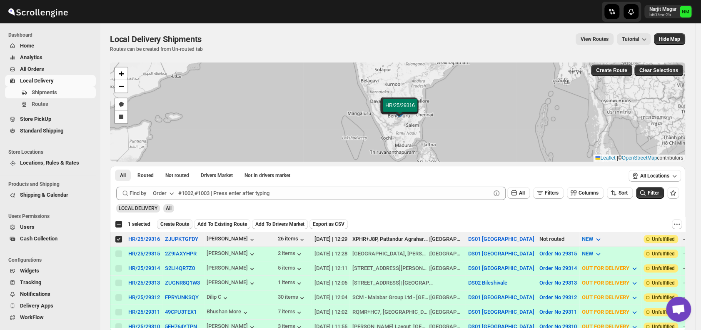
click at [177, 221] on span "Create Route" at bounding box center [174, 224] width 29 height 7
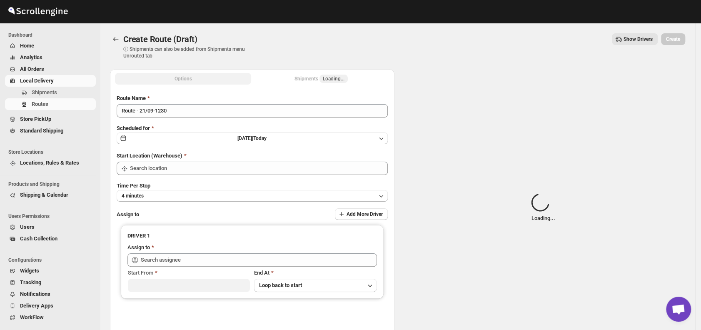
type input "DS01 [GEOGRAPHIC_DATA]"
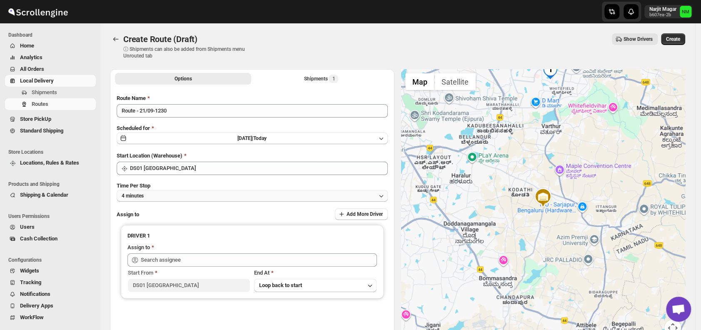
click at [191, 196] on button "4 minutes" at bounding box center [252, 196] width 271 height 12
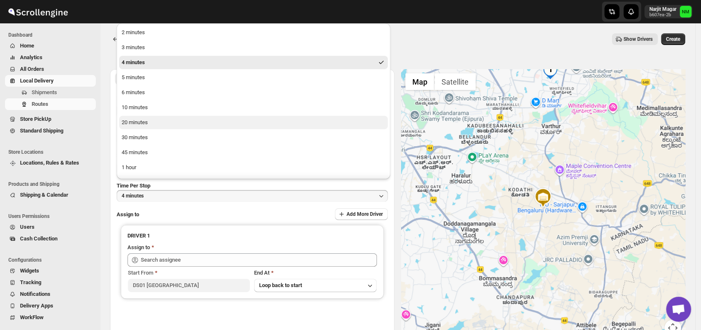
click at [157, 121] on button "20 minutes" at bounding box center [253, 122] width 269 height 13
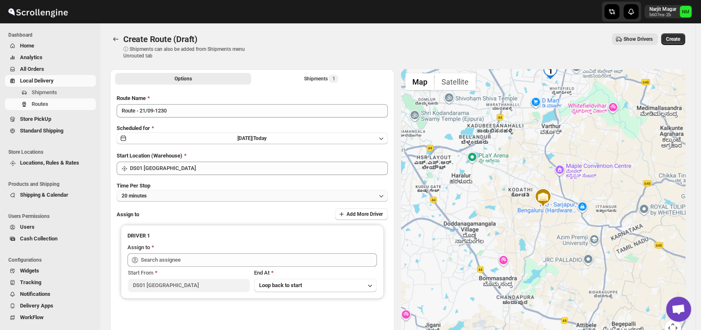
click at [169, 197] on button "20 minutes" at bounding box center [252, 196] width 271 height 12
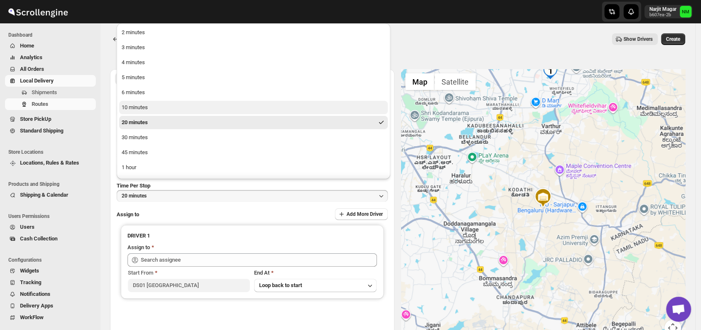
click at [138, 109] on div "10 minutes" at bounding box center [135, 107] width 26 height 8
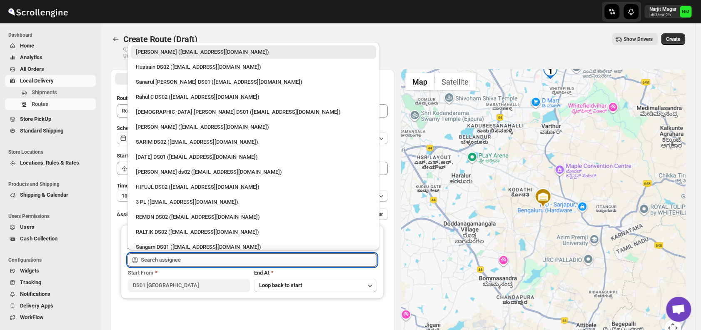
click at [205, 264] on input "text" at bounding box center [259, 259] width 236 height 13
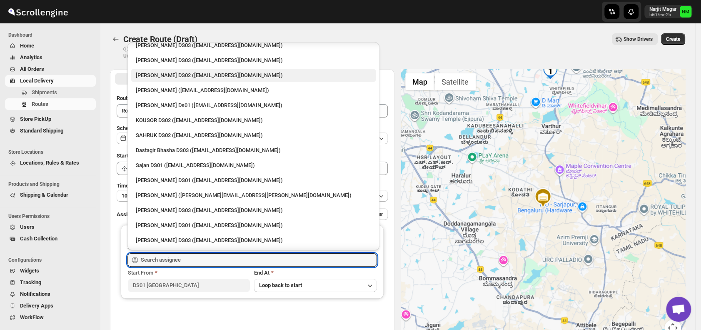
scroll to position [397, 0]
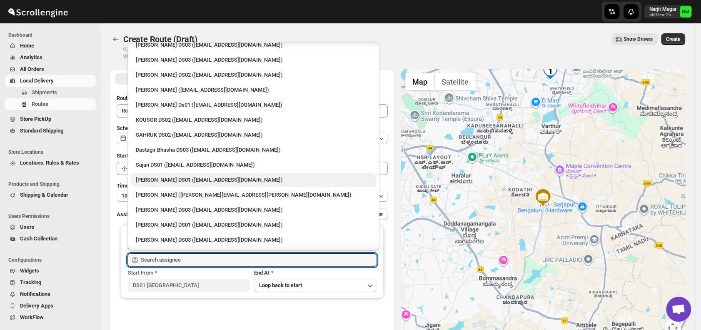
click at [170, 177] on div "[PERSON_NAME] DS01 ([EMAIL_ADDRESS][DOMAIN_NAME])" at bounding box center [253, 180] width 235 height 8
type input "[PERSON_NAME] DS01 ([EMAIL_ADDRESS][DOMAIN_NAME])"
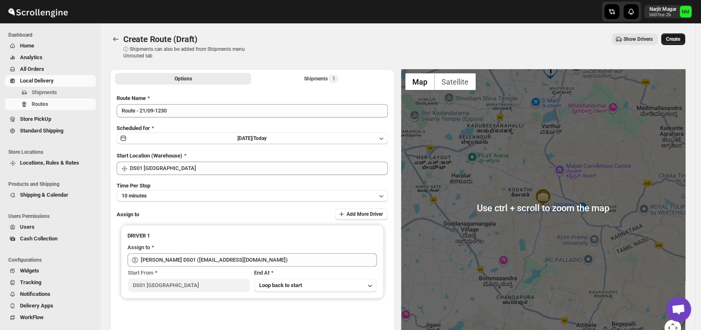
click at [674, 41] on span "Create" at bounding box center [673, 39] width 14 height 7
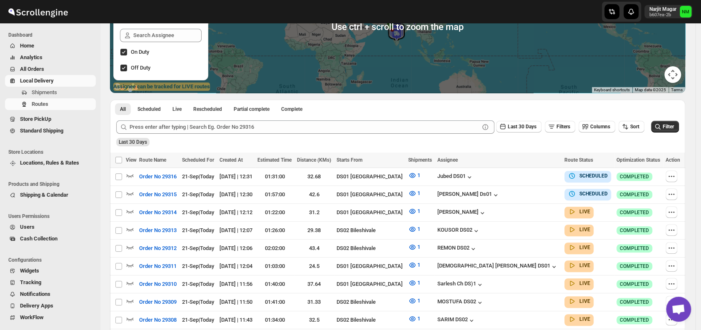
scroll to position [121, 0]
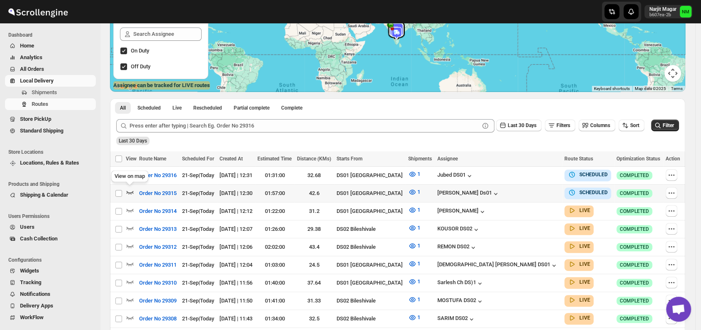
click at [130, 191] on icon "button" at bounding box center [130, 192] width 8 height 8
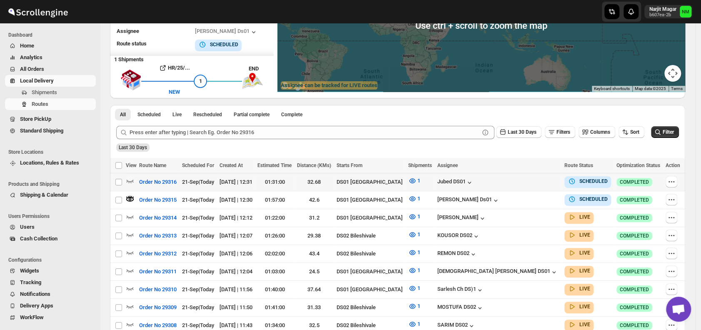
scroll to position [0, 0]
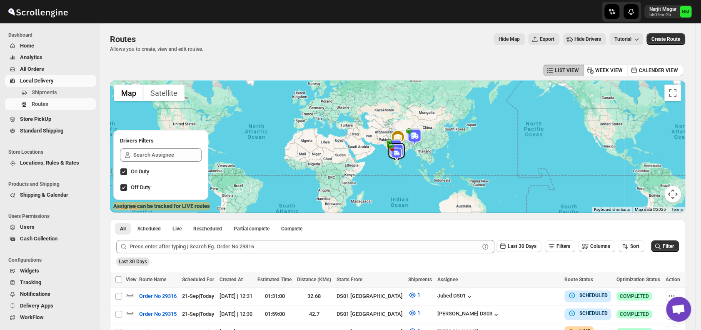
scroll to position [90, 0]
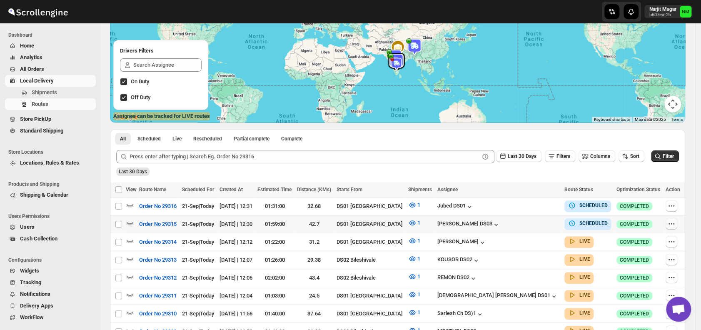
click at [671, 223] on icon "button" at bounding box center [671, 224] width 8 height 8
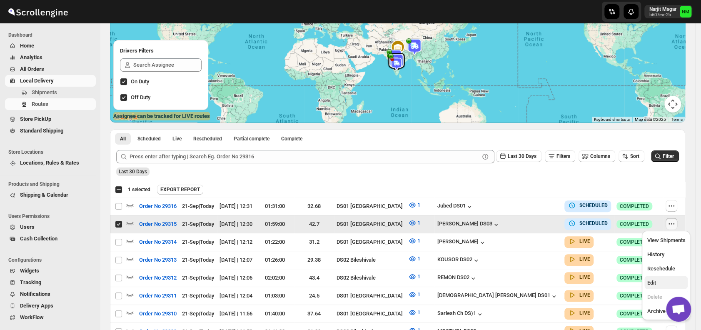
click at [652, 280] on span "Edit" at bounding box center [651, 283] width 9 height 6
checkbox input "false"
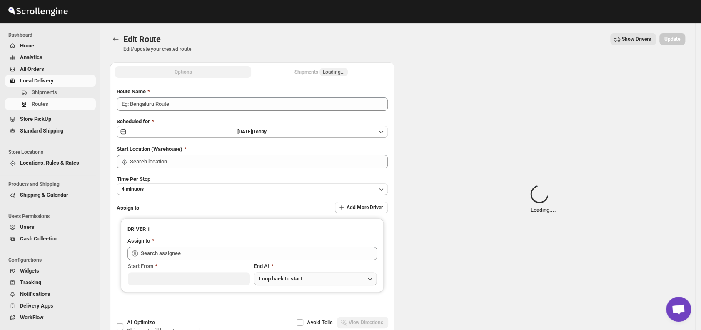
type input "Order No 29315"
type input "DS01 [GEOGRAPHIC_DATA]"
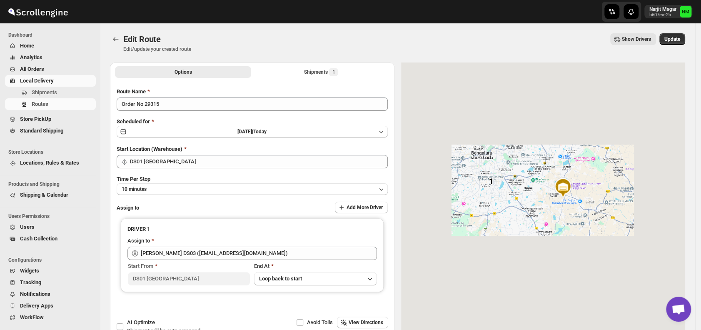
type input "[PERSON_NAME] DS03 ([EMAIL_ADDRESS][DOMAIN_NAME])"
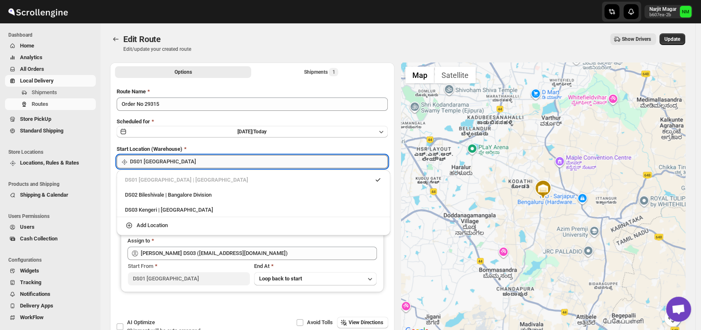
click at [230, 162] on input "DS01 [GEOGRAPHIC_DATA]" at bounding box center [259, 161] width 258 height 13
click at [130, 193] on div "DS02 Bileshivale | Bangalore Division" at bounding box center [253, 195] width 257 height 8
type input "DS02 Bileshivale"
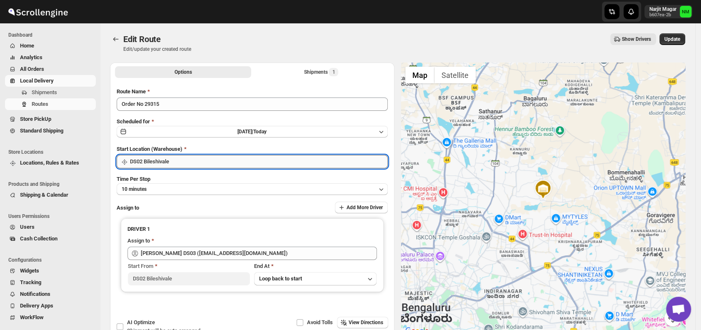
click at [217, 159] on input "DS02 Bileshivale" at bounding box center [259, 161] width 258 height 13
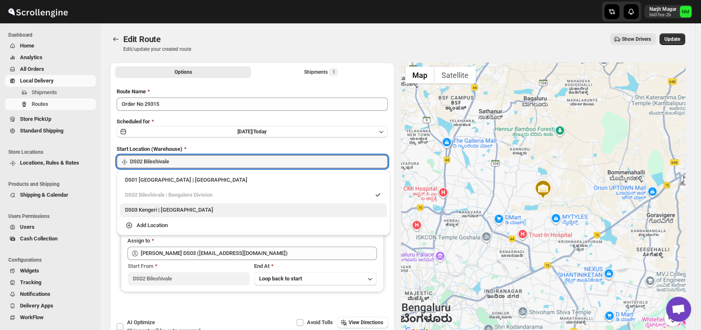
click at [167, 210] on div "DS03 Kengeri | [GEOGRAPHIC_DATA]" at bounding box center [253, 210] width 257 height 8
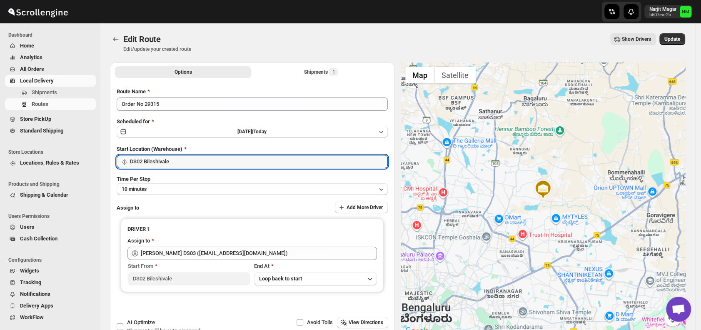
type input "DS03 Kengeri"
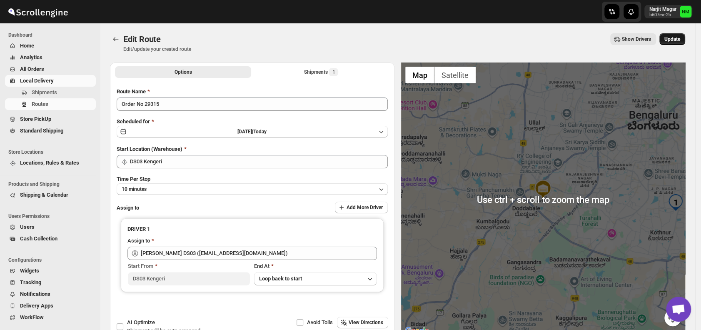
click at [673, 40] on span "Update" at bounding box center [672, 39] width 16 height 7
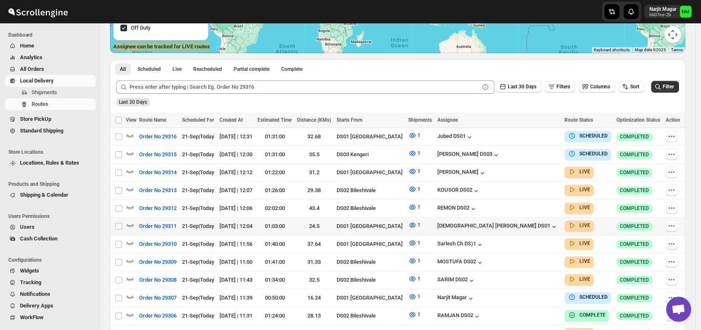
scroll to position [159, 0]
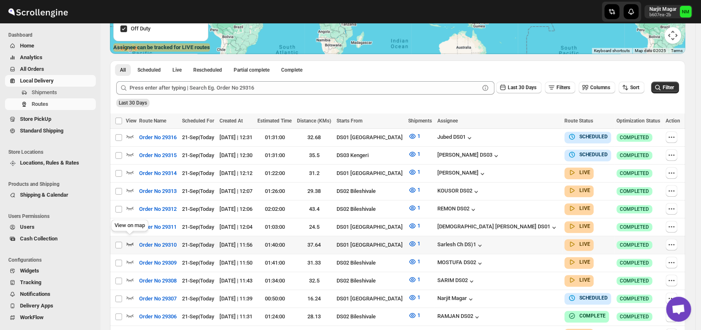
click at [131, 242] on icon "button" at bounding box center [130, 243] width 7 height 3
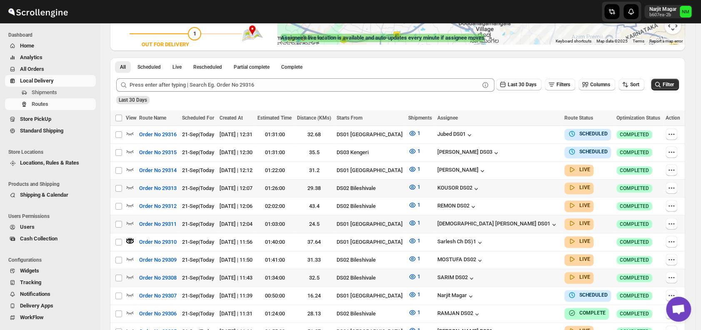
scroll to position [169, 0]
click at [132, 218] on icon "button" at bounding box center [130, 222] width 8 height 8
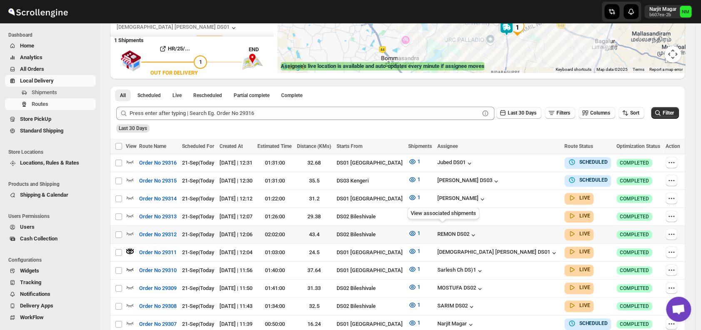
scroll to position [140, 0]
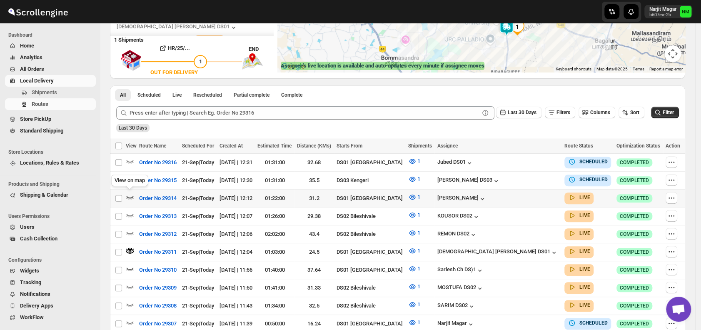
click at [130, 196] on icon "button" at bounding box center [130, 197] width 7 height 3
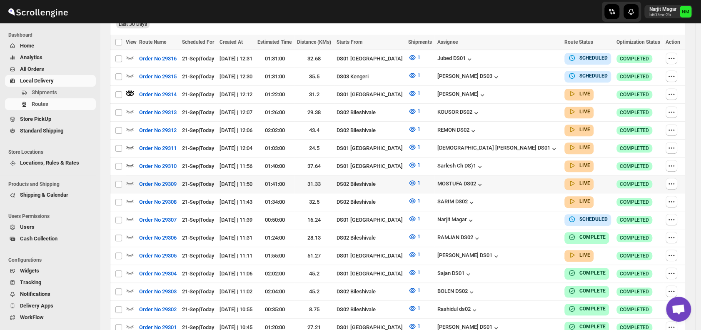
scroll to position [245, 0]
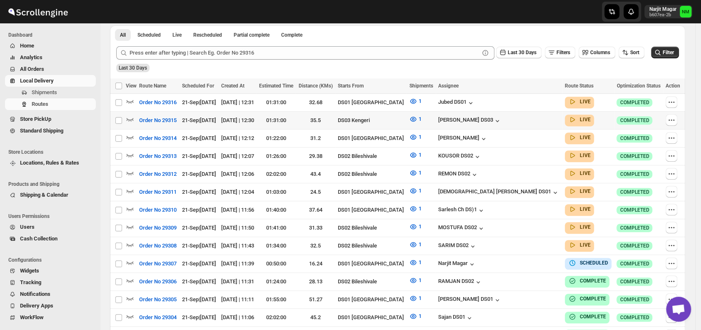
scroll to position [196, 0]
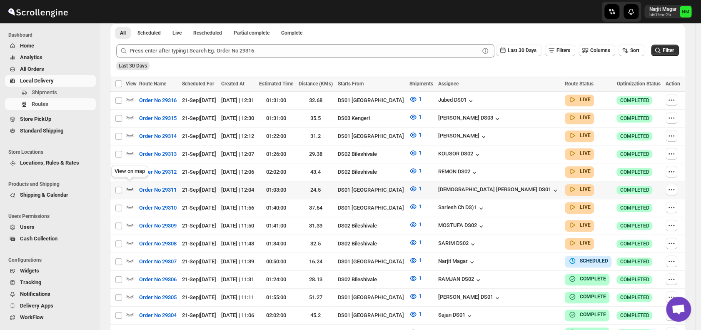
click at [130, 185] on icon "button" at bounding box center [130, 189] width 8 height 8
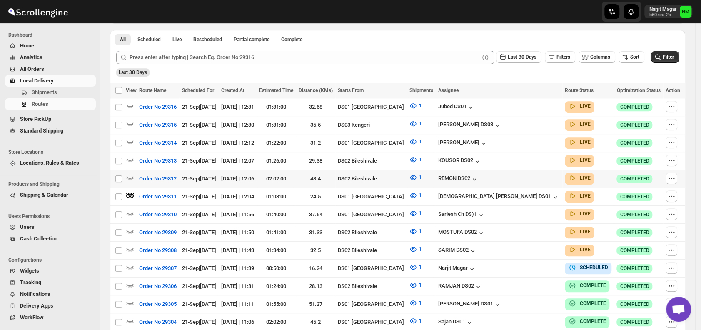
scroll to position [0, 0]
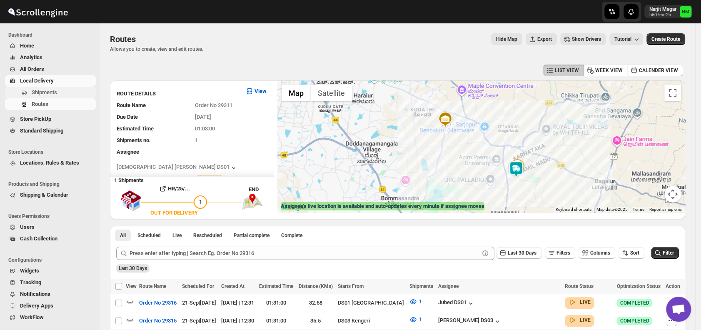
click at [54, 95] on span "Shipments" at bounding box center [44, 92] width 25 height 6
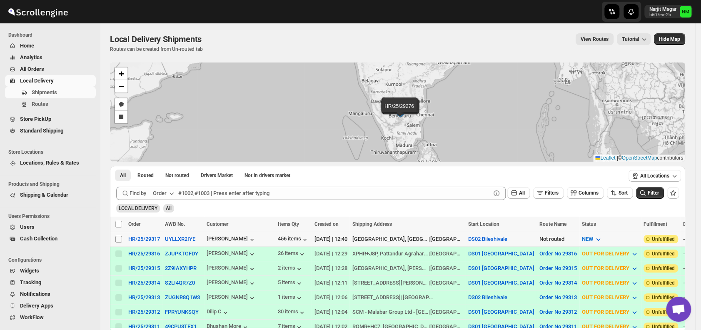
click at [117, 237] on input "Select shipment" at bounding box center [118, 239] width 7 height 7
checkbox input "true"
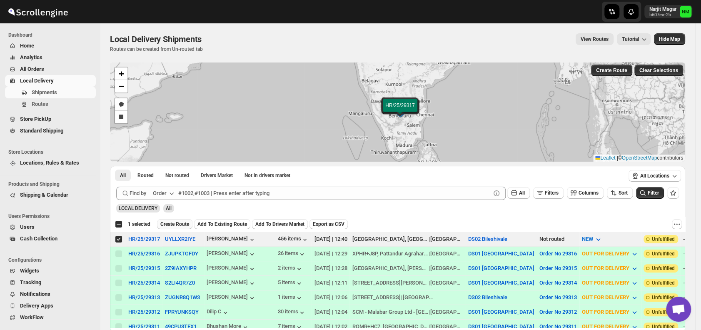
click at [179, 222] on span "Create Route" at bounding box center [174, 224] width 29 height 7
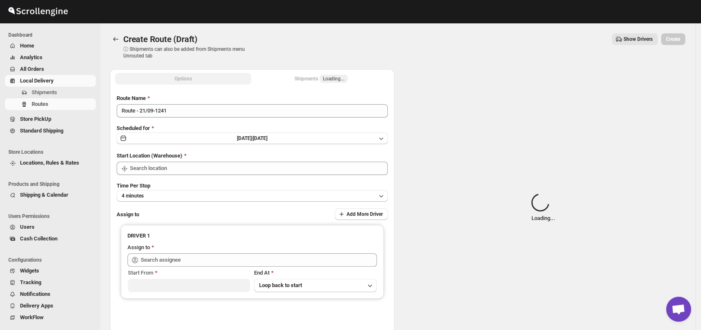
type input "DS02 Bileshivale"
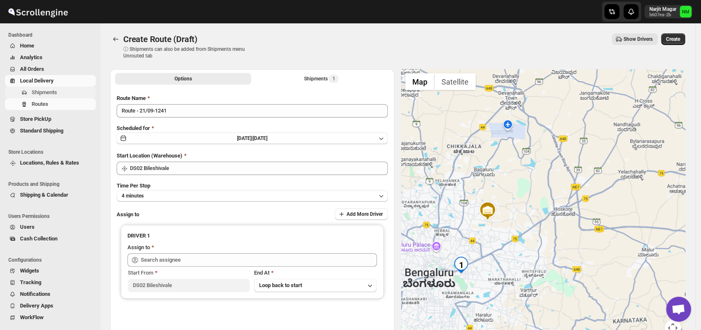
click at [62, 87] on button "Shipments" at bounding box center [50, 93] width 91 height 12
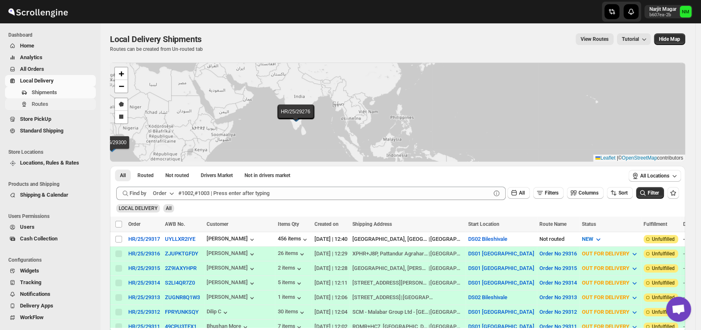
click at [46, 105] on span "Routes" at bounding box center [40, 104] width 17 height 6
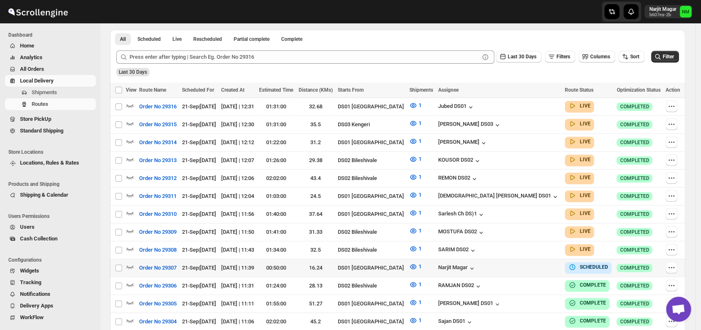
scroll to position [191, 0]
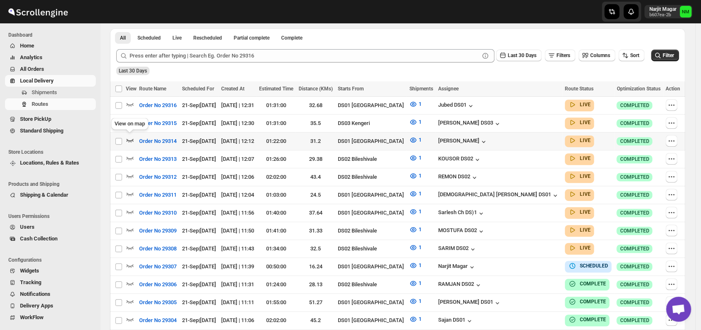
click at [131, 137] on icon "button" at bounding box center [130, 140] width 8 height 8
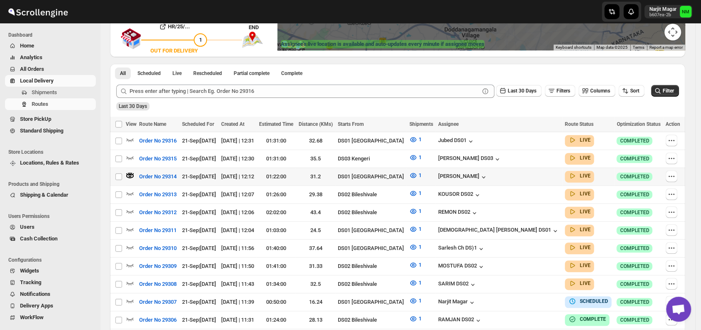
scroll to position [163, 0]
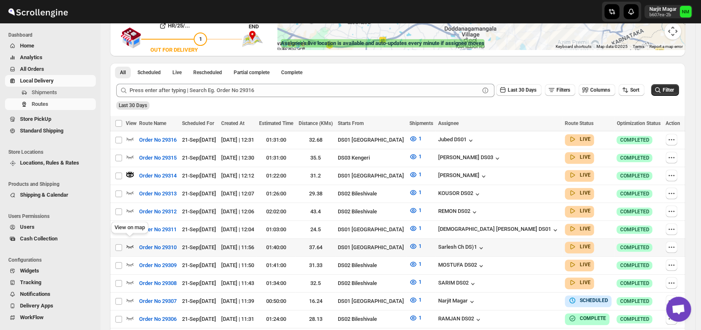
click at [129, 242] on icon "button" at bounding box center [130, 246] width 8 height 8
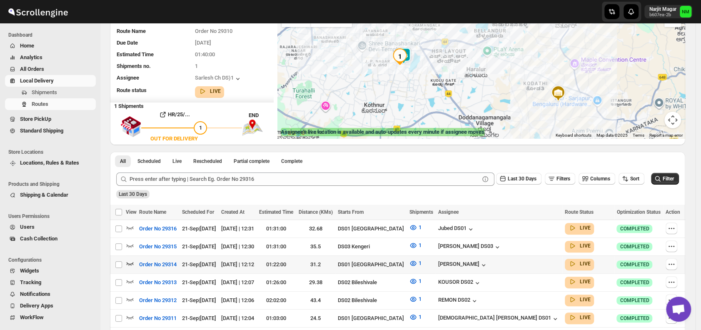
scroll to position [97, 0]
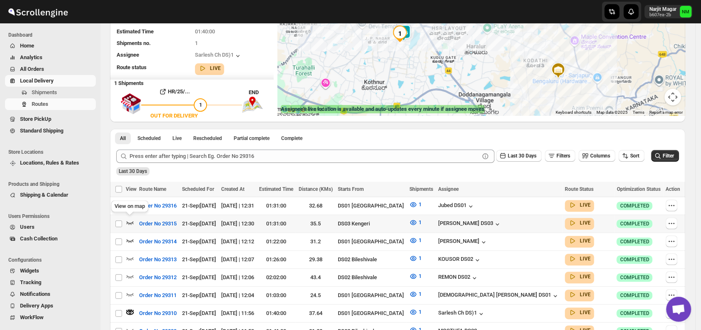
click at [132, 223] on icon "button" at bounding box center [130, 222] width 8 height 8
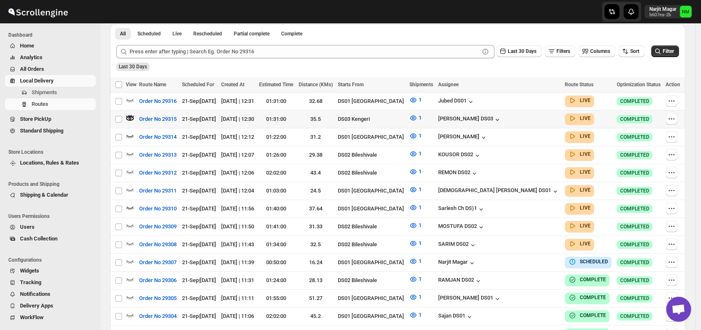
scroll to position [204, 0]
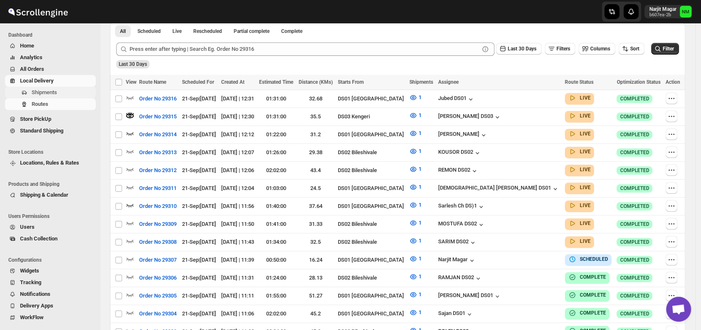
click at [42, 92] on span "Shipments" at bounding box center [44, 92] width 25 height 6
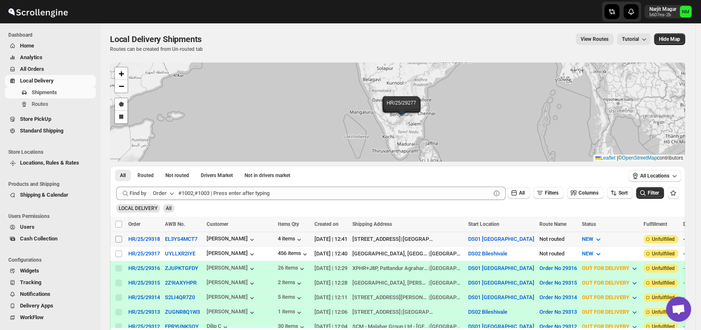
click at [119, 238] on input "Select shipment" at bounding box center [118, 239] width 7 height 7
checkbox input "true"
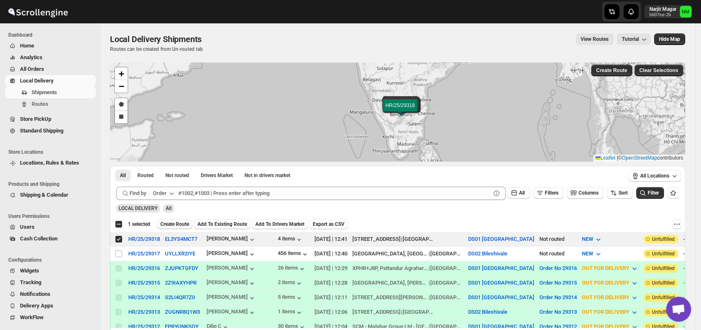
click at [171, 225] on span "Create Route" at bounding box center [174, 224] width 29 height 7
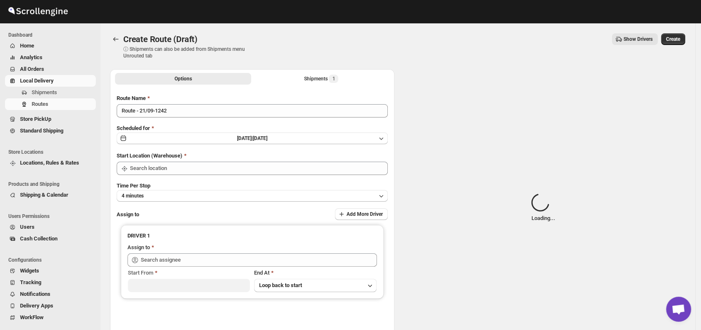
type input "DS01 [GEOGRAPHIC_DATA]"
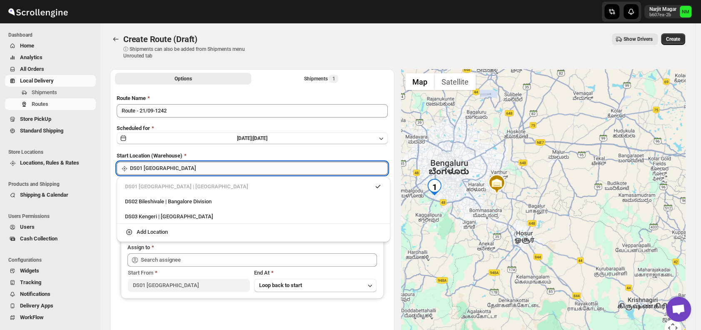
click at [193, 167] on input "DS01 [GEOGRAPHIC_DATA]" at bounding box center [259, 168] width 258 height 13
click at [144, 213] on div "DS03 Kengeri | Bengaluru" at bounding box center [253, 216] width 257 height 8
type input "DS03 Kengeri"
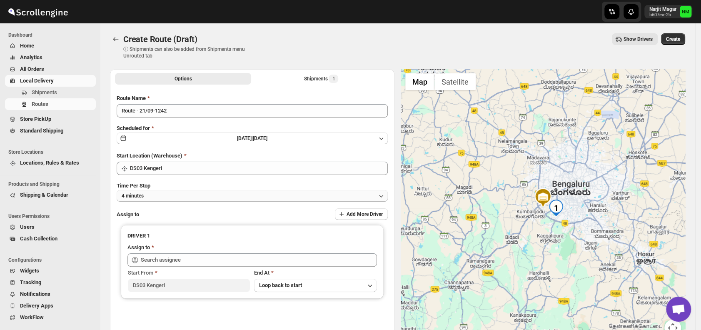
click at [179, 199] on button "4 minutes" at bounding box center [252, 196] width 271 height 12
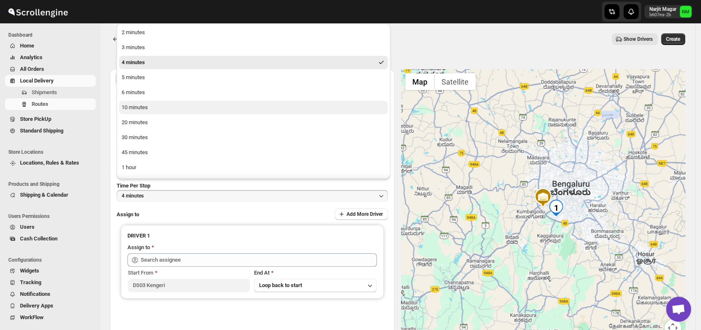
click at [142, 108] on div "10 minutes" at bounding box center [135, 107] width 26 height 8
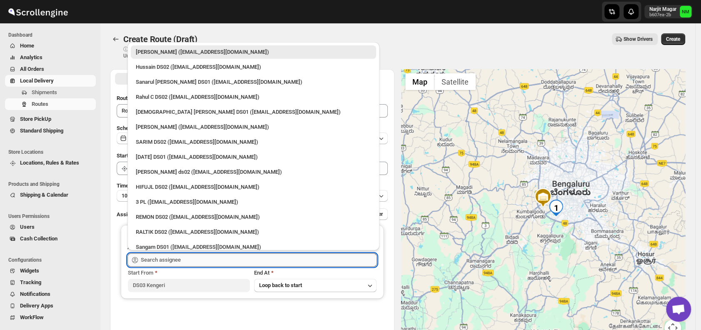
click at [194, 253] on input "text" at bounding box center [259, 259] width 236 height 13
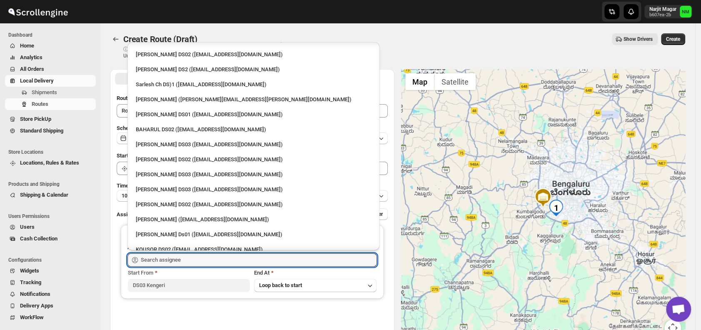
scroll to position [268, 0]
click at [170, 185] on div "ashik uddin DS03 (katiri8361@kimdyn.com)" at bounding box center [253, 189] width 235 height 8
type input "ashik uddin DS03 (katiri8361@kimdyn.com)"
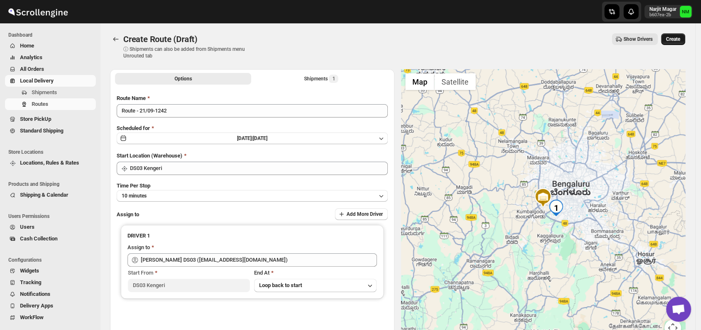
click at [673, 42] on button "Create" at bounding box center [673, 39] width 24 height 12
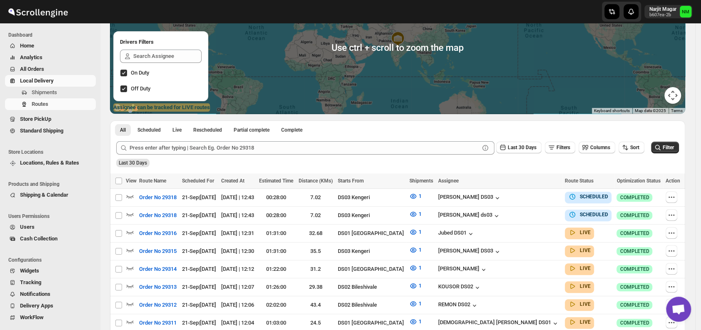
scroll to position [102, 0]
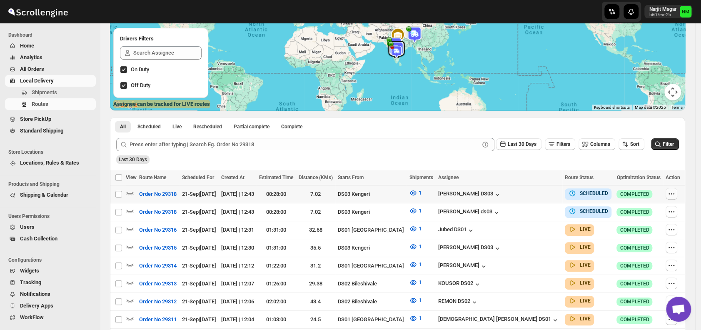
click at [677, 192] on button "button" at bounding box center [672, 194] width 12 height 12
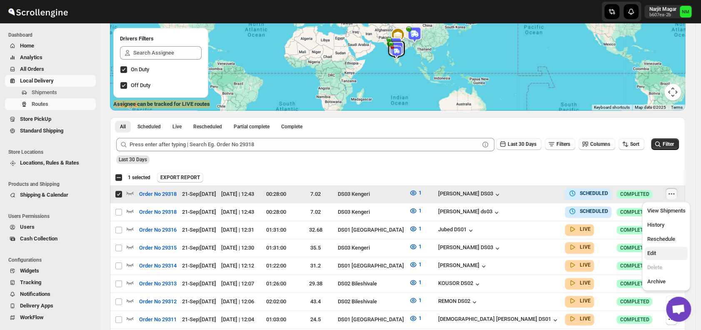
click at [660, 252] on span "Edit" at bounding box center [666, 253] width 38 height 8
checkbox input "false"
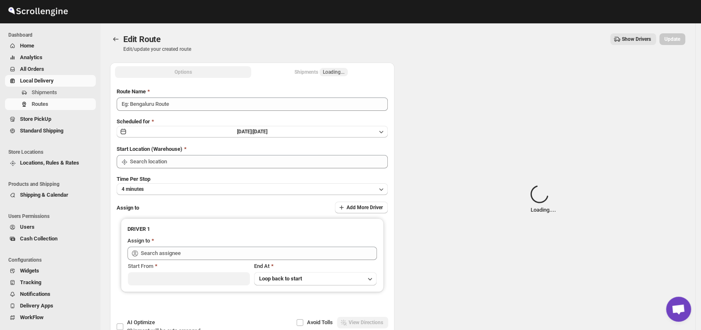
type input "Order No 29318"
type input "DS03 Kengeri"
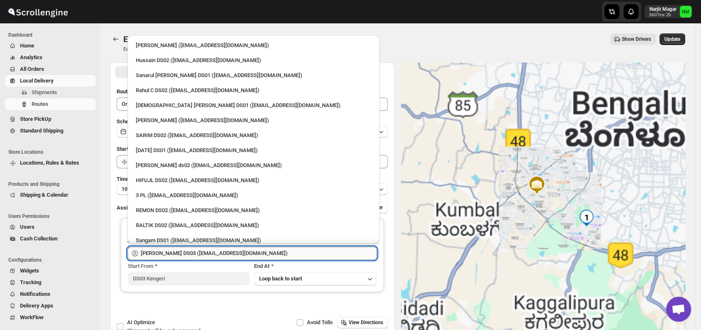
click at [267, 252] on input "[PERSON_NAME] DS03 ([EMAIL_ADDRESS][DOMAIN_NAME])" at bounding box center [259, 253] width 236 height 13
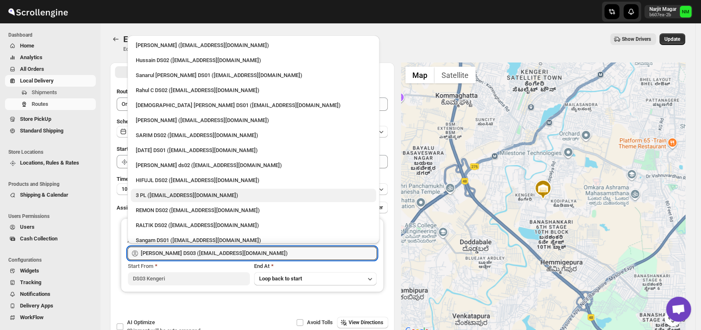
click at [182, 192] on div "3 PL ([EMAIL_ADDRESS][DOMAIN_NAME])" at bounding box center [253, 195] width 235 height 8
type input "3 PL (hello@home-run.co)"
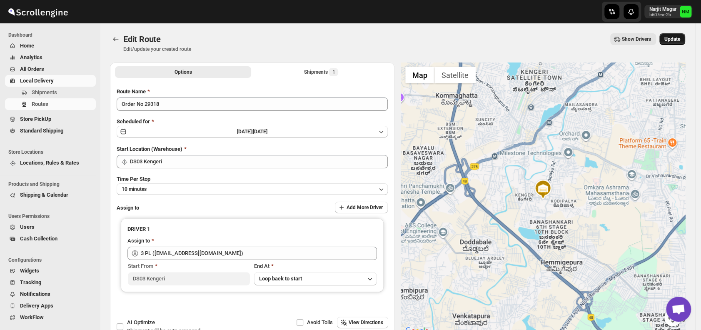
click at [676, 41] on span "Update" at bounding box center [672, 39] width 16 height 7
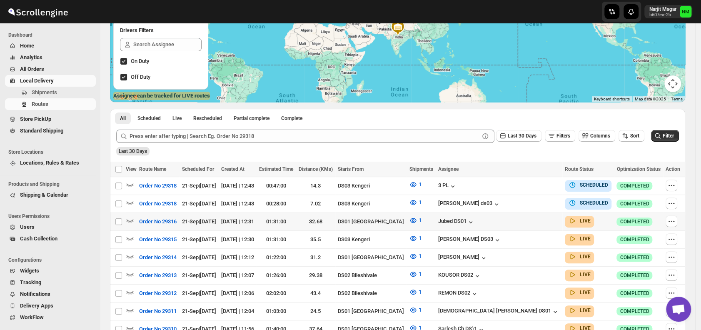
scroll to position [113, 0]
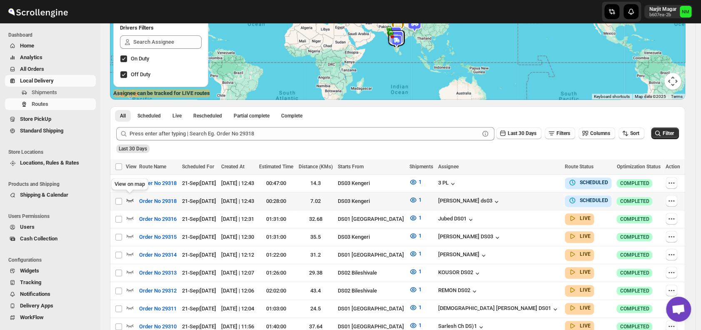
click at [132, 198] on icon "button" at bounding box center [130, 200] width 8 height 8
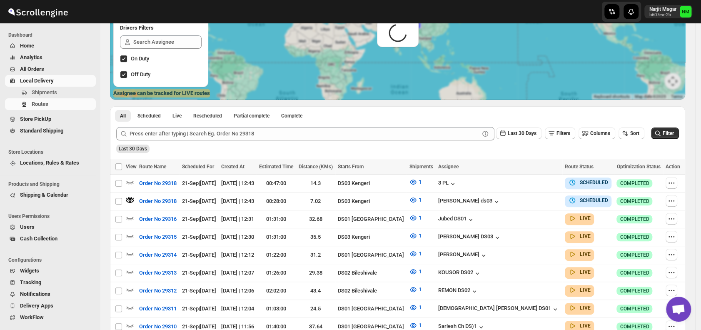
scroll to position [0, 0]
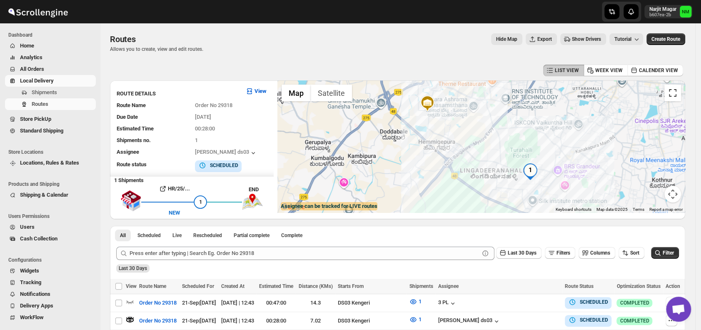
click at [681, 93] on button "Toggle fullscreen view" at bounding box center [672, 93] width 17 height 17
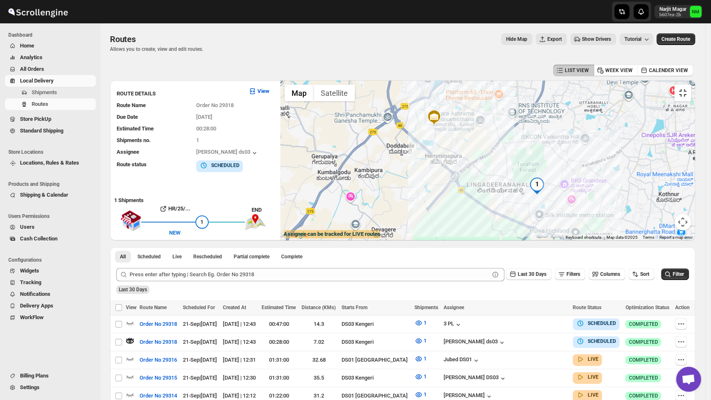
click at [691, 85] on button "Toggle fullscreen view" at bounding box center [682, 93] width 17 height 17
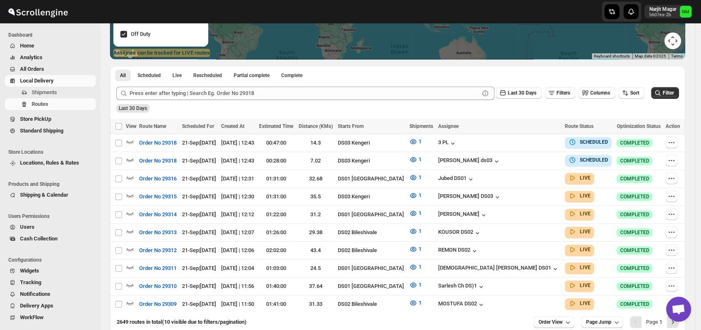
scroll to position [154, 0]
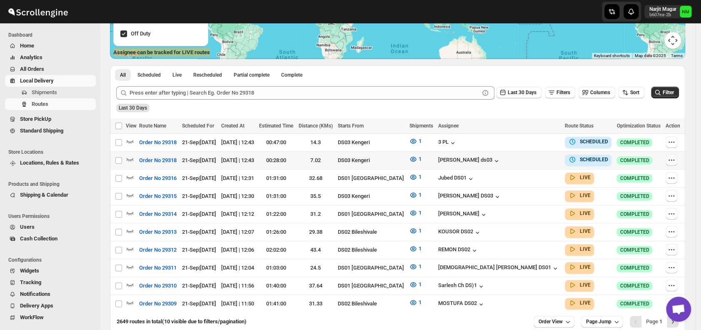
click at [671, 160] on icon "button" at bounding box center [671, 160] width 8 height 8
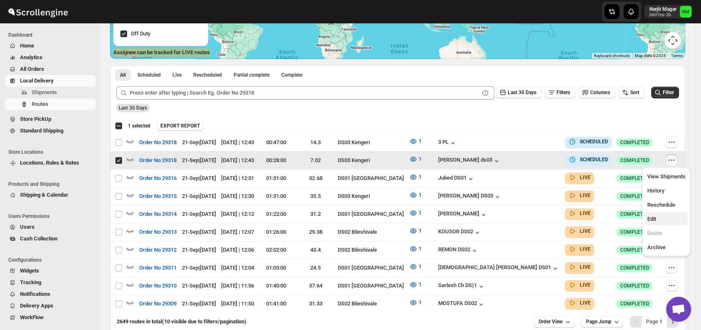
click at [663, 217] on span "Edit" at bounding box center [666, 219] width 38 height 8
checkbox input "false"
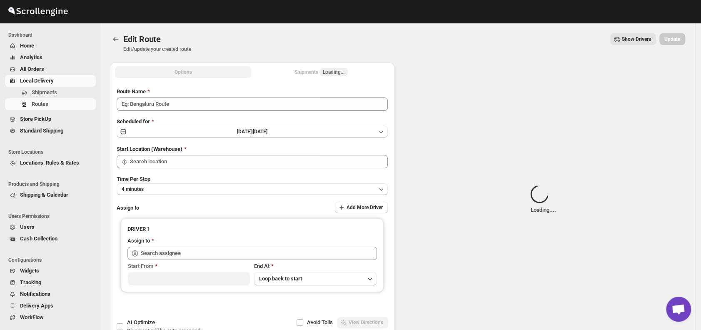
type input "Order No 29318"
type input "DS03 Kengeri"
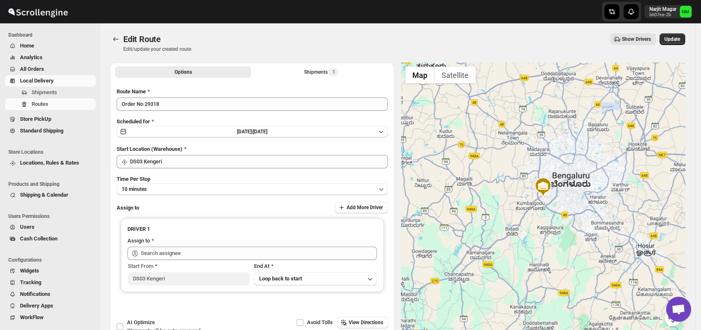
type input "[PERSON_NAME] ds03 ([EMAIL_ADDRESS][DOMAIN_NAME])"
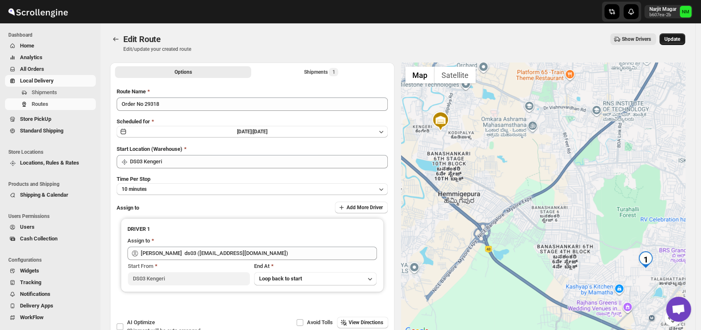
click at [677, 40] on span "Update" at bounding box center [672, 39] width 16 height 7
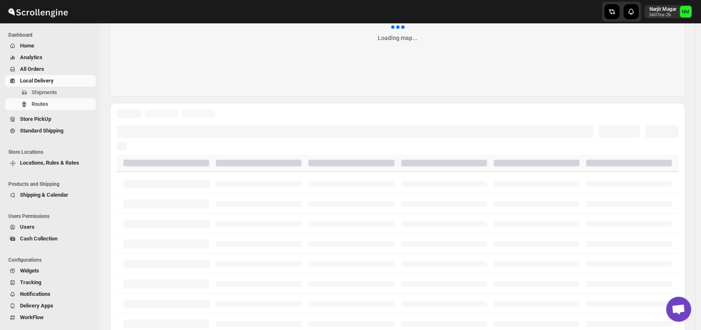
scroll to position [114, 0]
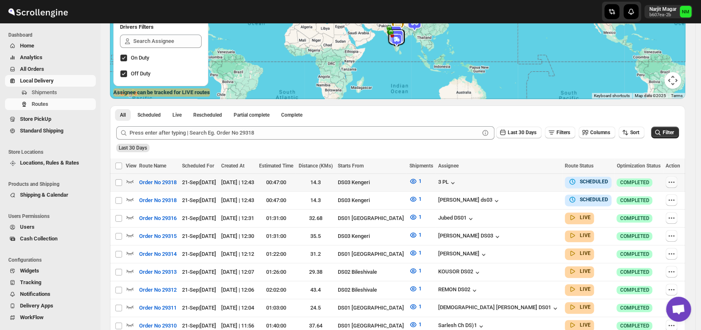
click at [674, 180] on icon "button" at bounding box center [671, 182] width 8 height 8
checkbox input "true"
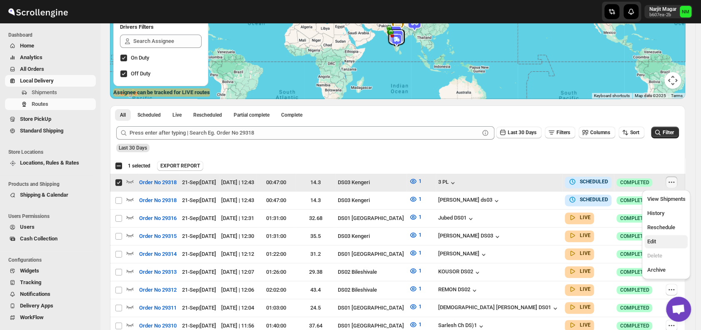
click at [660, 240] on span "Edit" at bounding box center [666, 241] width 38 height 8
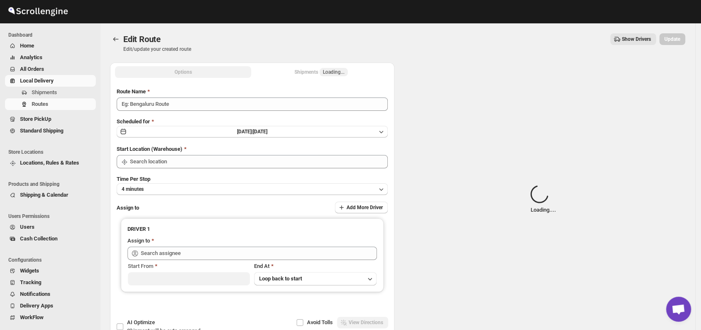
type input "Order No 29318"
type input "DS03 Kengeri"
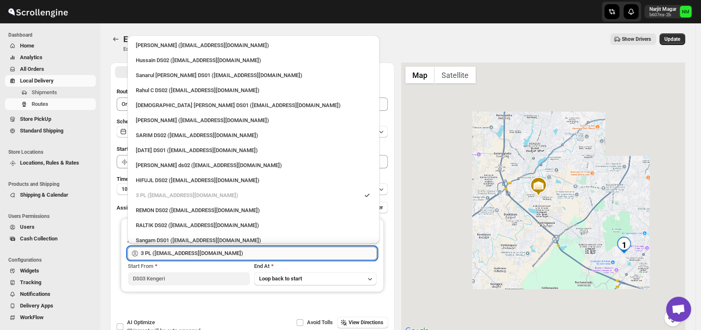
click at [246, 251] on input "3 PL (hello@home-run.co)" at bounding box center [259, 253] width 236 height 13
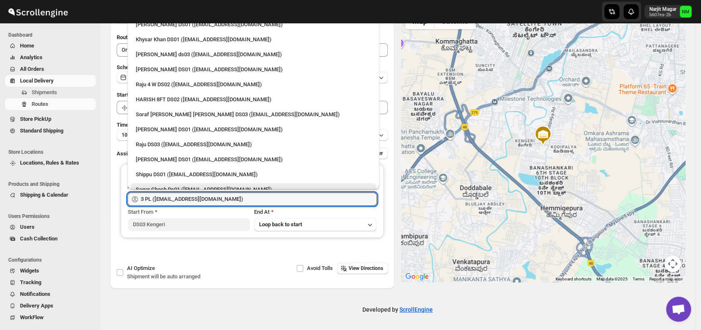
scroll to position [704, 0]
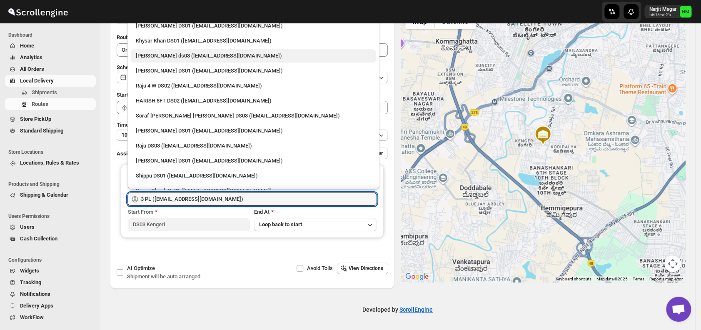
click at [168, 57] on div "Abdul Ahmed Laskar ds03 (dofesex377@dextrago.com)" at bounding box center [253, 56] width 235 height 8
type input "Abdul Ahmed Laskar ds03 (dofesex377@dextrago.com)"
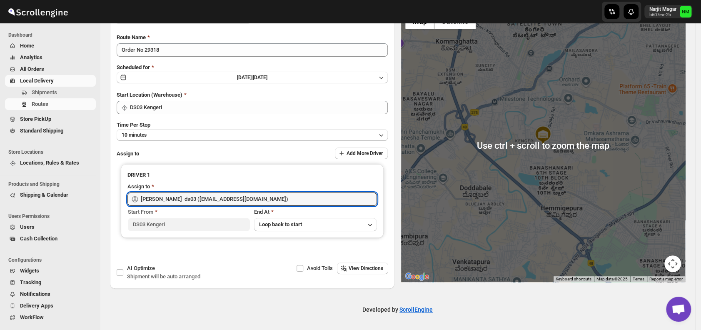
scroll to position [0, 0]
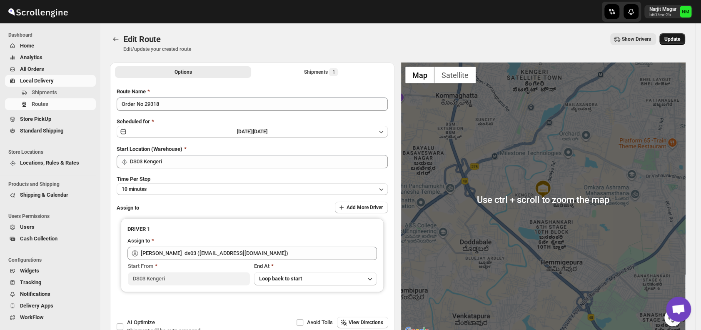
click at [678, 41] on span "Update" at bounding box center [672, 39] width 16 height 7
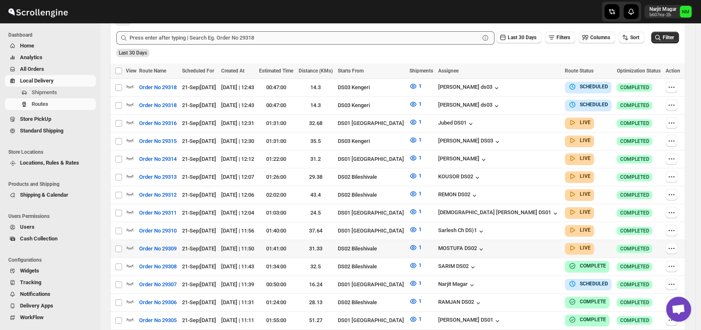
scroll to position [210, 0]
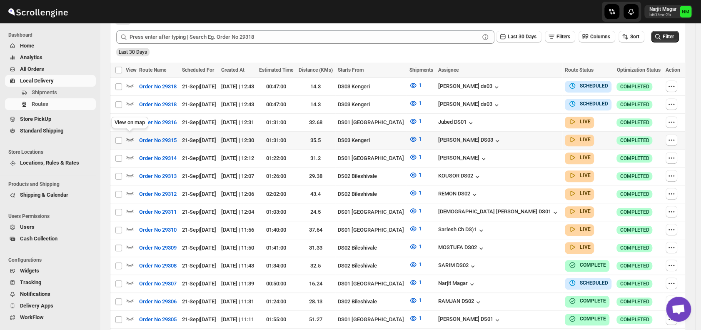
click at [132, 137] on icon "button" at bounding box center [130, 139] width 8 height 8
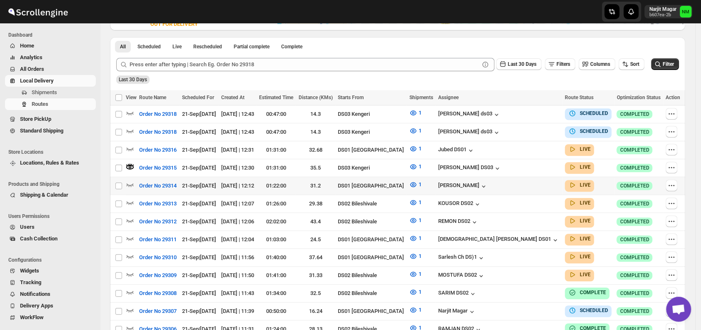
scroll to position [190, 0]
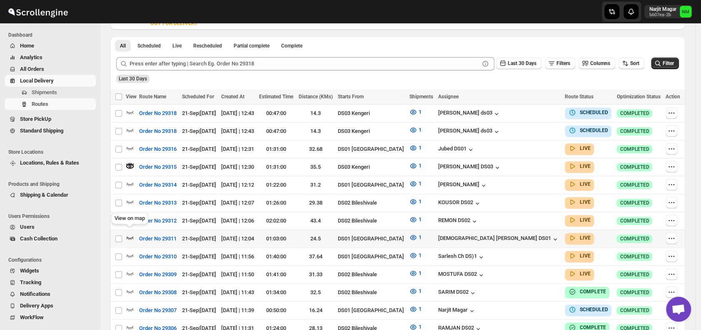
click at [130, 236] on icon "button" at bounding box center [130, 237] width 7 height 3
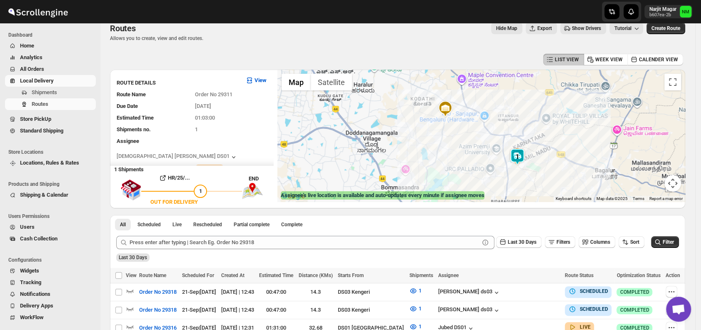
scroll to position [55, 0]
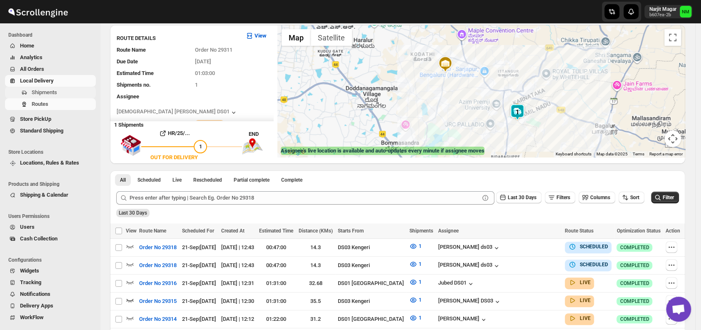
click at [66, 93] on span "Shipments" at bounding box center [63, 92] width 62 height 8
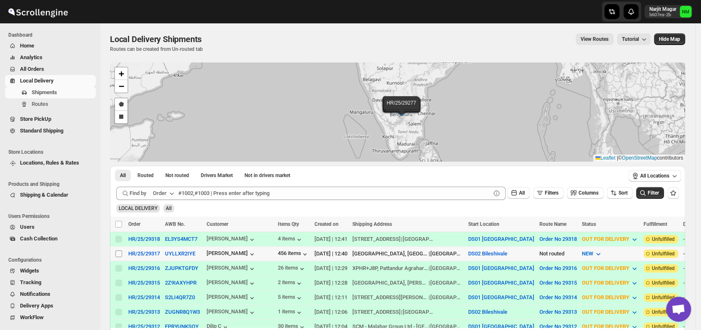
click at [117, 250] on input "Select shipment" at bounding box center [118, 253] width 7 height 7
checkbox input "true"
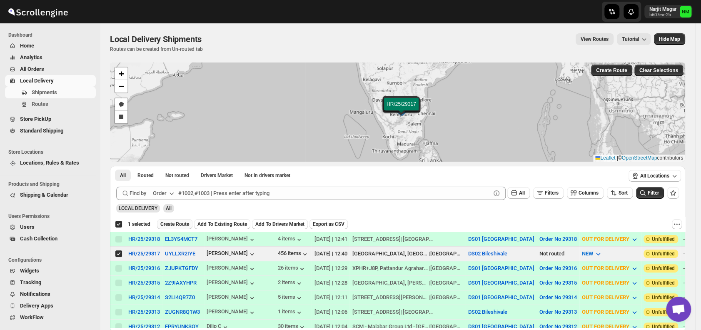
click at [176, 225] on span "Create Route" at bounding box center [174, 224] width 29 height 7
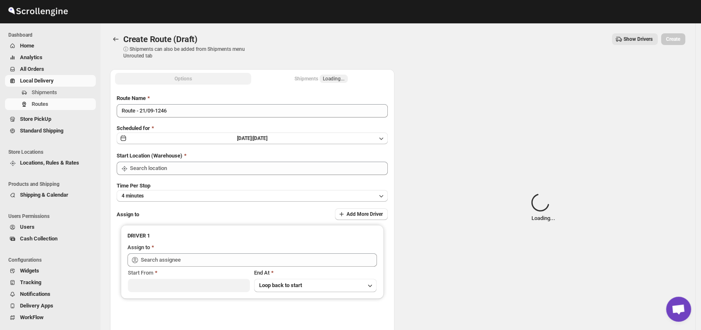
type input "DS02 Bileshivale"
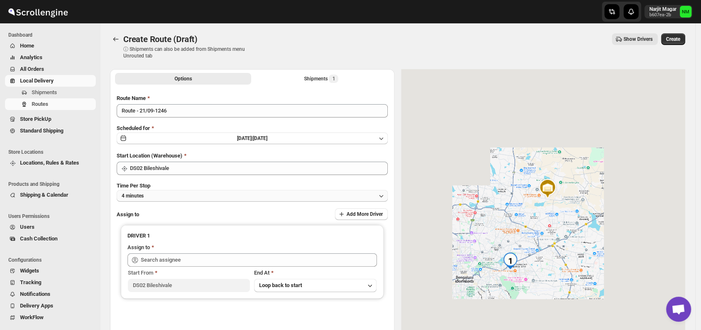
click at [213, 196] on button "4 minutes" at bounding box center [252, 196] width 271 height 12
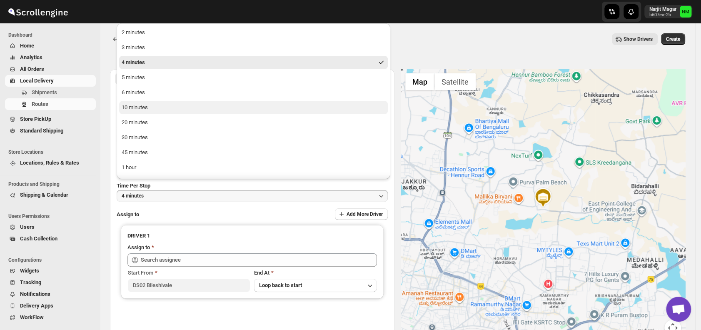
click at [150, 109] on button "10 minutes" at bounding box center [253, 107] width 269 height 13
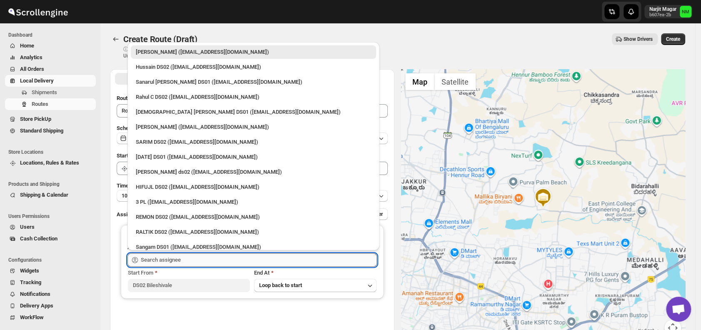
click at [192, 255] on input "text" at bounding box center [259, 259] width 236 height 13
click at [162, 67] on div "Hussain DS02 (jarav60351@abatido.com)" at bounding box center [253, 67] width 235 height 8
type input "Hussain DS02 (jarav60351@abatido.com)"
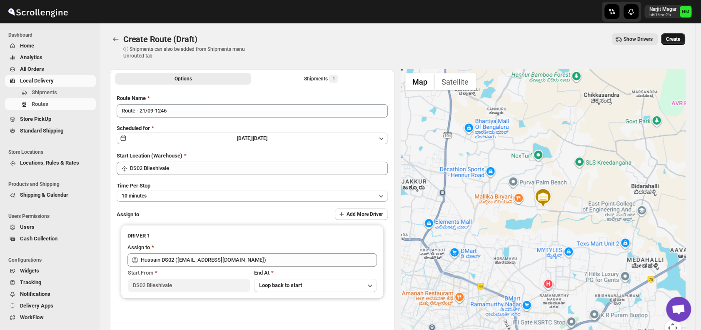
click at [673, 40] on span "Create" at bounding box center [673, 39] width 14 height 7
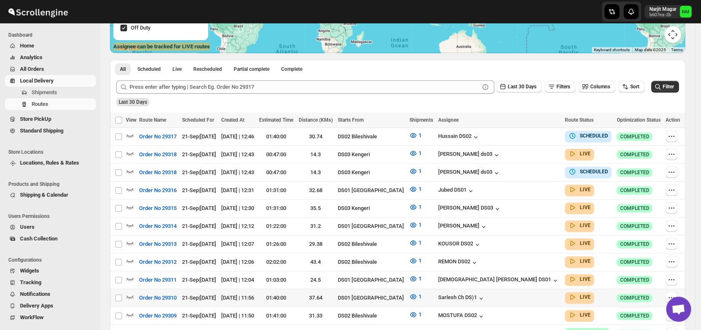
scroll to position [185, 0]
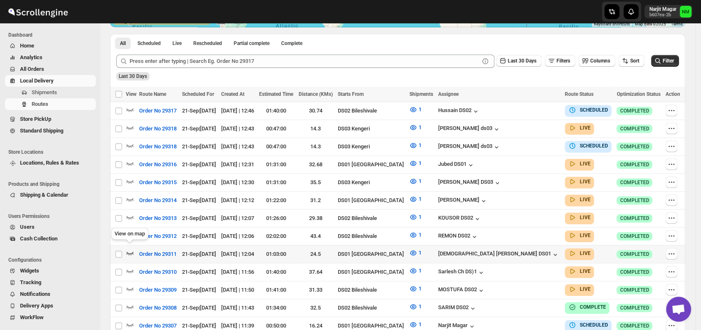
click at [132, 249] on icon "button" at bounding box center [130, 253] width 8 height 8
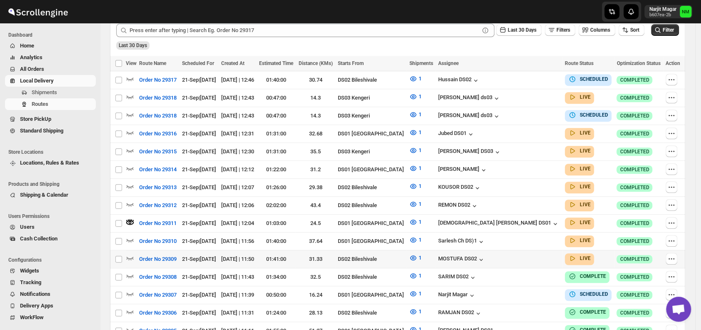
scroll to position [232, 0]
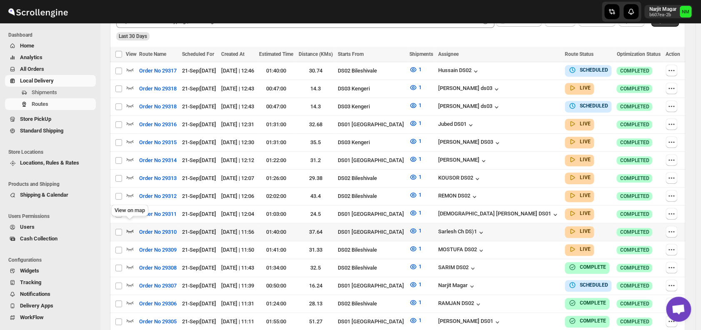
click at [134, 227] on icon "button" at bounding box center [130, 231] width 8 height 8
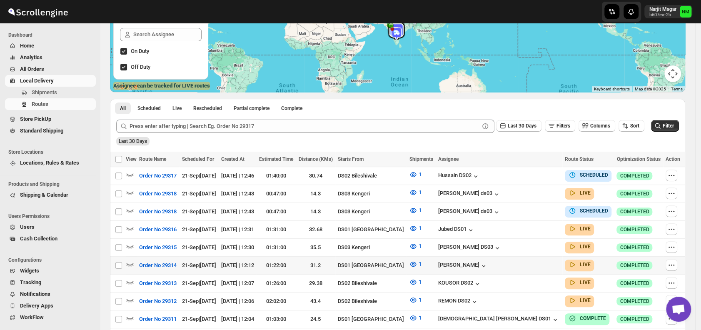
scroll to position [123, 0]
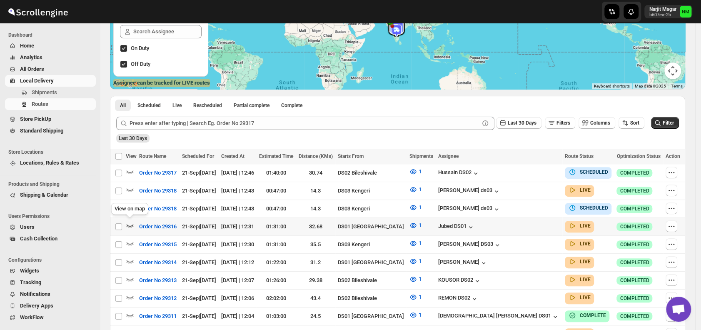
click at [129, 224] on icon "button" at bounding box center [130, 225] width 7 height 3
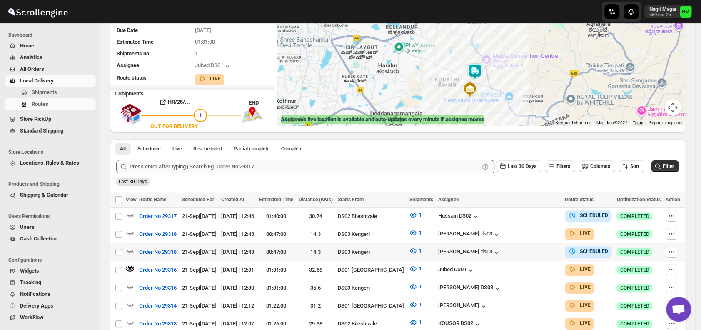
scroll to position [89, 0]
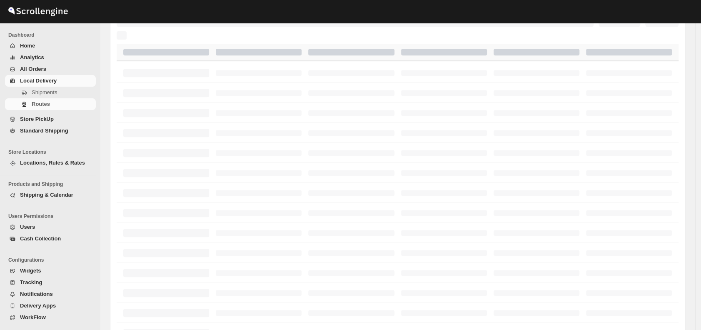
scroll to position [89, 0]
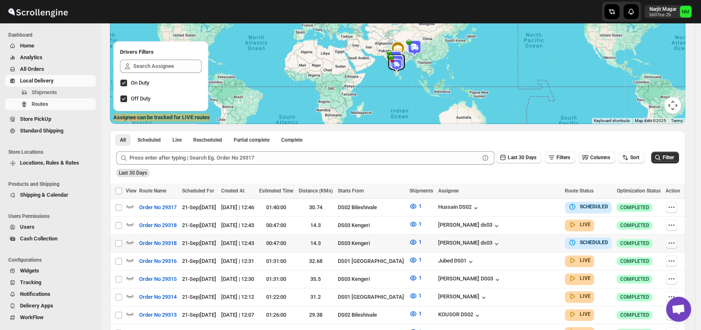
click at [677, 245] on button "button" at bounding box center [672, 243] width 12 height 12
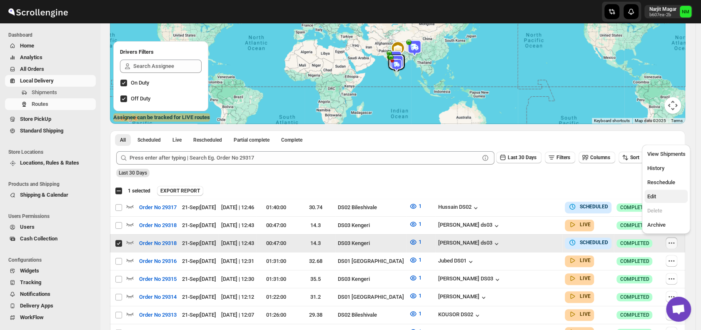
click at [647, 197] on span "Edit" at bounding box center [651, 196] width 9 height 6
checkbox input "false"
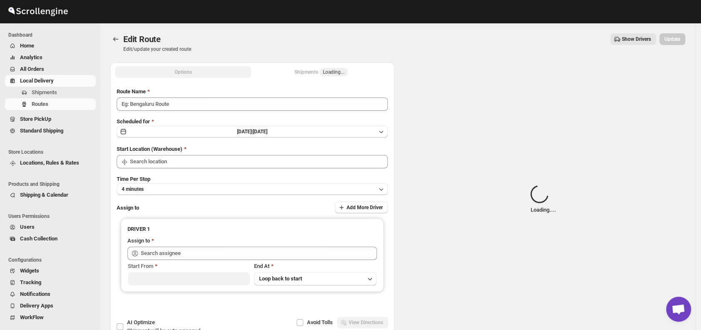
type input "Order No 29318"
type input "DS03 Kengeri"
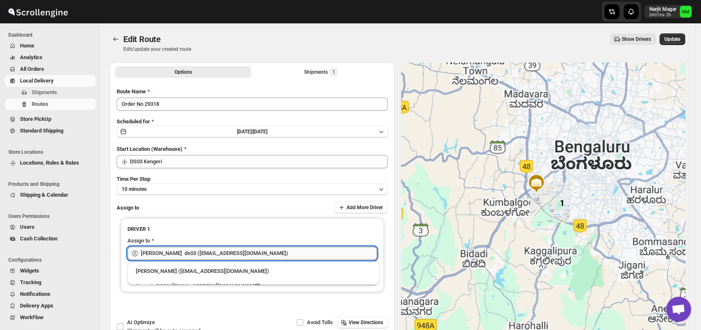
click at [225, 245] on div "Skip to content [PERSON_NAME] b607ea-2b NM Dashboard Home Analytics All Orders …" at bounding box center [350, 192] width 701 height 384
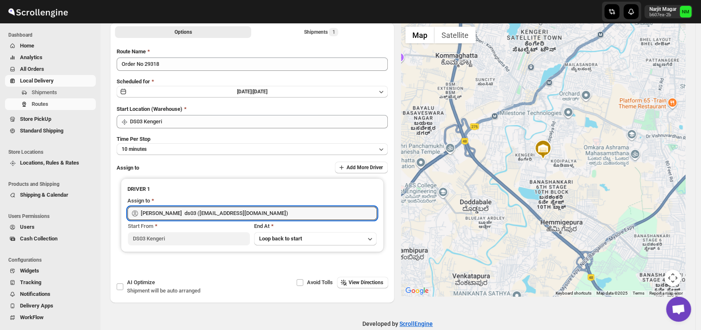
scroll to position [42, 0]
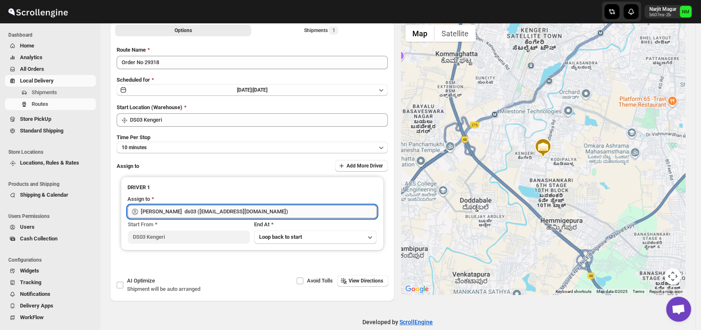
click at [288, 210] on input "[PERSON_NAME] ds03 ([EMAIL_ADDRESS][DOMAIN_NAME])" at bounding box center [259, 211] width 236 height 13
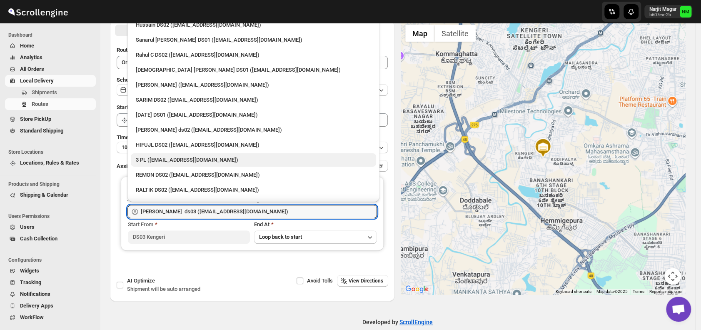
click at [197, 162] on div "3 PL ([EMAIL_ADDRESS][DOMAIN_NAME])" at bounding box center [253, 160] width 235 height 8
type input "3 PL ([EMAIL_ADDRESS][DOMAIN_NAME])"
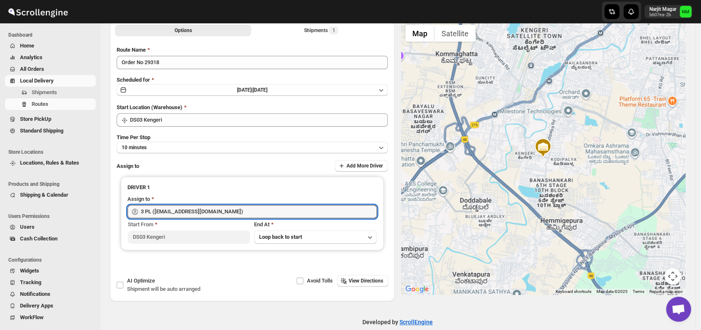
scroll to position [0, 0]
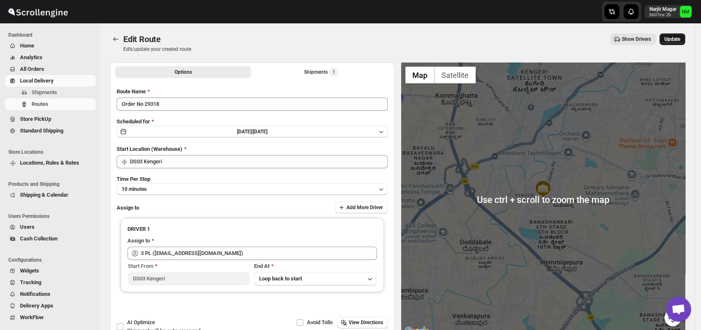
click at [680, 36] on span "Update" at bounding box center [672, 39] width 16 height 7
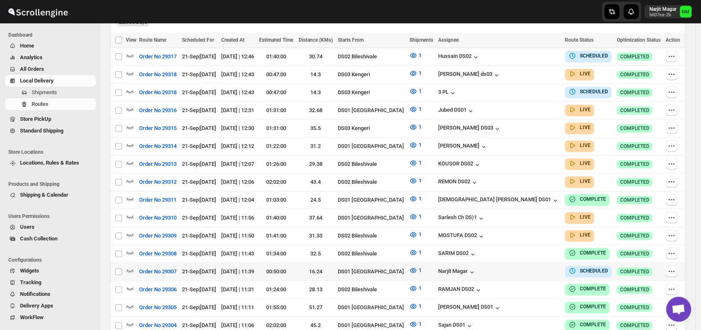
scroll to position [245, 0]
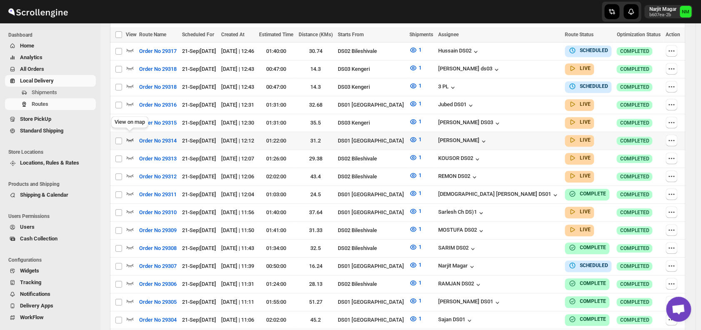
click at [127, 135] on icon "button" at bounding box center [130, 139] width 8 height 8
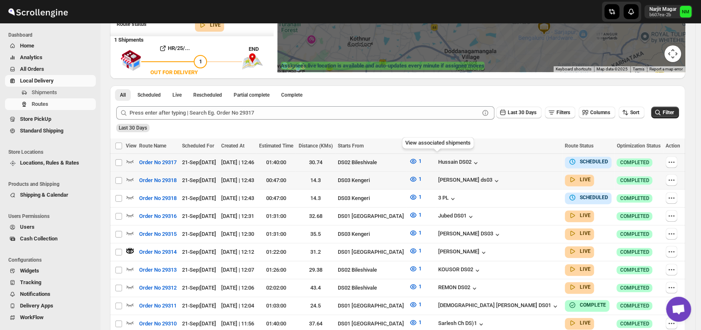
scroll to position [142, 0]
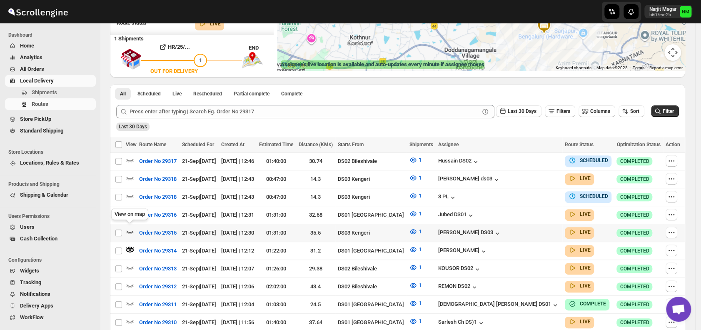
click at [130, 227] on icon "button" at bounding box center [130, 231] width 8 height 8
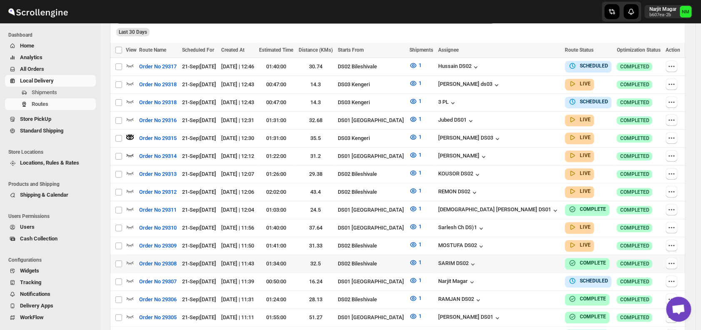
scroll to position [237, 0]
click at [132, 225] on icon "button" at bounding box center [130, 226] width 7 height 3
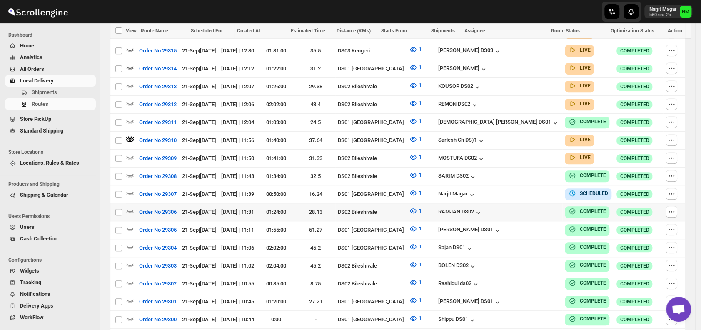
scroll to position [324, 0]
click at [132, 152] on icon "button" at bounding box center [130, 156] width 8 height 8
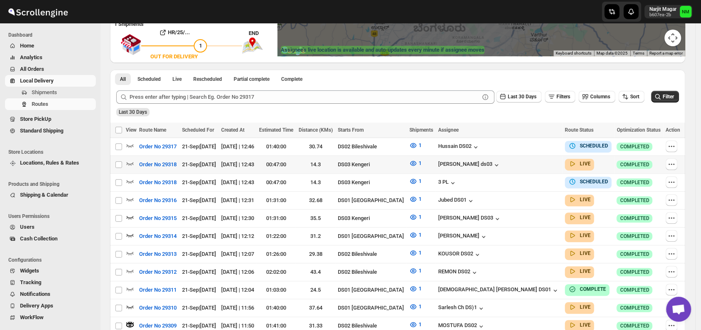
scroll to position [157, 0]
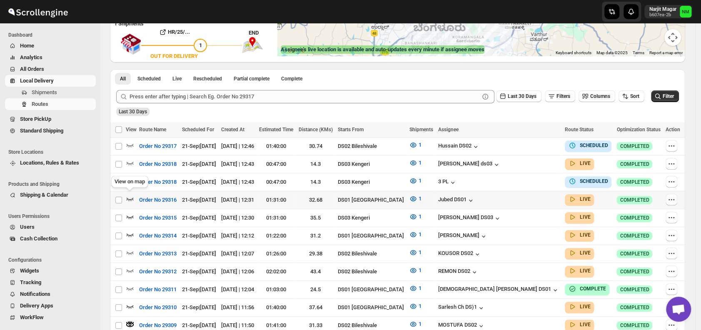
click at [130, 195] on icon "button" at bounding box center [130, 199] width 8 height 8
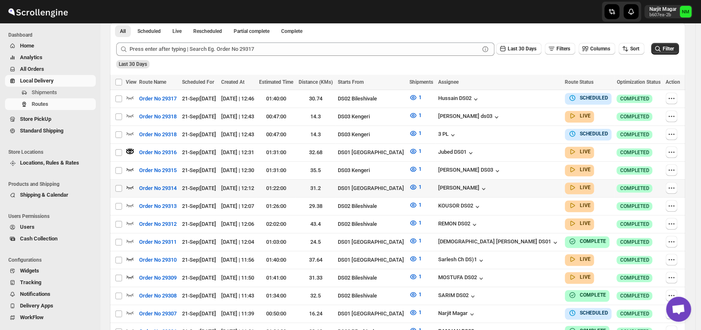
scroll to position [206, 0]
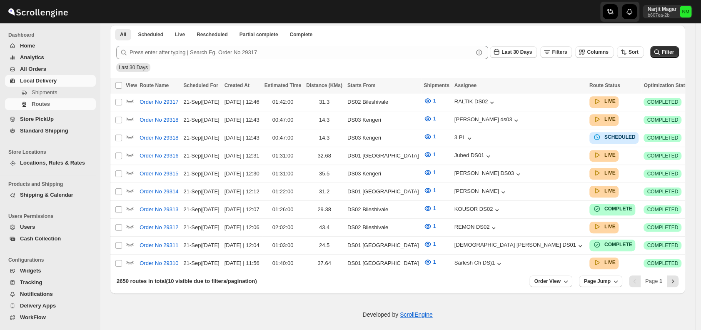
scroll to position [206, 0]
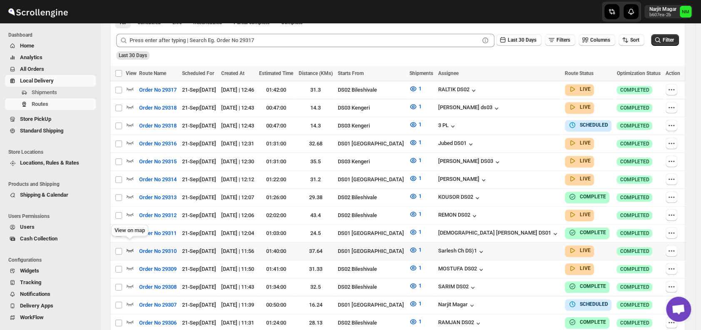
click at [130, 246] on icon "button" at bounding box center [130, 250] width 8 height 8
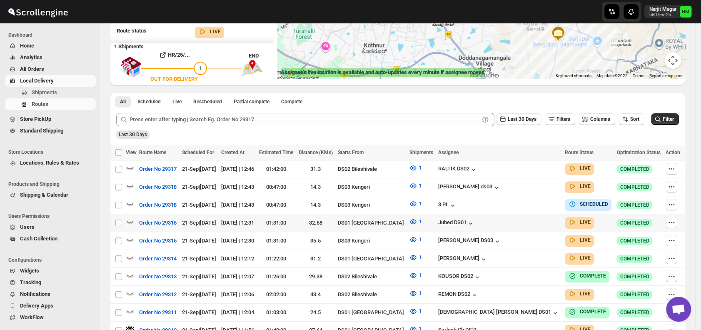
scroll to position [135, 0]
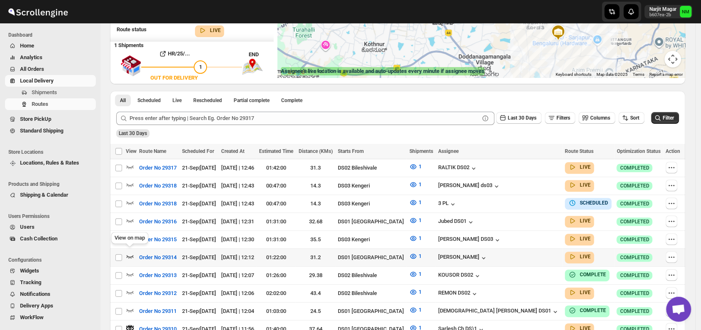
click at [131, 252] on icon "button" at bounding box center [130, 256] width 8 height 8
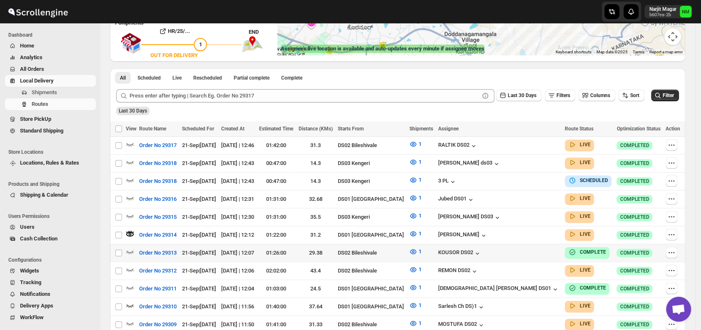
scroll to position [158, 0]
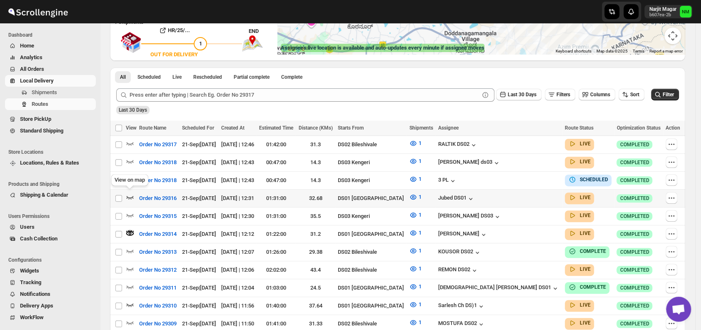
click at [128, 193] on icon "button" at bounding box center [130, 197] width 8 height 8
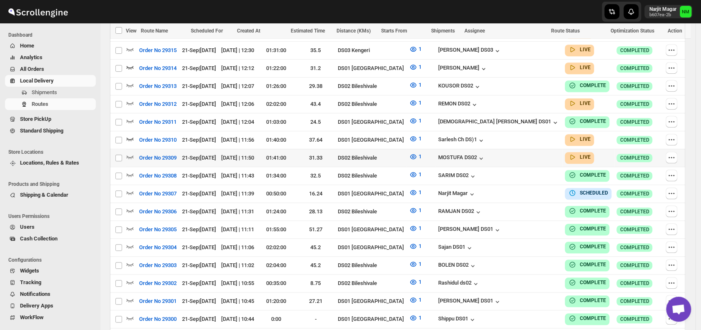
scroll to position [293, 0]
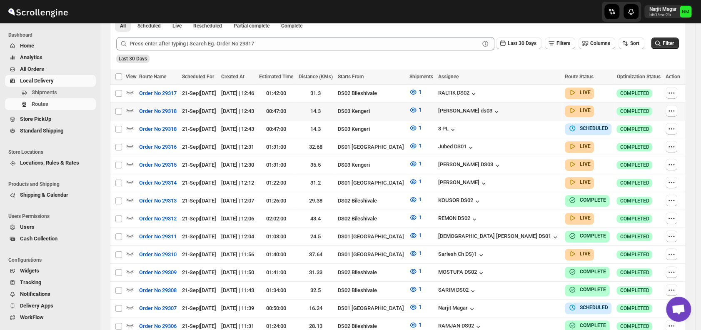
scroll to position [202, 0]
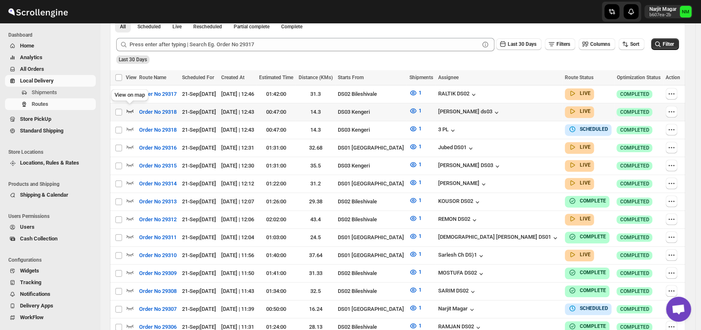
click at [127, 113] on icon "button" at bounding box center [130, 111] width 8 height 8
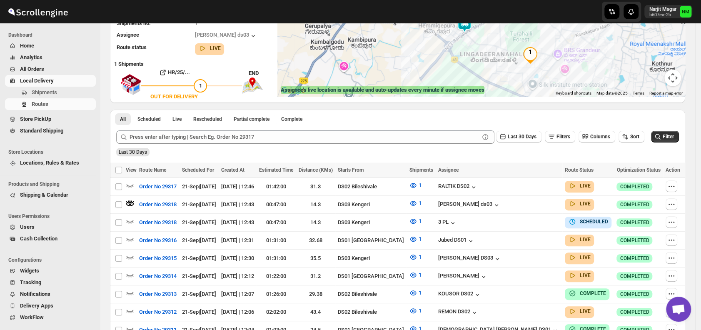
scroll to position [123, 0]
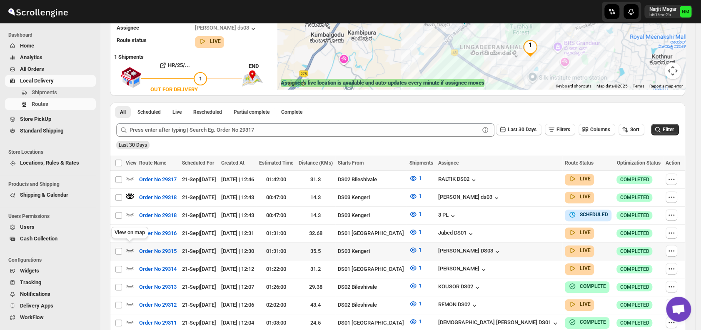
click at [129, 249] on icon "button" at bounding box center [130, 250] width 7 height 3
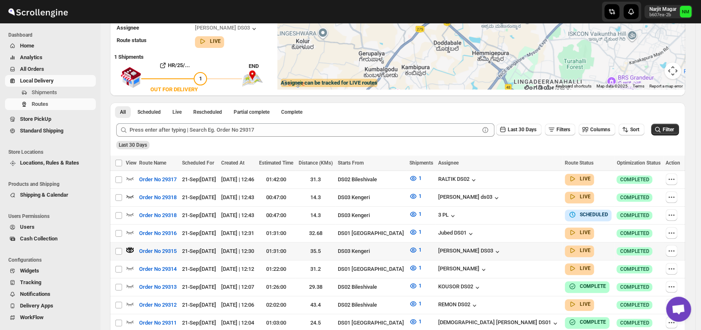
scroll to position [0, 0]
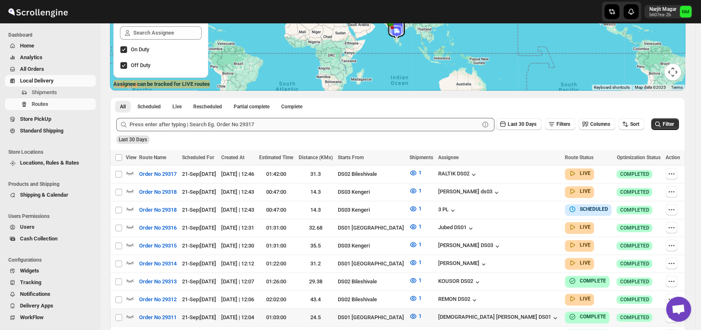
scroll to position [185, 0]
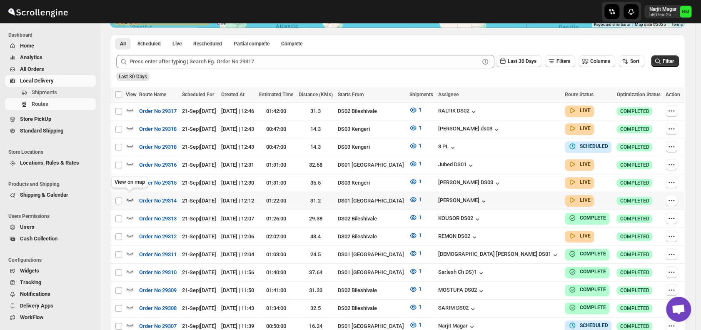
click at [129, 198] on icon "button" at bounding box center [130, 199] width 7 height 3
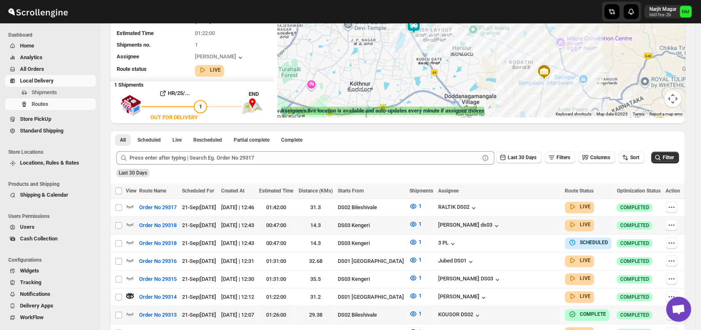
scroll to position [122, 0]
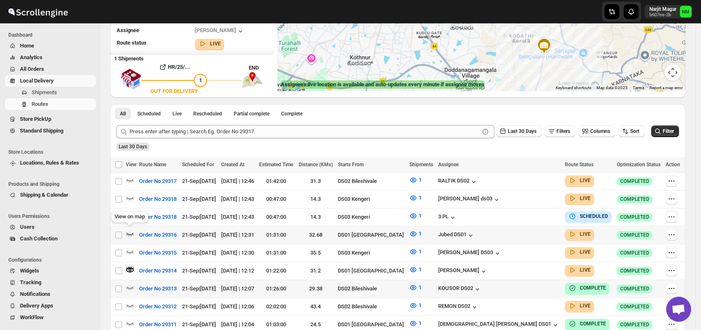
click at [128, 232] on icon "button" at bounding box center [130, 233] width 7 height 3
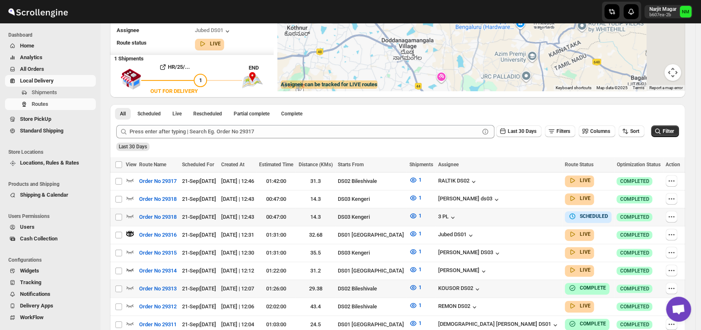
scroll to position [0, 0]
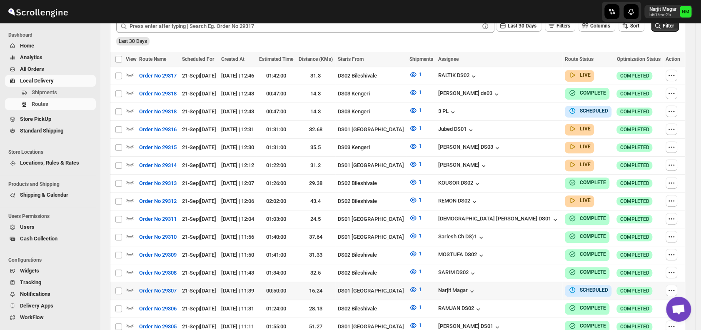
scroll to position [221, 0]
click at [669, 108] on button "button" at bounding box center [672, 111] width 12 height 12
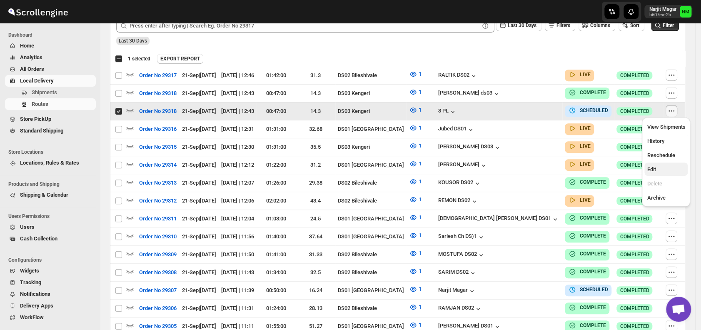
click at [650, 169] on span "Edit" at bounding box center [651, 169] width 9 height 6
checkbox input "false"
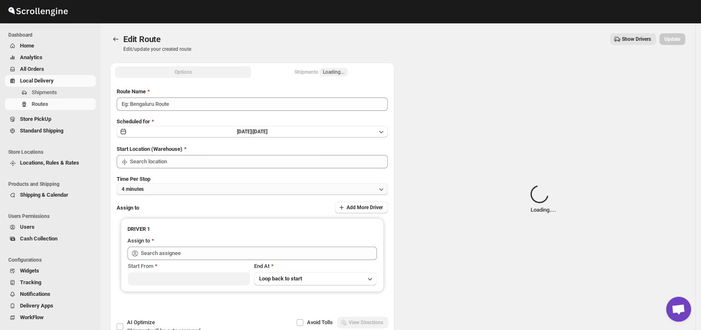
type input "Order No 29318"
type input "DS03 Kengeri"
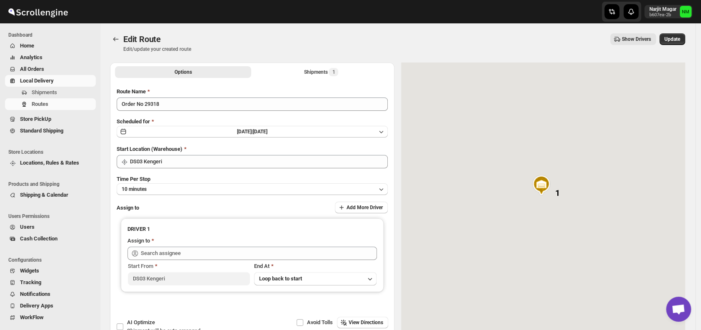
type input "3 PL ([EMAIL_ADDRESS][DOMAIN_NAME])"
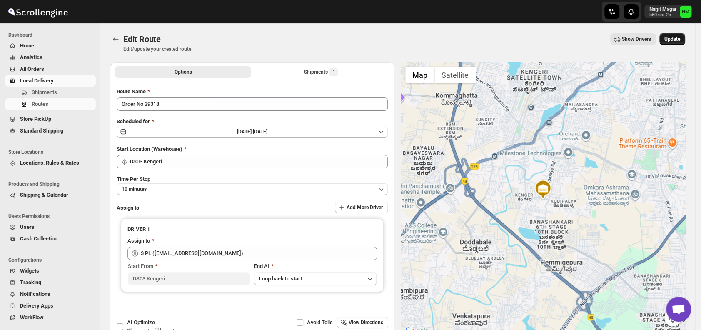
click at [679, 40] on span "Update" at bounding box center [672, 39] width 16 height 7
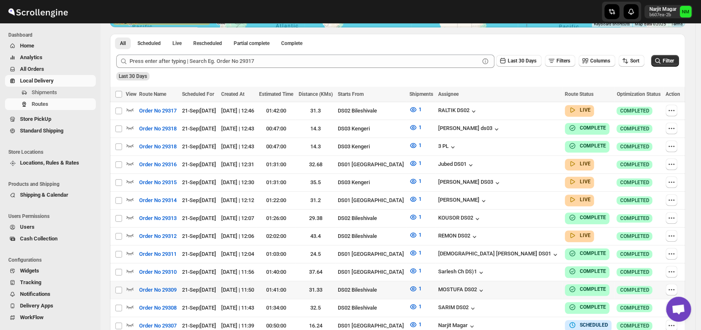
scroll to position [212, 0]
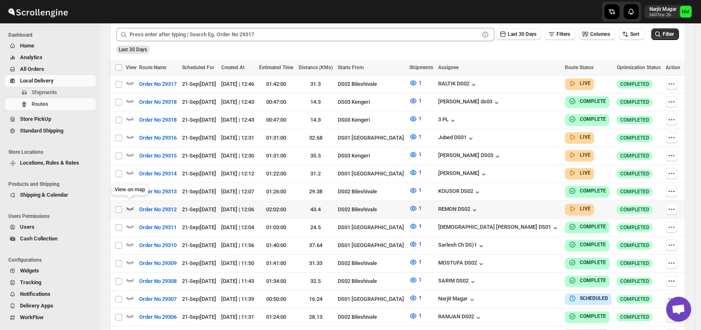
click at [132, 207] on icon "button" at bounding box center [130, 208] width 7 height 3
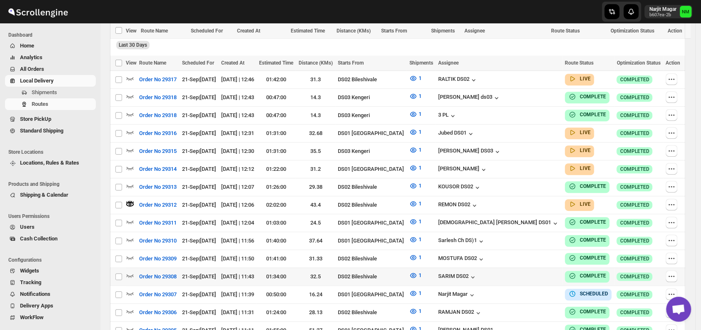
scroll to position [307, 0]
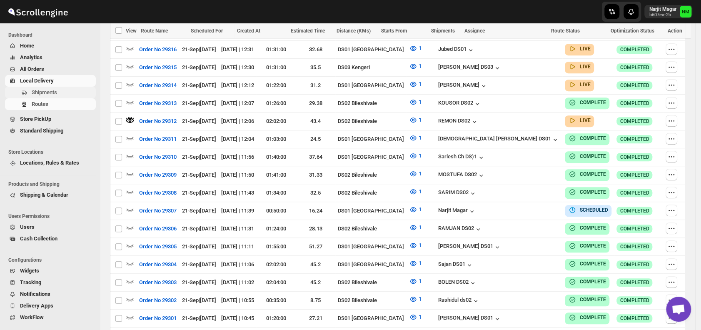
click at [38, 93] on span "Shipments" at bounding box center [44, 92] width 25 height 6
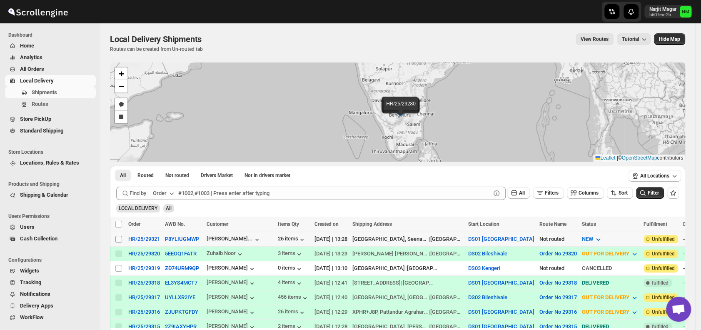
click at [120, 237] on input "Select shipment" at bounding box center [118, 239] width 7 height 7
checkbox input "true"
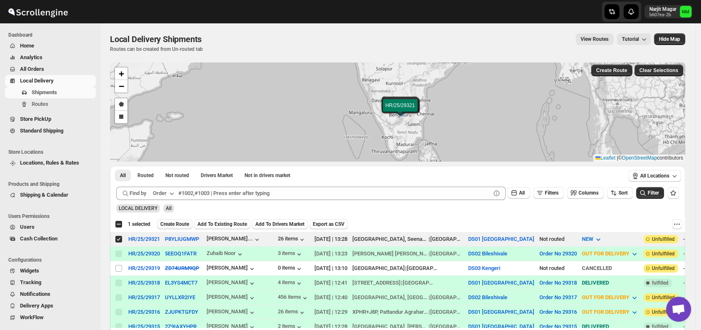
click at [165, 223] on span "Create Route" at bounding box center [174, 224] width 29 height 7
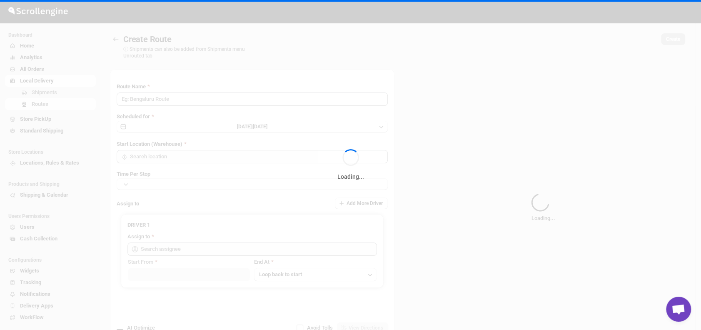
type input "Route - 21/09-0130"
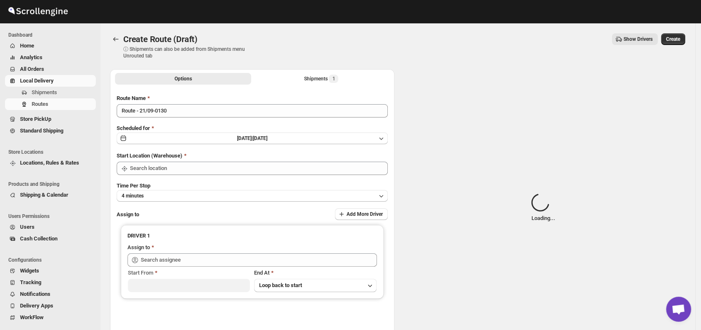
type input "DS01 [GEOGRAPHIC_DATA]"
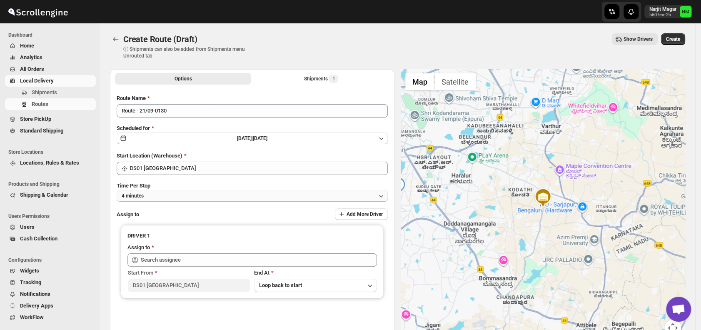
click at [177, 197] on button "4 minutes" at bounding box center [252, 196] width 271 height 12
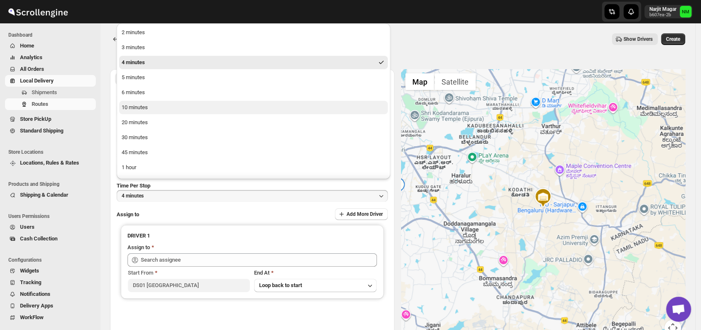
click at [135, 106] on div "10 minutes" at bounding box center [135, 107] width 26 height 8
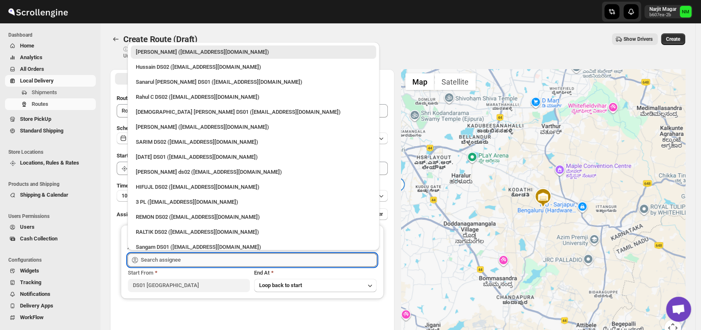
click at [187, 257] on input "text" at bounding box center [259, 259] width 236 height 13
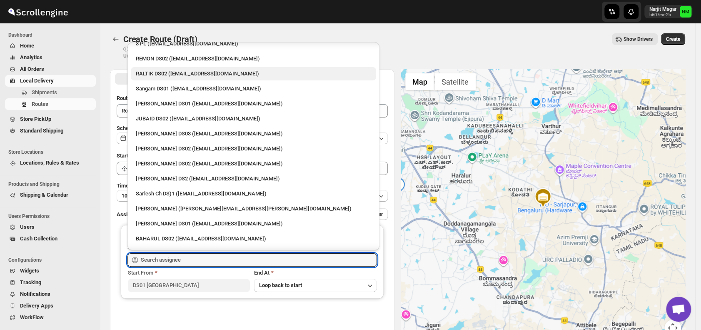
scroll to position [159, 0]
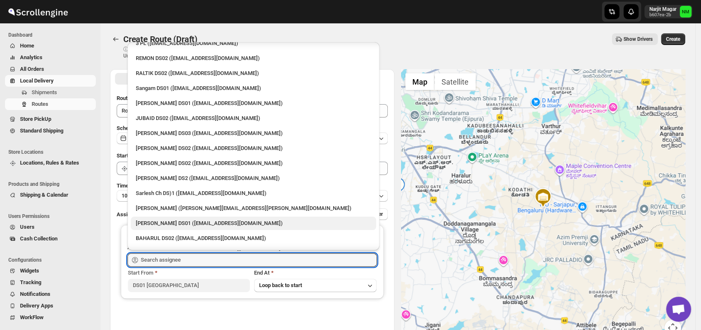
click at [169, 220] on div "Siraj Uddin DS01 (sopom53870@leabro.com)" at bounding box center [253, 223] width 235 height 8
type input "Siraj Uddin DS01 (sopom53870@leabro.com)"
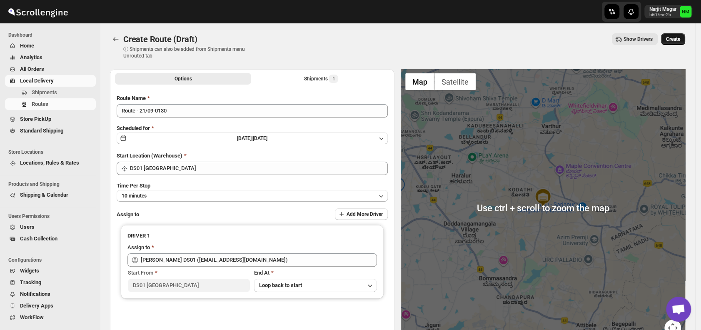
click at [673, 40] on span "Create" at bounding box center [673, 39] width 14 height 7
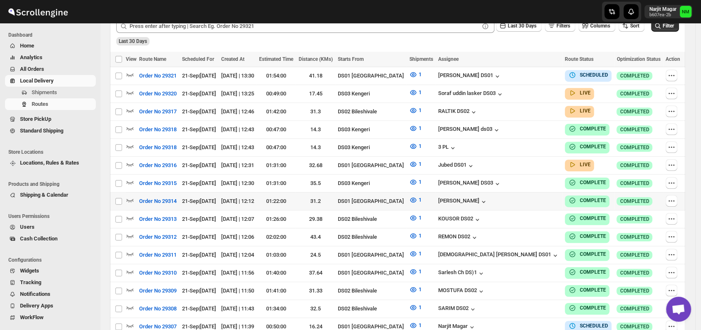
scroll to position [220, 0]
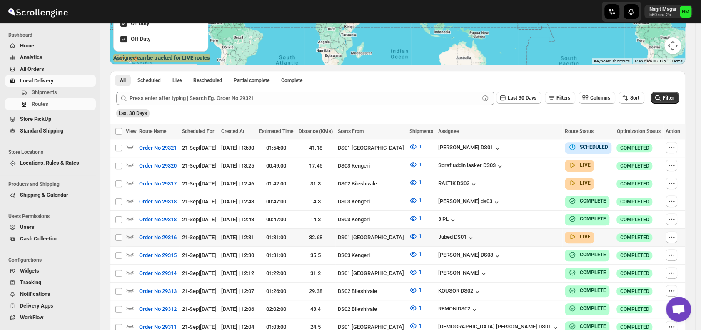
scroll to position [149, 0]
click at [130, 232] on icon "button" at bounding box center [130, 236] width 8 height 8
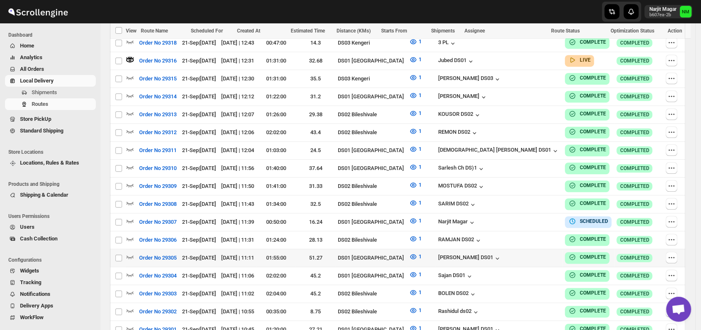
scroll to position [332, 0]
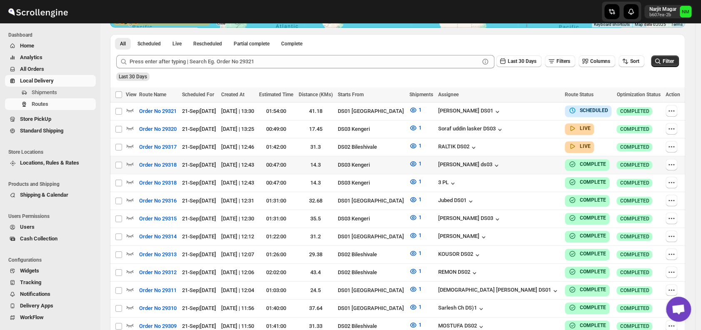
scroll to position [185, 0]
click at [129, 143] on icon "button" at bounding box center [130, 145] width 8 height 8
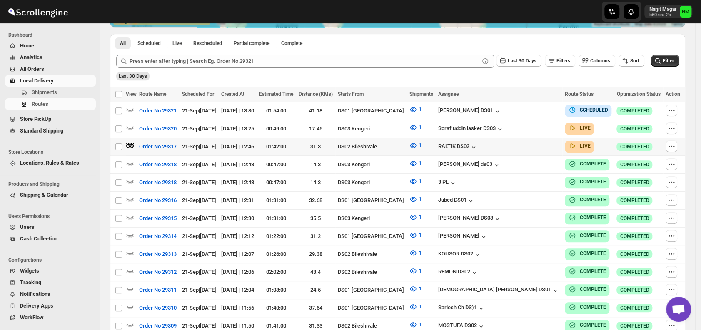
scroll to position [0, 0]
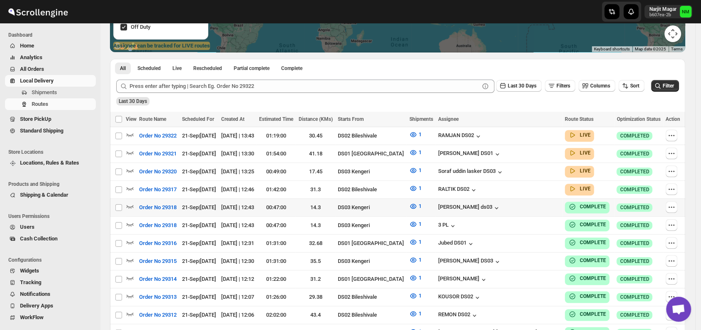
scroll to position [161, 0]
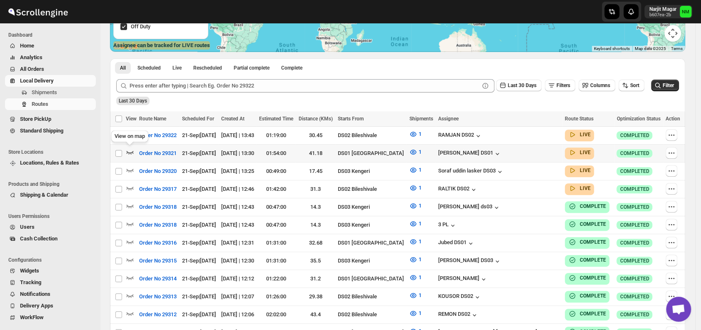
click at [128, 152] on icon "button" at bounding box center [130, 152] width 7 height 3
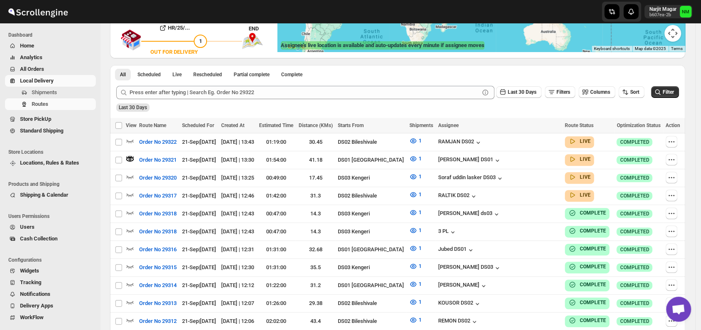
scroll to position [0, 0]
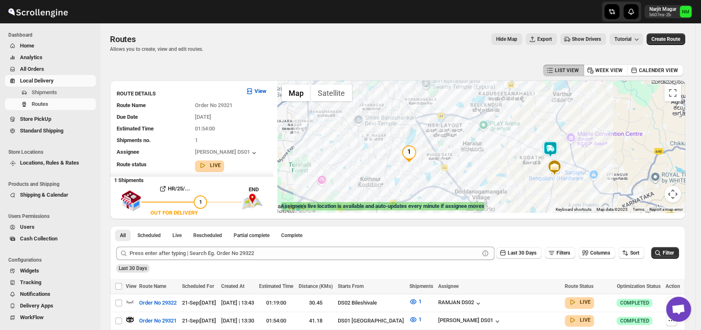
click at [558, 150] on img at bounding box center [550, 149] width 17 height 17
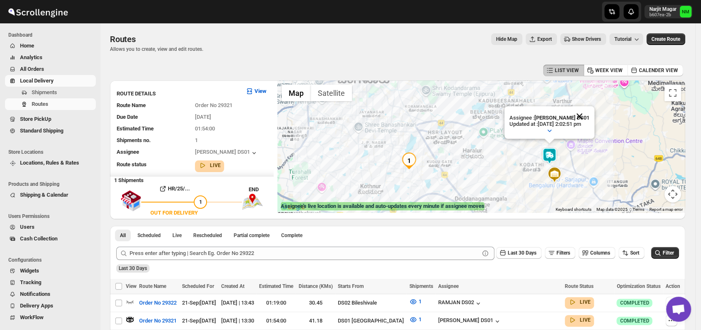
click at [589, 114] on button "Close" at bounding box center [579, 116] width 20 height 20
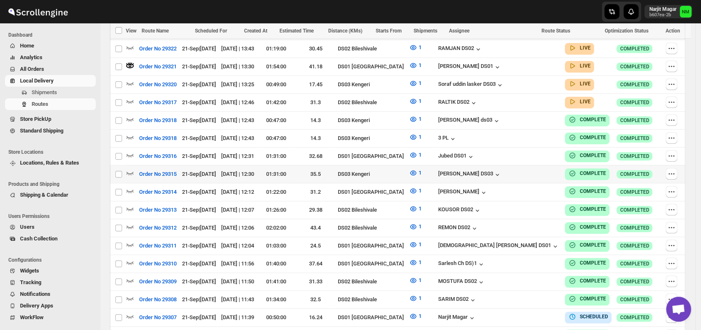
scroll to position [255, 0]
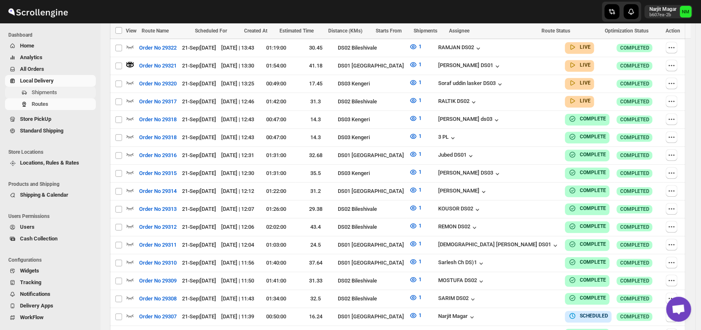
click at [68, 90] on span "Shipments" at bounding box center [63, 92] width 62 height 8
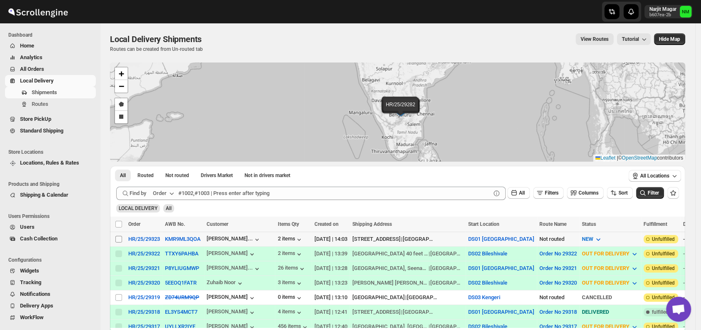
click at [119, 239] on input "Select shipment" at bounding box center [118, 239] width 7 height 7
checkbox input "true"
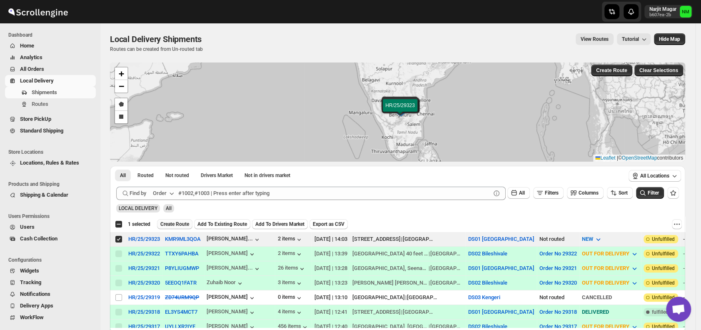
click at [167, 224] on span "Create Route" at bounding box center [174, 224] width 29 height 7
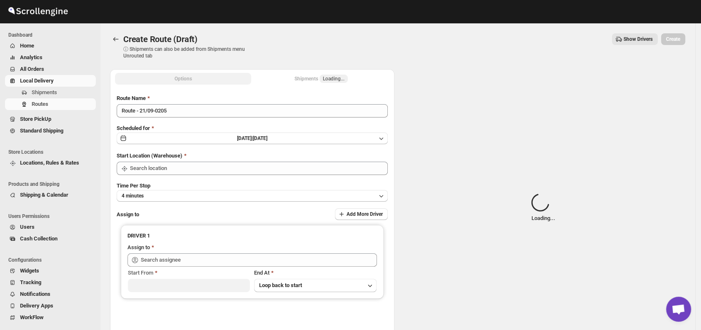
type input "DS01 [GEOGRAPHIC_DATA]"
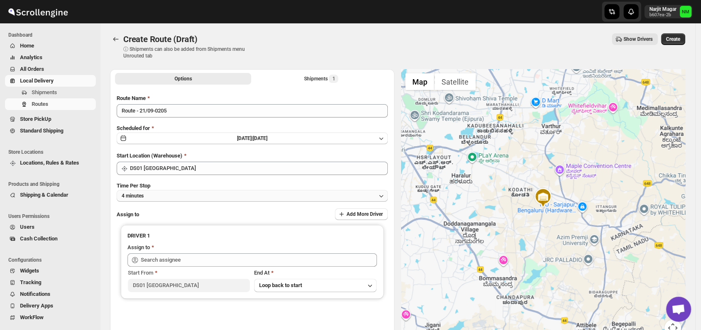
click at [193, 199] on button "4 minutes" at bounding box center [252, 196] width 271 height 12
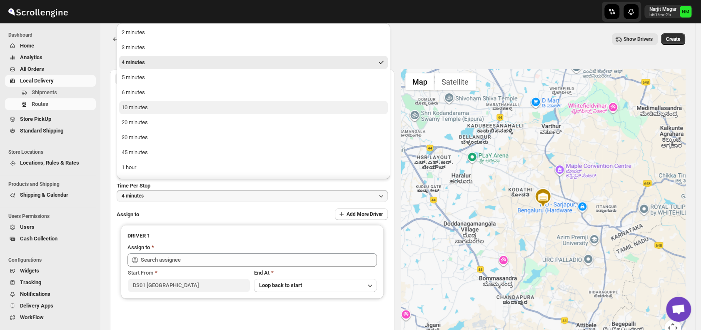
click at [143, 107] on div "10 minutes" at bounding box center [135, 107] width 26 height 8
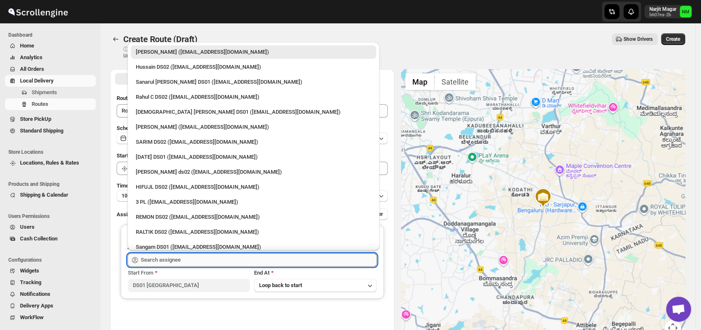
click at [197, 260] on input "text" at bounding box center [259, 259] width 236 height 13
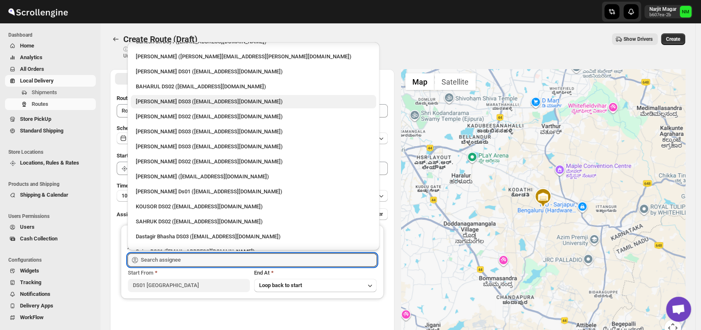
scroll to position [337, 0]
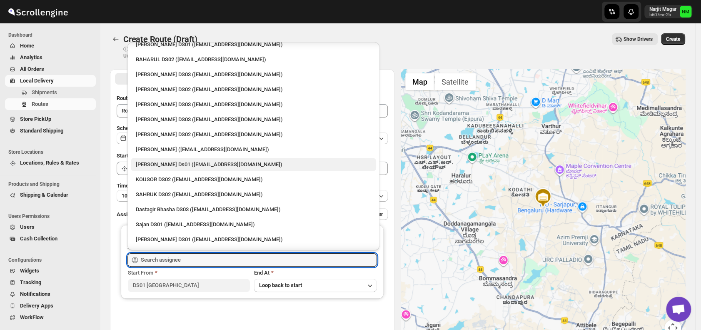
click at [142, 158] on div "Sourab Ghosh Ds01 (xadira4890@asimarif.com)" at bounding box center [253, 164] width 245 height 13
type input "Sourab Ghosh Ds01 (xadira4890@asimarif.com)"
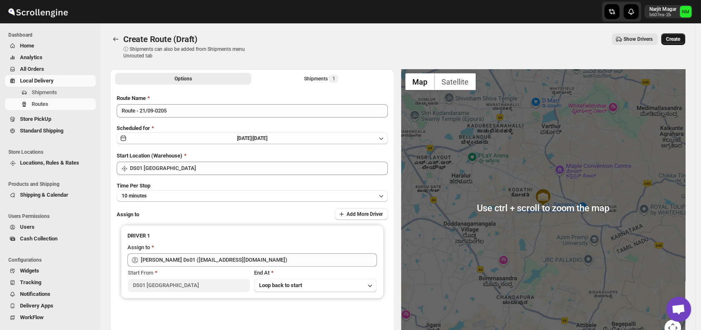
click at [680, 37] on span "Create" at bounding box center [673, 39] width 14 height 7
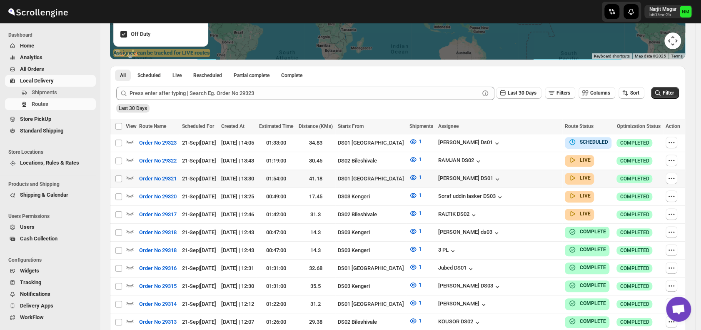
scroll to position [154, 0]
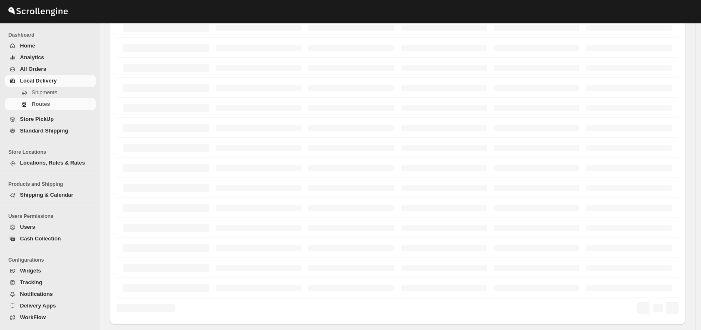
scroll to position [154, 0]
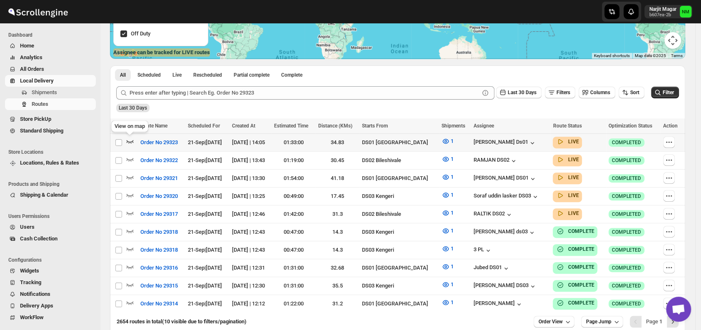
click at [129, 141] on icon "button" at bounding box center [130, 141] width 7 height 3
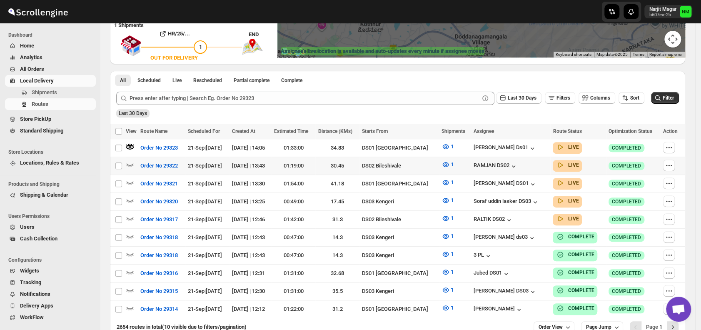
scroll to position [157, 0]
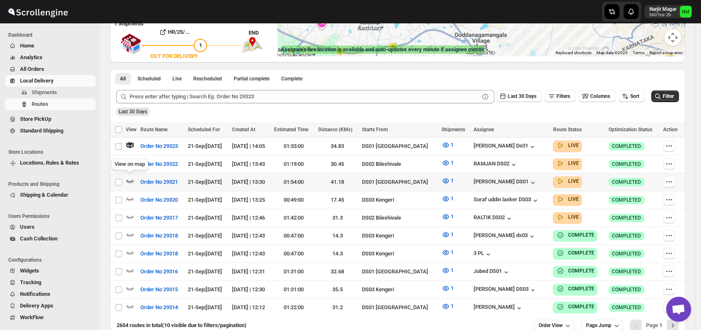
click at [130, 178] on icon "button" at bounding box center [130, 181] width 8 height 8
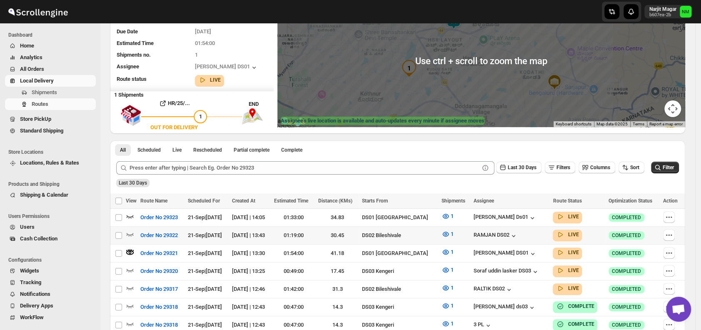
scroll to position [194, 0]
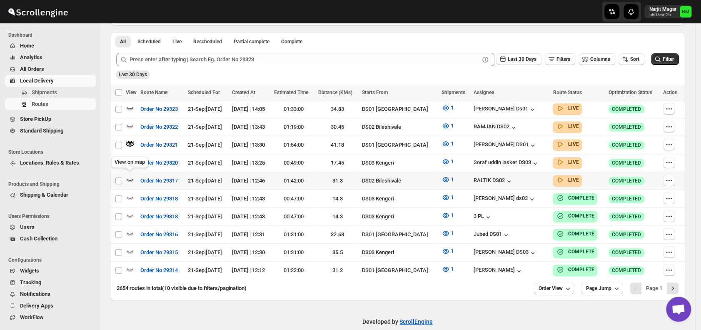
click at [131, 177] on icon "button" at bounding box center [130, 179] width 8 height 8
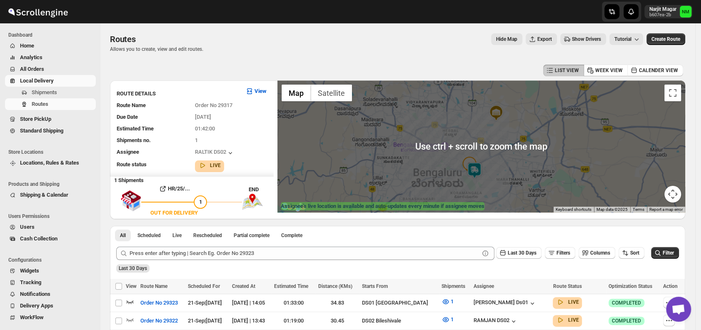
scroll to position [200, 0]
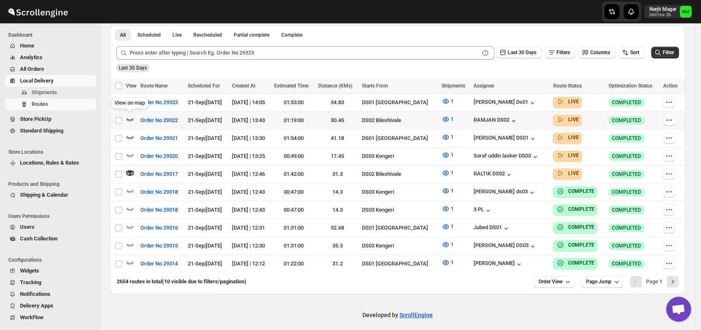
click at [130, 117] on icon "button" at bounding box center [130, 119] width 8 height 8
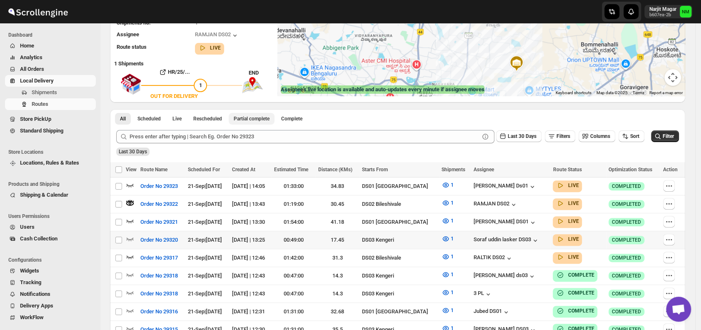
scroll to position [117, 0]
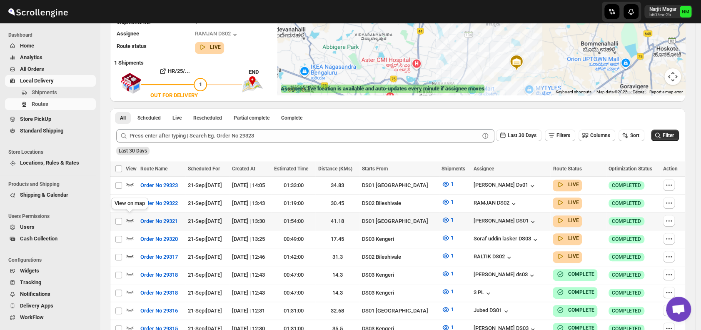
click at [132, 220] on icon "button" at bounding box center [130, 220] width 8 height 8
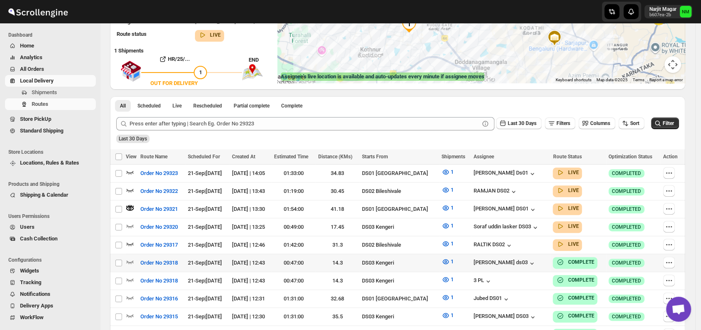
scroll to position [130, 0]
click at [135, 171] on div at bounding box center [132, 172] width 12 height 11
click at [130, 171] on icon "button" at bounding box center [130, 171] width 8 height 8
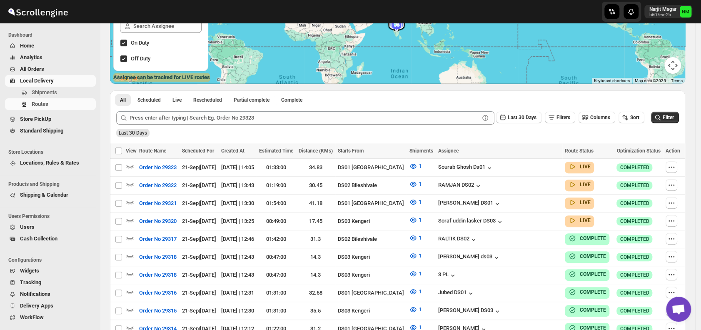
scroll to position [196, 0]
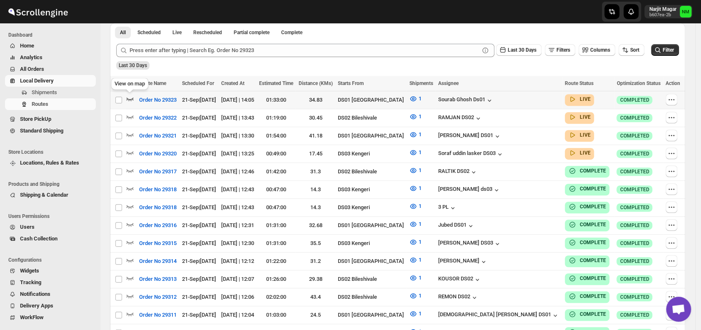
click at [130, 100] on icon "button" at bounding box center [130, 98] width 7 height 3
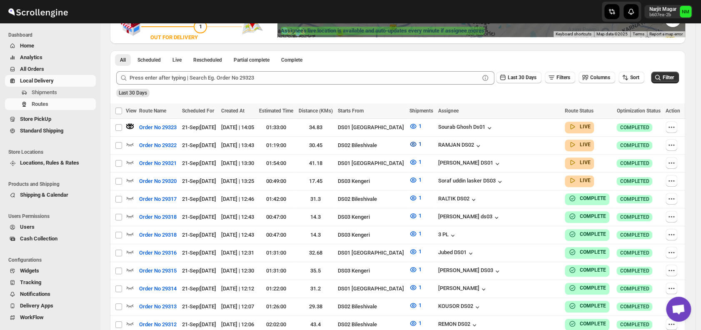
scroll to position [112, 0]
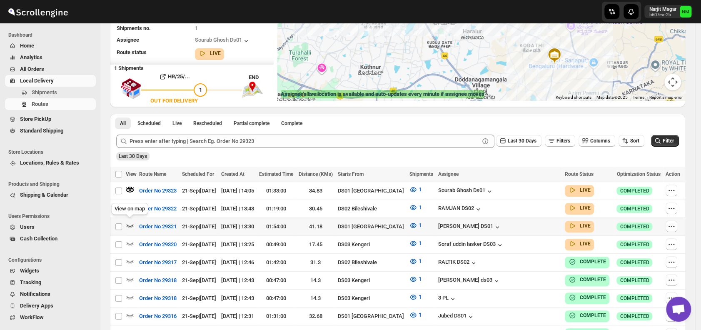
click at [127, 224] on icon "button" at bounding box center [130, 225] width 7 height 3
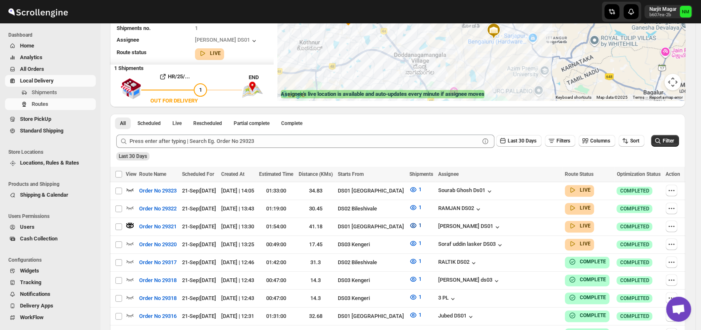
scroll to position [0, 0]
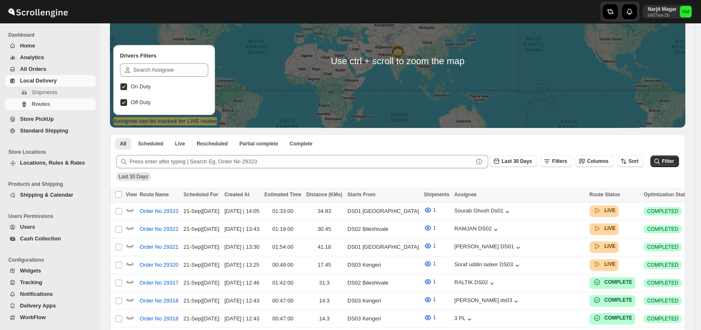
scroll to position [85, 0]
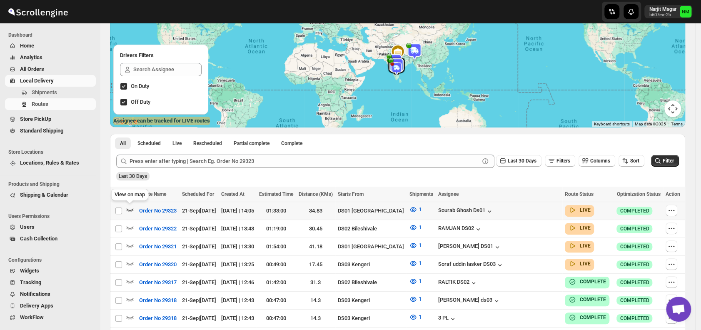
click at [130, 210] on icon "button" at bounding box center [130, 209] width 7 height 3
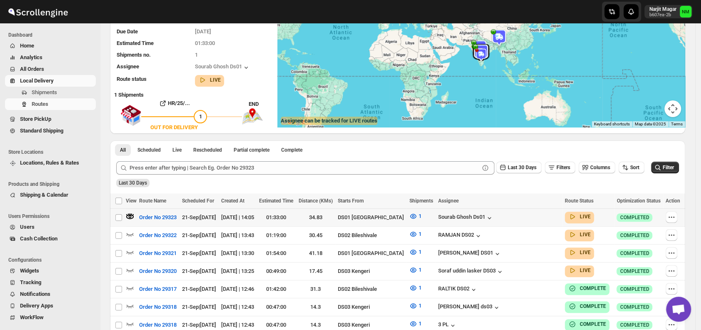
scroll to position [0, 0]
